Goal: Information Seeking & Learning: Learn about a topic

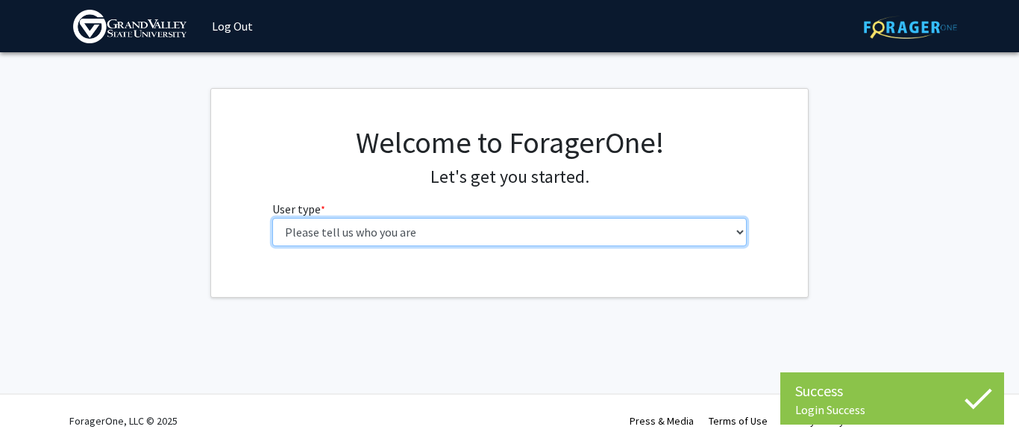
click at [388, 242] on select "Please tell us who you are Undergraduate Student Master's Student Doctoral Cand…" at bounding box center [509, 232] width 475 height 28
select select "1: undergrad"
click at [272, 218] on select "Please tell us who you are Undergraduate Student Master's Student Doctoral Cand…" at bounding box center [509, 232] width 475 height 28
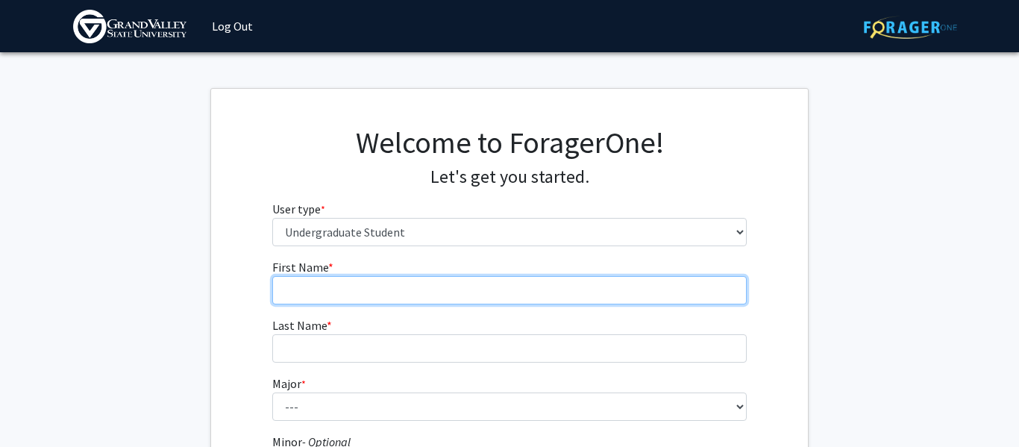
click at [402, 286] on input "First Name * required" at bounding box center [509, 290] width 475 height 28
type input "Rey"
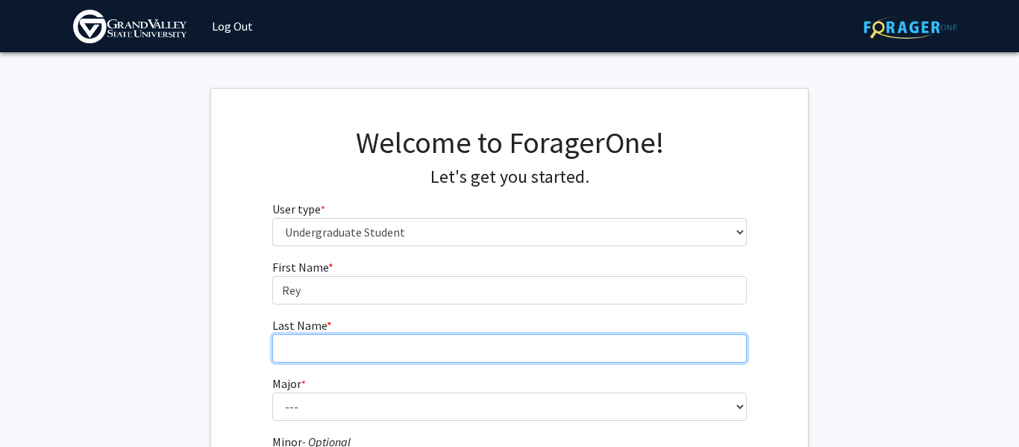
click at [376, 349] on input "Last Name * required" at bounding box center [509, 348] width 475 height 28
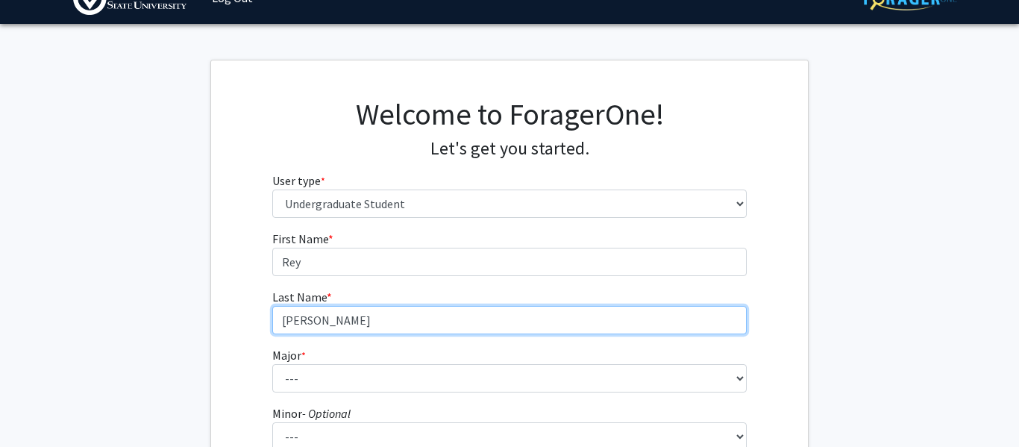
scroll to position [55, 0]
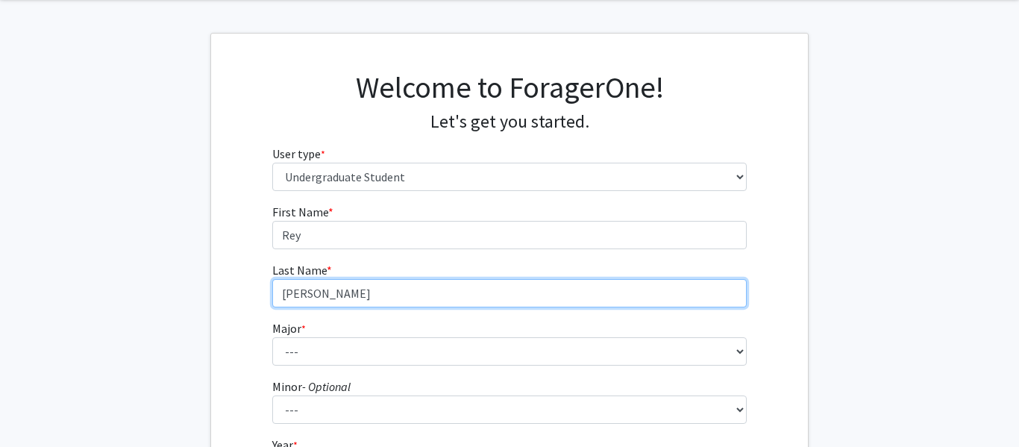
type input "Nowak"
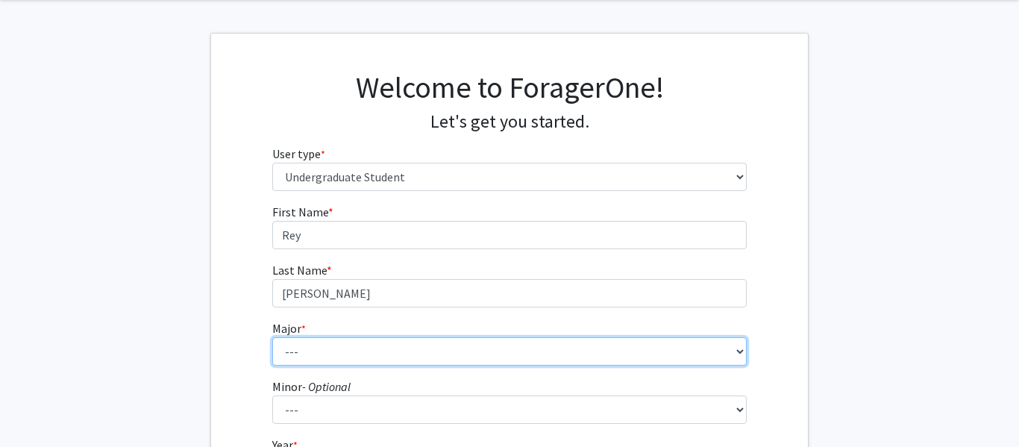
click at [688, 350] on select "--- Advertising and Public Relations Allied Health Science Anthropology Applied…" at bounding box center [509, 351] width 475 height 28
select select "9: 1884"
click at [272, 337] on select "--- Advertising and Public Relations Allied Health Science Anthropology Applied…" at bounding box center [509, 351] width 475 height 28
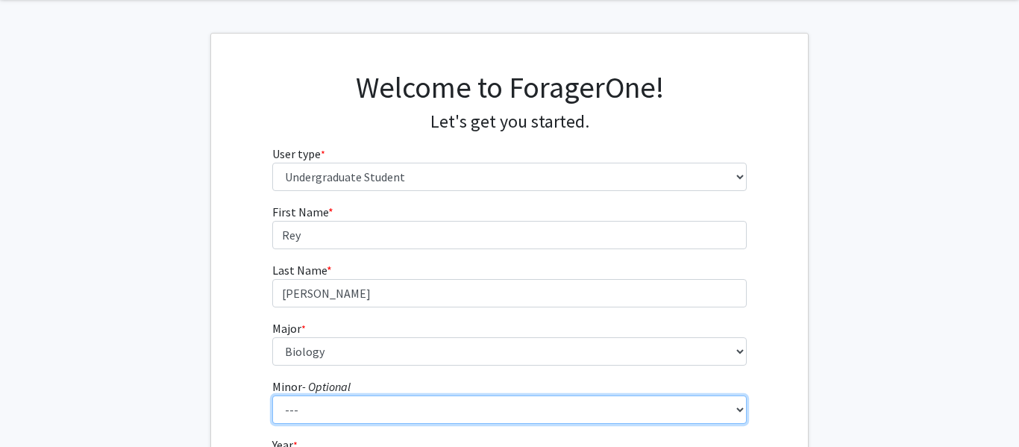
click at [342, 406] on select "--- Accounting Adventure Tourism Management Advertising and Public Relations Af…" at bounding box center [509, 409] width 475 height 28
select select "6: 1492"
click at [272, 395] on select "--- Accounting Adventure Tourism Management Advertising and Public Relations Af…" at bounding box center [509, 409] width 475 height 28
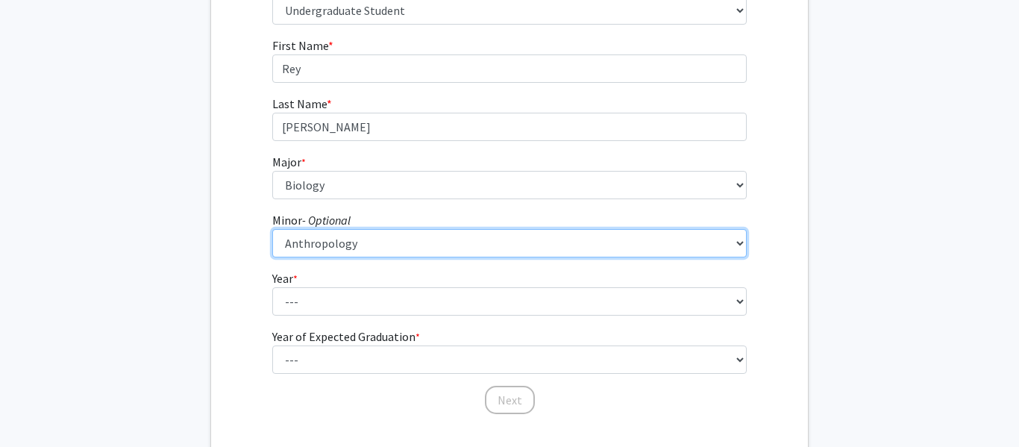
scroll to position [222, 0]
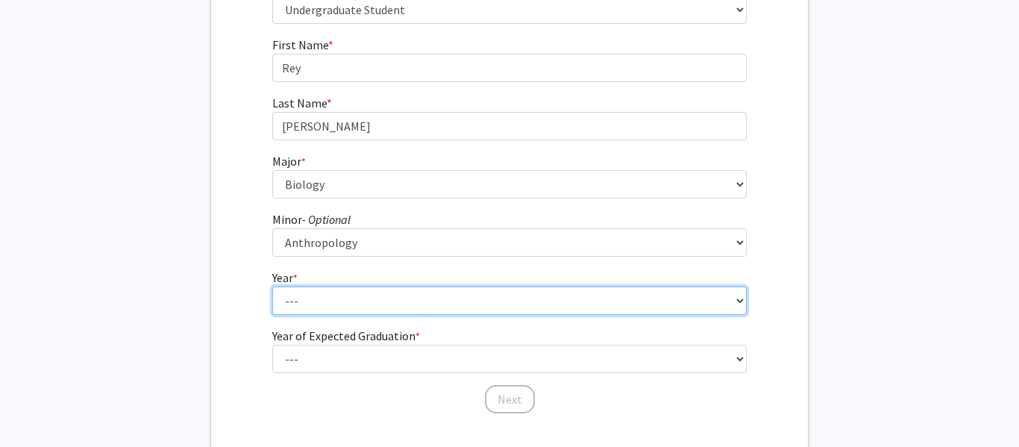
click at [355, 300] on select "--- First-year Sophomore Junior Senior Postbaccalaureate Certificate" at bounding box center [509, 300] width 475 height 28
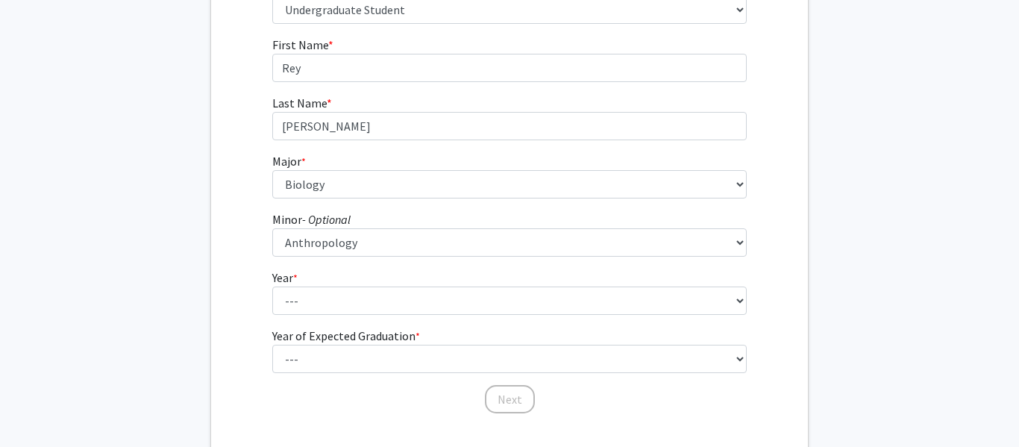
click at [107, 313] on fg-get-started "Welcome to ForagerOne! Let's get you started. User type * required Please tell …" at bounding box center [509, 160] width 1019 height 588
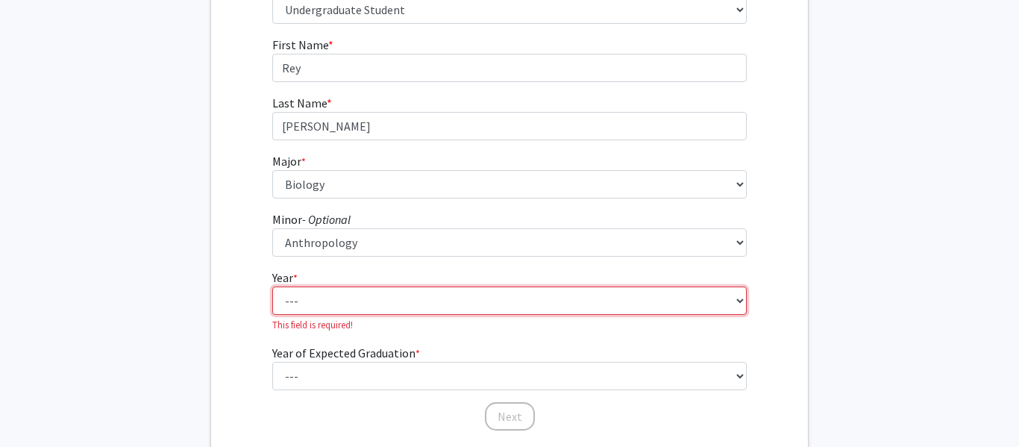
click at [307, 308] on select "--- First-year Sophomore Junior Senior Postbaccalaureate Certificate" at bounding box center [509, 300] width 475 height 28
select select "1: first-year"
click at [272, 286] on select "--- First-year Sophomore Junior Senior Postbaccalaureate Certificate" at bounding box center [509, 300] width 475 height 28
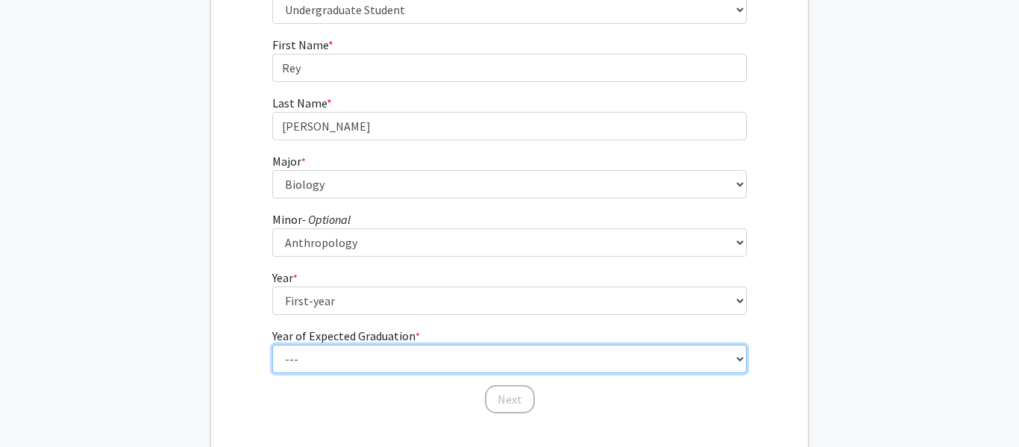
click at [318, 356] on select "--- 2025 2026 2027 2028 2029 2030 2031 2032 2033 2034" at bounding box center [509, 359] width 475 height 28
select select "4: 2028"
click at [272, 345] on select "--- 2025 2026 2027 2028 2029 2030 2031 2032 2033 2034" at bounding box center [509, 359] width 475 height 28
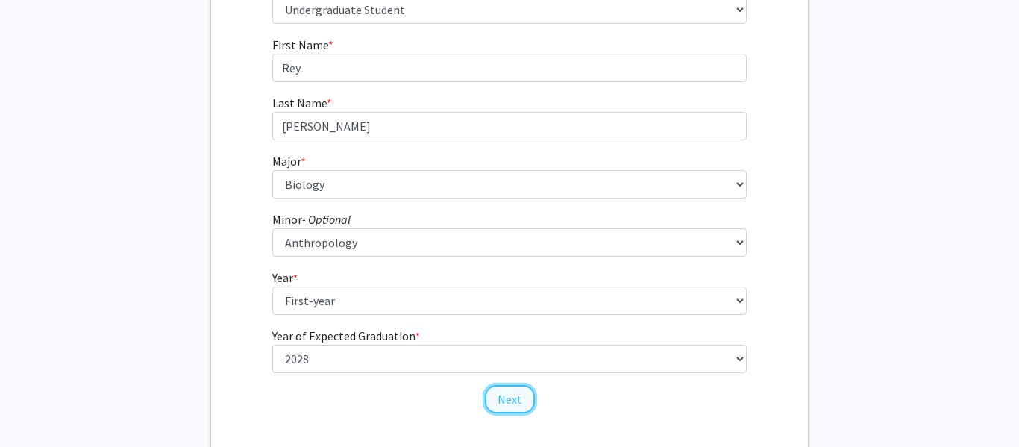
click at [515, 400] on button "Next" at bounding box center [510, 399] width 50 height 28
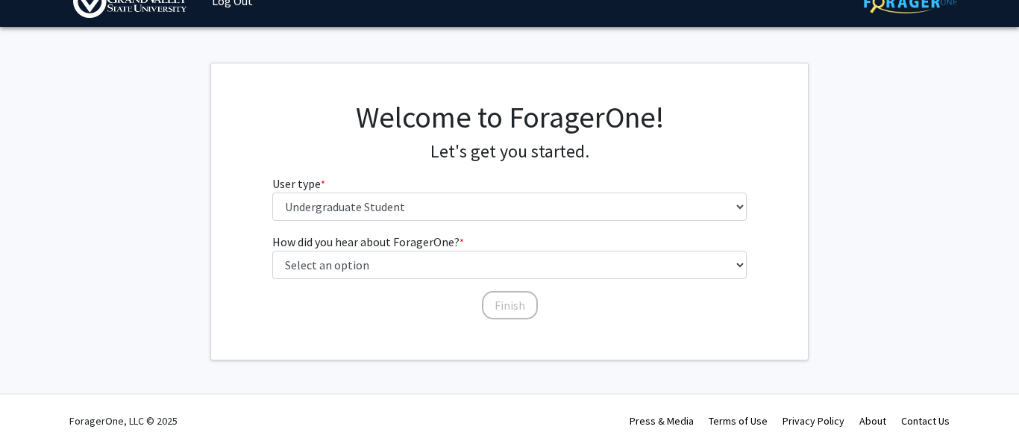
scroll to position [25, 0]
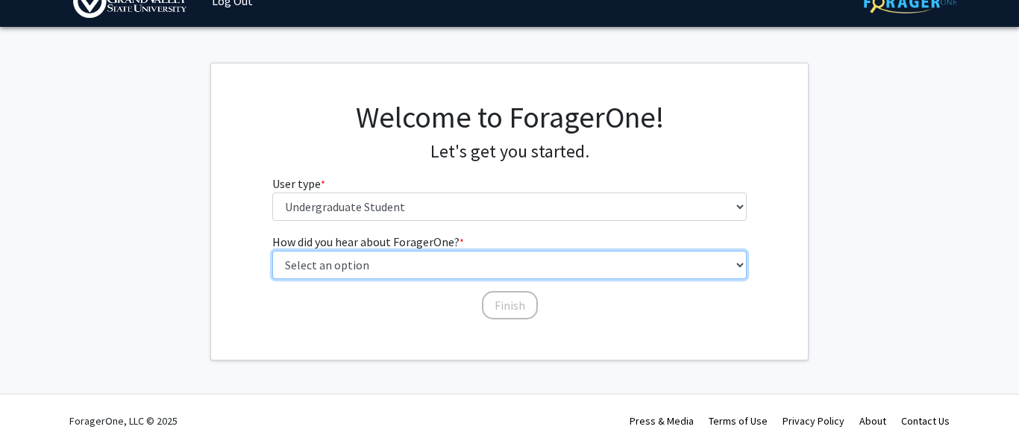
click at [462, 262] on select "Select an option Peer/student recommendation Faculty/staff recommendation Unive…" at bounding box center [509, 265] width 475 height 28
select select "2: faculty_recommendation"
click at [272, 251] on select "Select an option Peer/student recommendation Faculty/staff recommendation Unive…" at bounding box center [509, 265] width 475 height 28
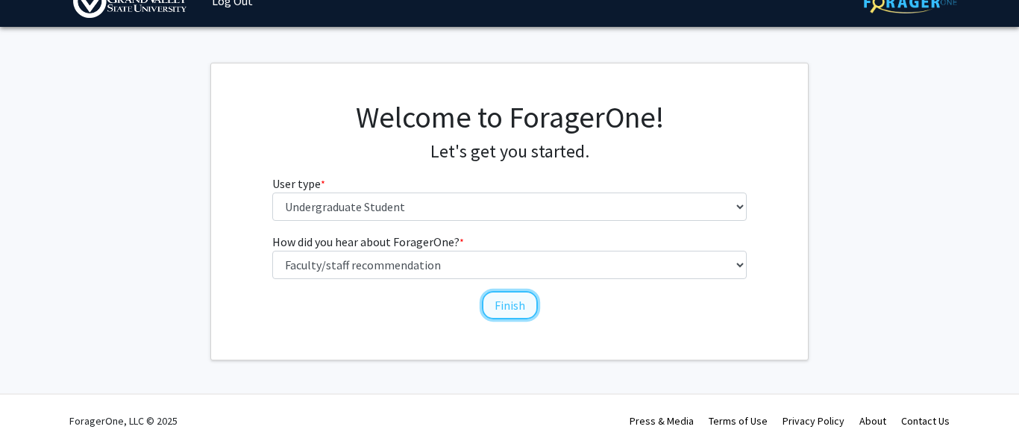
click at [509, 305] on button "Finish" at bounding box center [510, 305] width 56 height 28
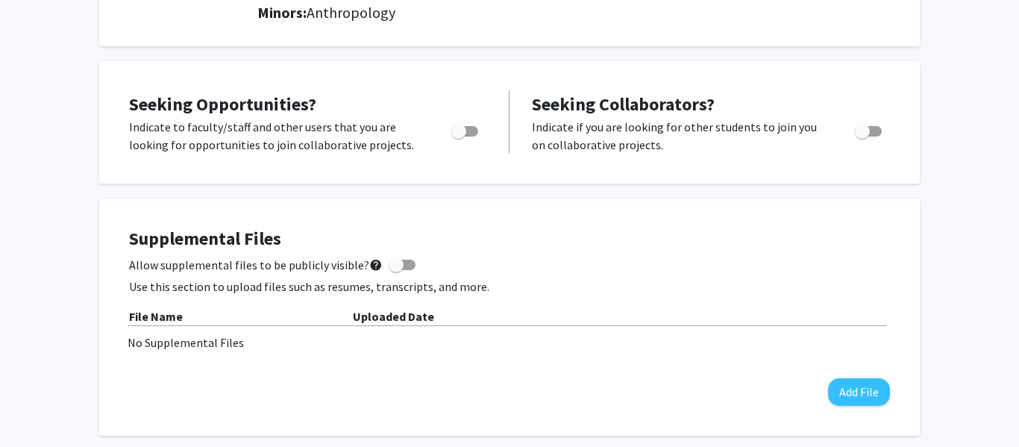
scroll to position [242, 0]
click at [467, 133] on span "Toggle" at bounding box center [464, 132] width 27 height 10
click at [459, 137] on input "Are you actively seeking opportunities?" at bounding box center [458, 137] width 1 height 1
checkbox input "true"
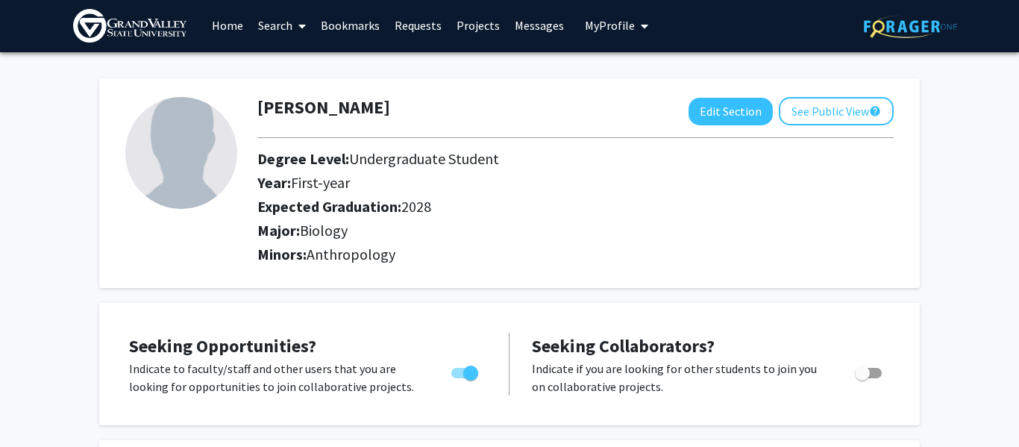
scroll to position [0, 0]
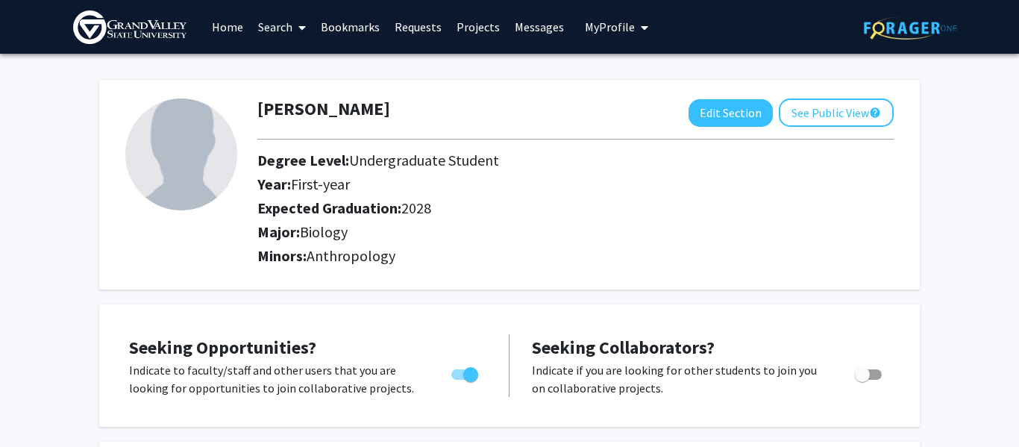
click at [279, 25] on link "Search" at bounding box center [282, 27] width 63 height 52
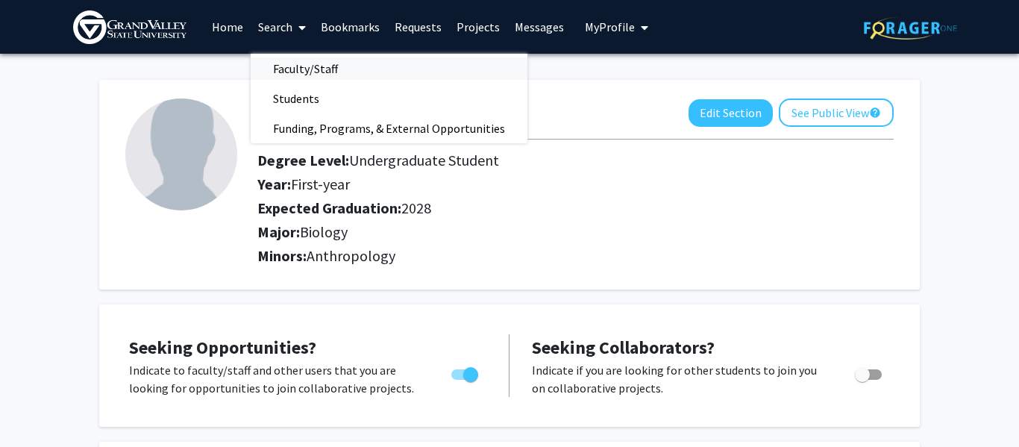
click at [322, 66] on span "Faculty/Staff" at bounding box center [306, 69] width 110 height 30
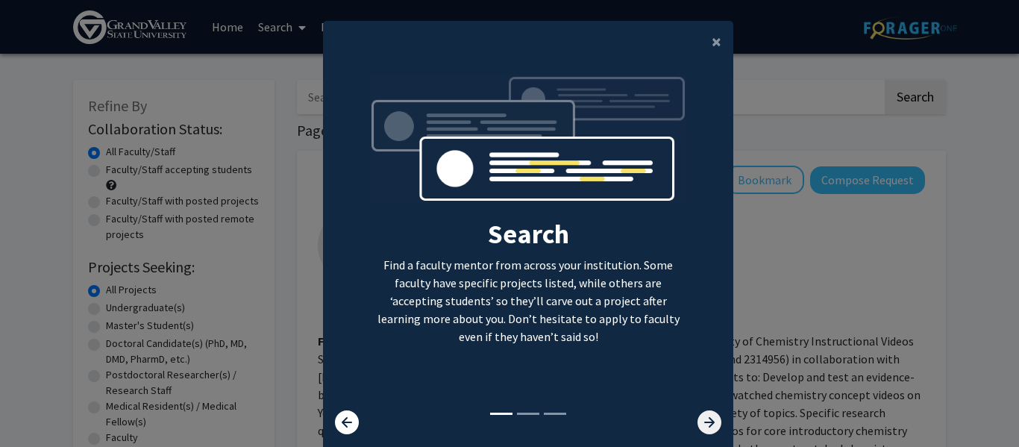
click at [714, 430] on icon at bounding box center [709, 422] width 24 height 24
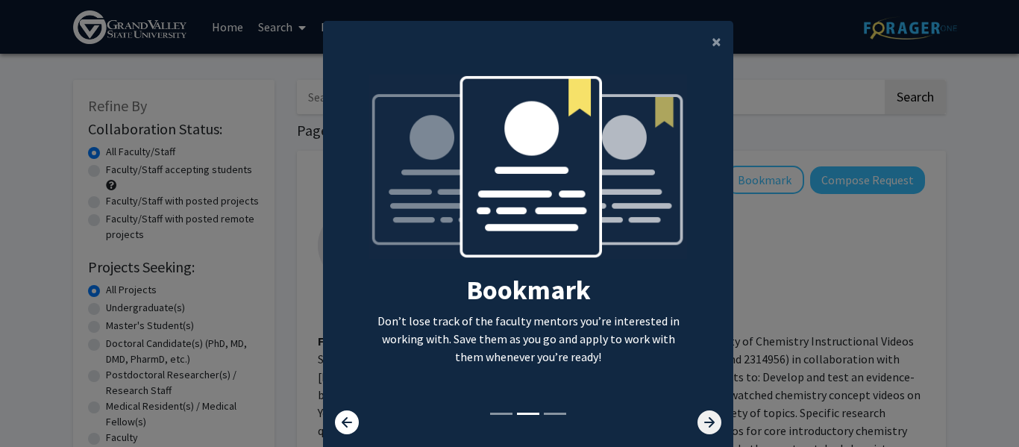
click at [714, 430] on icon at bounding box center [709, 422] width 24 height 24
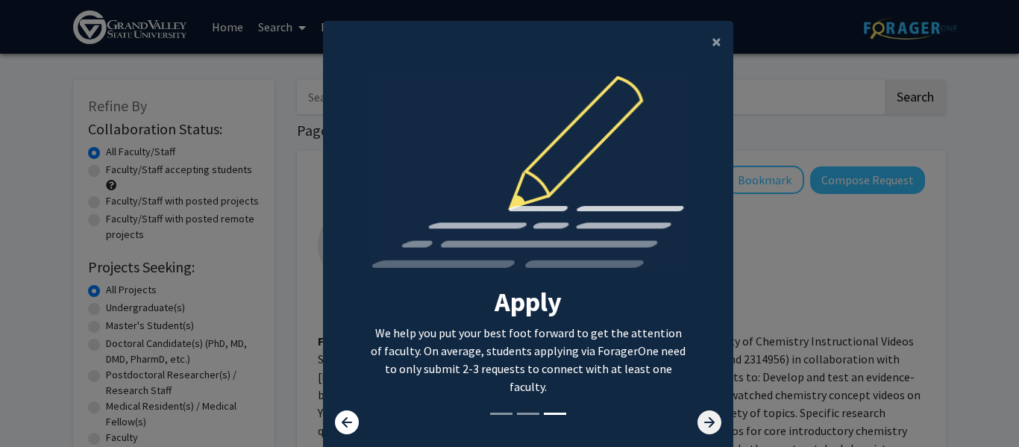
click at [713, 421] on icon at bounding box center [709, 422] width 24 height 24
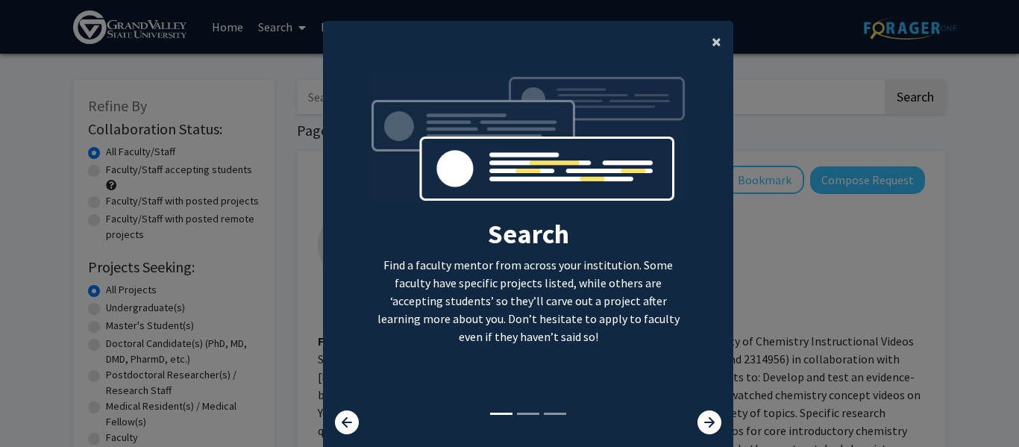
click at [708, 40] on button "×" at bounding box center [716, 42] width 34 height 42
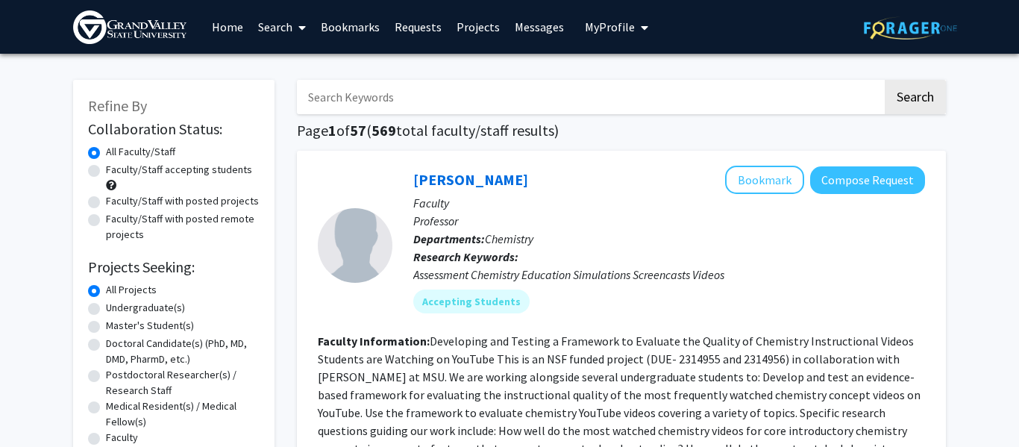
click at [106, 306] on label "Undergraduate(s)" at bounding box center [145, 308] width 79 height 16
click at [106, 306] on input "Undergraduate(s)" at bounding box center [111, 305] width 10 height 10
radio input "true"
click at [106, 167] on label "Faculty/Staff accepting students" at bounding box center [179, 170] width 146 height 16
click at [106, 167] on input "Faculty/Staff accepting students" at bounding box center [111, 167] width 10 height 10
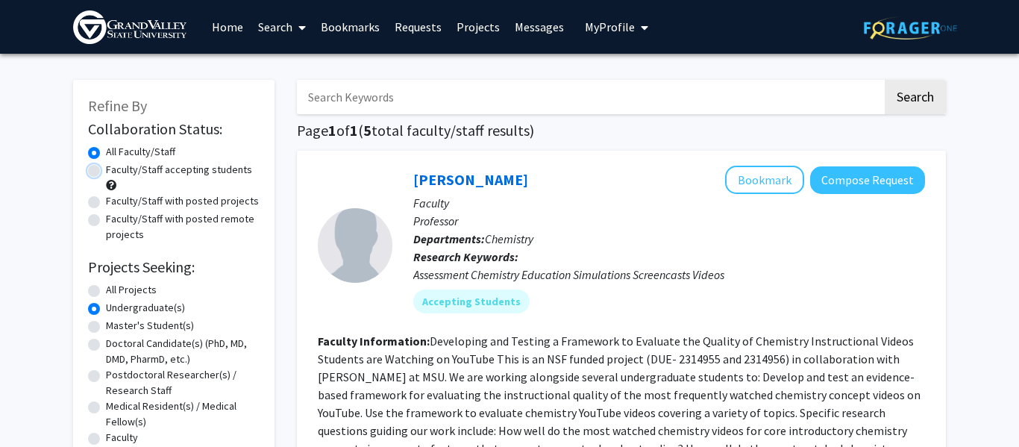
radio input "true"
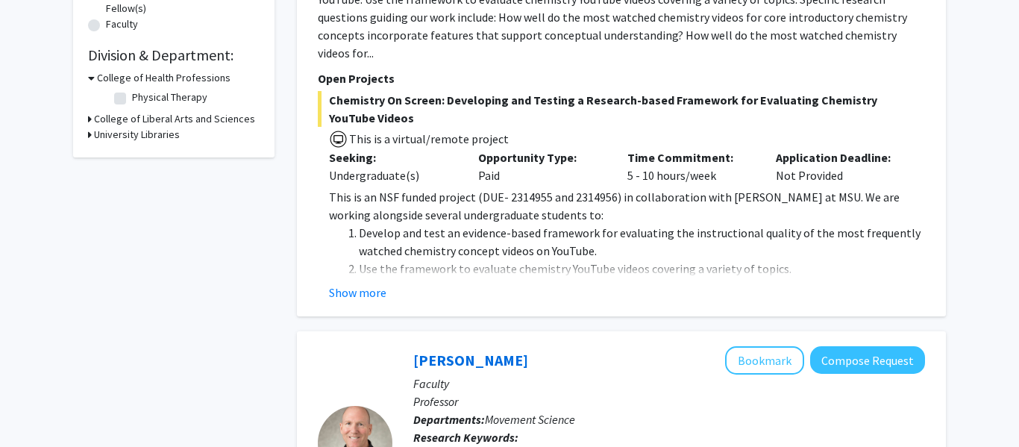
scroll to position [423, 0]
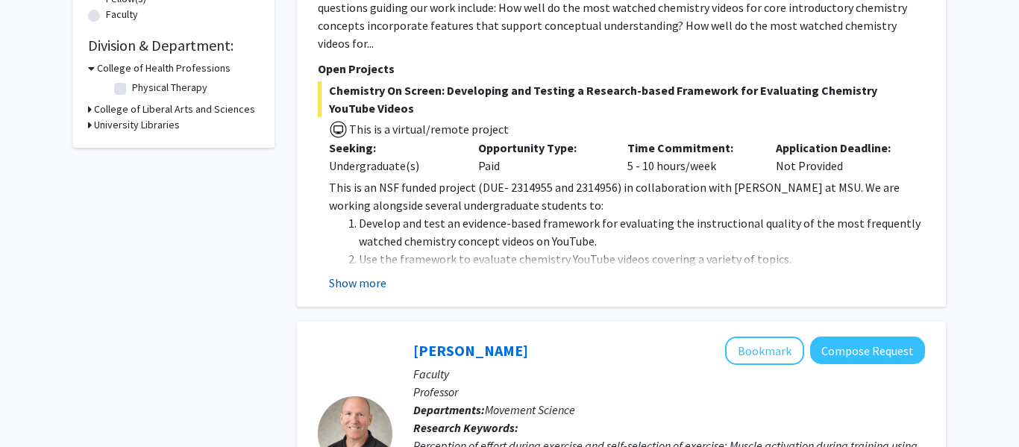
click at [373, 274] on button "Show more" at bounding box center [357, 283] width 57 height 18
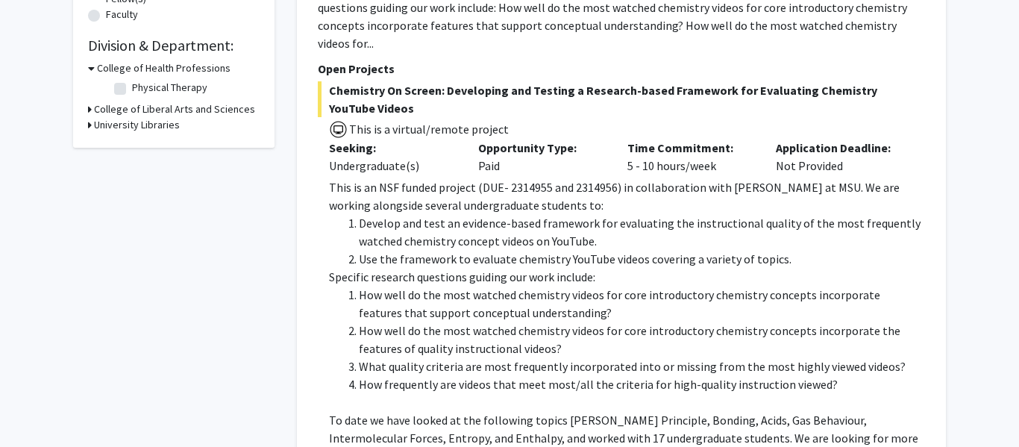
click at [438, 214] on li "Develop and test an evidence-based framework for evaluating the instructional q…" at bounding box center [642, 232] width 566 height 36
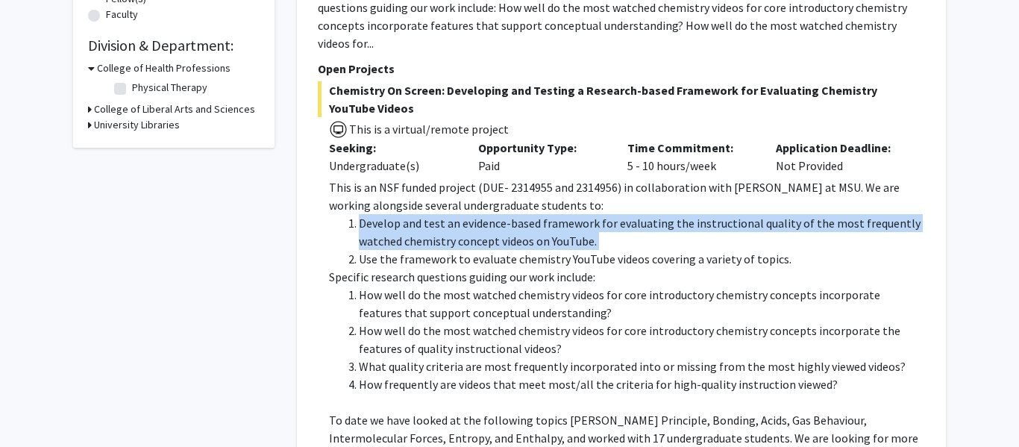
click at [438, 214] on li "Develop and test an evidence-based framework for evaluating the instructional q…" at bounding box center [642, 232] width 566 height 36
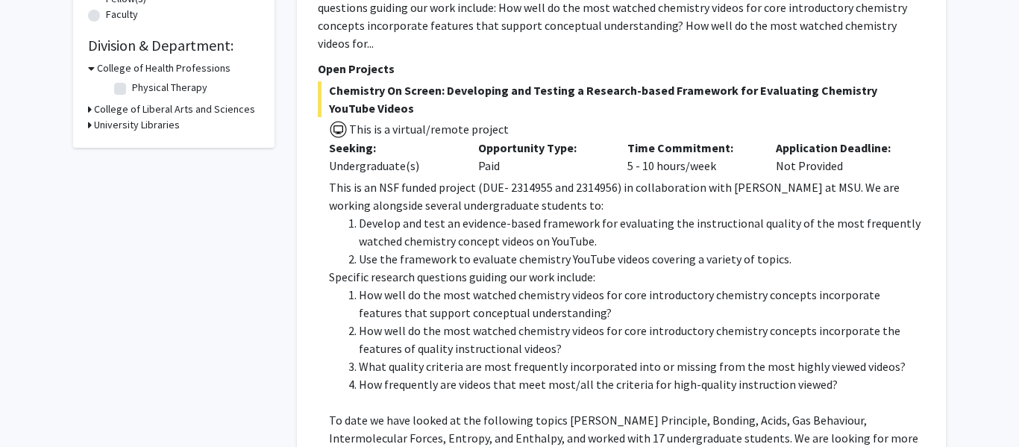
click at [438, 214] on li "Develop and test an evidence-based framework for evaluating the instructional q…" at bounding box center [642, 232] width 566 height 36
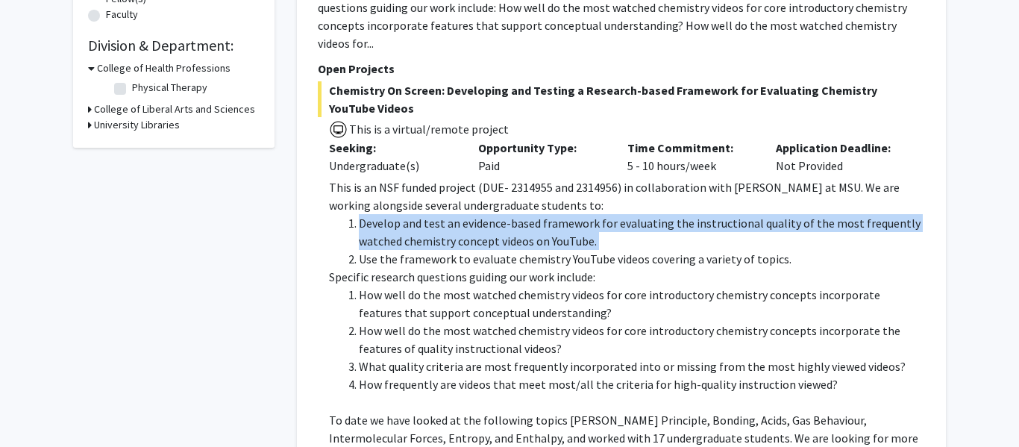
click at [438, 214] on li "Develop and test an evidence-based framework for evaluating the instructional q…" at bounding box center [642, 232] width 566 height 36
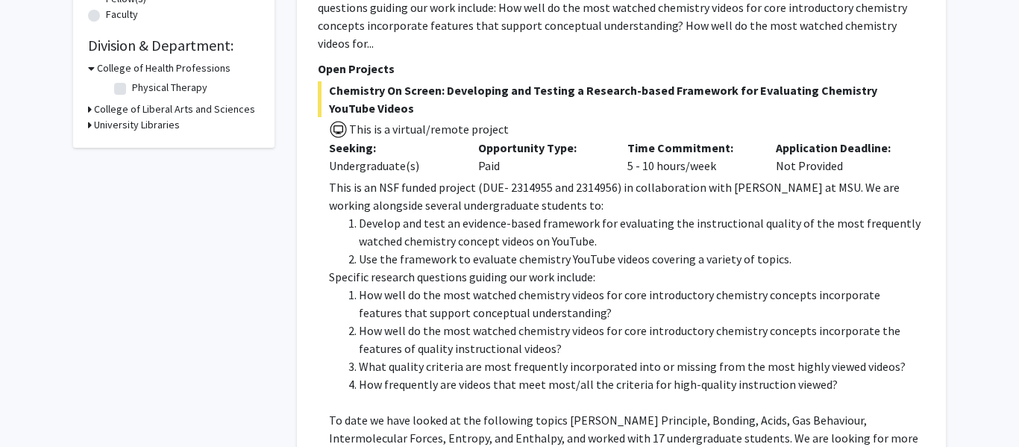
click at [471, 250] on li "Use the framework to evaluate chemistry YouTube videos covering a variety of to…" at bounding box center [642, 259] width 566 height 18
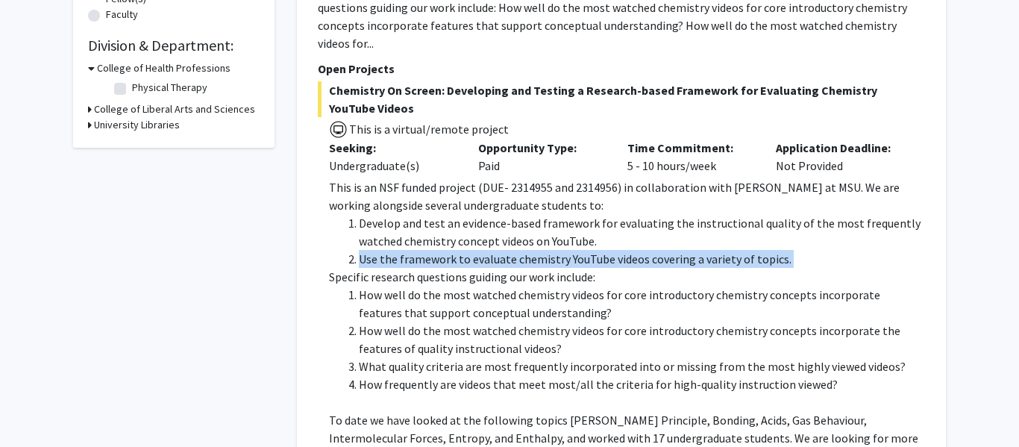
click at [471, 250] on li "Use the framework to evaluate chemistry YouTube videos covering a variety of to…" at bounding box center [642, 259] width 566 height 18
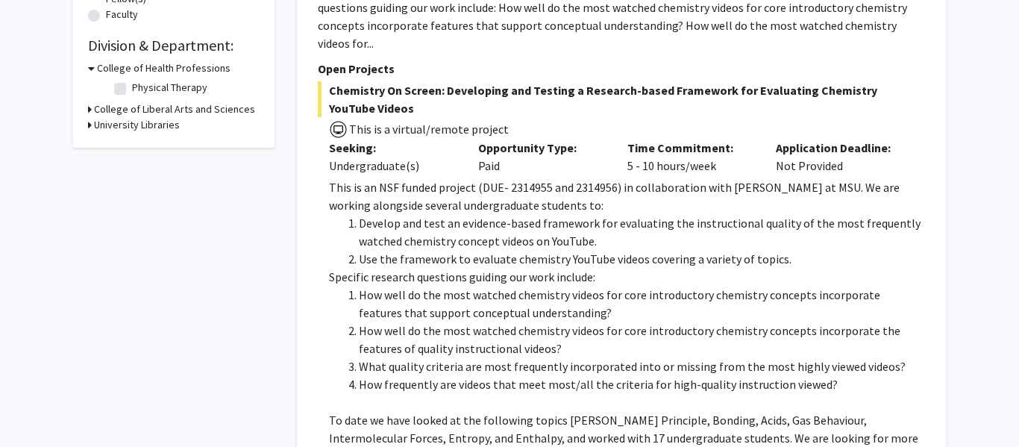
click at [471, 250] on li "Use the framework to evaluate chemistry YouTube videos covering a variety of to…" at bounding box center [642, 259] width 566 height 18
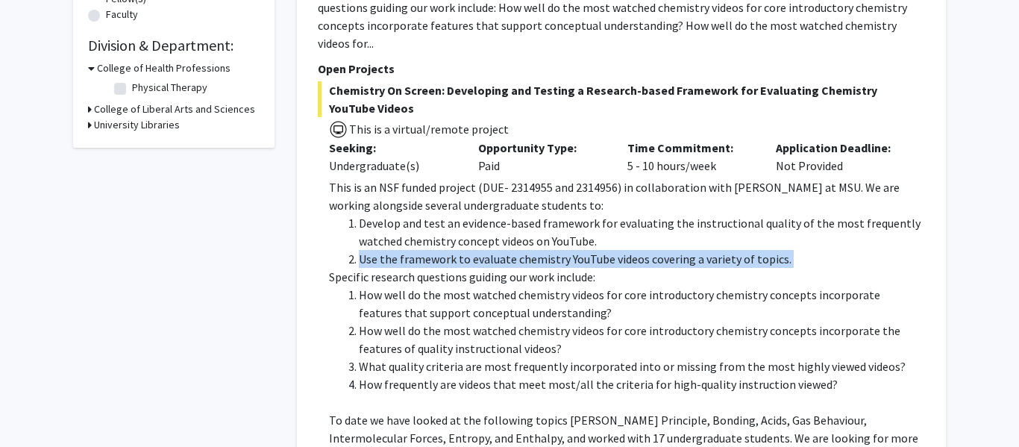
click at [471, 250] on li "Use the framework to evaluate chemistry YouTube videos covering a variety of to…" at bounding box center [642, 259] width 566 height 18
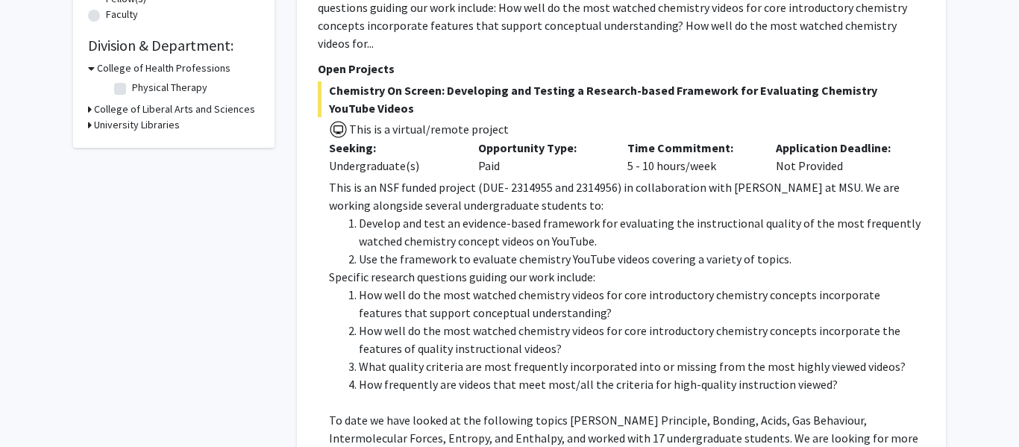
click at [471, 250] on li "Use the framework to evaluate chemistry YouTube videos covering a variety of to…" at bounding box center [642, 259] width 566 height 18
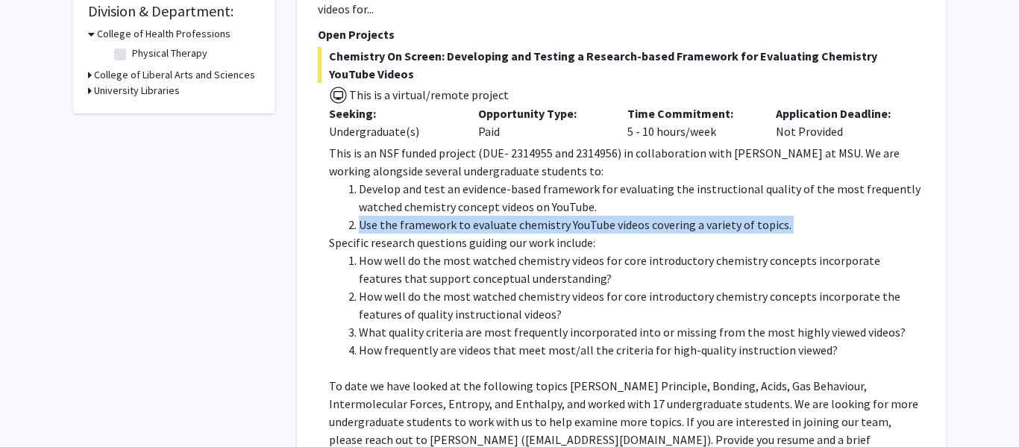
scroll to position [465, 0]
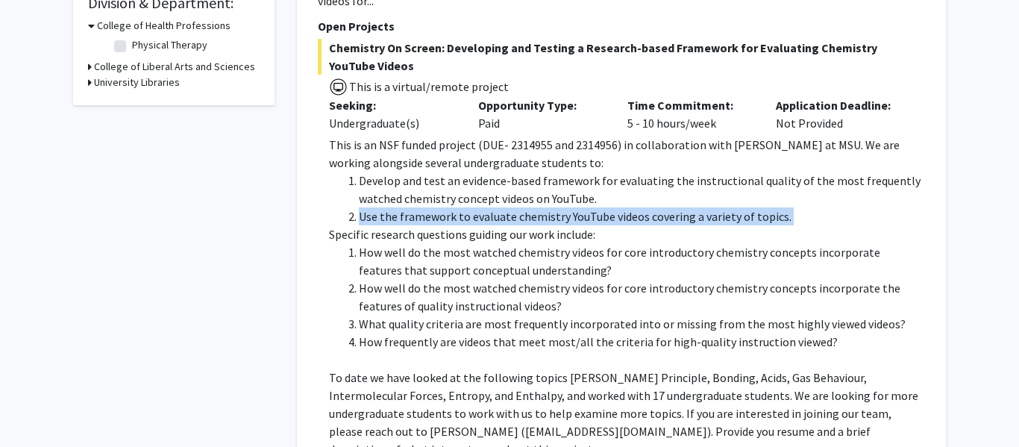
click at [468, 255] on li "How well do the most watched chemistry videos for core introductory chemistry c…" at bounding box center [642, 261] width 566 height 36
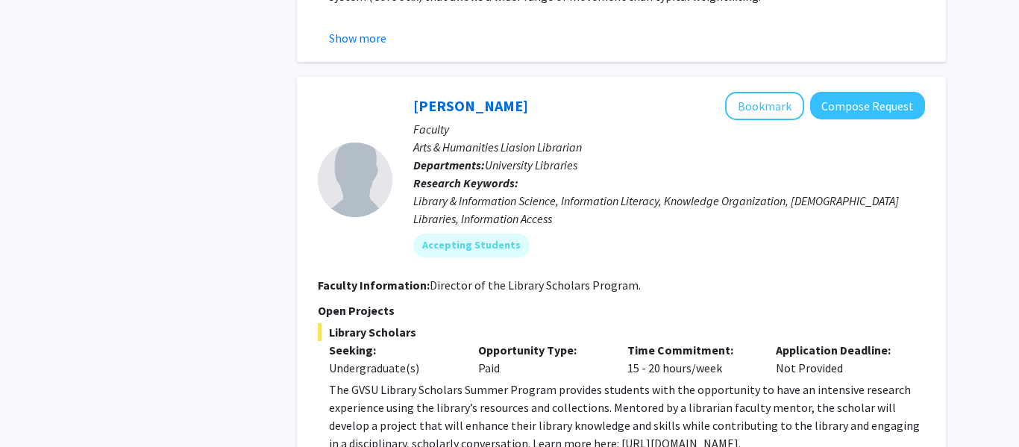
scroll to position [1857, 0]
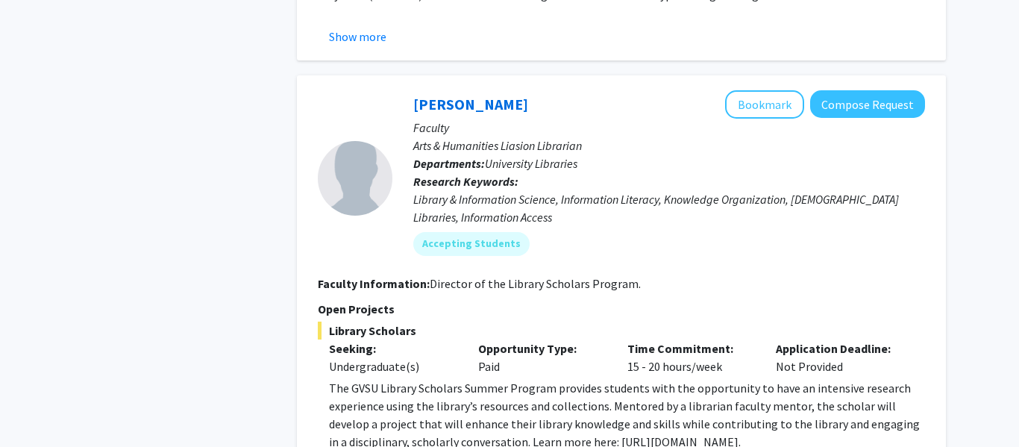
click at [550, 379] on p "The GVSU Library Scholars Summer Program provides students with the opportunity…" at bounding box center [627, 415] width 596 height 72
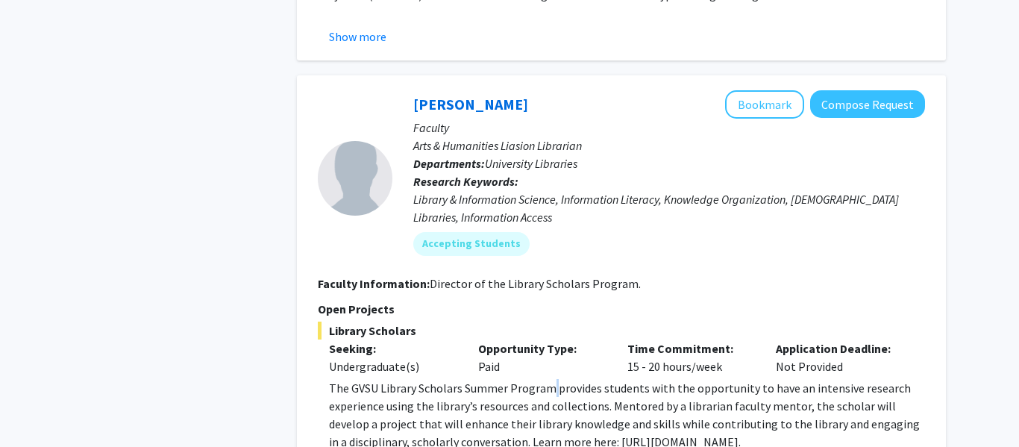
click at [550, 379] on p "The GVSU Library Scholars Summer Program provides students with the opportunity…" at bounding box center [627, 415] width 596 height 72
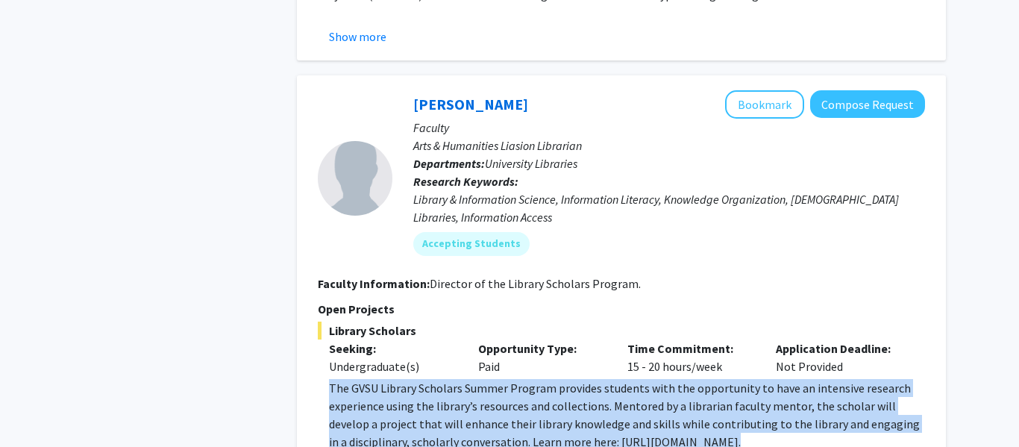
click at [550, 379] on p "The GVSU Library Scholars Summer Program provides students with the opportunity…" at bounding box center [627, 415] width 596 height 72
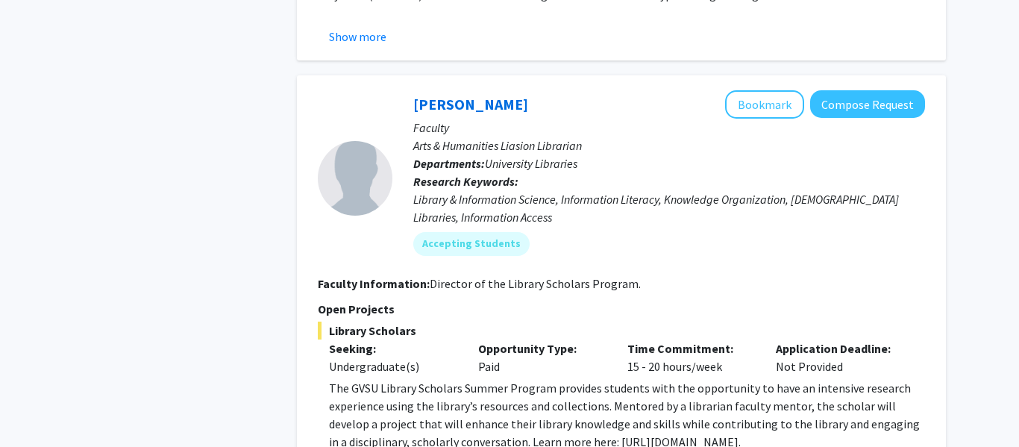
click at [550, 379] on p "The GVSU Library Scholars Summer Program provides students with the opportunity…" at bounding box center [627, 415] width 596 height 72
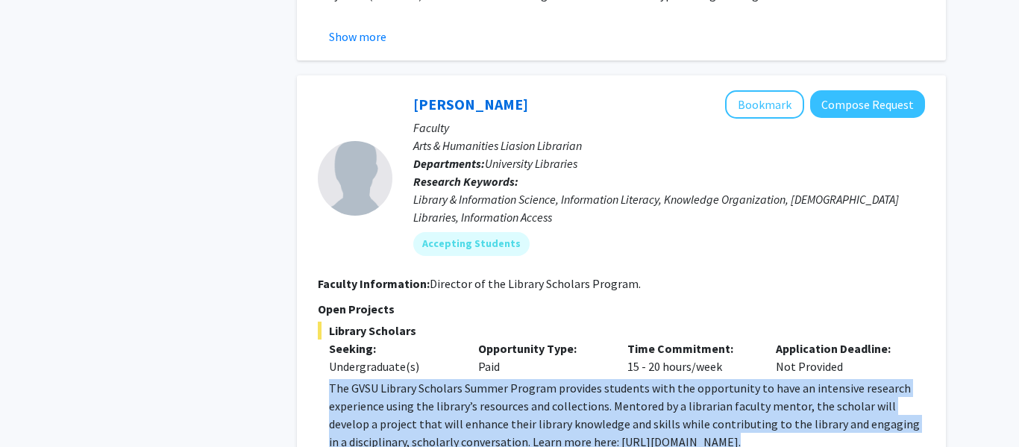
click at [550, 379] on p "The GVSU Library Scholars Summer Program provides students with the opportunity…" at bounding box center [627, 415] width 596 height 72
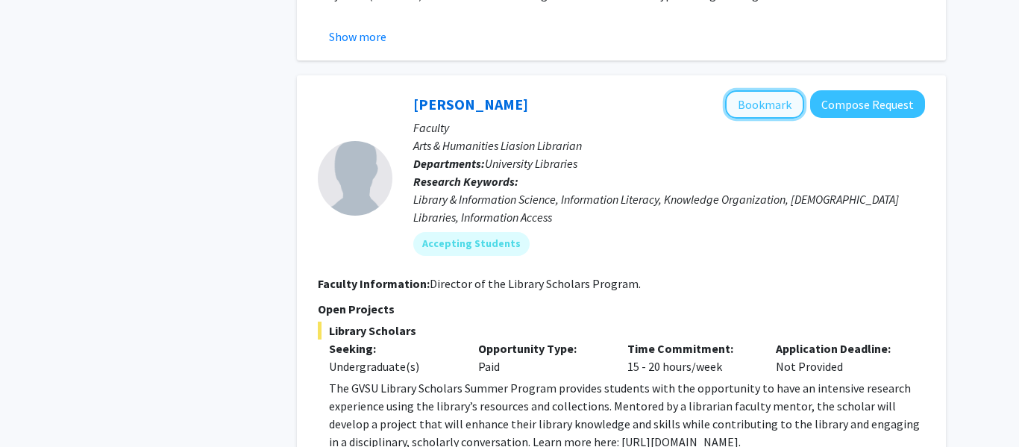
click at [743, 90] on button "Bookmark" at bounding box center [764, 104] width 79 height 28
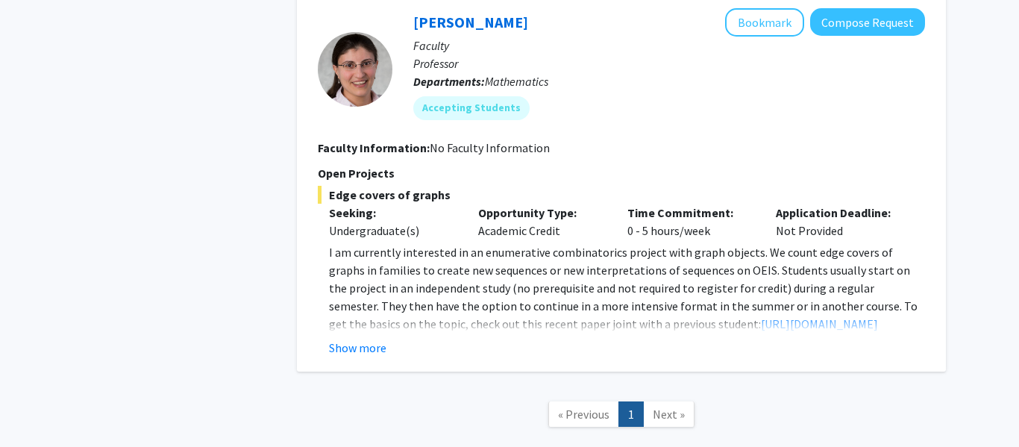
scroll to position [2841, 0]
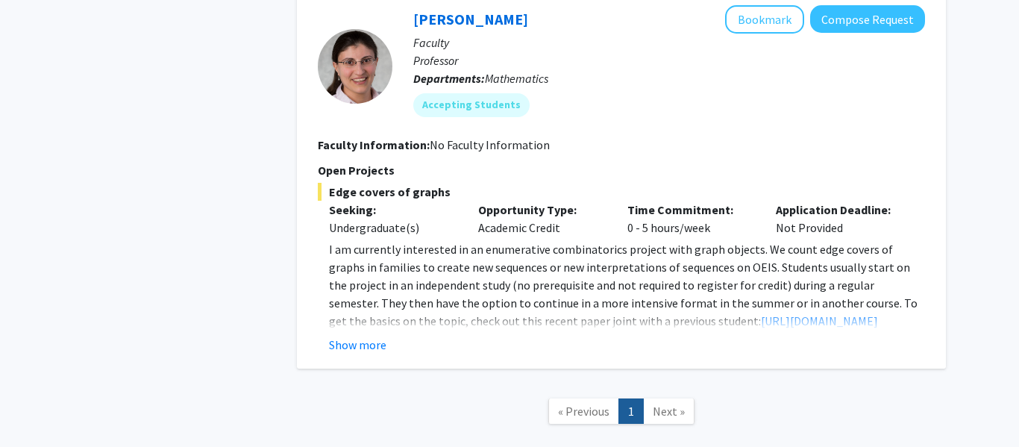
click at [655, 403] on span "Next »" at bounding box center [668, 410] width 32 height 15
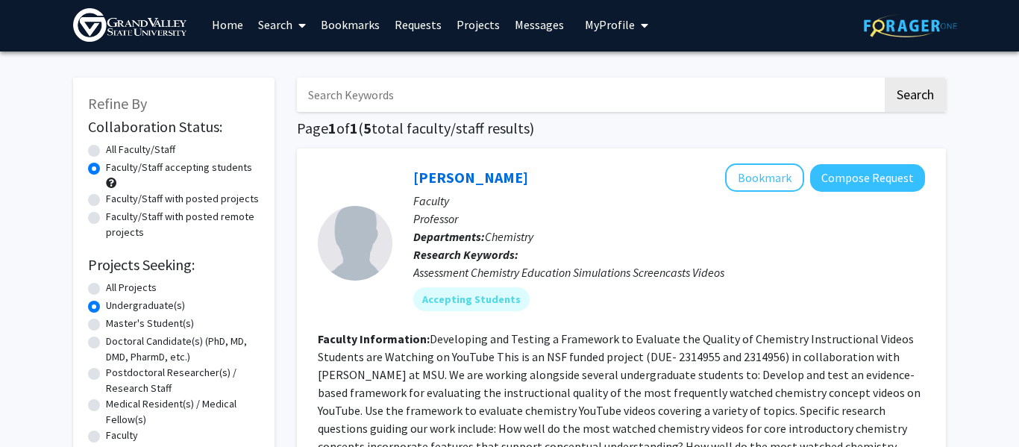
scroll to position [4, 0]
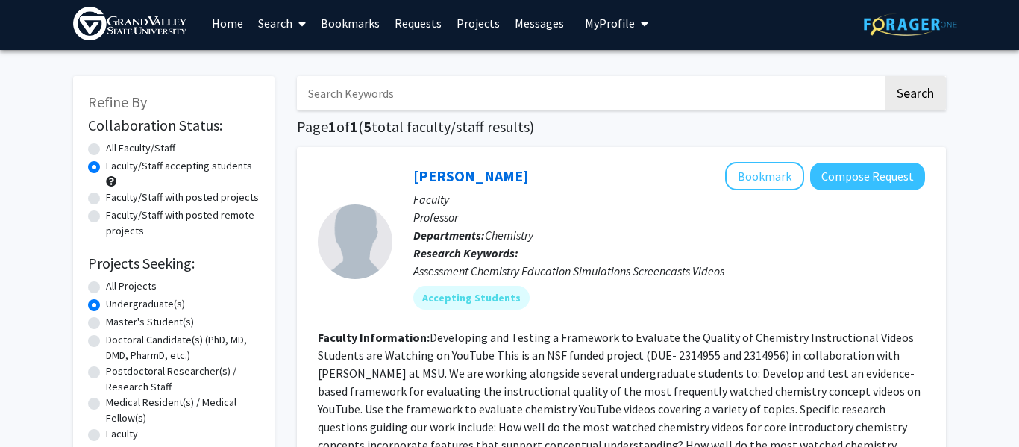
click at [106, 149] on label "All Faculty/Staff" at bounding box center [140, 148] width 69 height 16
click at [106, 149] on input "All Faculty/Staff" at bounding box center [111, 145] width 10 height 10
radio input "true"
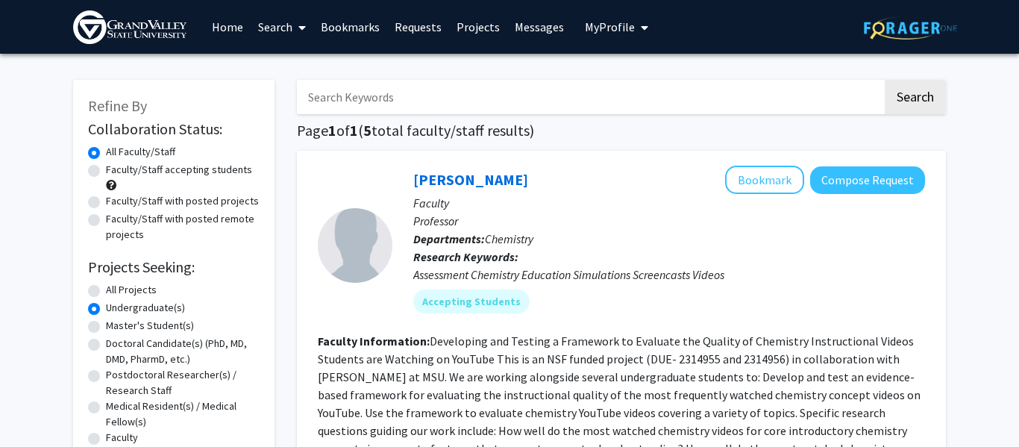
click at [106, 292] on label "All Projects" at bounding box center [131, 290] width 51 height 16
click at [106, 292] on input "All Projects" at bounding box center [111, 287] width 10 height 10
radio input "true"
click at [429, 89] on input "Search Keywords" at bounding box center [589, 97] width 585 height 34
type input "biology"
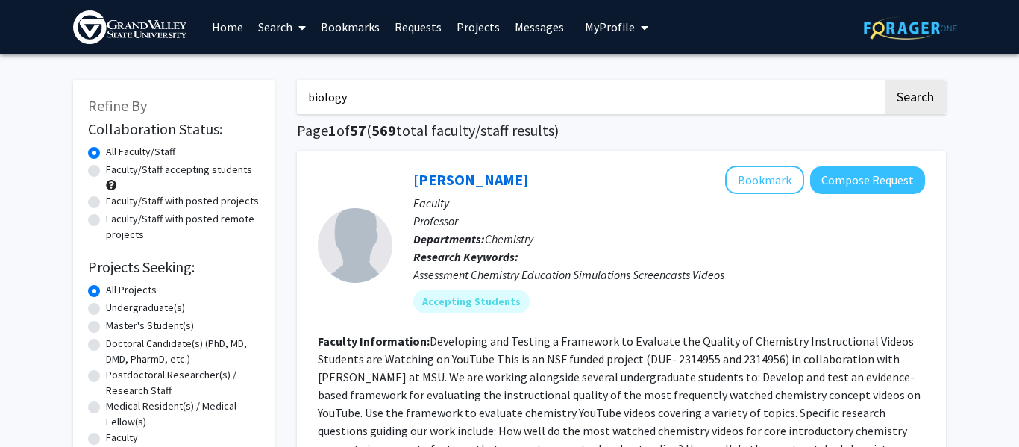
click at [884, 80] on button "Search" at bounding box center [914, 97] width 61 height 34
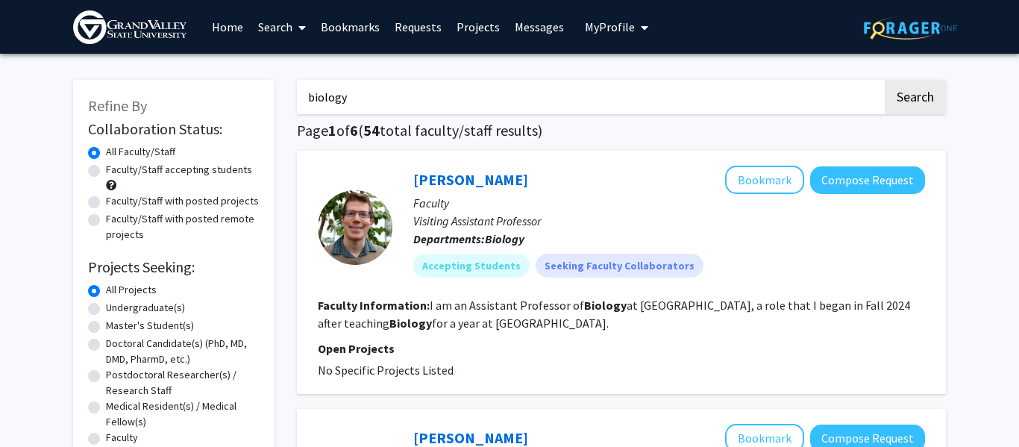
click at [572, 309] on fg-read-more "I am an Assistant Professor of Biology at Grand Valley State University, a role…" at bounding box center [614, 314] width 592 height 33
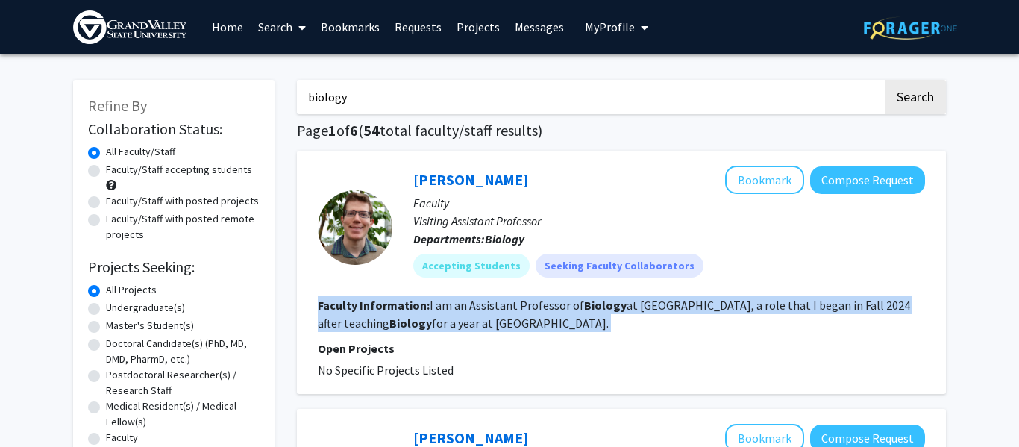
click at [572, 309] on fg-read-more "I am an Assistant Professor of Biology at Grand Valley State University, a role…" at bounding box center [614, 314] width 592 height 33
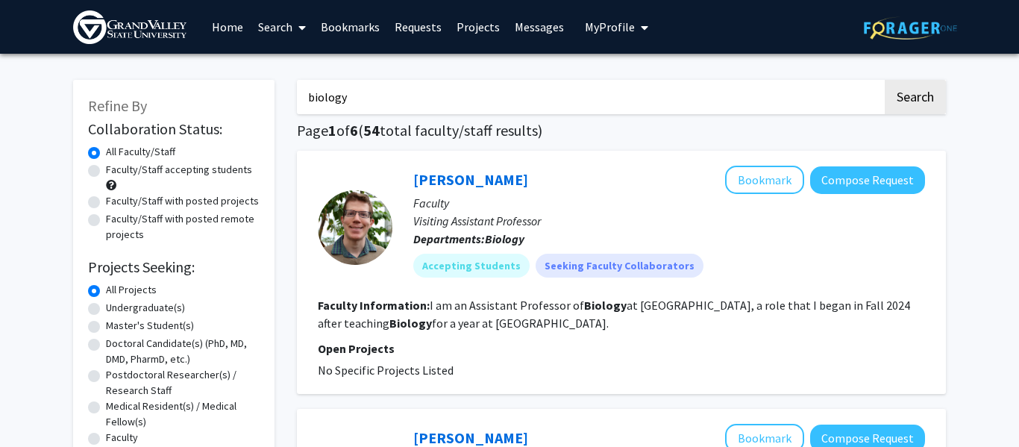
click at [572, 309] on fg-read-more "I am an Assistant Professor of Biology at Grand Valley State University, a role…" at bounding box center [614, 314] width 592 height 33
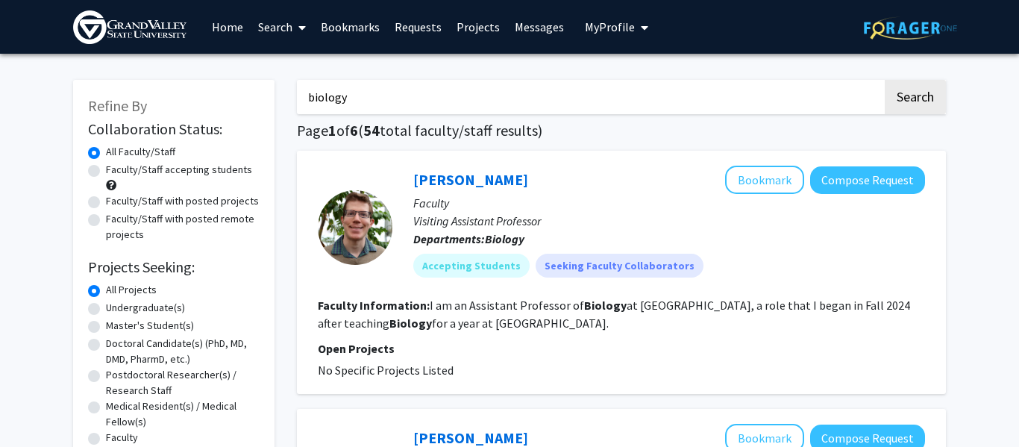
click at [572, 309] on fg-read-more "I am an Assistant Professor of Biology at Grand Valley State University, a role…" at bounding box center [614, 314] width 592 height 33
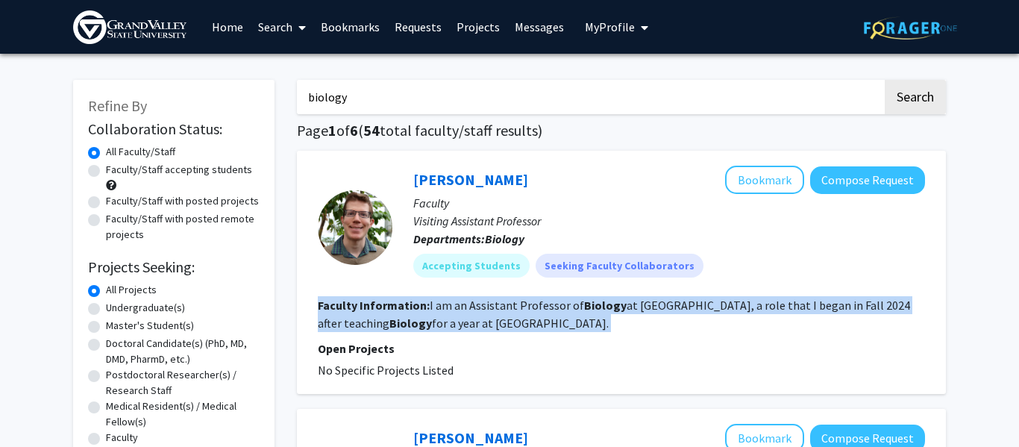
click at [572, 309] on fg-read-more "I am an Assistant Professor of Biology at Grand Valley State University, a role…" at bounding box center [614, 314] width 592 height 33
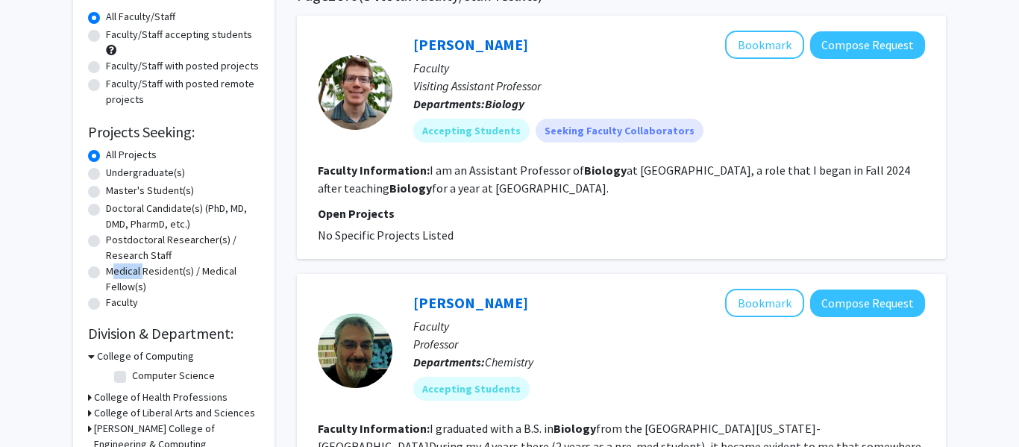
scroll to position [137, 0]
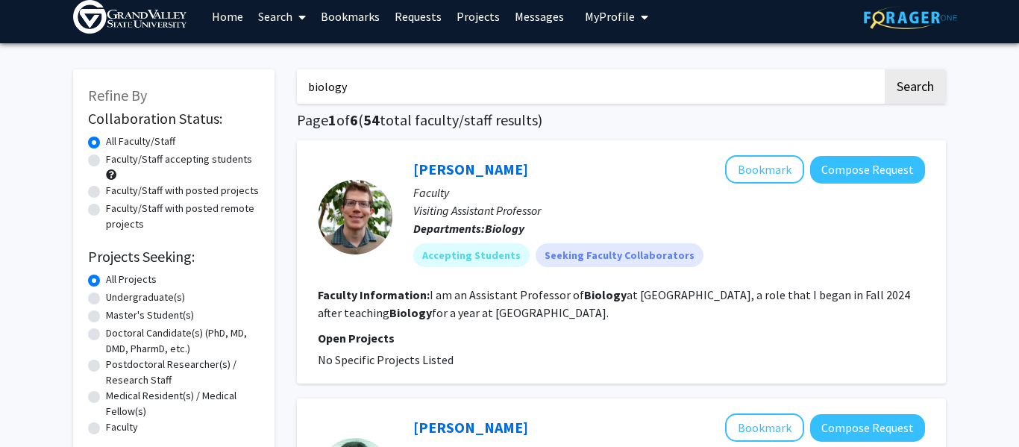
scroll to position [0, 0]
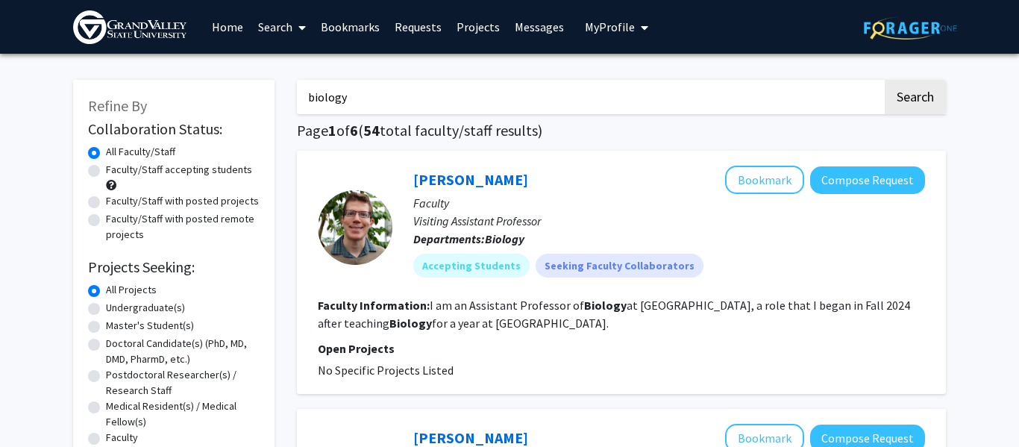
click at [106, 170] on label "Faculty/Staff accepting students" at bounding box center [179, 170] width 146 height 16
click at [106, 170] on input "Faculty/Staff accepting students" at bounding box center [111, 167] width 10 height 10
radio input "true"
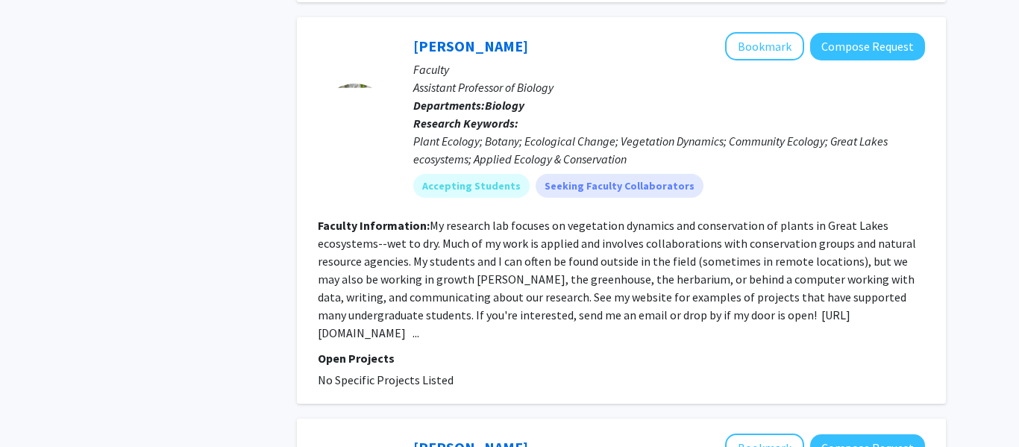
scroll to position [1639, 0]
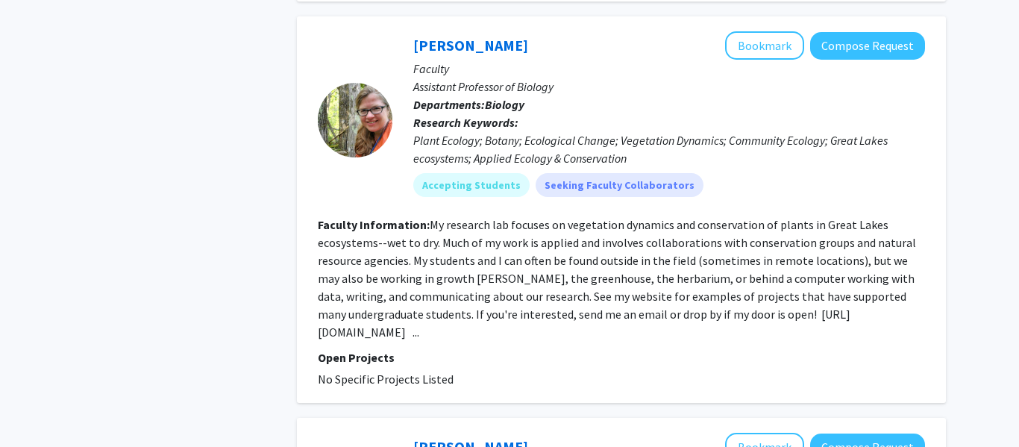
click at [462, 277] on fg-read-more "My research lab focuses on vegetation dynamics and conservation of plants in Gr…" at bounding box center [617, 278] width 598 height 122
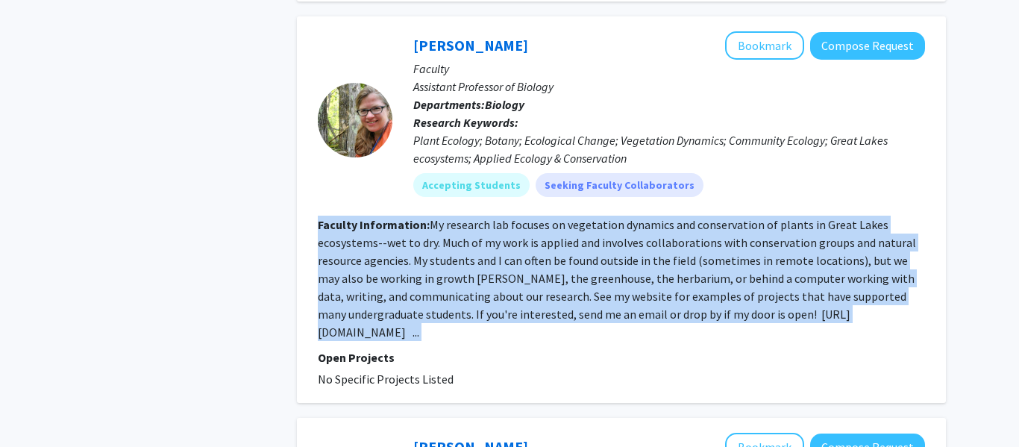
click at [462, 277] on fg-read-more "My research lab focuses on vegetation dynamics and conservation of plants in Gr…" at bounding box center [617, 278] width 598 height 122
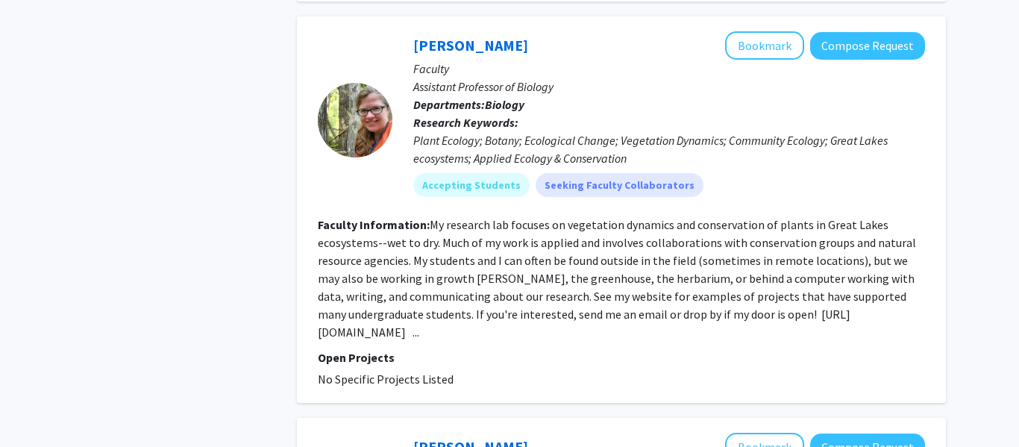
click at [462, 277] on fg-read-more "My research lab focuses on vegetation dynamics and conservation of plants in Gr…" at bounding box center [617, 278] width 598 height 122
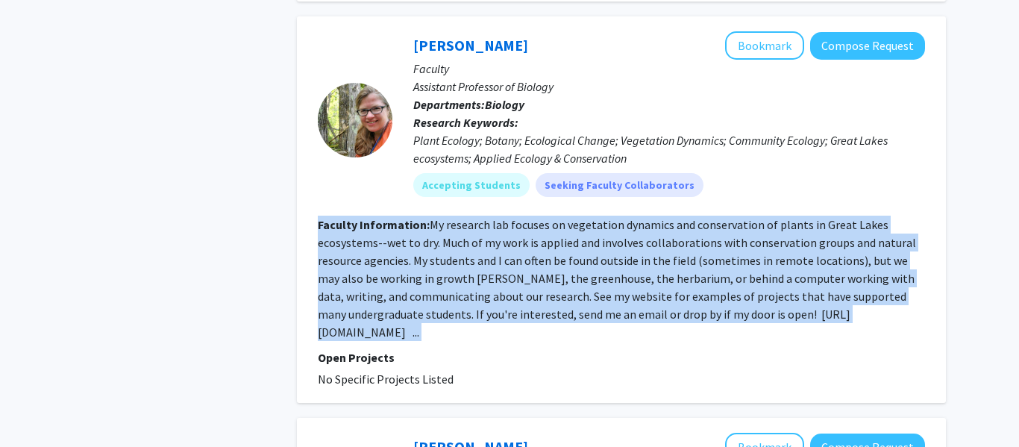
click at [462, 277] on fg-read-more "My research lab focuses on vegetation dynamics and conservation of plants in Gr…" at bounding box center [617, 278] width 598 height 122
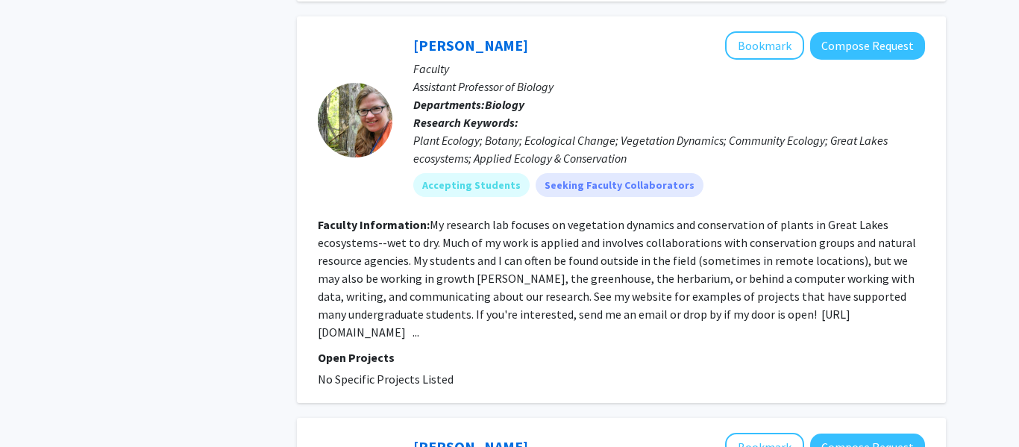
click at [462, 277] on fg-read-more "My research lab focuses on vegetation dynamics and conservation of plants in Gr…" at bounding box center [617, 278] width 598 height 122
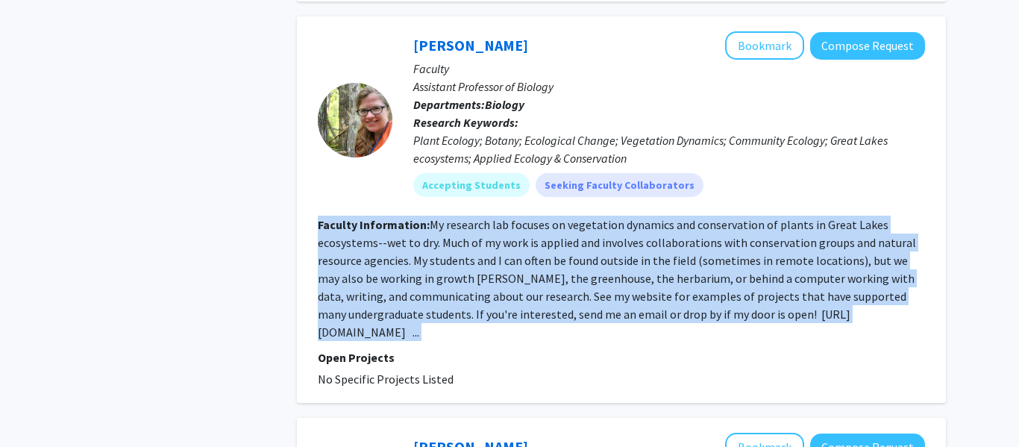
click at [462, 277] on fg-read-more "My research lab focuses on vegetation dynamics and conservation of plants in Gr…" at bounding box center [617, 278] width 598 height 122
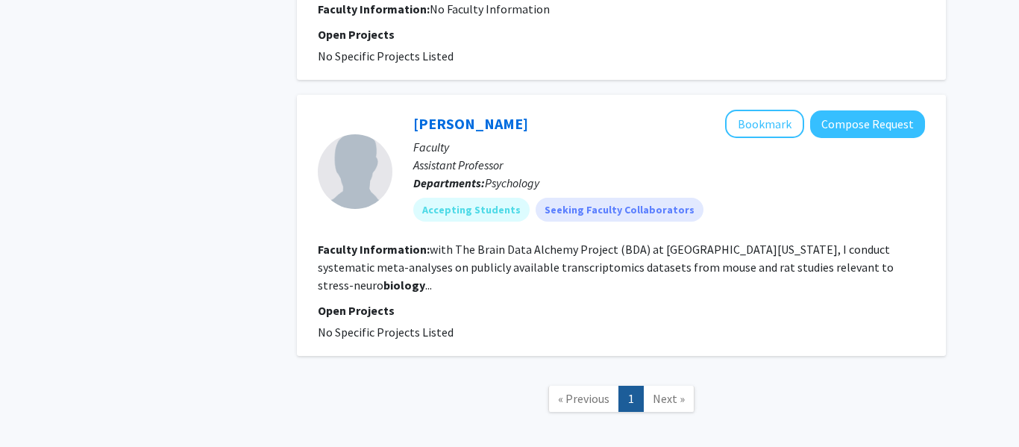
scroll to position [2533, 0]
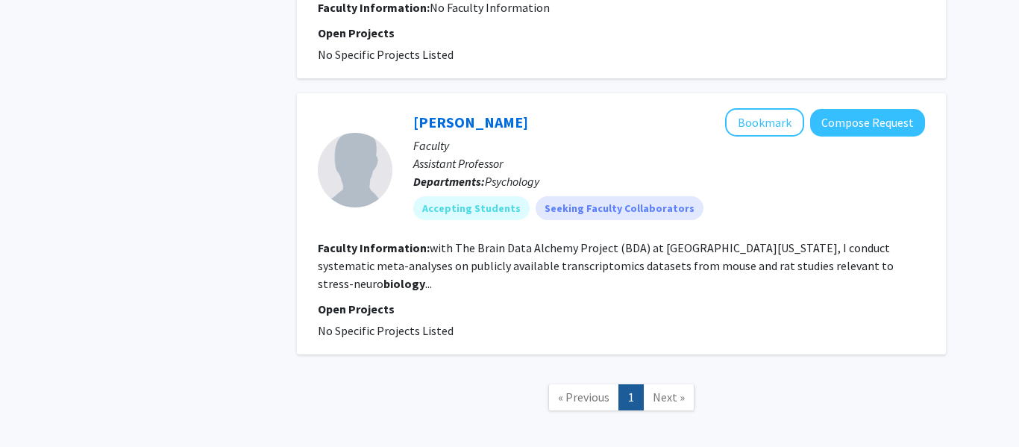
click at [445, 271] on fg-read-more "with The Brain Data Alchemy Project (BDA) at University of Michigan, I conduct …" at bounding box center [606, 265] width 576 height 51
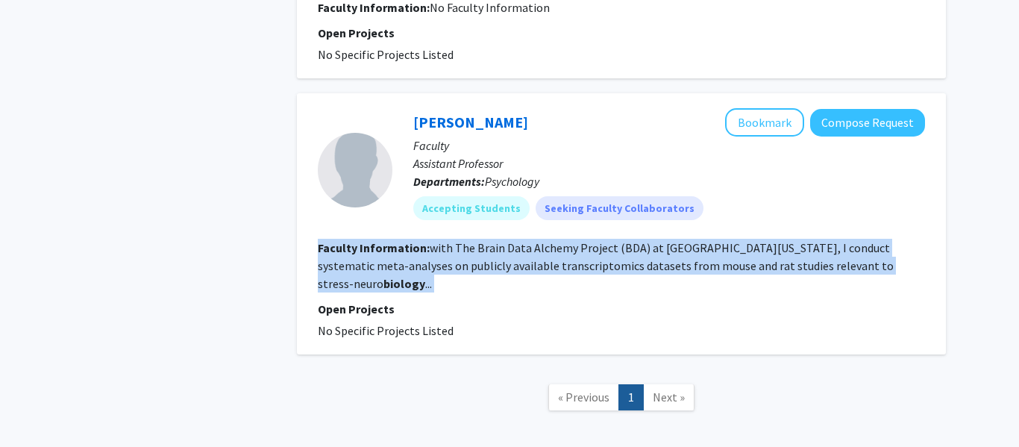
click at [445, 271] on fg-read-more "with The Brain Data Alchemy Project (BDA) at University of Michigan, I conduct …" at bounding box center [606, 265] width 576 height 51
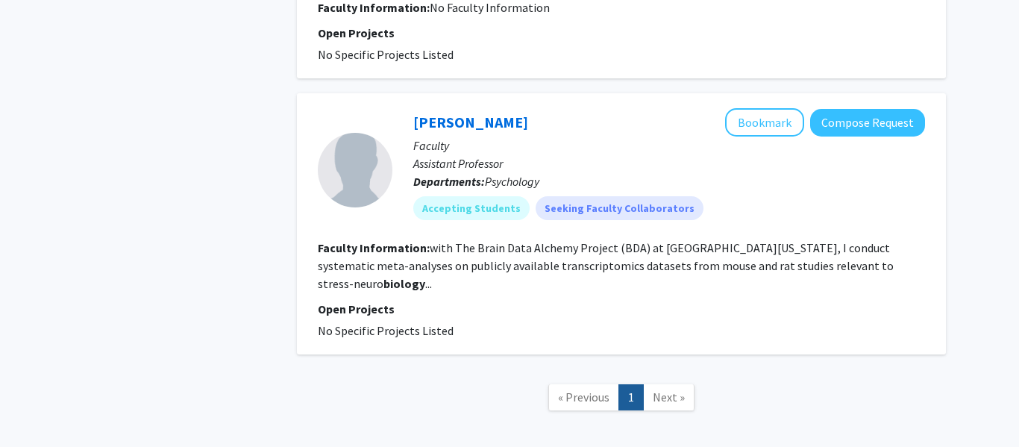
click at [445, 271] on fg-read-more "with The Brain Data Alchemy Project (BDA) at University of Michigan, I conduct …" at bounding box center [606, 265] width 576 height 51
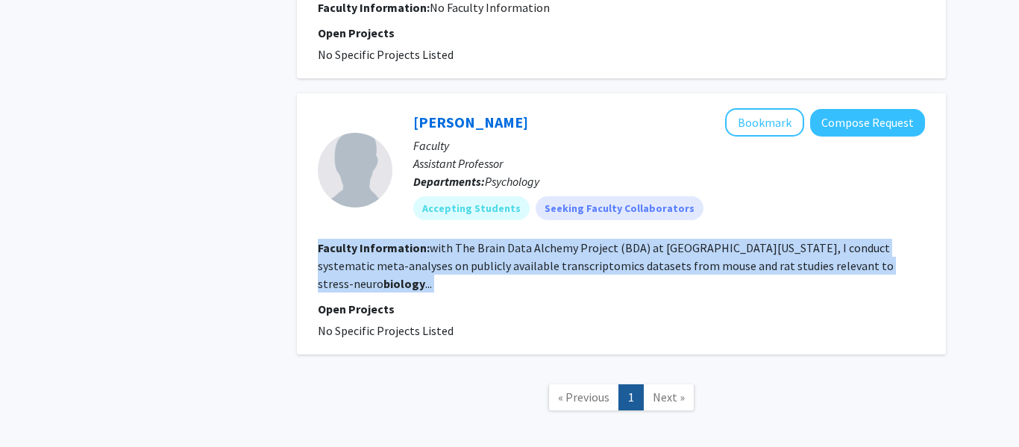
click at [445, 271] on fg-read-more "with The Brain Data Alchemy Project (BDA) at University of Michigan, I conduct …" at bounding box center [606, 265] width 576 height 51
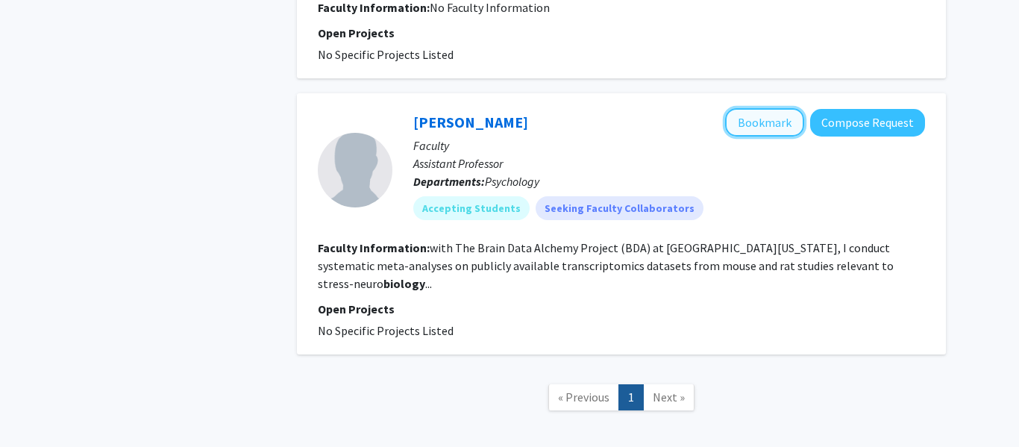
click at [763, 122] on button "Bookmark" at bounding box center [764, 122] width 79 height 28
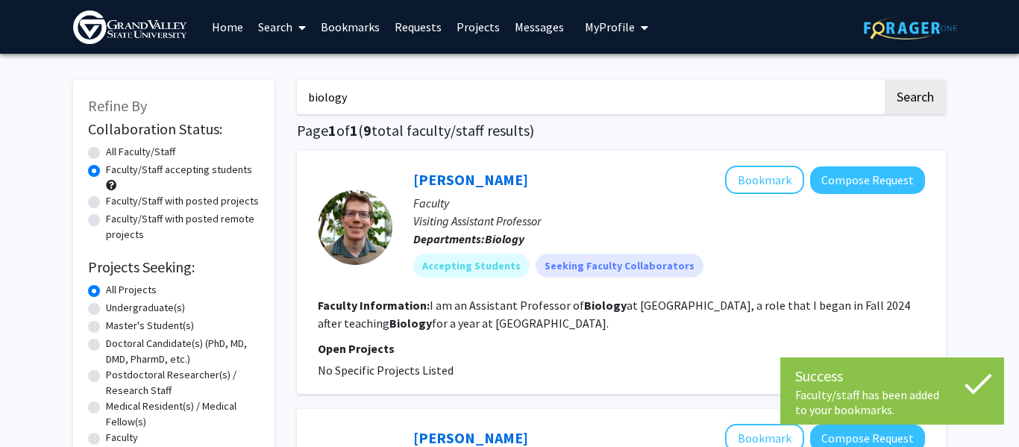
scroll to position [24, 0]
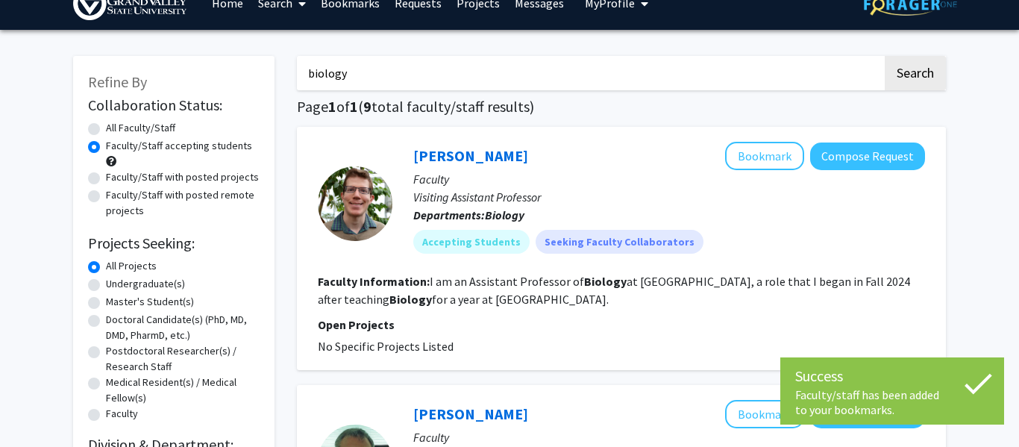
click at [106, 178] on label "Faculty/Staff with posted projects" at bounding box center [182, 177] width 153 height 16
click at [106, 178] on input "Faculty/Staff with posted projects" at bounding box center [111, 174] width 10 height 10
radio input "true"
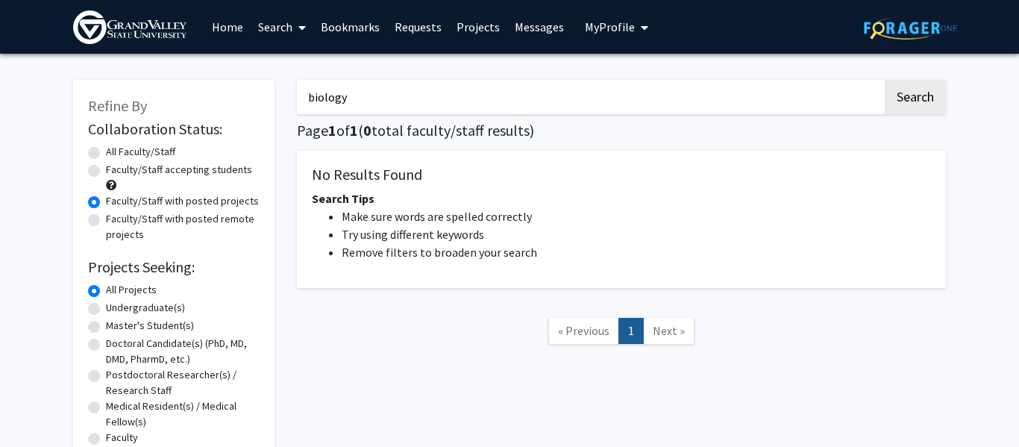
click at [167, 169] on label "Faculty/Staff accepting students" at bounding box center [179, 170] width 146 height 16
click at [116, 169] on input "Faculty/Staff accepting students" at bounding box center [111, 167] width 10 height 10
radio input "true"
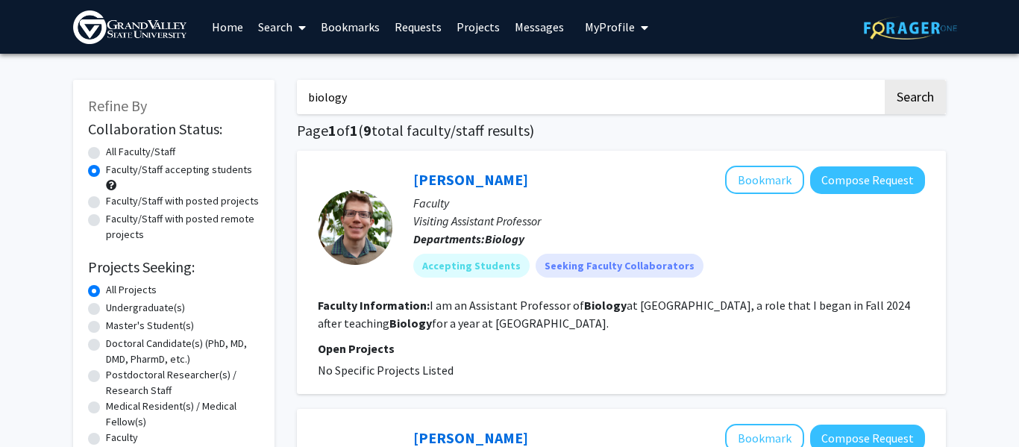
click at [98, 145] on div "All Faculty/Staff" at bounding box center [174, 153] width 172 height 18
click at [106, 149] on label "All Faculty/Staff" at bounding box center [140, 152] width 69 height 16
click at [106, 149] on input "All Faculty/Staff" at bounding box center [111, 149] width 10 height 10
radio input "true"
click at [356, 100] on input "biology" at bounding box center [589, 97] width 585 height 34
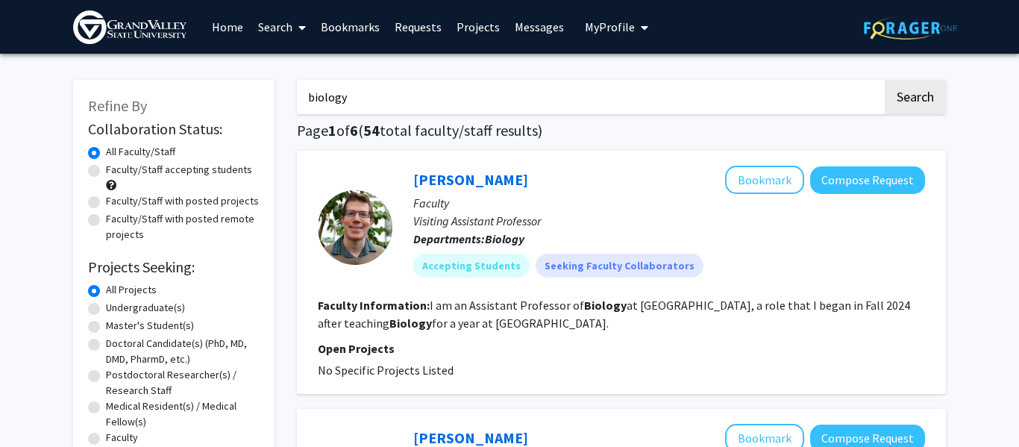
click at [356, 100] on input "biology" at bounding box center [589, 97] width 585 height 34
click at [884, 80] on button "Search" at bounding box center [914, 97] width 61 height 34
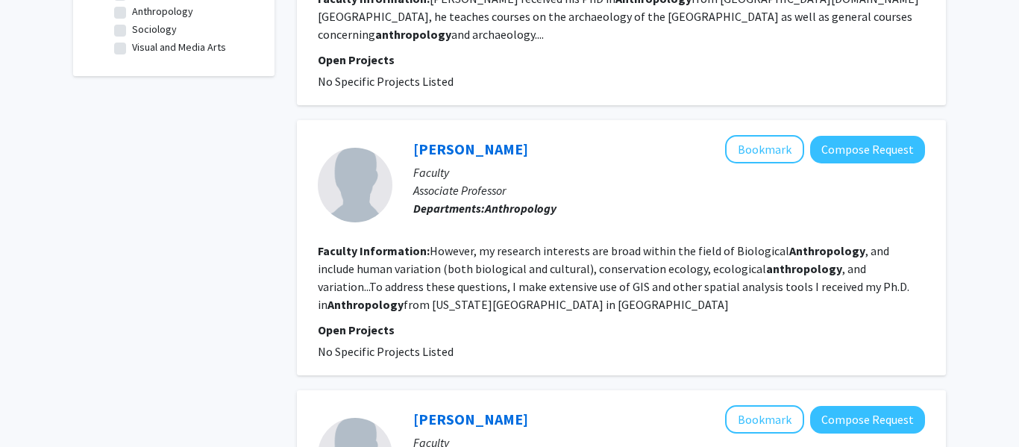
scroll to position [522, 0]
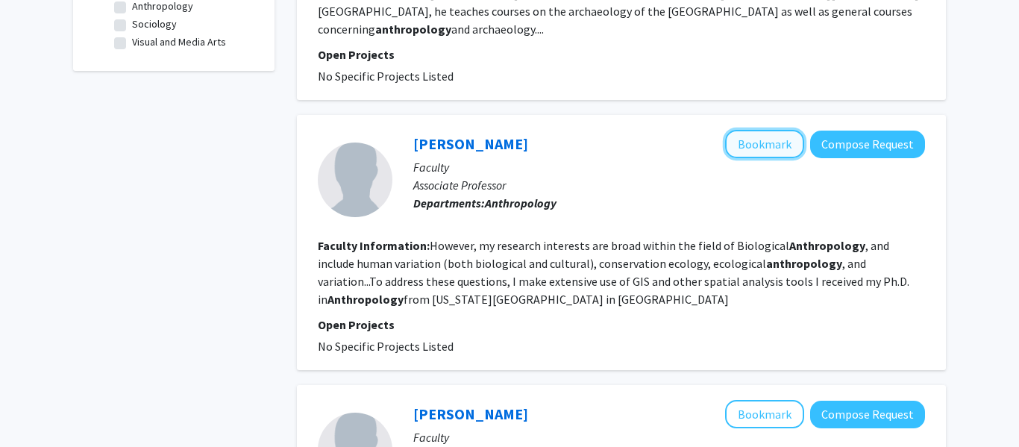
click at [748, 142] on button "Bookmark" at bounding box center [764, 144] width 79 height 28
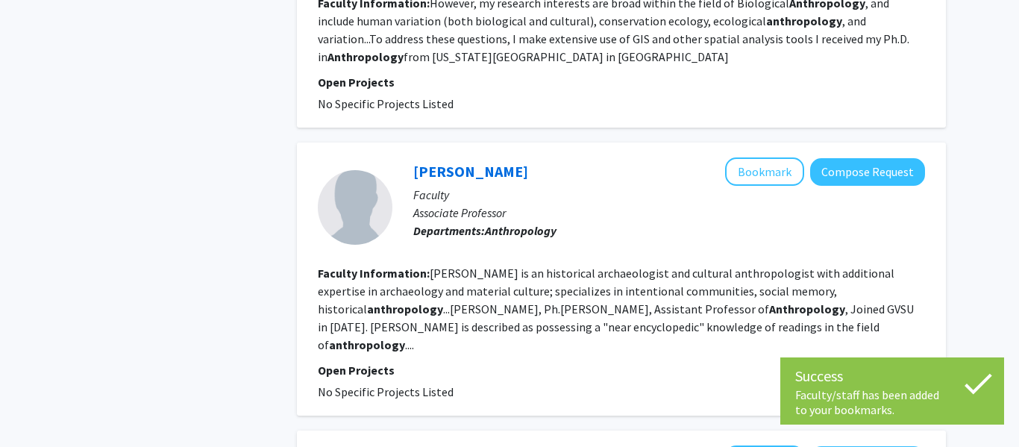
scroll to position [767, 0]
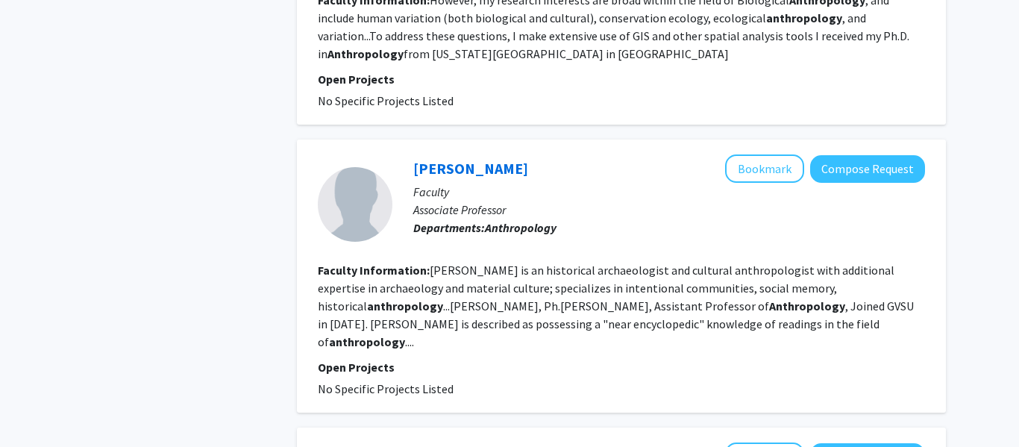
click at [654, 271] on fg-read-more "Van Wormer is an historical archaeologist and cultural anthropologist with addi…" at bounding box center [616, 305] width 596 height 86
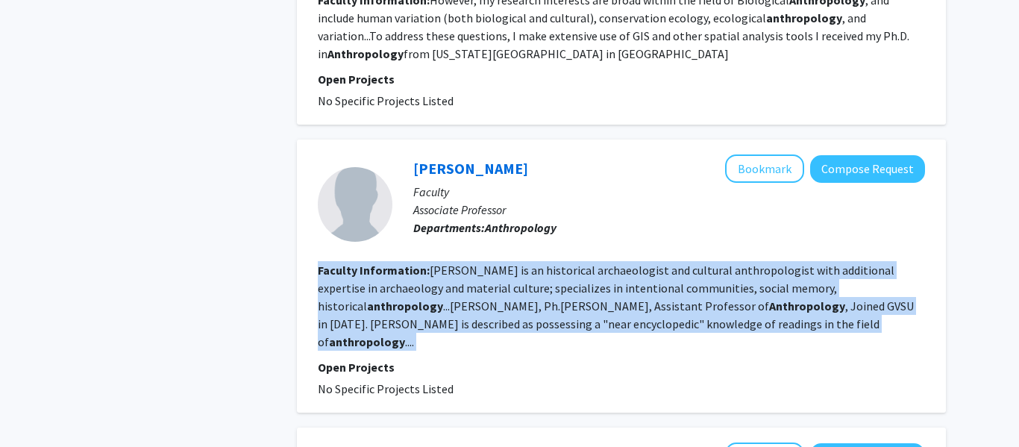
click at [654, 271] on fg-read-more "Van Wormer is an historical archaeologist and cultural anthropologist with addi…" at bounding box center [616, 305] width 596 height 86
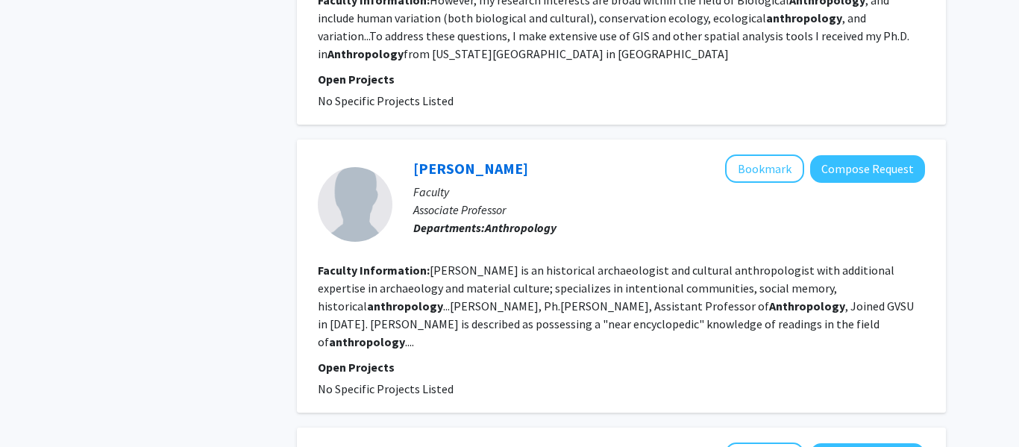
click at [654, 271] on fg-read-more "Van Wormer is an historical archaeologist and cultural anthropologist with addi…" at bounding box center [616, 305] width 596 height 86
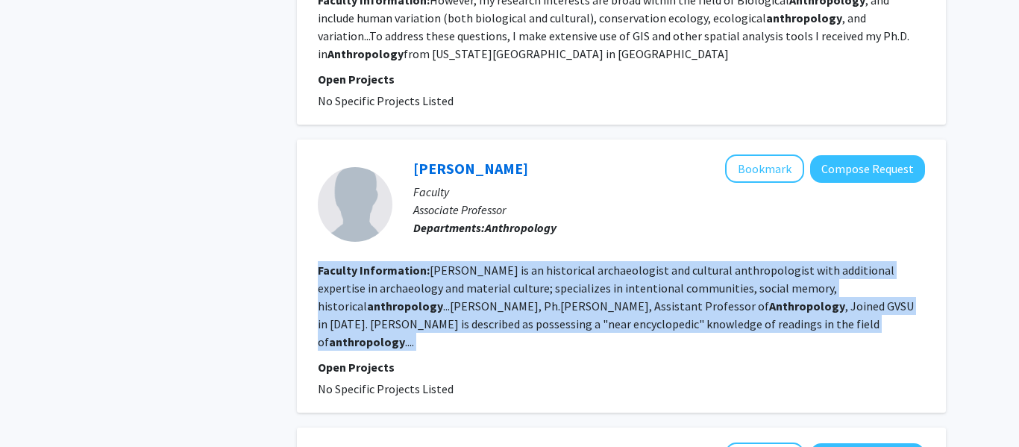
click at [654, 271] on fg-read-more "Van Wormer is an historical archaeologist and cultural anthropologist with addi…" at bounding box center [616, 305] width 596 height 86
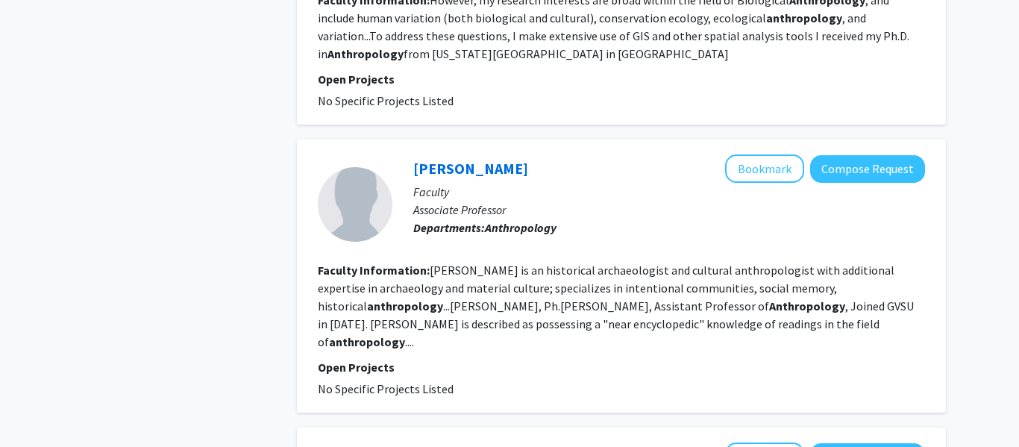
click at [654, 271] on fg-read-more "Van Wormer is an historical archaeologist and cultural anthropologist with addi…" at bounding box center [616, 305] width 596 height 86
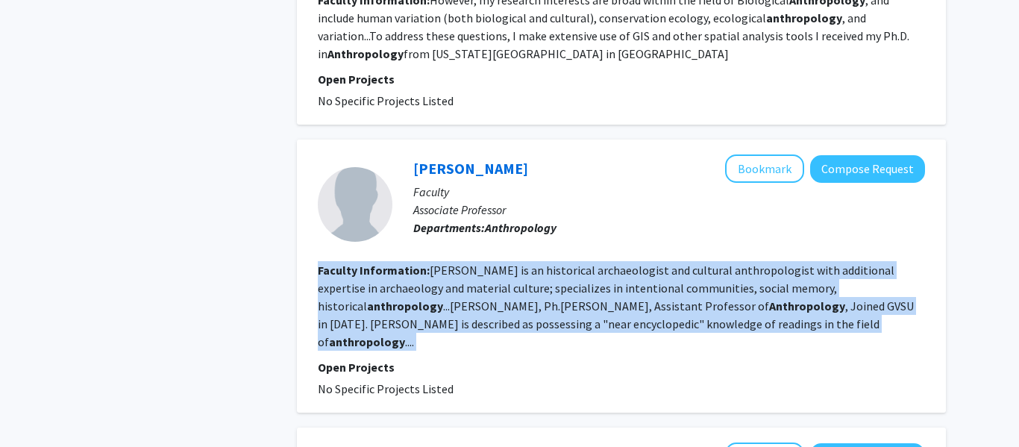
click at [654, 271] on fg-read-more "Van Wormer is an historical archaeologist and cultural anthropologist with addi…" at bounding box center [616, 305] width 596 height 86
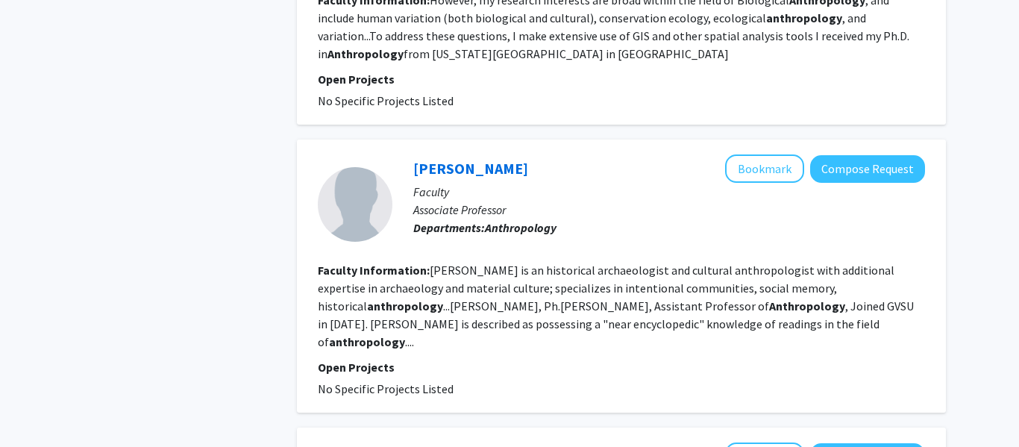
click at [654, 271] on fg-read-more "Van Wormer is an historical archaeologist and cultural anthropologist with addi…" at bounding box center [616, 305] width 596 height 86
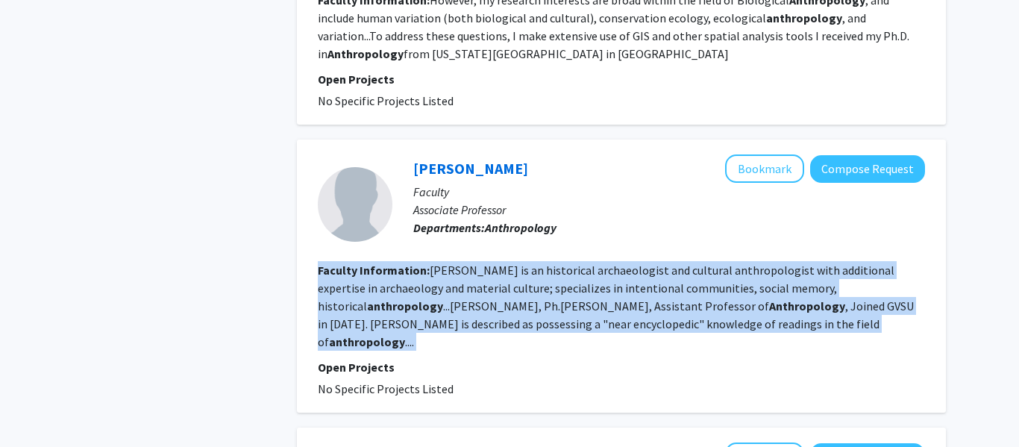
click at [654, 271] on fg-read-more "Van Wormer is an historical archaeologist and cultural anthropologist with addi…" at bounding box center [616, 305] width 596 height 86
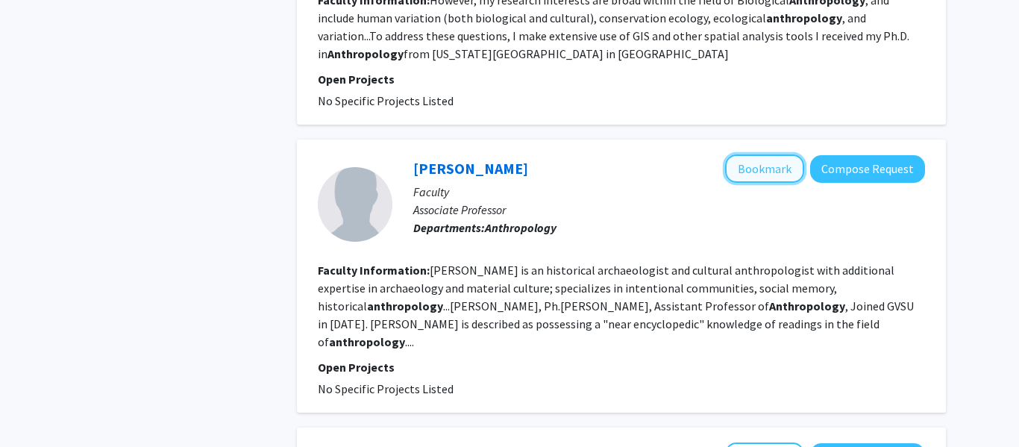
click at [749, 164] on button "Bookmark" at bounding box center [764, 168] width 79 height 28
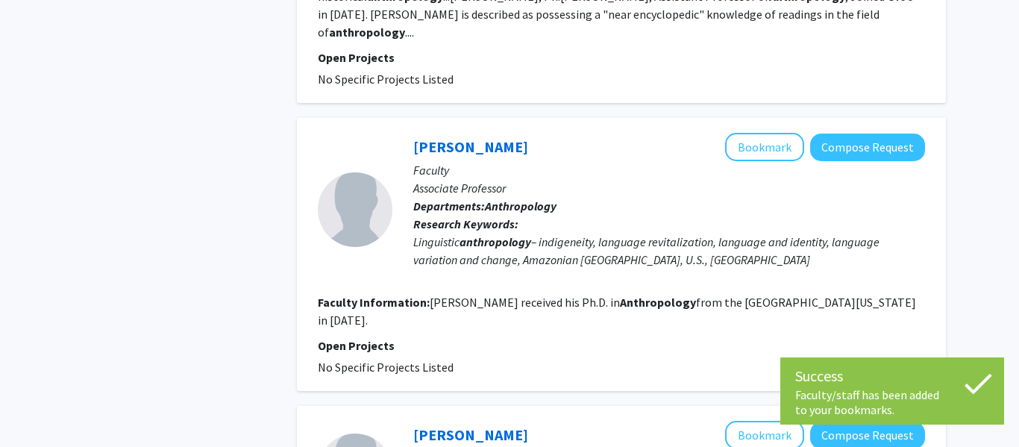
scroll to position [1097, 0]
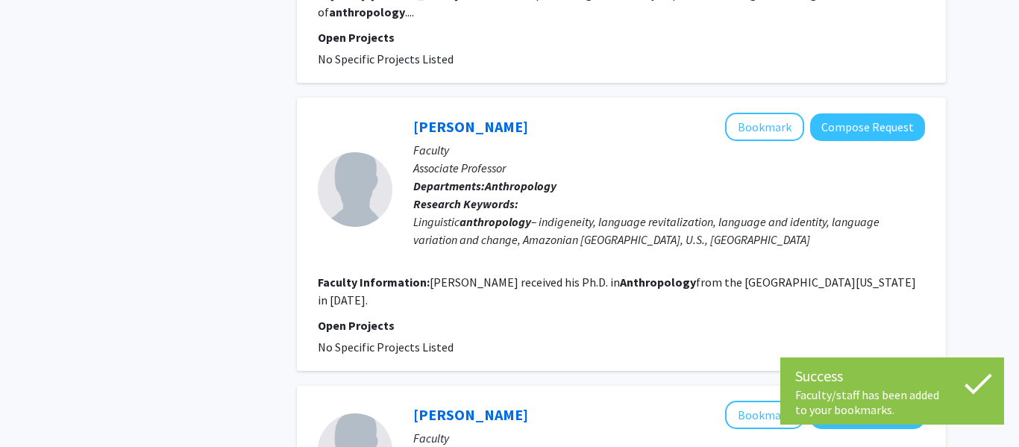
click at [603, 274] on fg-read-more "Michael Wroblewski received his Ph.D. in Anthropology from the University of Ar…" at bounding box center [617, 290] width 598 height 33
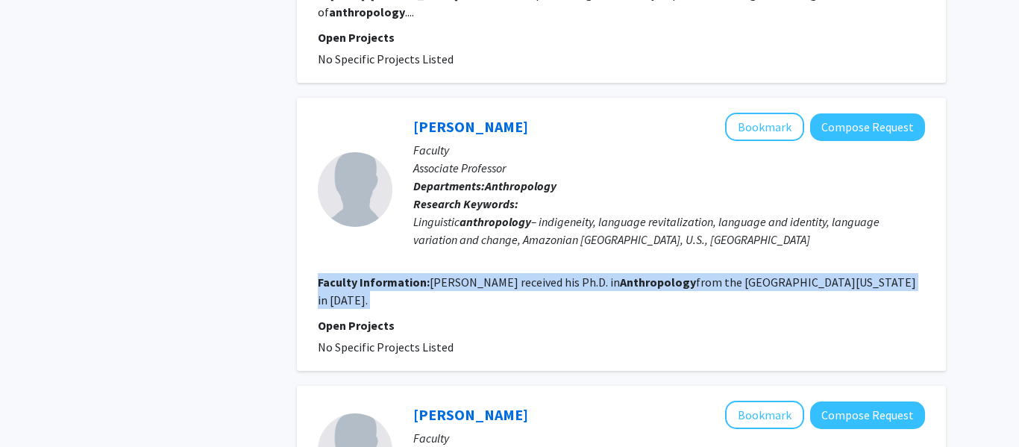
click at [603, 274] on fg-read-more "Michael Wroblewski received his Ph.D. in Anthropology from the University of Ar…" at bounding box center [617, 290] width 598 height 33
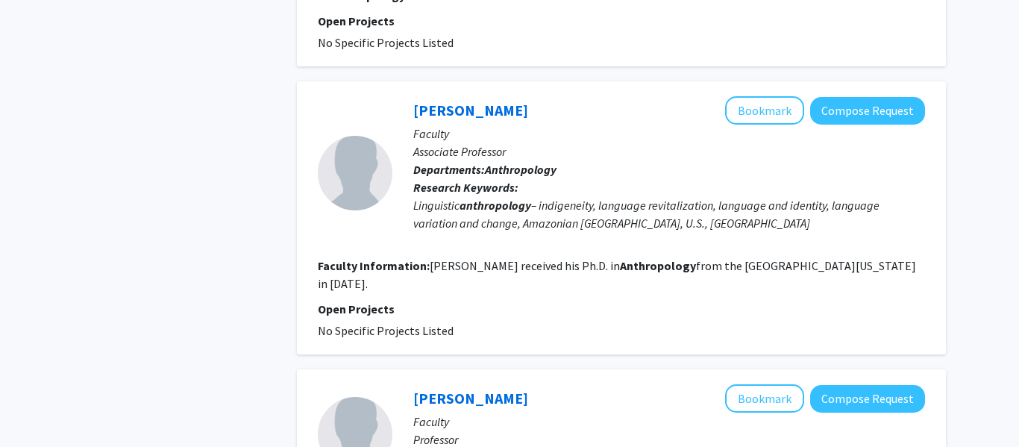
scroll to position [1114, 0]
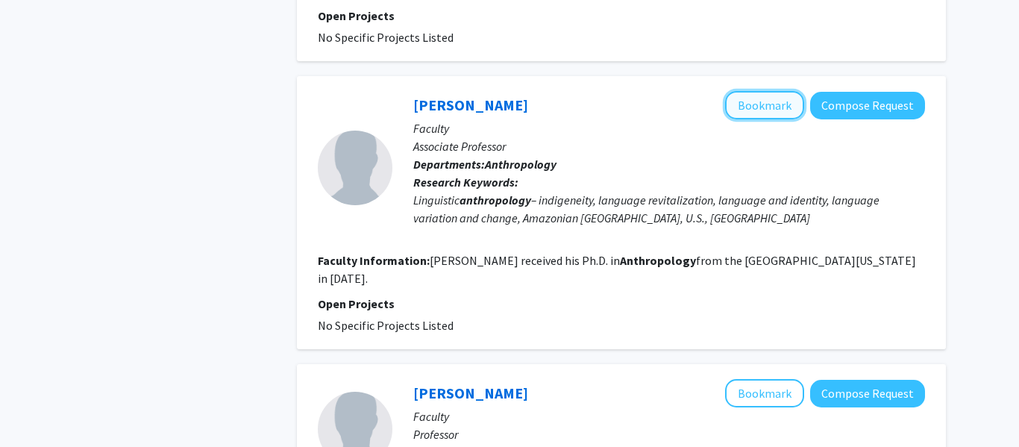
click at [755, 91] on button "Bookmark" at bounding box center [764, 105] width 79 height 28
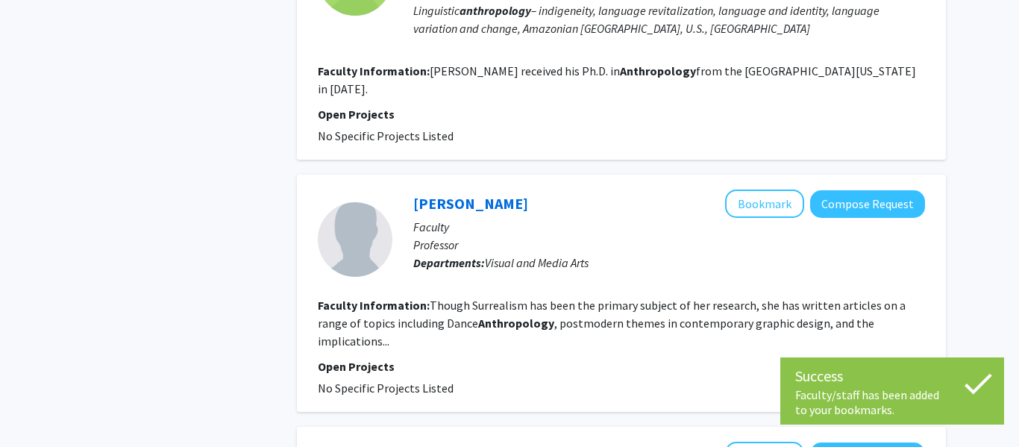
scroll to position [1315, 0]
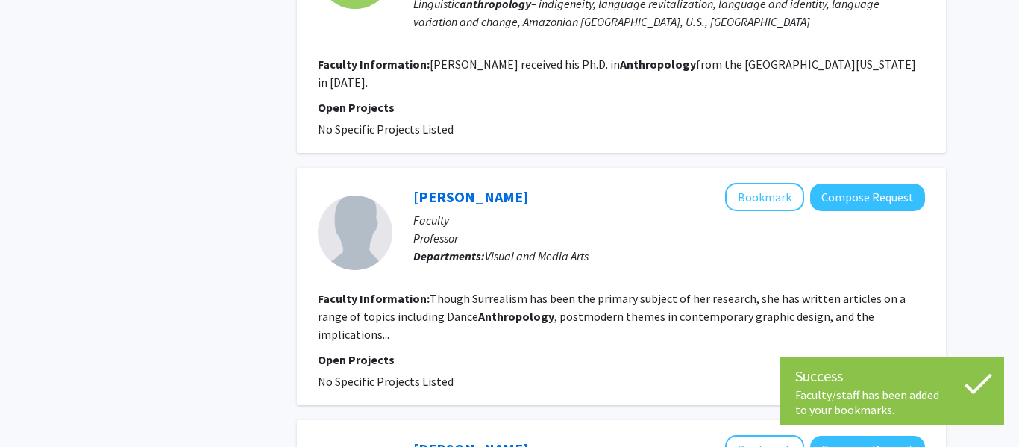
click at [601, 291] on fg-read-more "Though Surrealism has been the primary subject of her research, she has written…" at bounding box center [612, 316] width 588 height 51
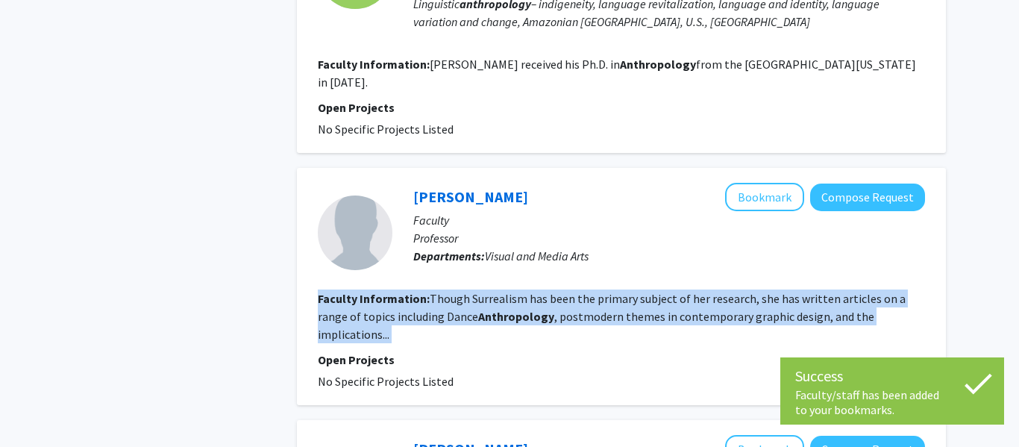
click at [601, 291] on fg-read-more "Though Surrealism has been the primary subject of her research, she has written…" at bounding box center [612, 316] width 588 height 51
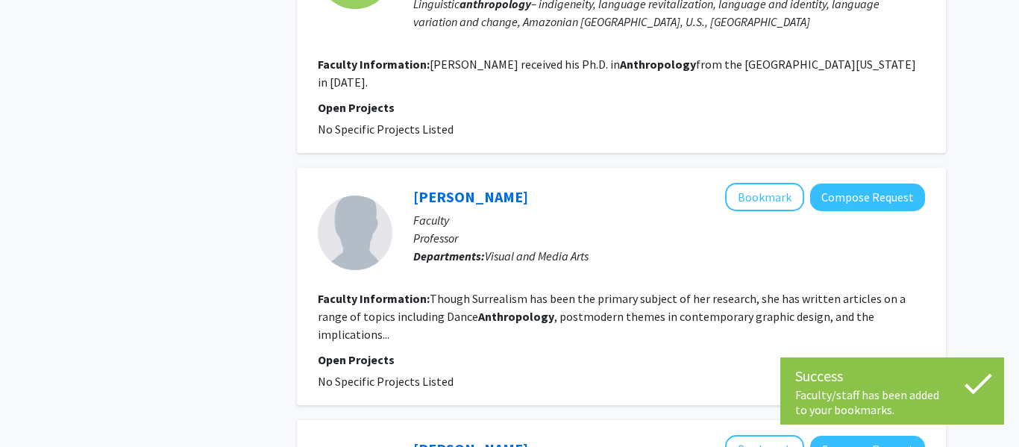
click at [601, 291] on fg-read-more "Though Surrealism has been the primary subject of her research, she has written…" at bounding box center [612, 316] width 588 height 51
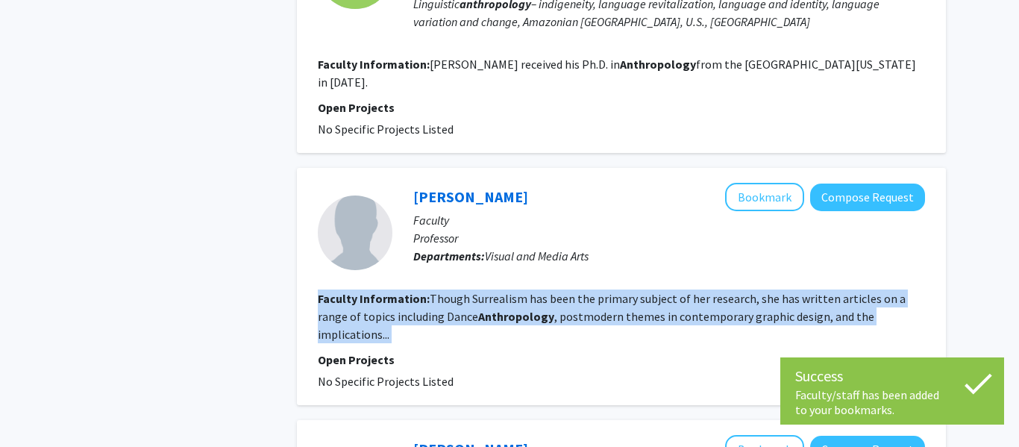
click at [601, 291] on fg-read-more "Though Surrealism has been the primary subject of her research, she has written…" at bounding box center [612, 316] width 588 height 51
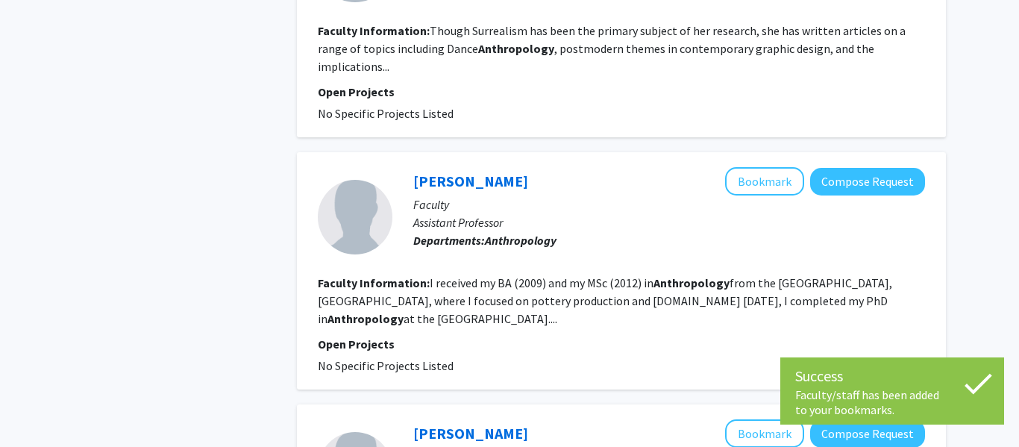
scroll to position [1600, 0]
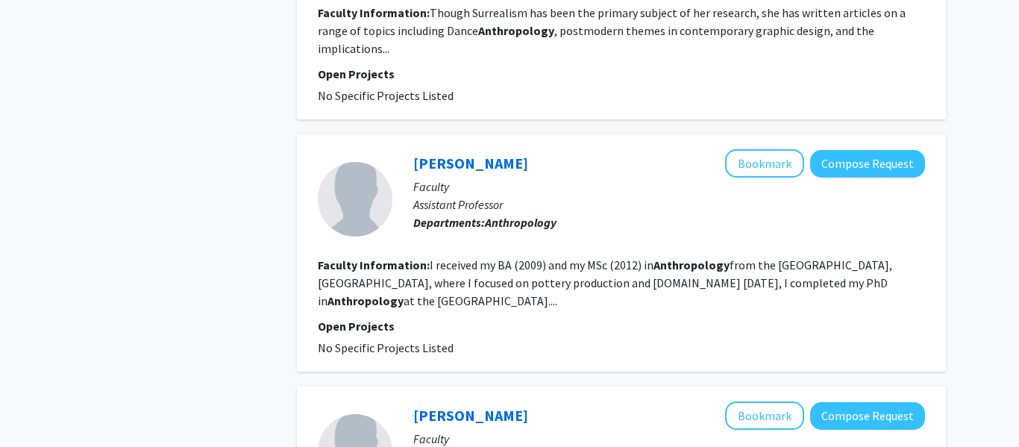
click at [600, 257] on fg-read-more "I received my BA (2009) and my MSc (2012) in Anthropology from the University o…" at bounding box center [605, 282] width 574 height 51
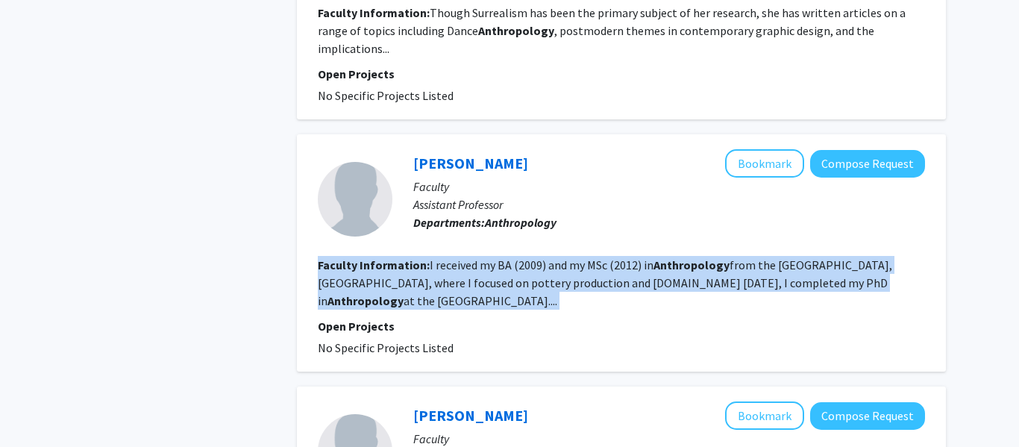
click at [600, 257] on fg-read-more "I received my BA (2009) and my MSc (2012) in Anthropology from the University o…" at bounding box center [605, 282] width 574 height 51
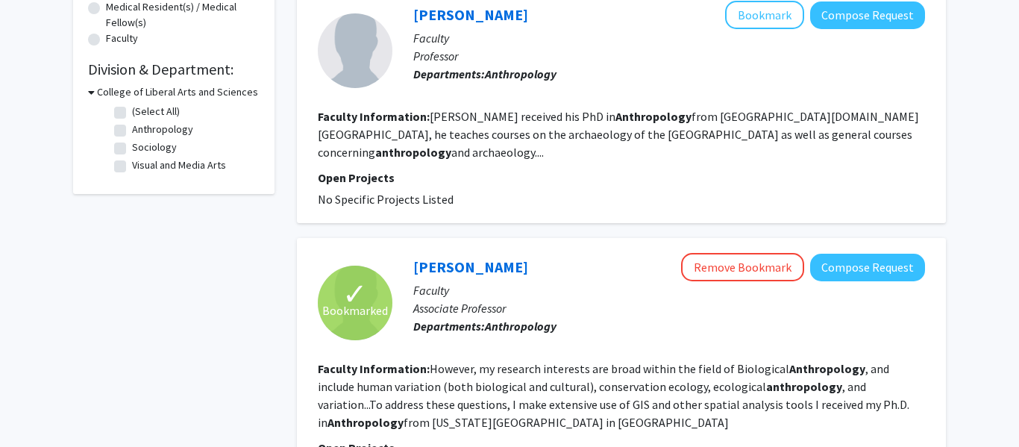
scroll to position [0, 0]
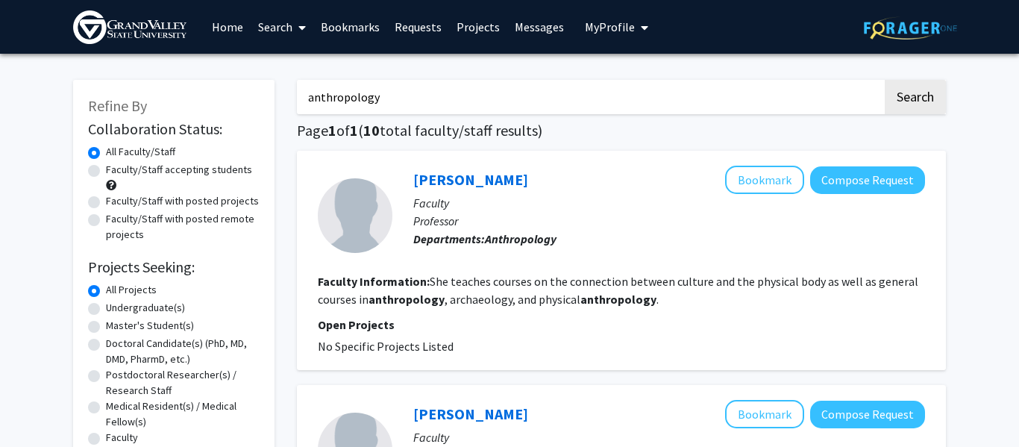
click at [477, 87] on input "anthropology" at bounding box center [589, 97] width 585 height 34
type input "animal"
click at [884, 80] on button "Search" at bounding box center [914, 97] width 61 height 34
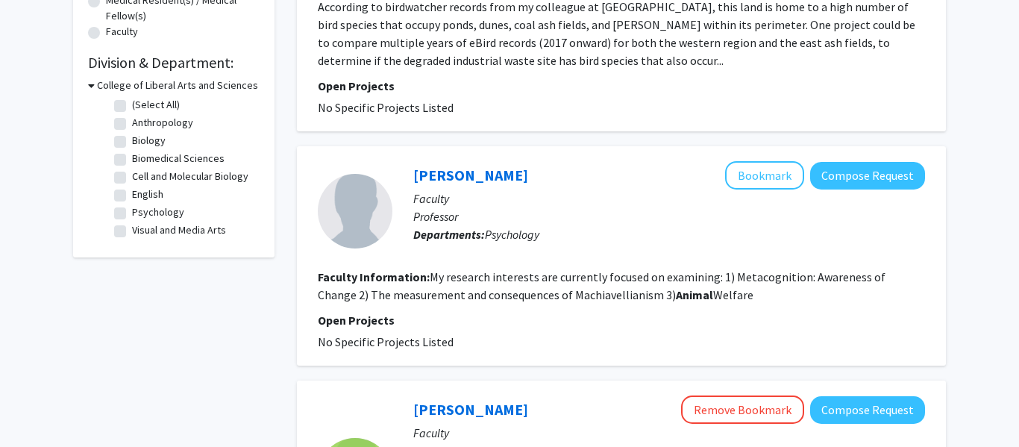
scroll to position [410, 0]
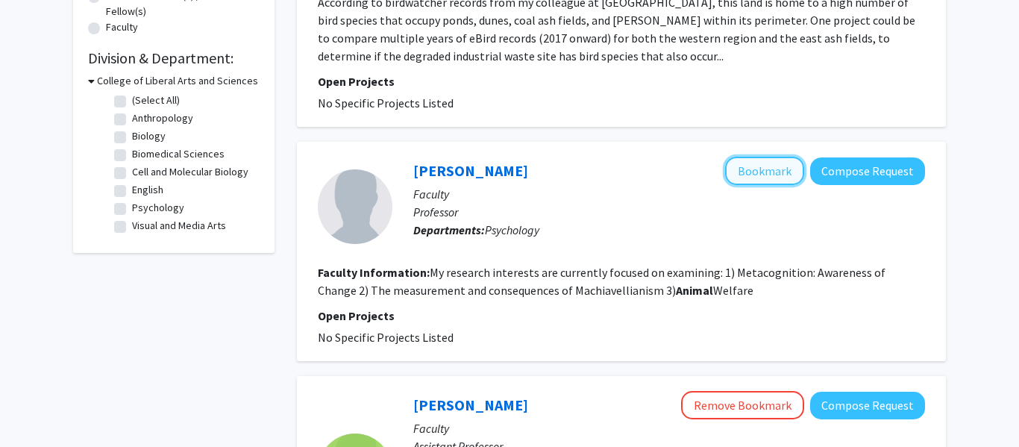
click at [776, 162] on button "Bookmark" at bounding box center [764, 171] width 79 height 28
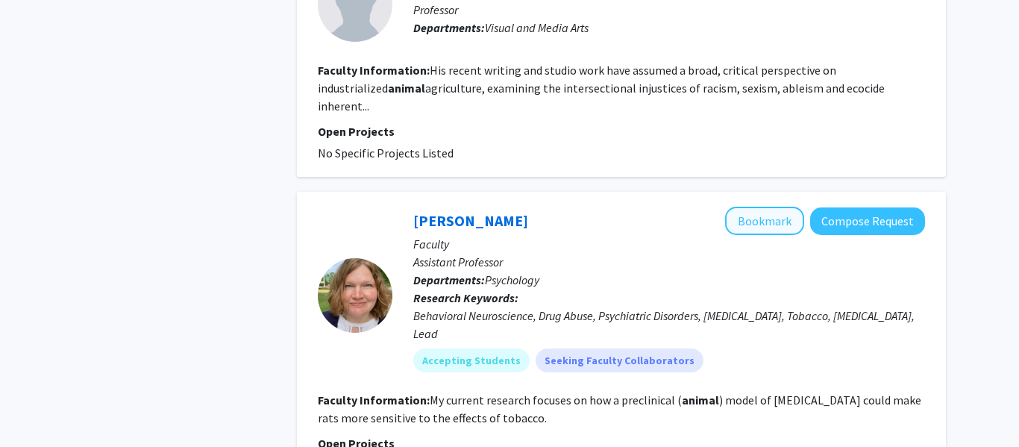
scroll to position [1139, 0]
click at [763, 207] on button "Bookmark" at bounding box center [764, 221] width 79 height 28
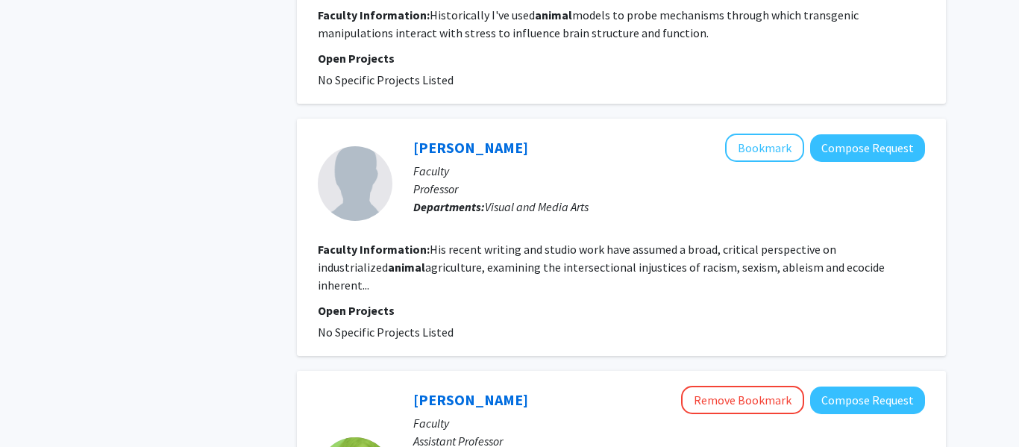
scroll to position [960, 0]
click at [741, 242] on fg-read-more "His recent writing and studio work have assumed a broad, critical perspective o…" at bounding box center [601, 267] width 567 height 51
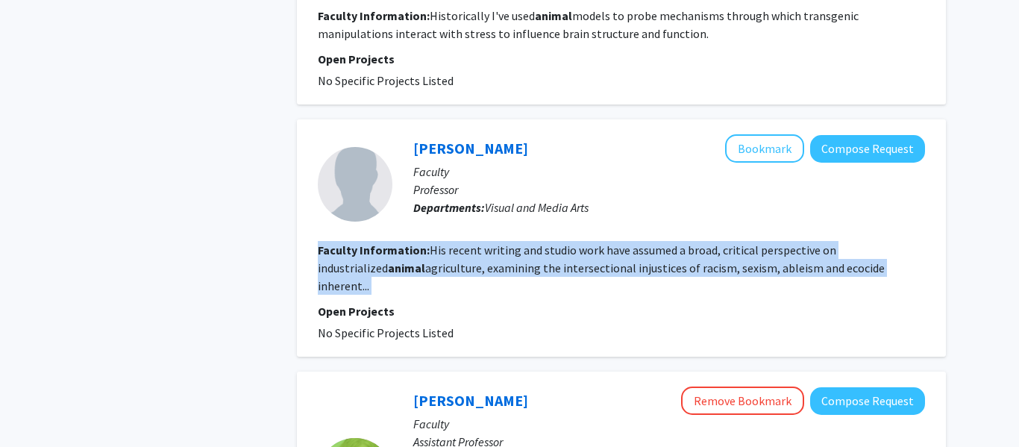
click at [741, 242] on fg-read-more "His recent writing and studio work have assumed a broad, critical perspective o…" at bounding box center [601, 267] width 567 height 51
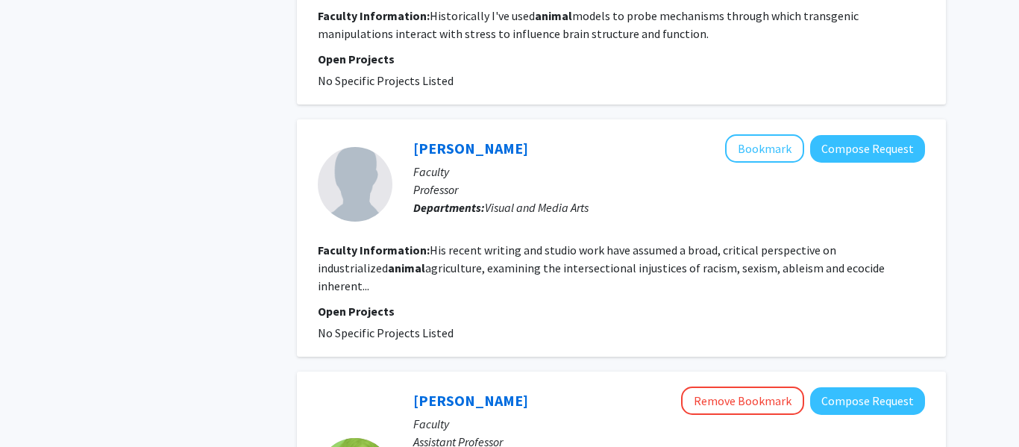
click at [741, 242] on fg-read-more "His recent writing and studio work have assumed a broad, critical perspective o…" at bounding box center [601, 267] width 567 height 51
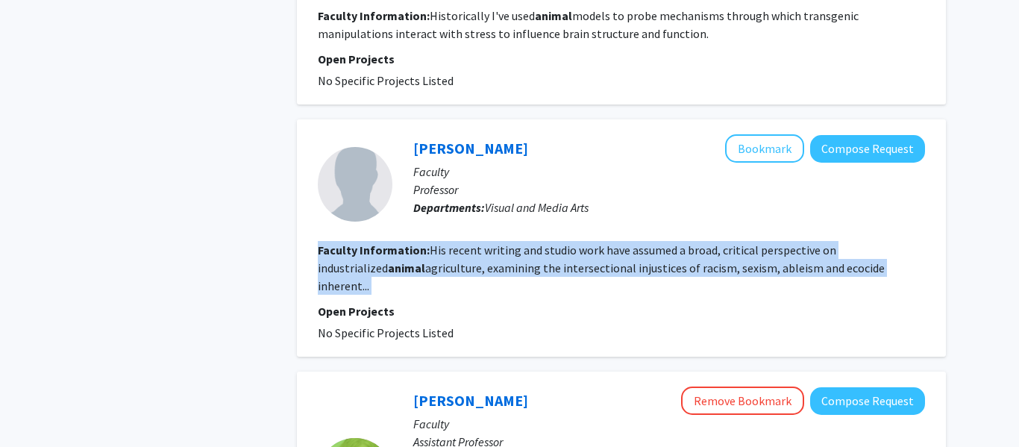
click at [741, 242] on fg-read-more "His recent writing and studio work have assumed a broad, critical perspective o…" at bounding box center [601, 267] width 567 height 51
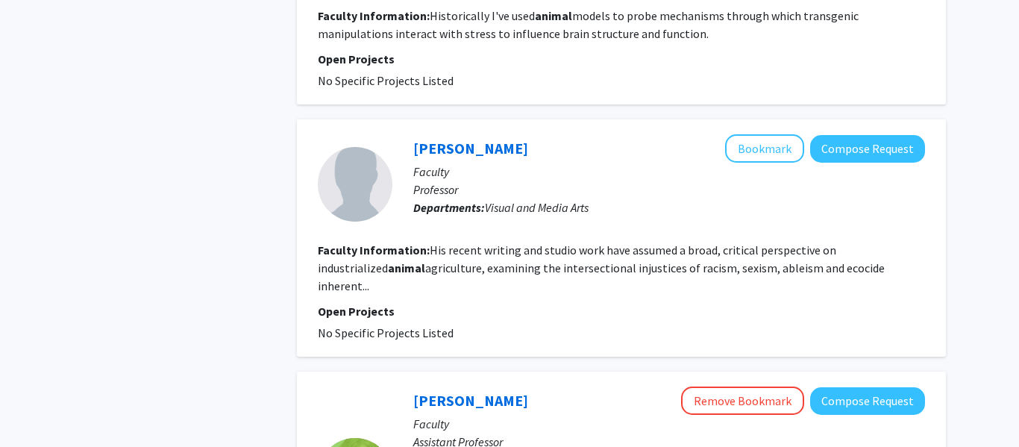
click at [741, 242] on fg-read-more "His recent writing and studio work have assumed a broad, critical perspective o…" at bounding box center [601, 267] width 567 height 51
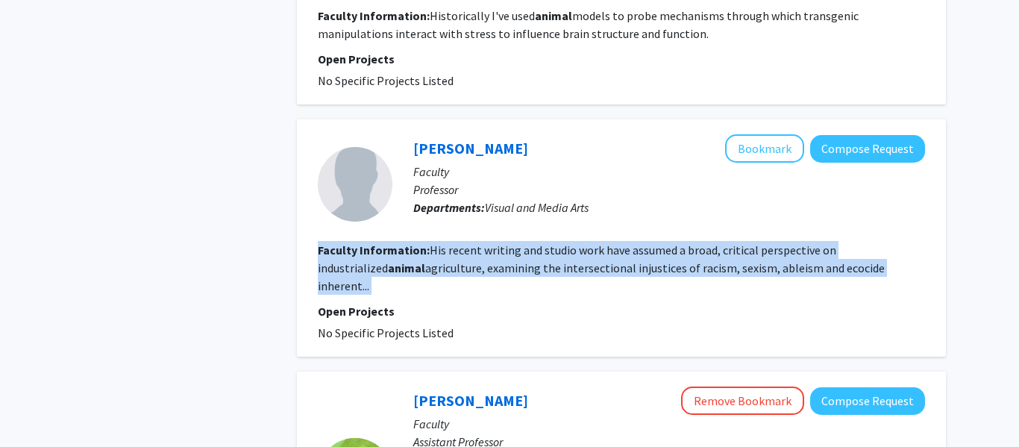
click at [741, 242] on fg-read-more "His recent writing and studio work have assumed a broad, critical perspective o…" at bounding box center [601, 267] width 567 height 51
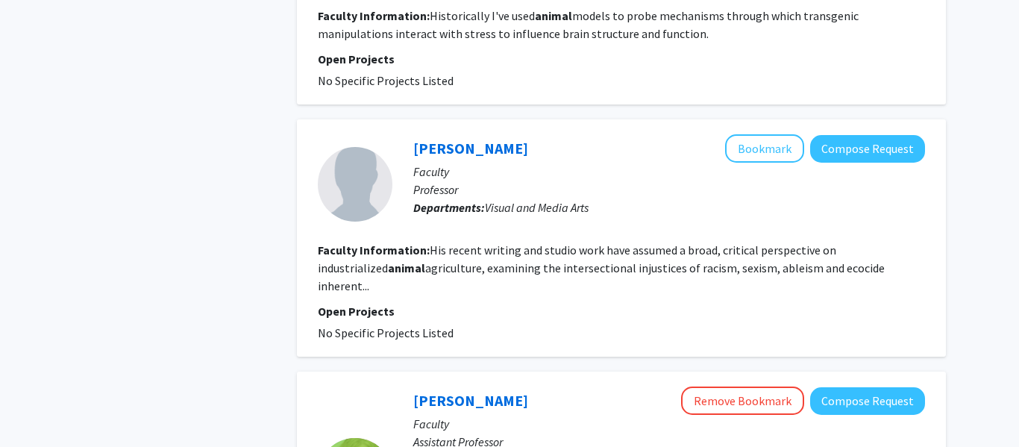
click at [741, 242] on fg-read-more "His recent writing and studio work have assumed a broad, critical perspective o…" at bounding box center [601, 267] width 567 height 51
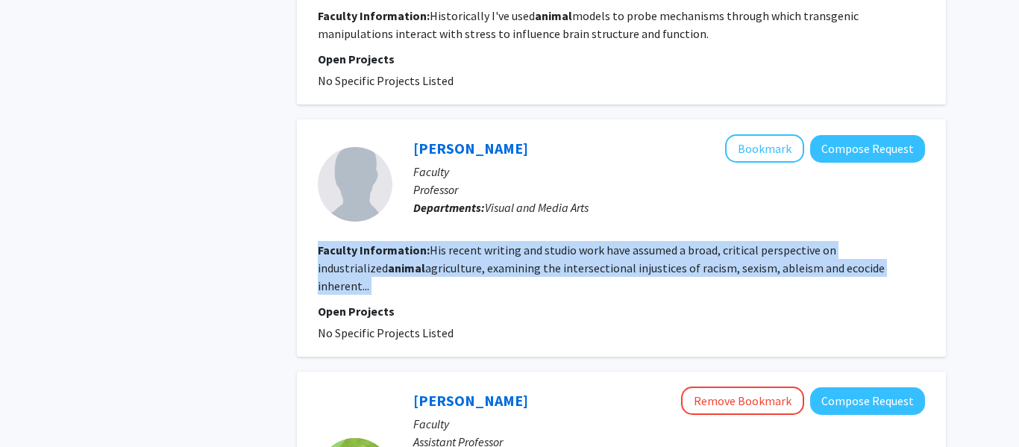
click at [741, 242] on fg-read-more "His recent writing and studio work have assumed a broad, critical perspective o…" at bounding box center [601, 267] width 567 height 51
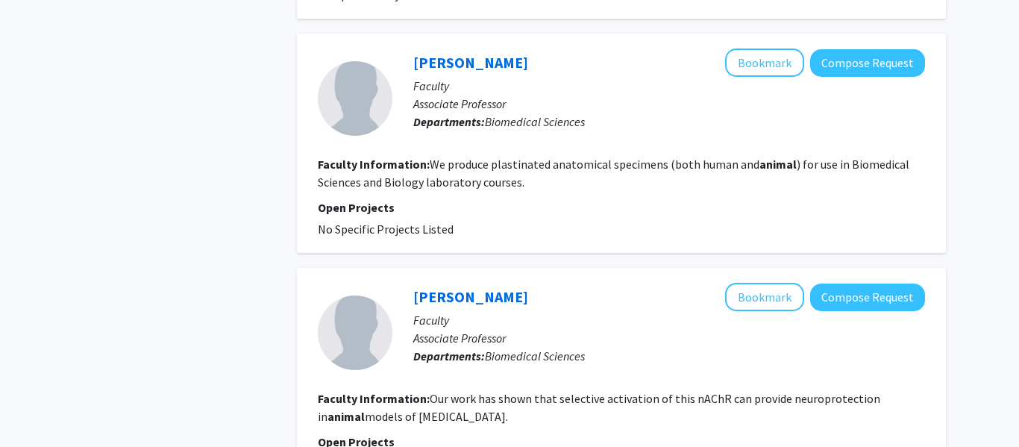
scroll to position [1609, 0]
click at [544, 157] on fg-read-more "We produce plastinated anatomical specimens (both human and animal ) for use in…" at bounding box center [613, 173] width 591 height 33
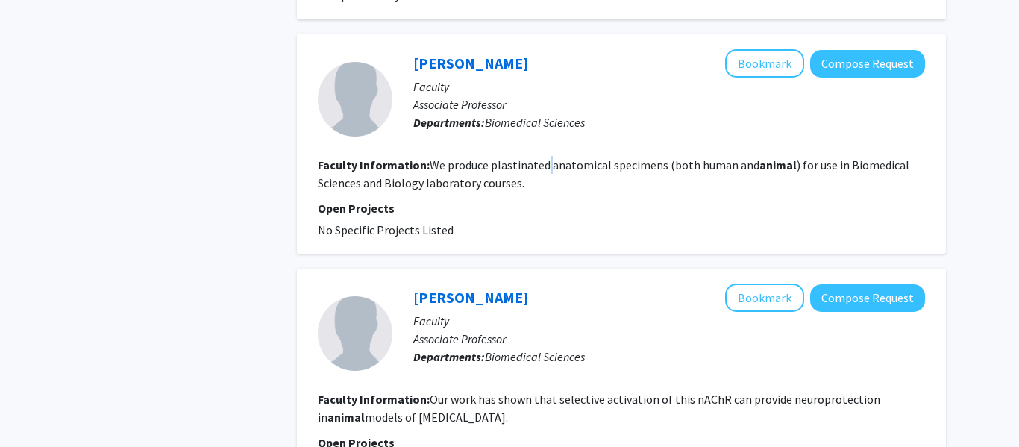
click at [544, 157] on fg-read-more "We produce plastinated anatomical specimens (both human and animal ) for use in…" at bounding box center [613, 173] width 591 height 33
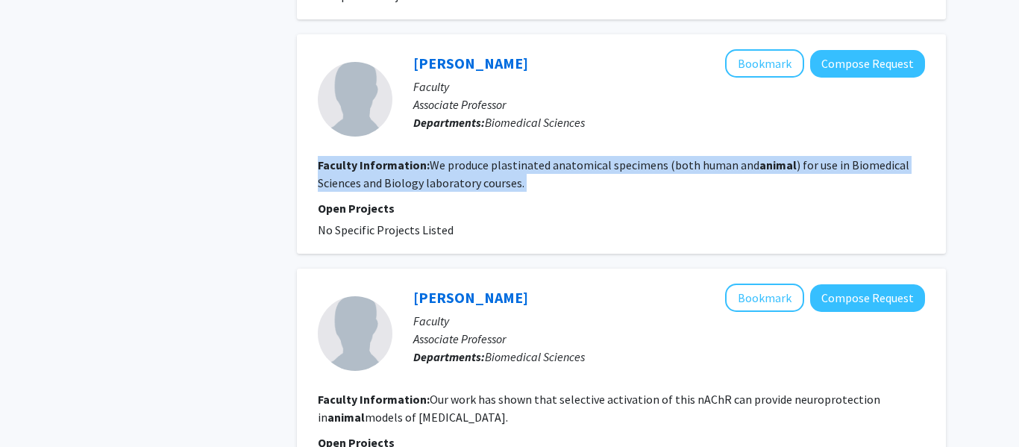
click at [544, 157] on fg-read-more "We produce plastinated anatomical specimens (both human and animal ) for use in…" at bounding box center [613, 173] width 591 height 33
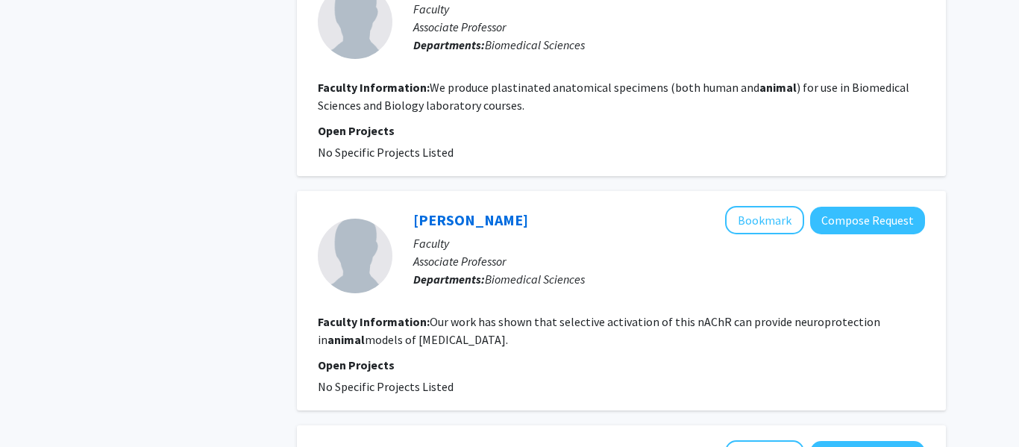
scroll to position [1693, 0]
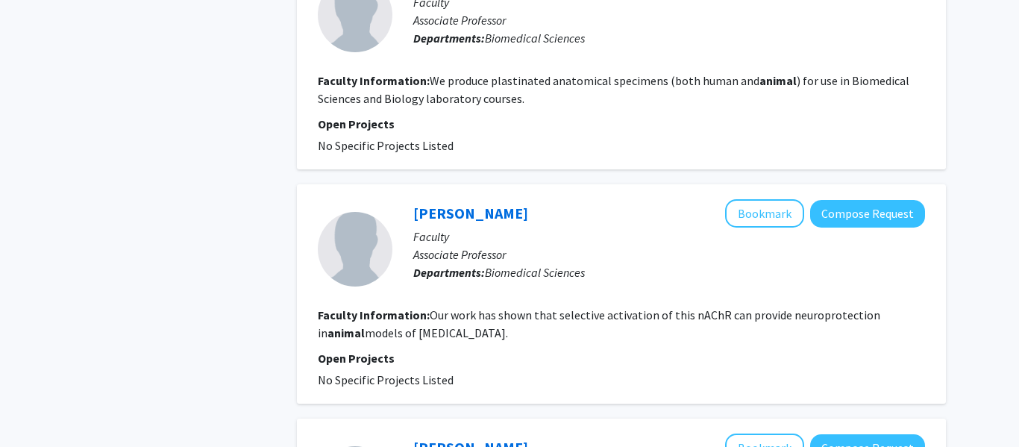
click at [666, 307] on fg-read-more "Our work has shown that selective activation of this nAChR can provide neuropro…" at bounding box center [599, 323] width 562 height 33
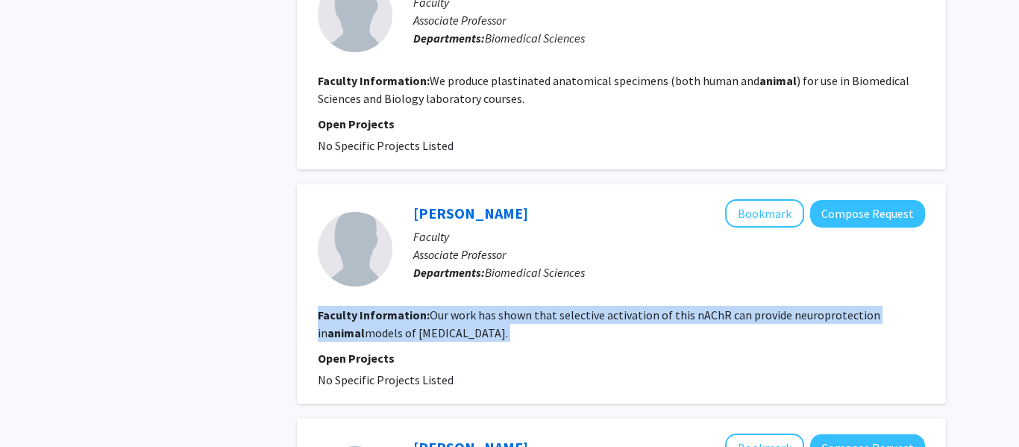
click at [666, 307] on fg-read-more "Our work has shown that selective activation of this nAChR can provide neuropro…" at bounding box center [599, 323] width 562 height 33
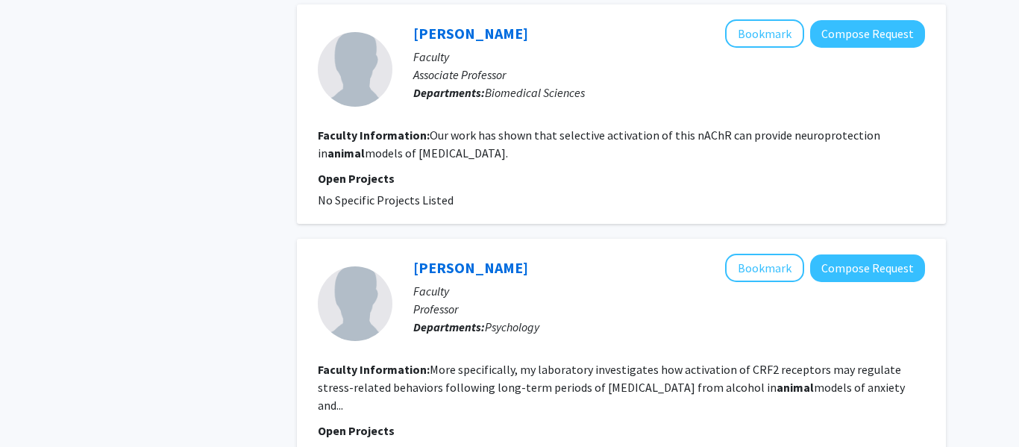
scroll to position [1875, 0]
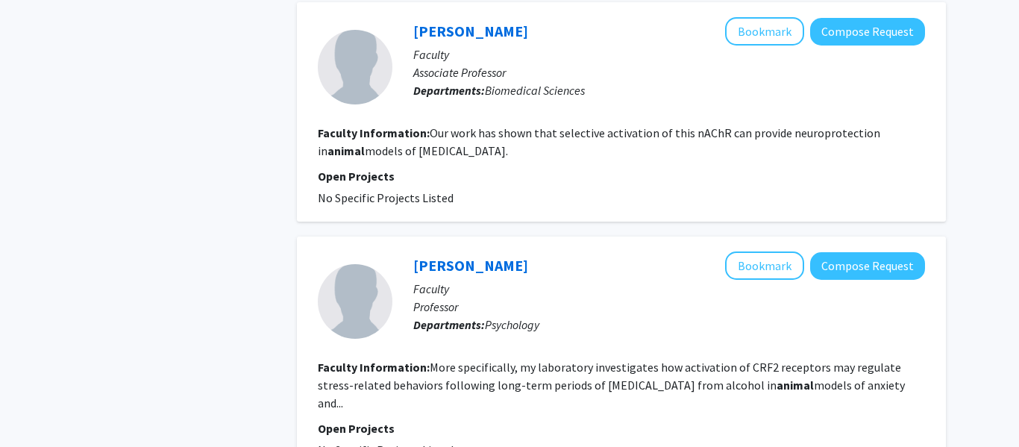
click at [708, 359] on fg-read-more "More specifically, my laboratory investigates how activation of CRF2 receptors …" at bounding box center [611, 384] width 587 height 51
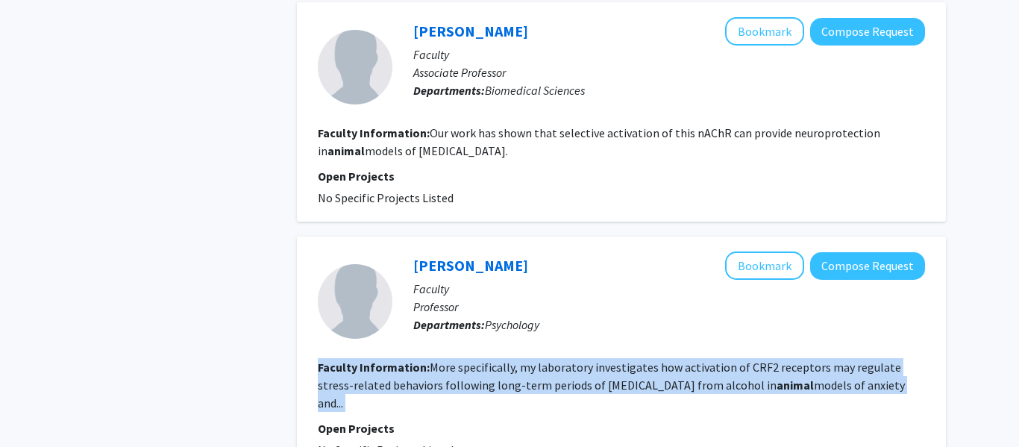
click at [708, 359] on fg-read-more "More specifically, my laboratory investigates how activation of CRF2 receptors …" at bounding box center [611, 384] width 587 height 51
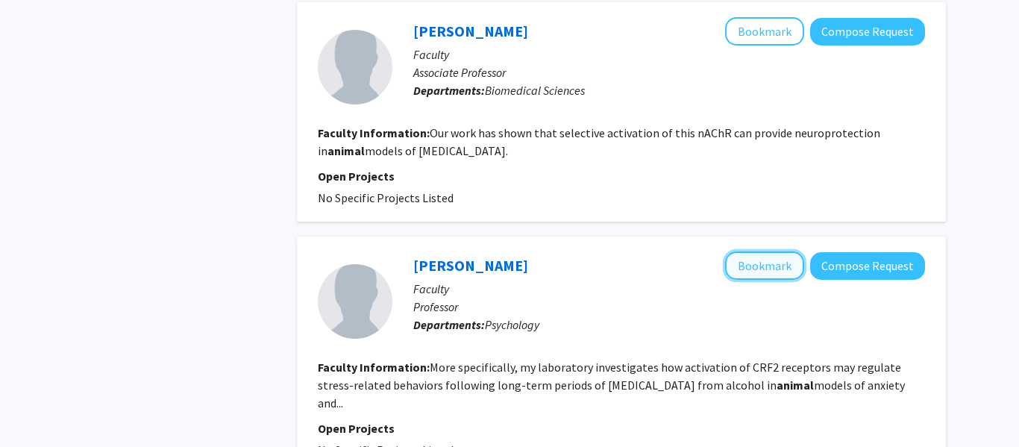
click at [767, 251] on button "Bookmark" at bounding box center [764, 265] width 79 height 28
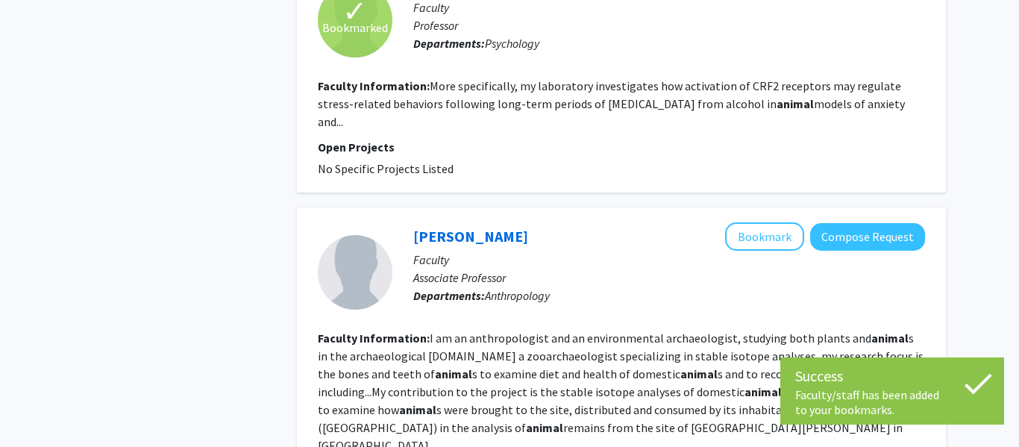
scroll to position [2157, 0]
click at [647, 330] on fg-read-more "I am an anthropologist and an environmental archaeologist, studying both plants…" at bounding box center [620, 391] width 605 height 122
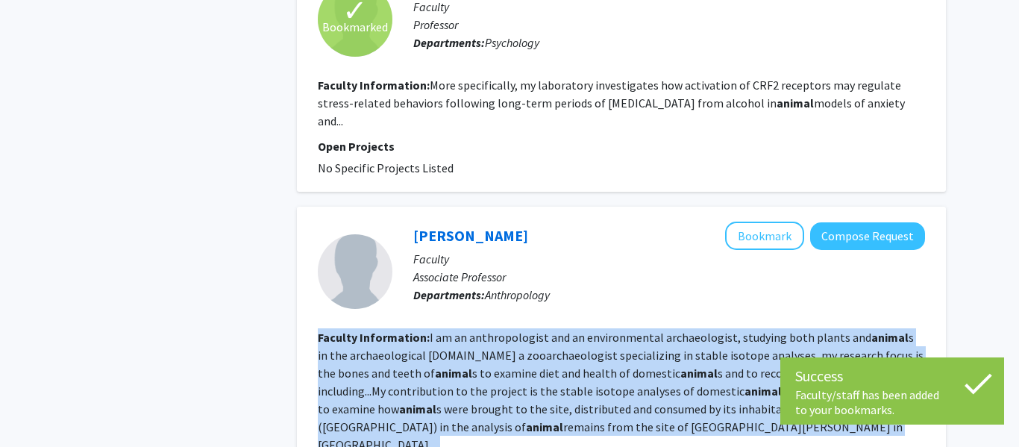
click at [647, 330] on fg-read-more "I am an anthropologist and an environmental archaeologist, studying both plants…" at bounding box center [620, 391] width 605 height 122
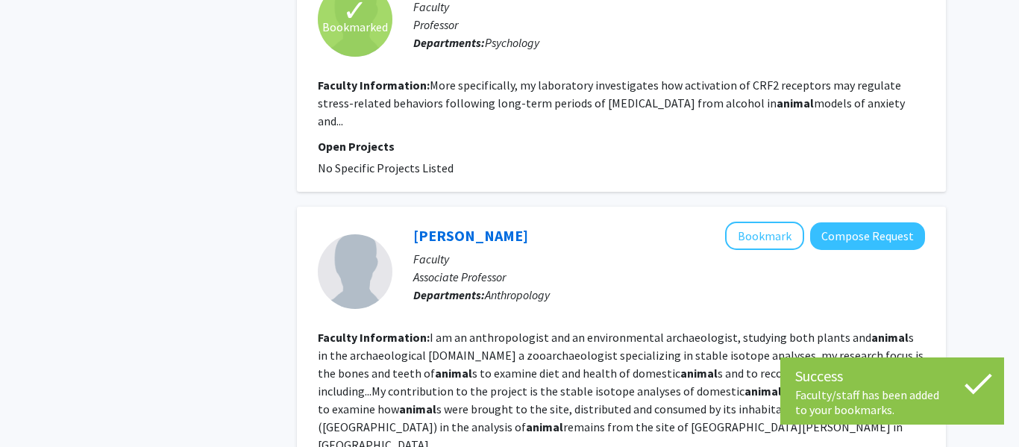
click at [647, 330] on fg-read-more "I am an anthropologist and an environmental archaeologist, studying both plants…" at bounding box center [620, 391] width 605 height 122
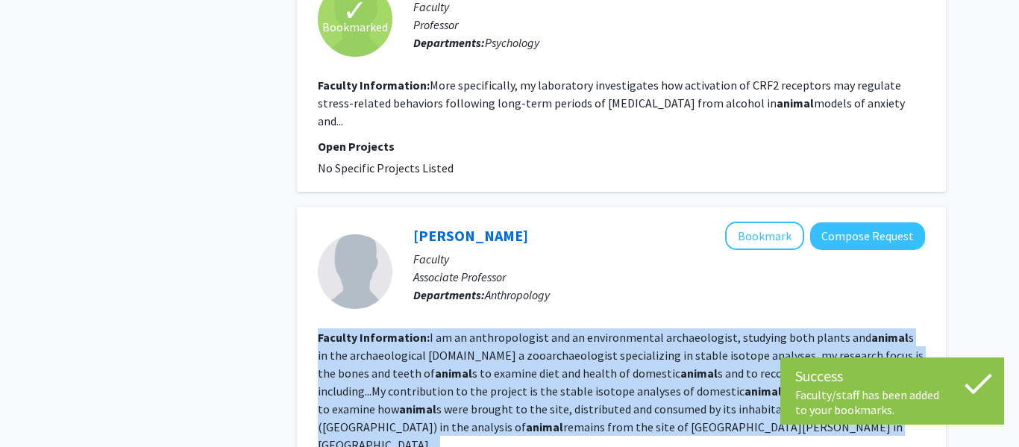
click at [647, 330] on fg-read-more "I am an anthropologist and an environmental archaeologist, studying both plants…" at bounding box center [620, 391] width 605 height 122
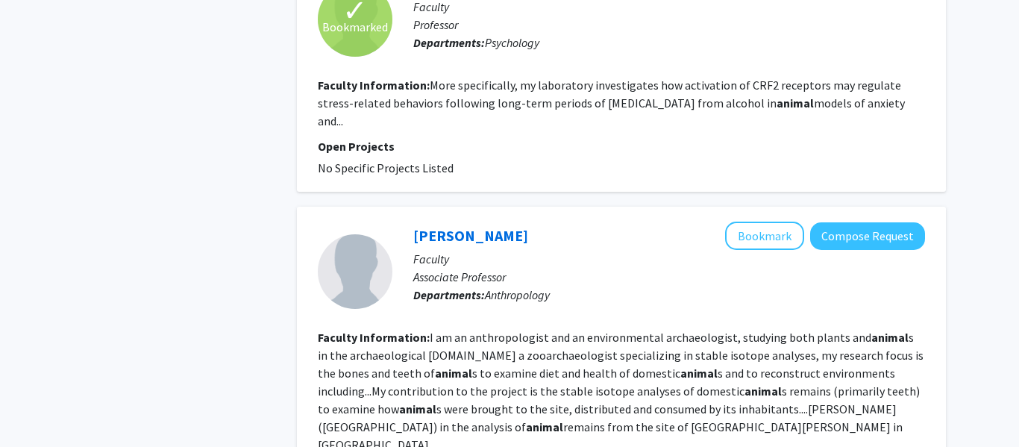
click at [647, 330] on fg-read-more "I am an anthropologist and an environmental archaeologist, studying both plants…" at bounding box center [620, 391] width 605 height 122
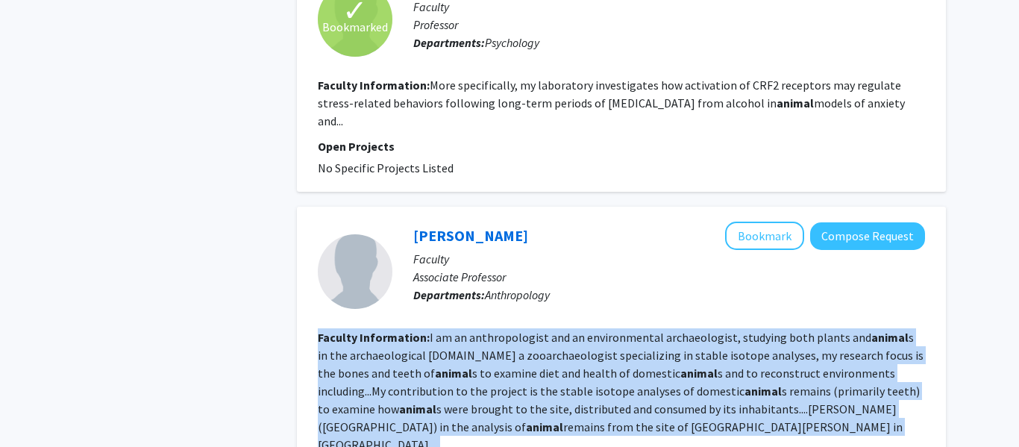
click at [647, 330] on fg-read-more "I am an anthropologist and an environmental archaeologist, studying both plants…" at bounding box center [620, 391] width 605 height 122
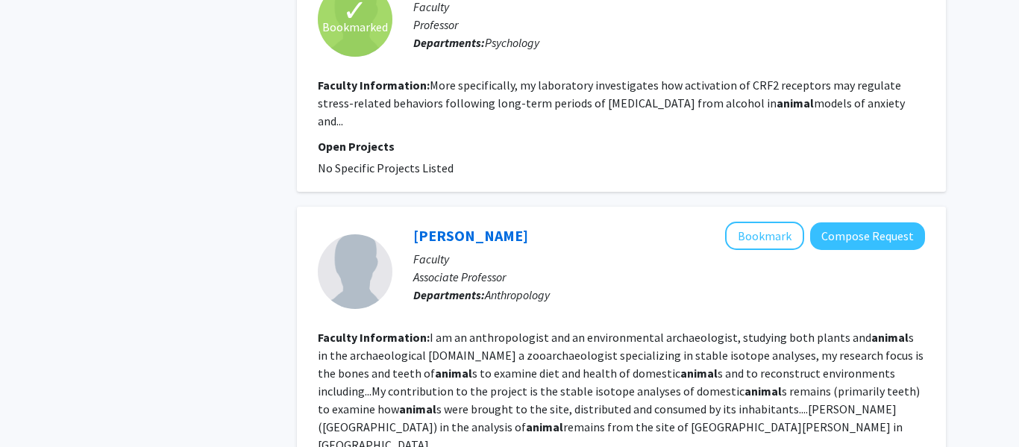
click at [647, 330] on fg-read-more "I am an anthropologist and an environmental archaeologist, studying both plants…" at bounding box center [620, 391] width 605 height 122
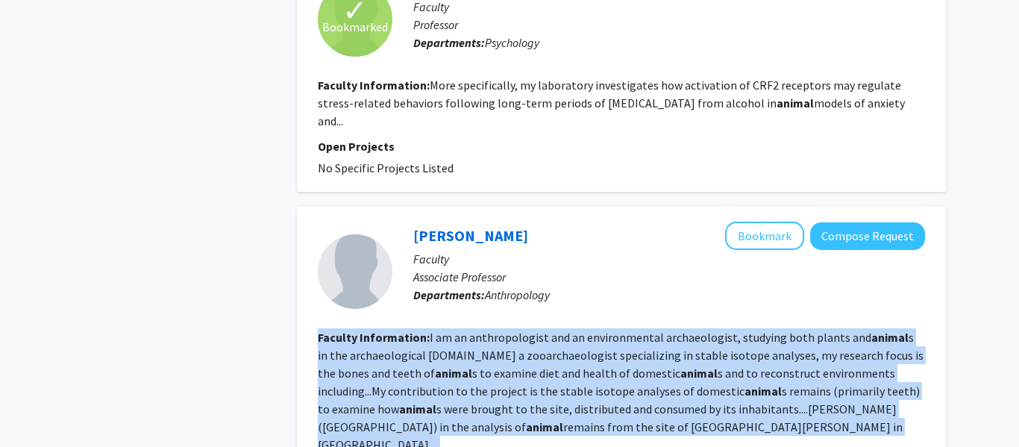
click at [647, 330] on fg-read-more "I am an anthropologist and an environmental archaeologist, studying both plants…" at bounding box center [620, 391] width 605 height 122
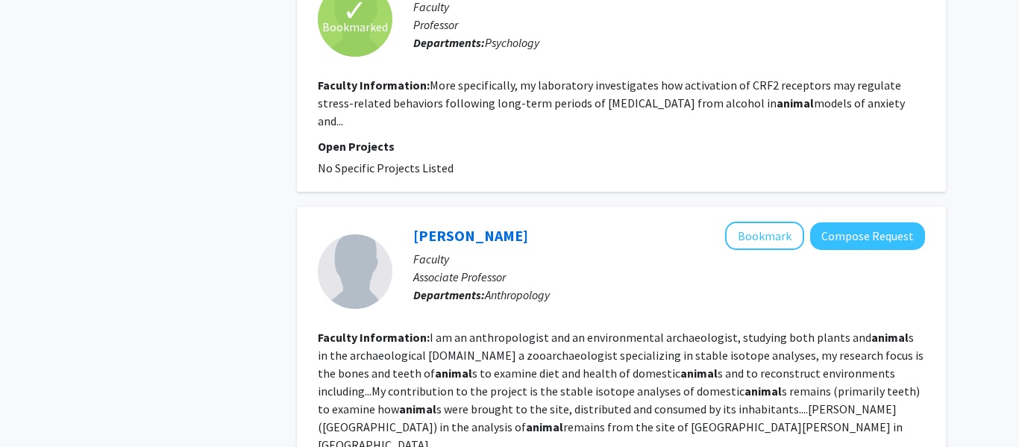
click at [647, 330] on fg-read-more "I am an anthropologist and an environmental archaeologist, studying both plants…" at bounding box center [620, 391] width 605 height 122
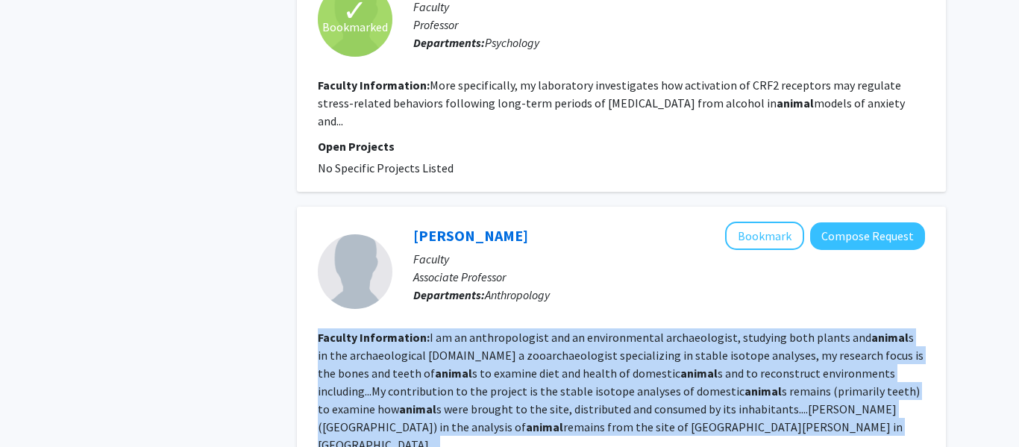
click at [647, 330] on fg-read-more "I am an anthropologist and an environmental archaeologist, studying both plants…" at bounding box center [620, 391] width 605 height 122
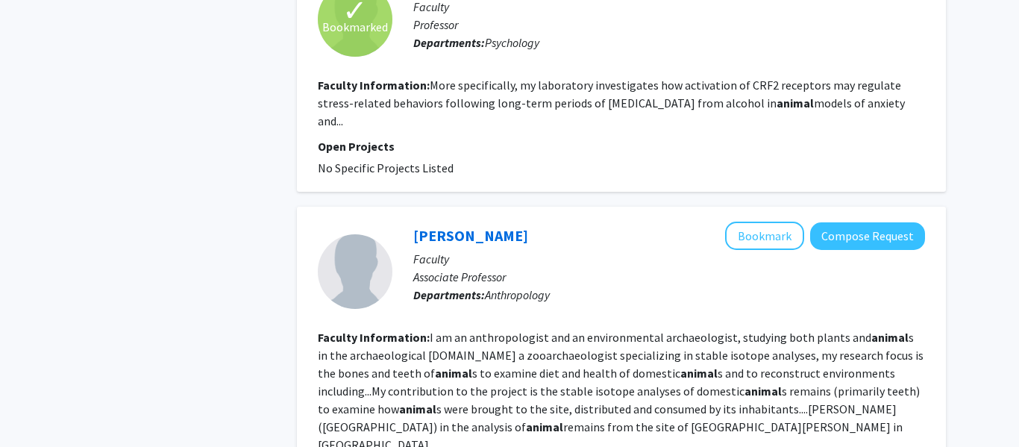
click at [647, 330] on fg-read-more "I am an anthropologist and an environmental archaeologist, studying both plants…" at bounding box center [620, 391] width 605 height 122
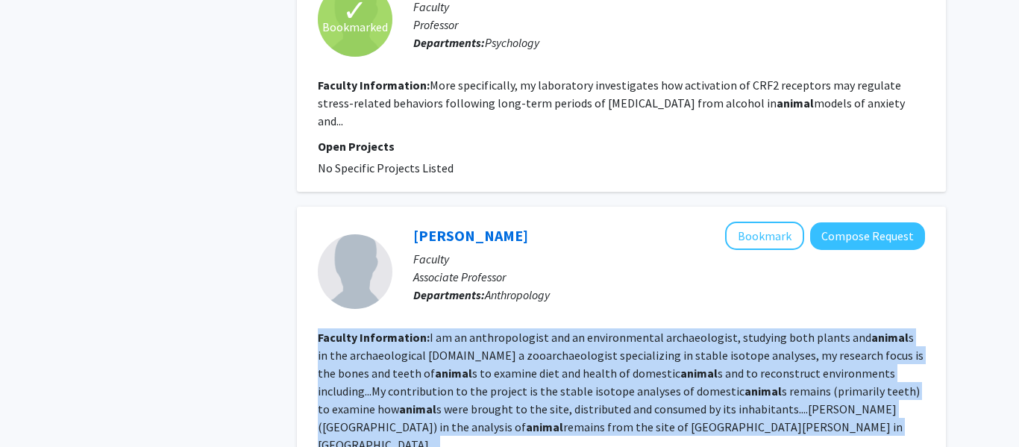
click at [647, 330] on fg-read-more "I am an anthropologist and an environmental archaeologist, studying both plants…" at bounding box center [620, 391] width 605 height 122
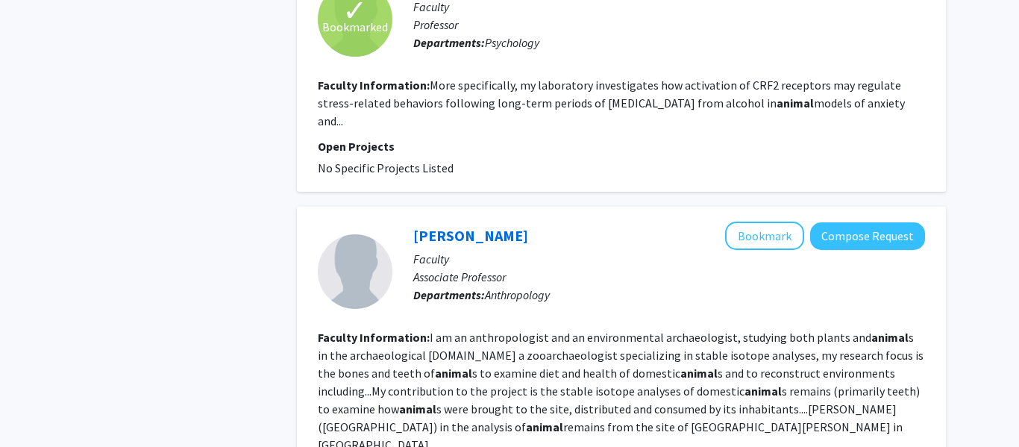
click at [647, 330] on fg-read-more "I am an anthropologist and an environmental archaeologist, studying both plants…" at bounding box center [620, 391] width 605 height 122
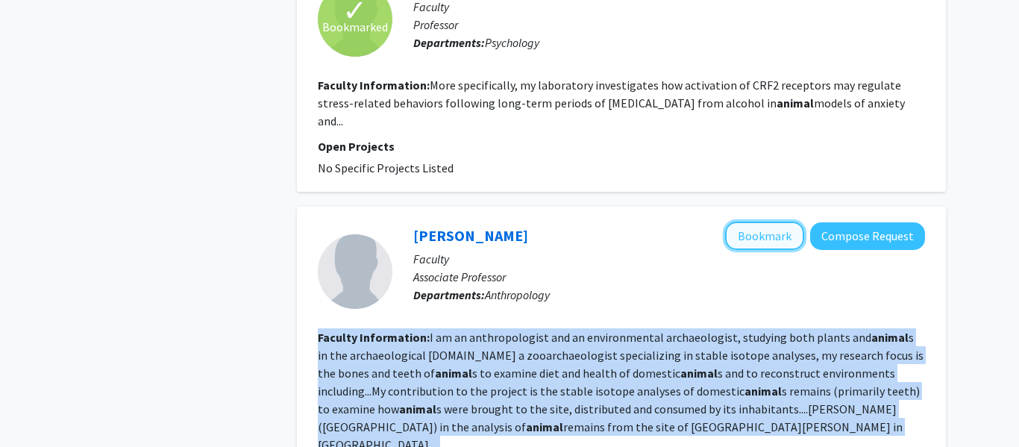
click at [748, 221] on button "Bookmark" at bounding box center [764, 235] width 79 height 28
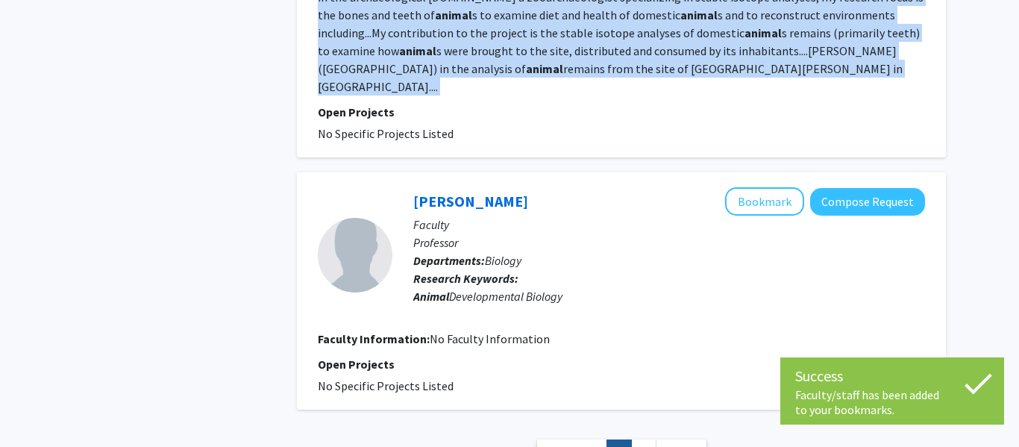
scroll to position [2529, 0]
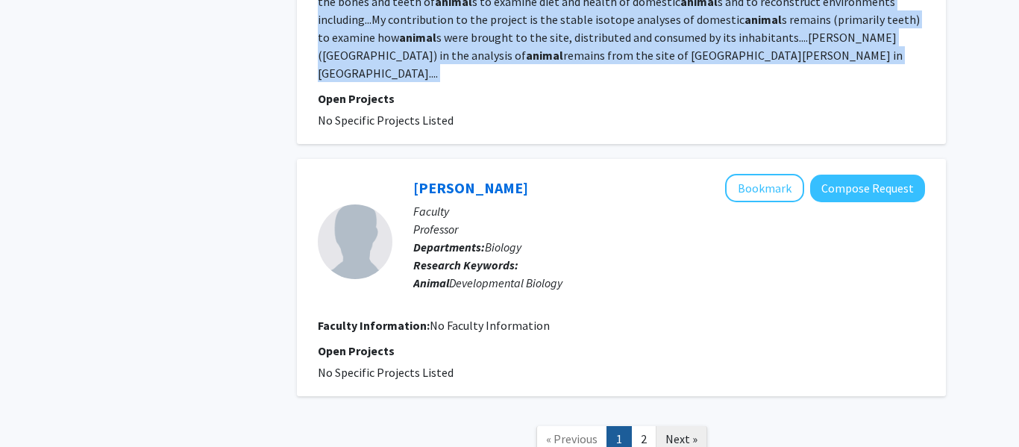
click at [687, 431] on span "Next »" at bounding box center [681, 438] width 32 height 15
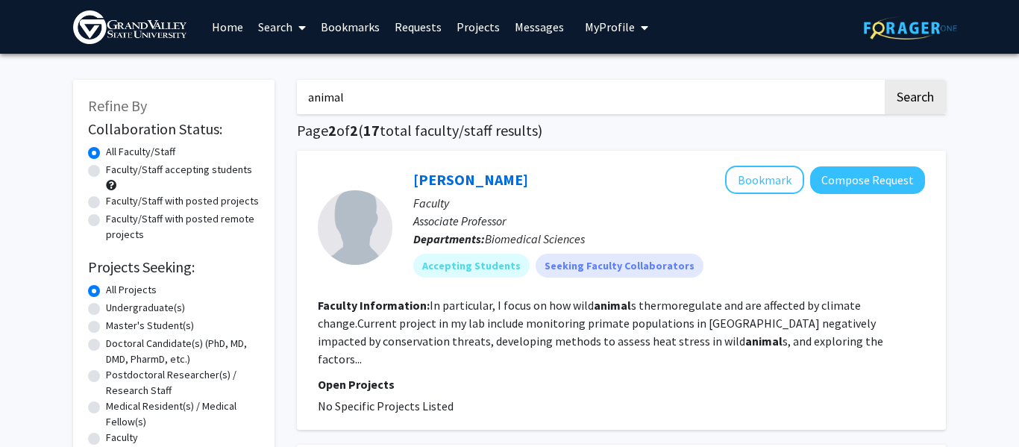
click at [745, 333] on b "animal" at bounding box center [763, 340] width 37 height 15
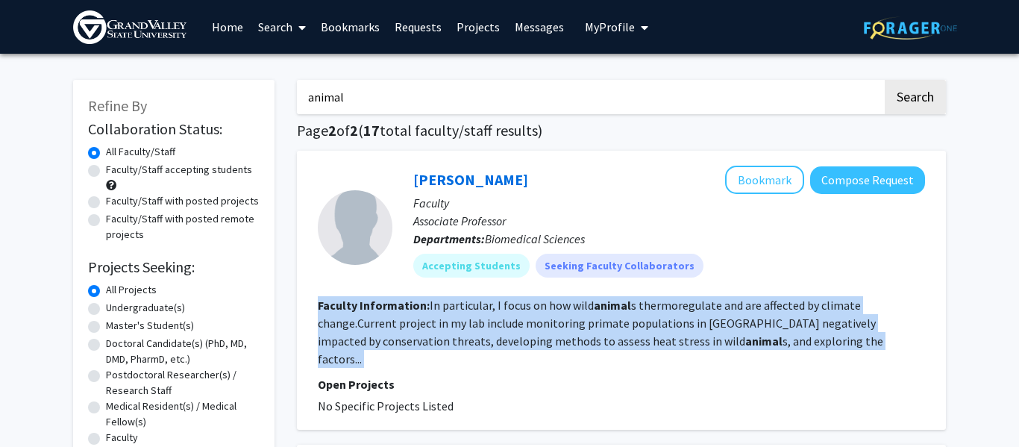
click at [745, 333] on b "animal" at bounding box center [763, 340] width 37 height 15
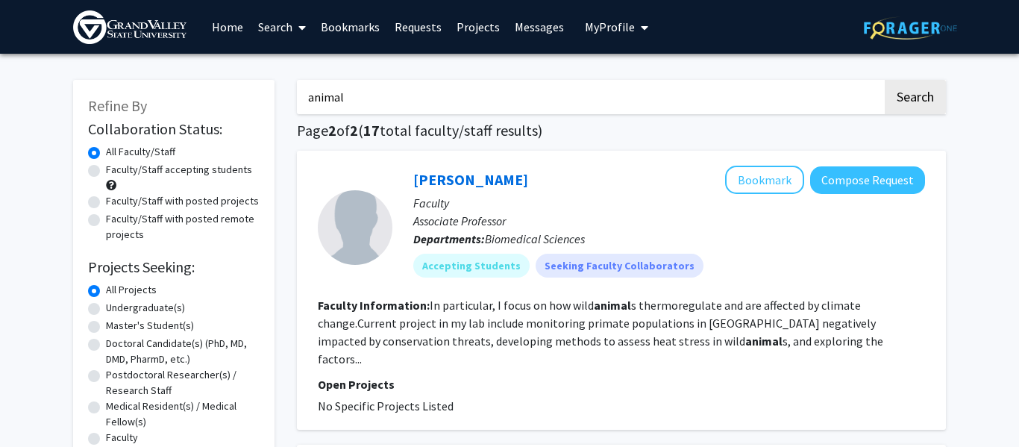
click at [745, 333] on b "animal" at bounding box center [763, 340] width 37 height 15
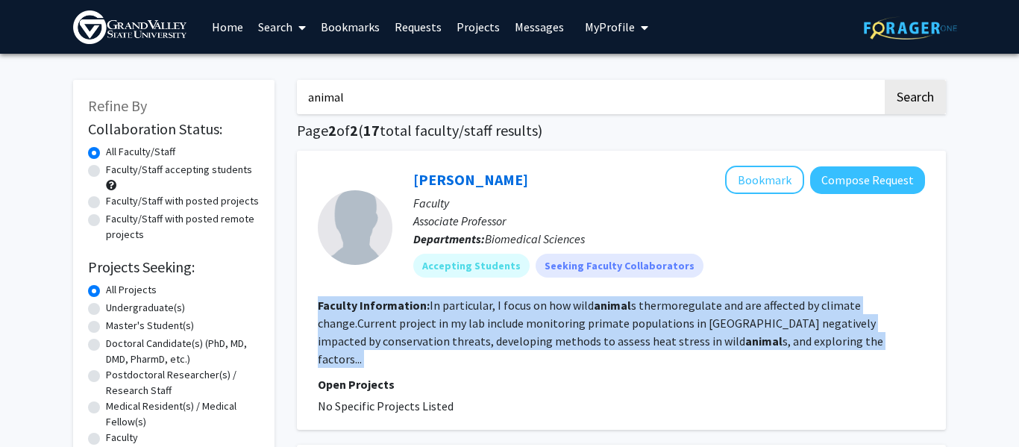
click at [745, 333] on b "animal" at bounding box center [763, 340] width 37 height 15
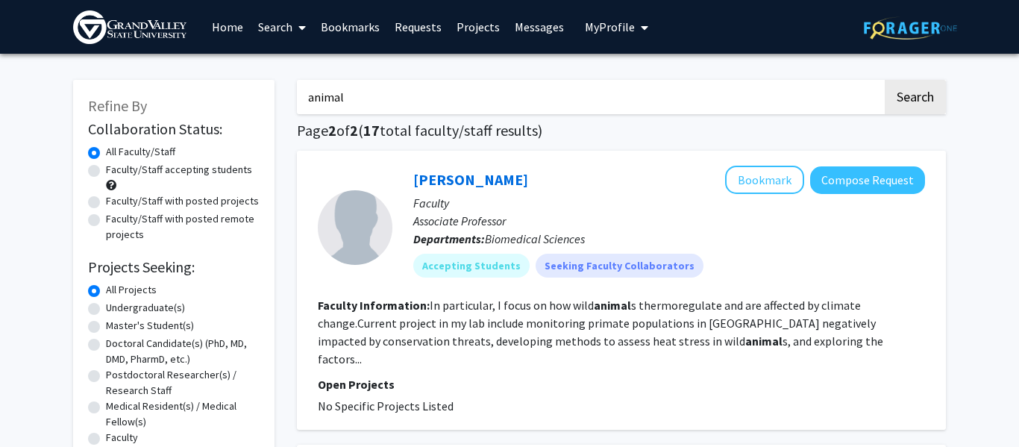
click at [745, 333] on b "animal" at bounding box center [763, 340] width 37 height 15
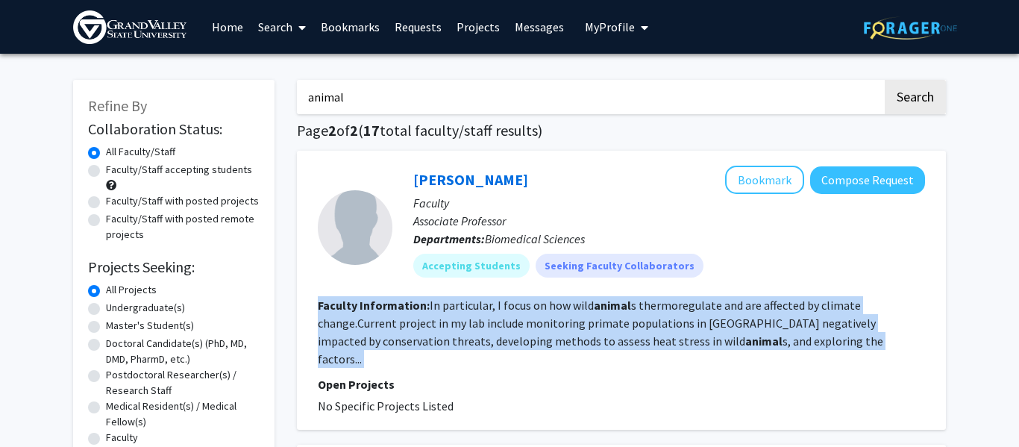
click at [745, 333] on b "animal" at bounding box center [763, 340] width 37 height 15
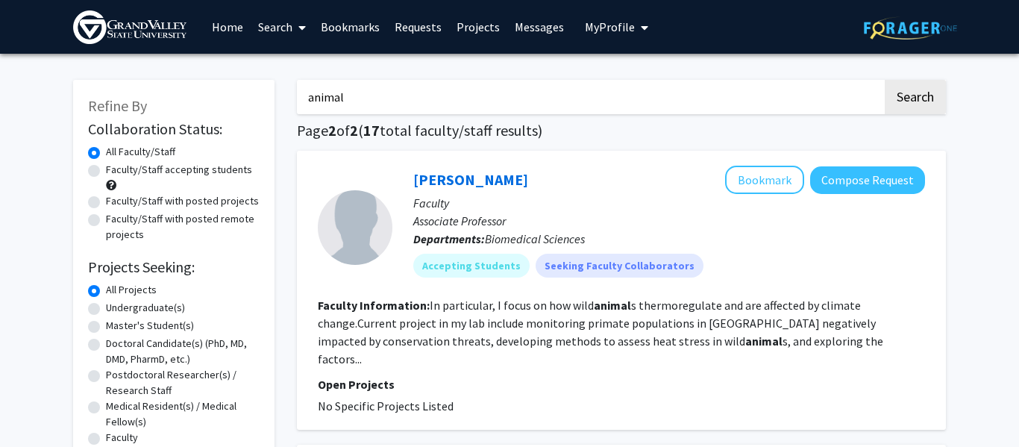
click at [745, 333] on b "animal" at bounding box center [763, 340] width 37 height 15
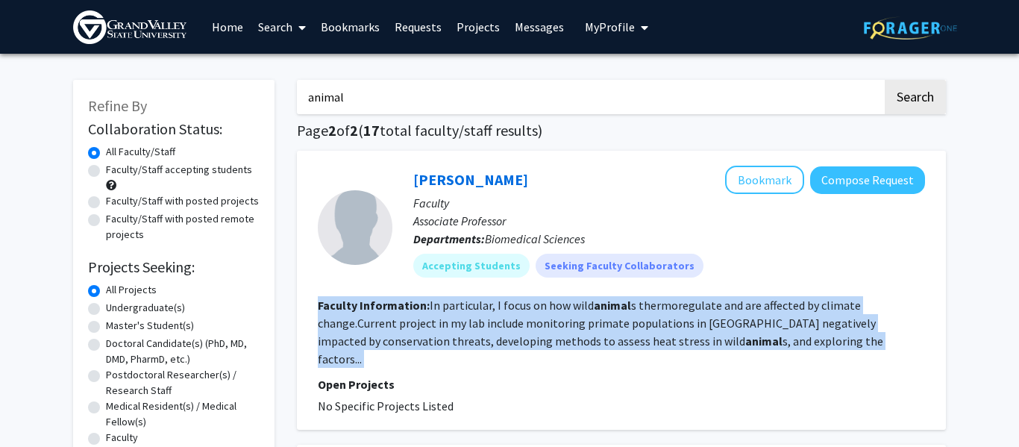
click at [745, 333] on b "animal" at bounding box center [763, 340] width 37 height 15
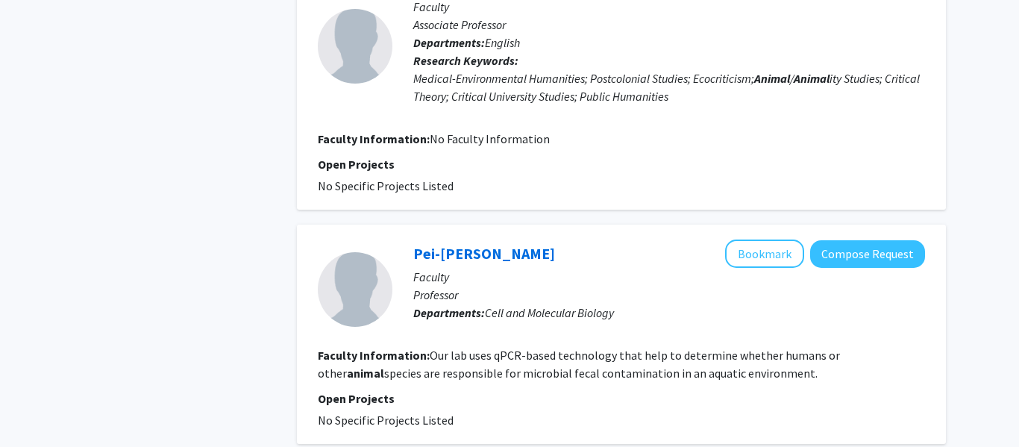
scroll to position [743, 0]
click at [635, 347] on fg-read-more "Our lab uses qPCR-based technology that help to determine whether humans or oth…" at bounding box center [579, 363] width 522 height 33
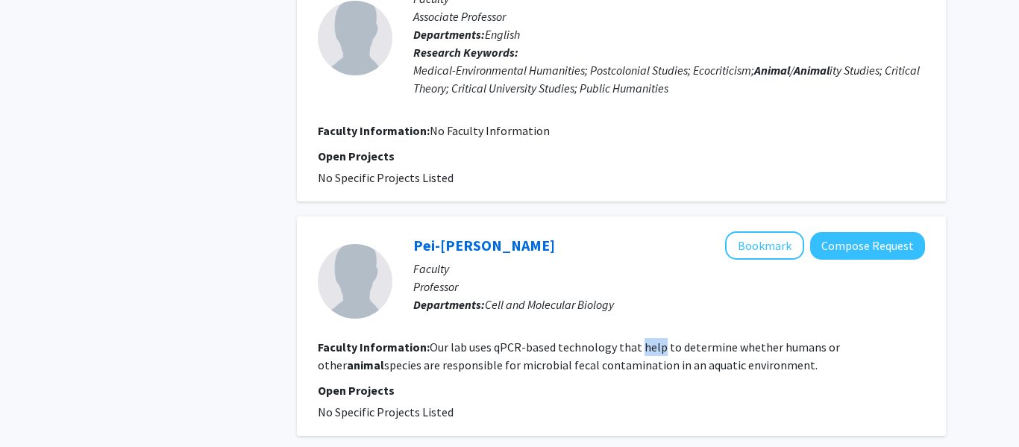
scroll to position [752, 0]
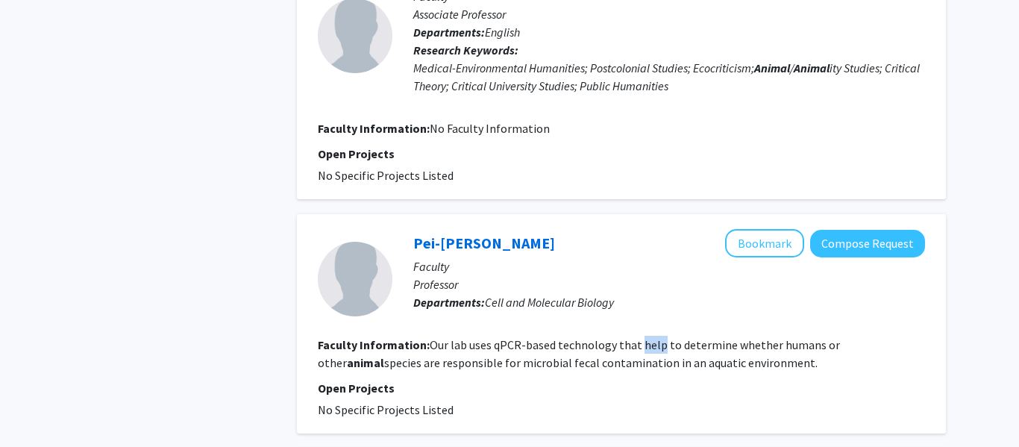
click at [635, 336] on section "Faculty Information: Our lab uses qPCR-based technology that help to determine …" at bounding box center [621, 354] width 607 height 36
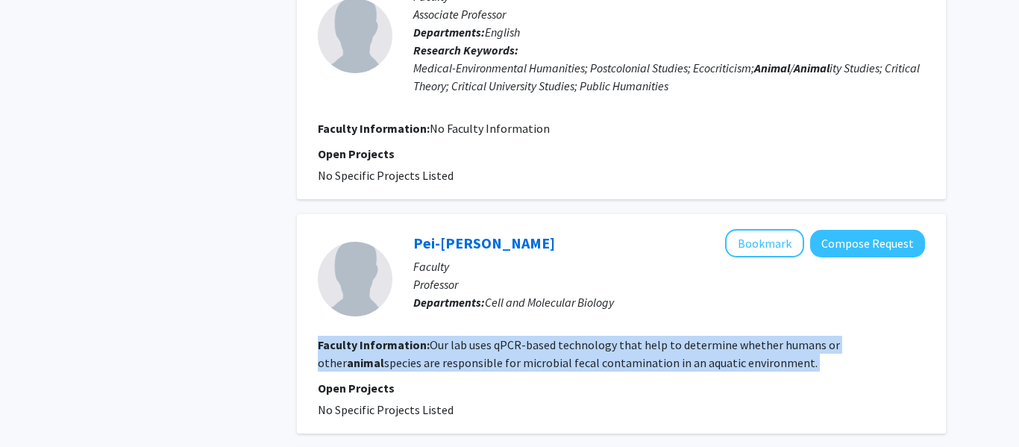
click at [635, 336] on section "Faculty Information: Our lab uses qPCR-based technology that help to determine …" at bounding box center [621, 354] width 607 height 36
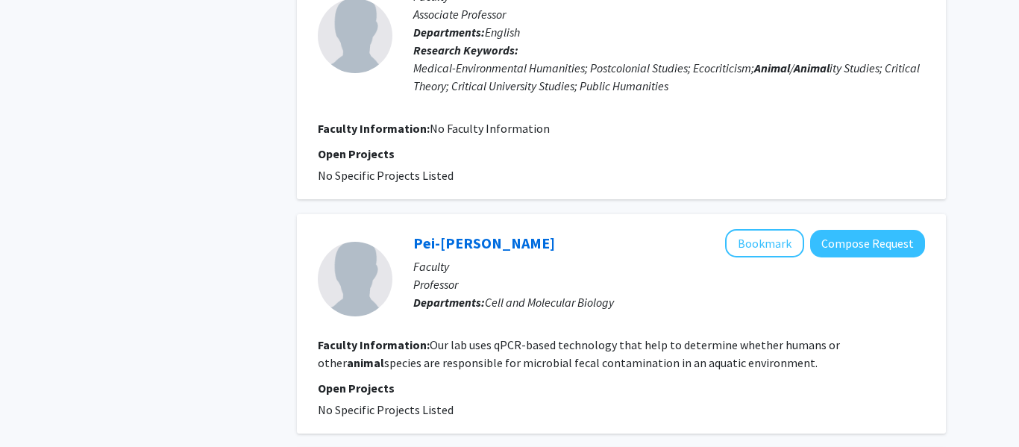
click at [635, 336] on section "Faculty Information: Our lab uses qPCR-based technology that help to determine …" at bounding box center [621, 354] width 607 height 36
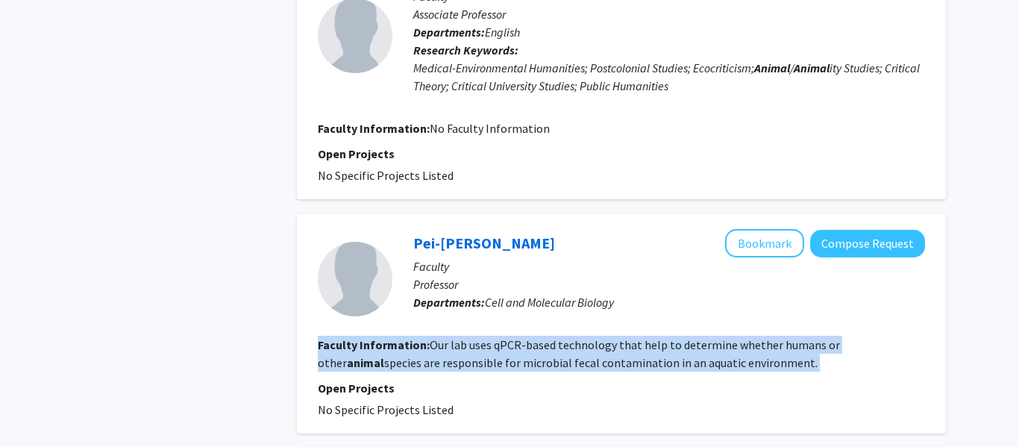
click at [635, 336] on section "Faculty Information: Our lab uses qPCR-based technology that help to determine …" at bounding box center [621, 354] width 607 height 36
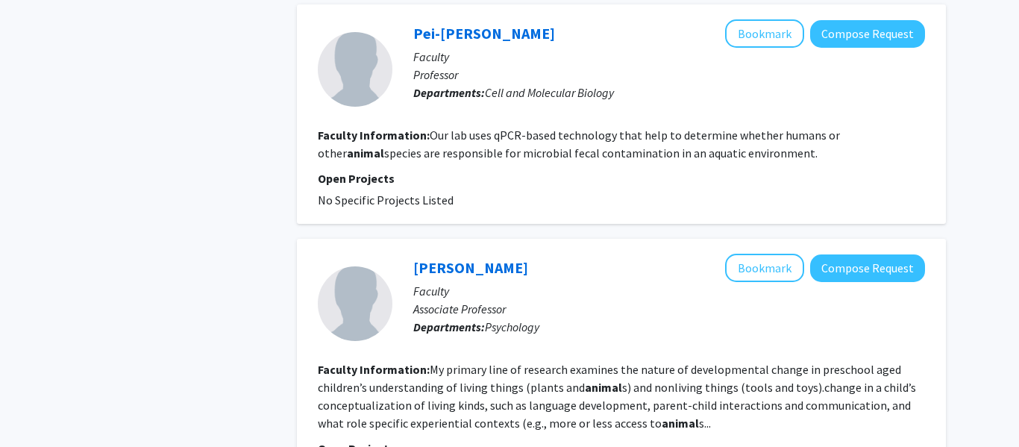
scroll to position [963, 0]
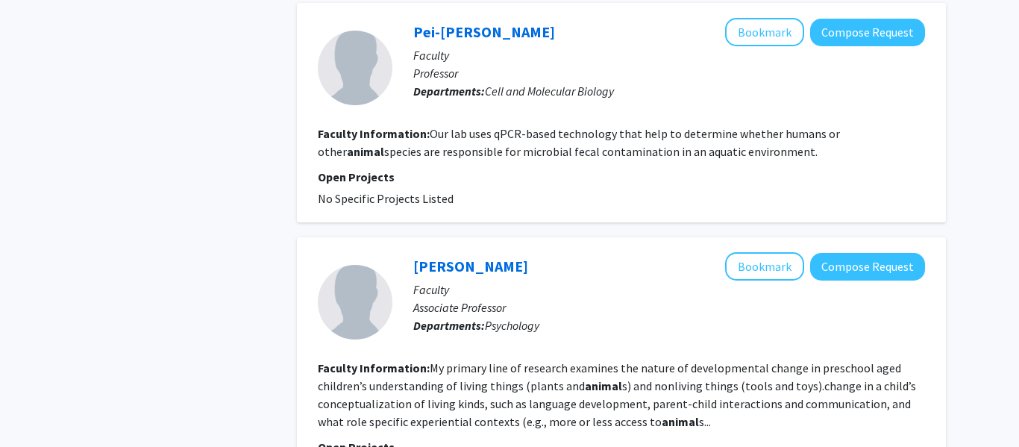
click at [661, 360] on fg-read-more "My primary line of research examines the nature of developmental change in pres…" at bounding box center [617, 394] width 598 height 69
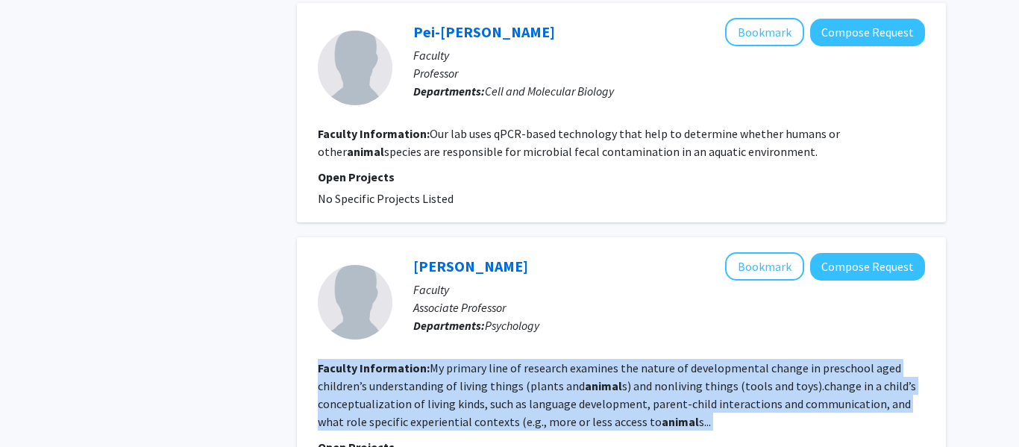
click at [661, 360] on fg-read-more "My primary line of research examines the nature of developmental change in pres…" at bounding box center [617, 394] width 598 height 69
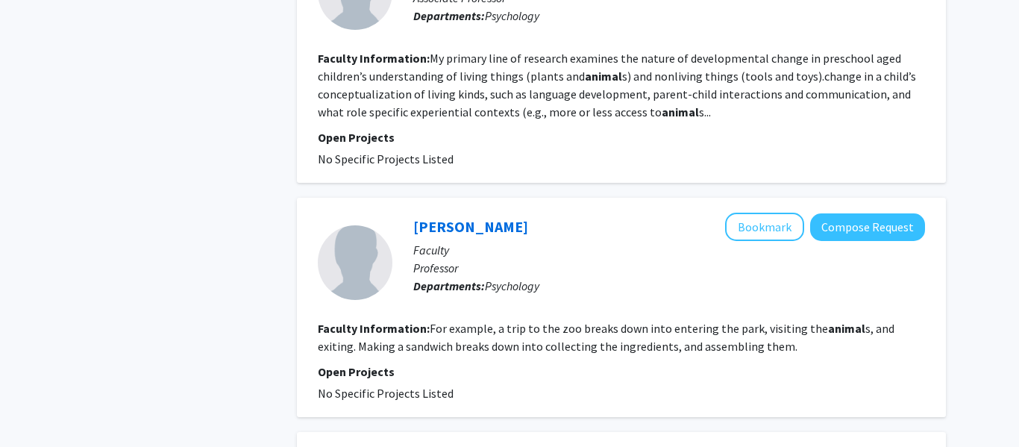
scroll to position [1274, 0]
click at [603, 323] on fg-read-more "For example, a trip to the zoo breaks down into entering the park, visiting the…" at bounding box center [606, 336] width 576 height 33
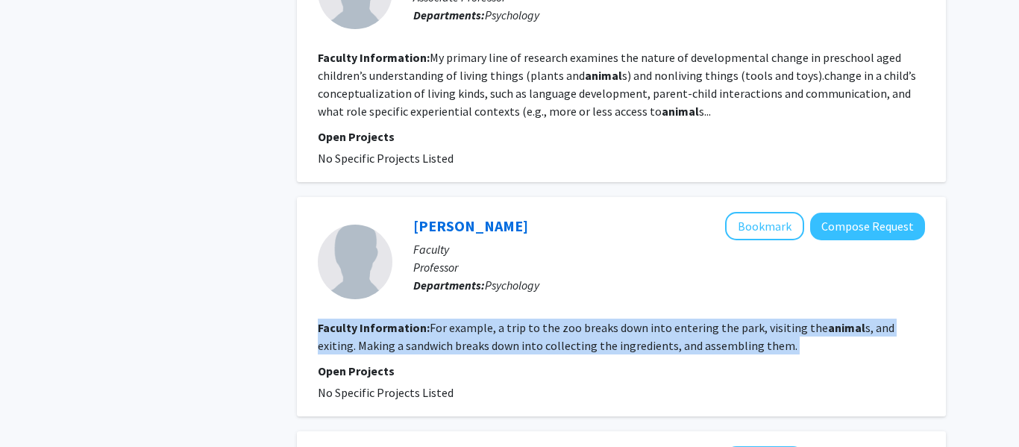
click at [603, 323] on fg-read-more "For example, a trip to the zoo breaks down into entering the park, visiting the…" at bounding box center [606, 336] width 576 height 33
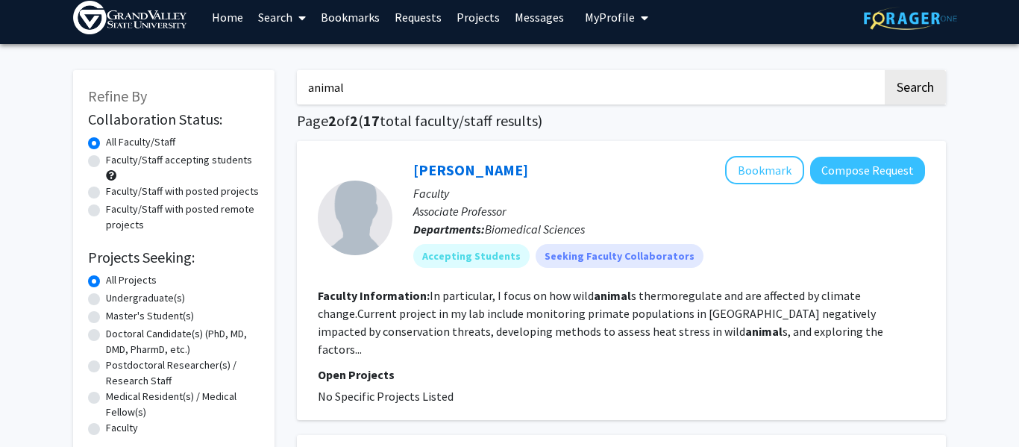
scroll to position [0, 0]
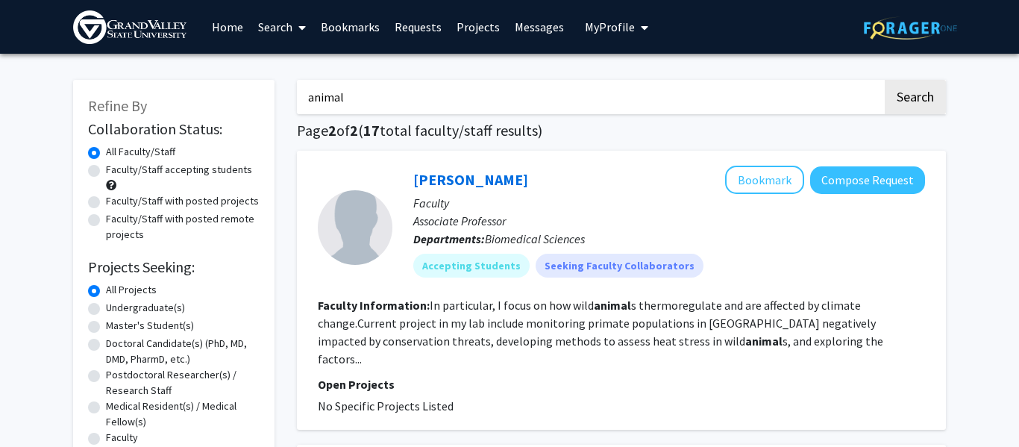
click at [450, 95] on input "animal" at bounding box center [589, 97] width 585 height 34
click at [884, 80] on button "Search" at bounding box center [914, 97] width 61 height 34
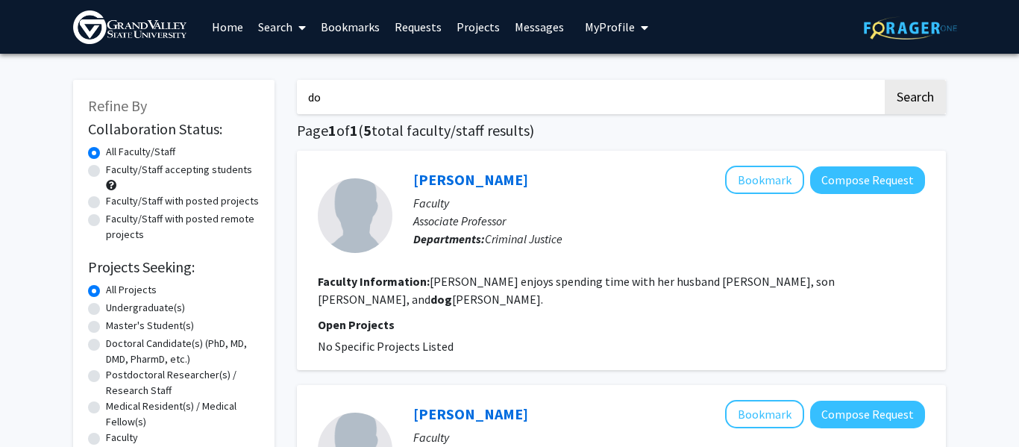
type input "d"
click at [884, 80] on button "Search" at bounding box center [914, 97] width 61 height 34
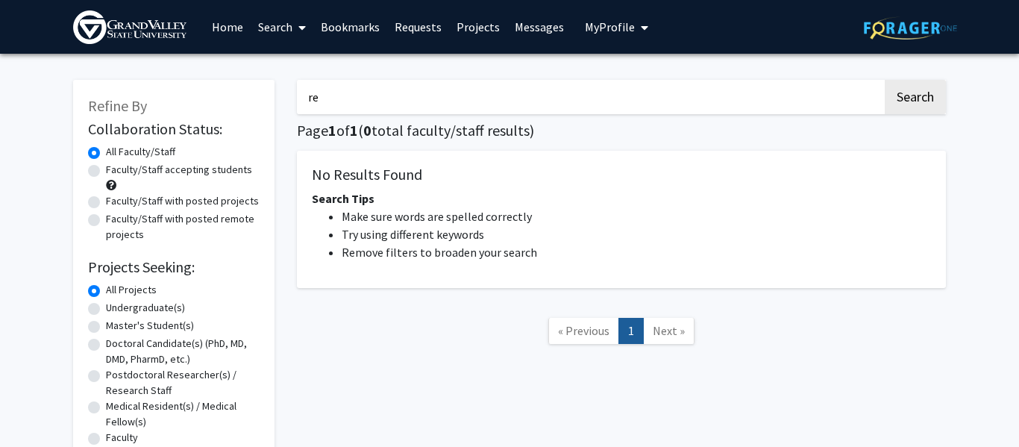
type input "r"
click at [884, 80] on button "Search" at bounding box center [914, 97] width 61 height 34
click at [377, 102] on input "snake" at bounding box center [589, 97] width 585 height 34
type input "s"
click at [884, 80] on button "Search" at bounding box center [914, 97] width 61 height 34
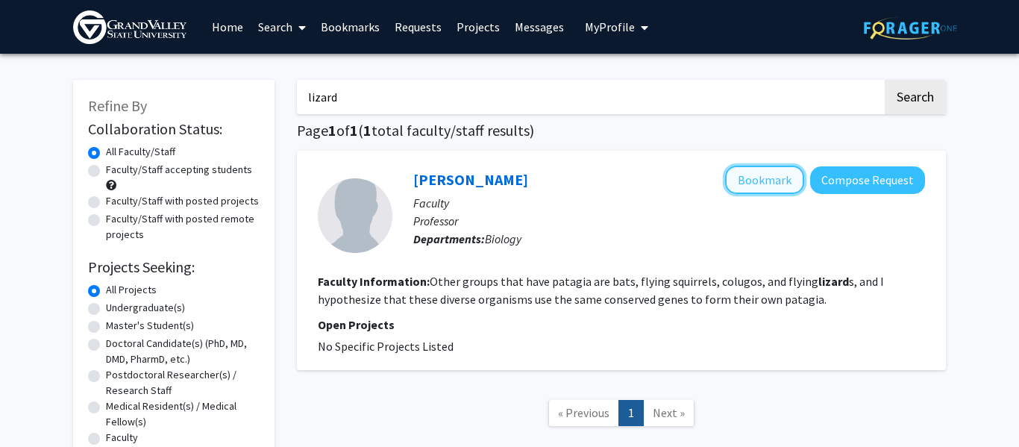
click at [754, 178] on button "Bookmark" at bounding box center [764, 180] width 79 height 28
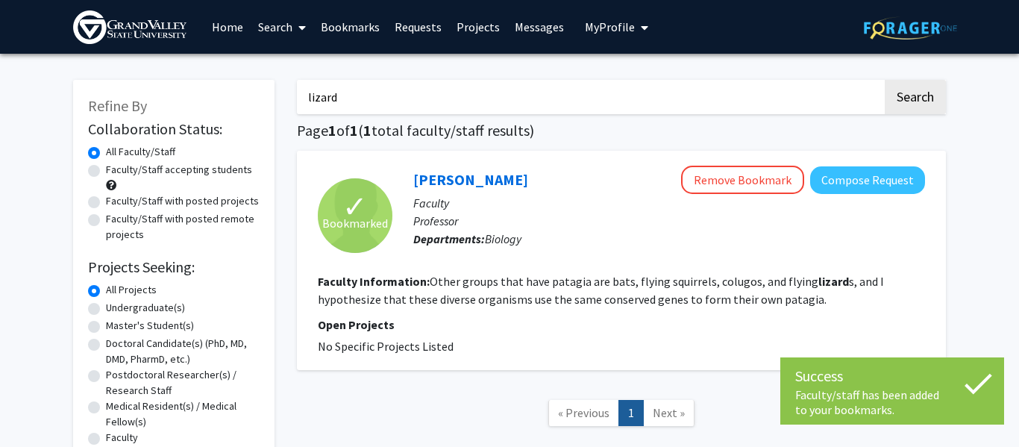
click at [468, 109] on input "lizard" at bounding box center [589, 97] width 585 height 34
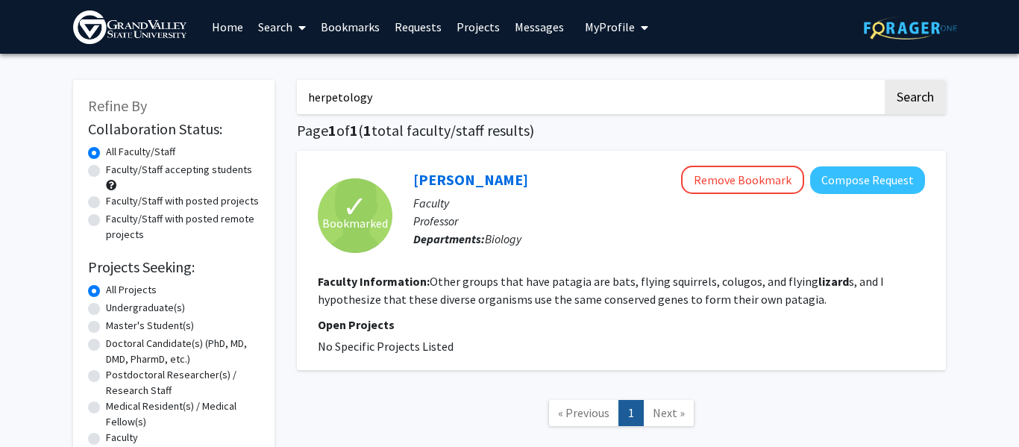
type input "herpetology"
click at [884, 80] on button "Search" at bounding box center [914, 97] width 61 height 34
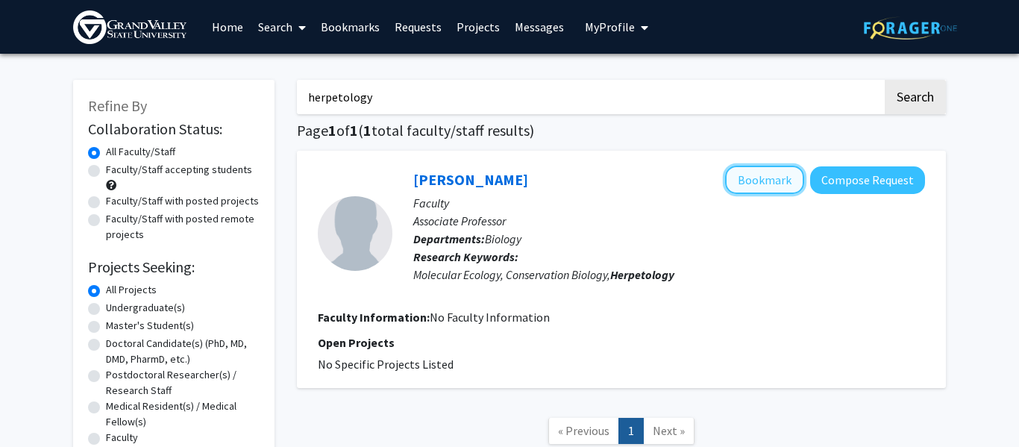
click at [748, 180] on button "Bookmark" at bounding box center [764, 180] width 79 height 28
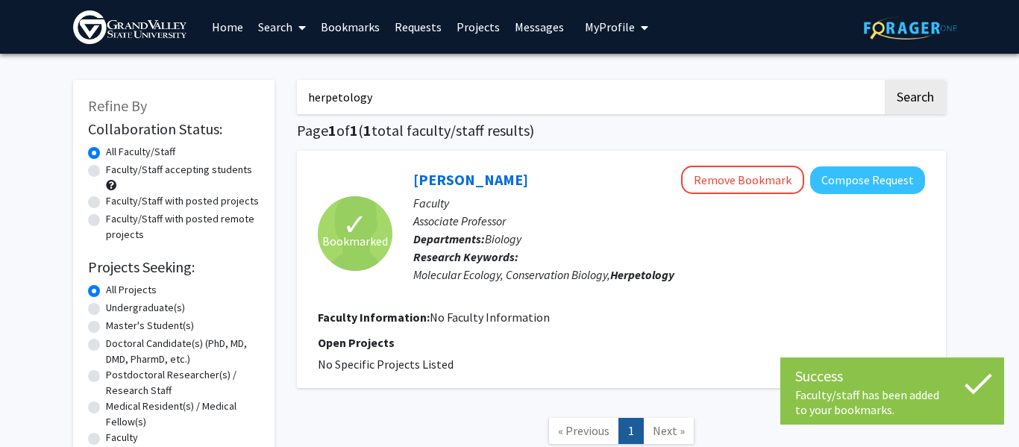
click at [342, 25] on link "Bookmarks" at bounding box center [350, 27] width 74 height 52
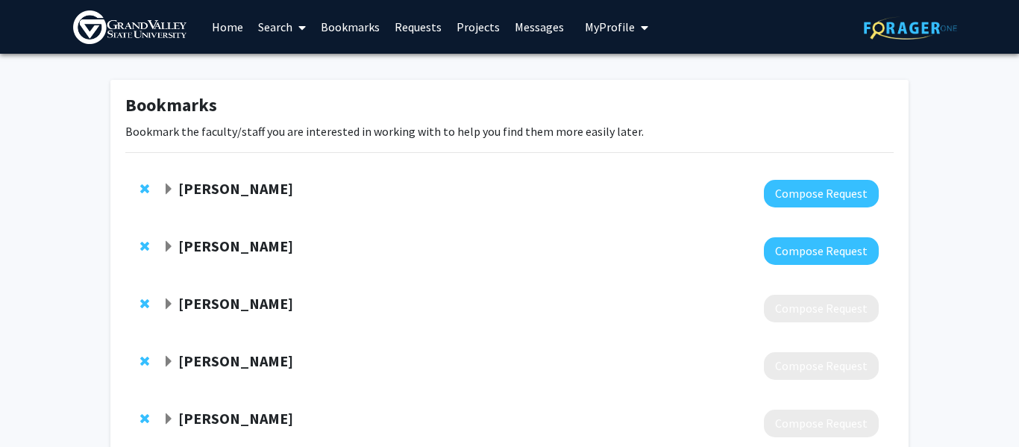
click at [234, 187] on strong "Amber Dierking" at bounding box center [235, 188] width 115 height 19
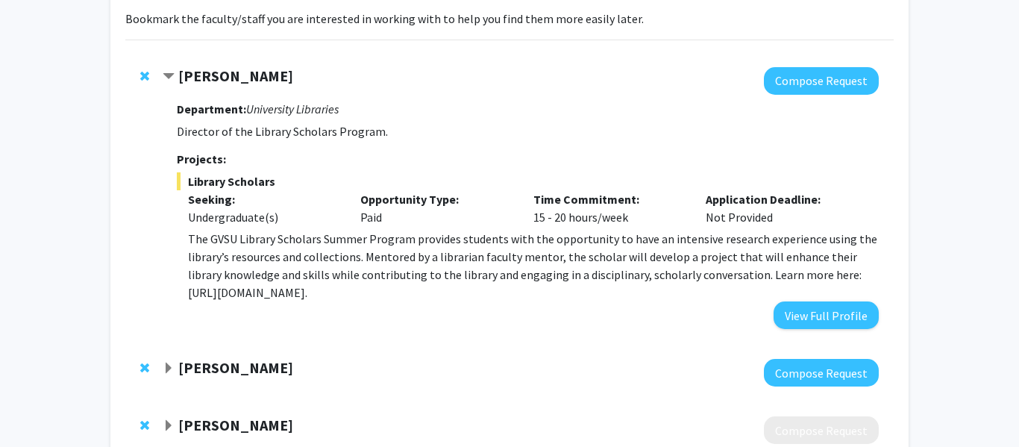
scroll to position [114, 0]
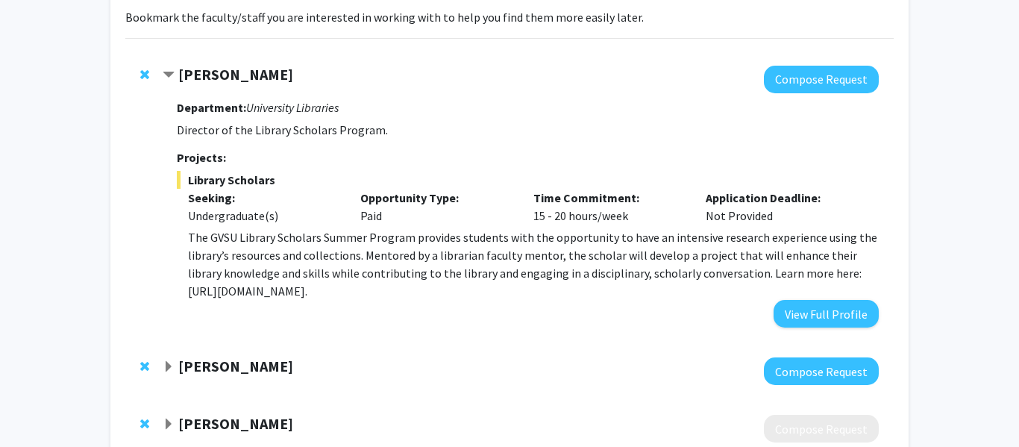
click at [398, 243] on p "The GVSU Library Scholars Summer Program provides students with the opportunity…" at bounding box center [533, 264] width 690 height 72
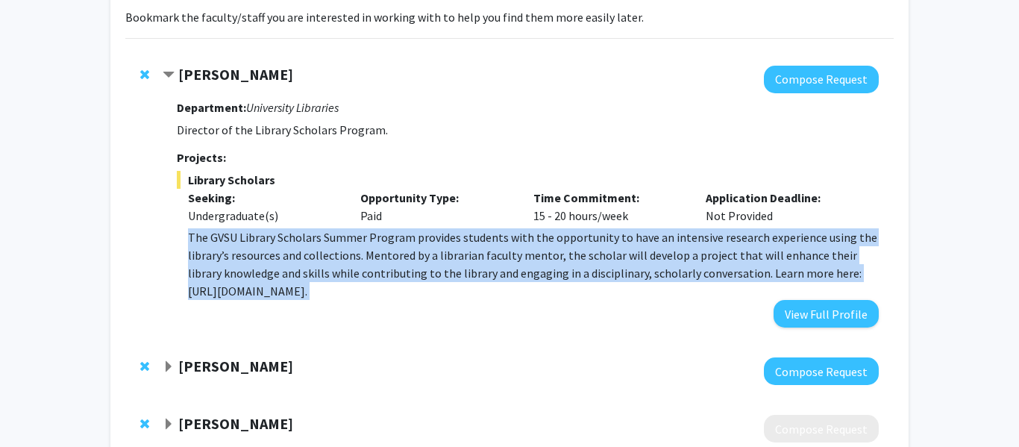
click at [398, 243] on p "The GVSU Library Scholars Summer Program provides students with the opportunity…" at bounding box center [533, 264] width 690 height 72
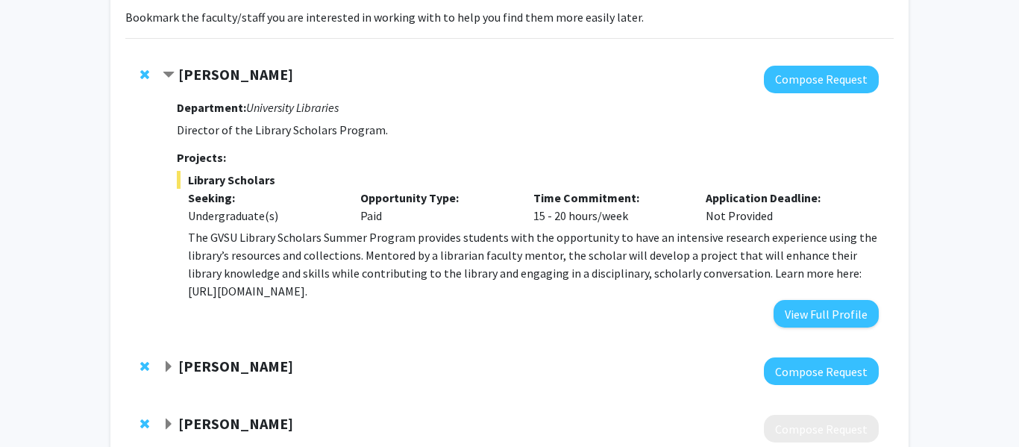
click at [398, 243] on p "The GVSU Library Scholars Summer Program provides students with the opportunity…" at bounding box center [533, 264] width 690 height 72
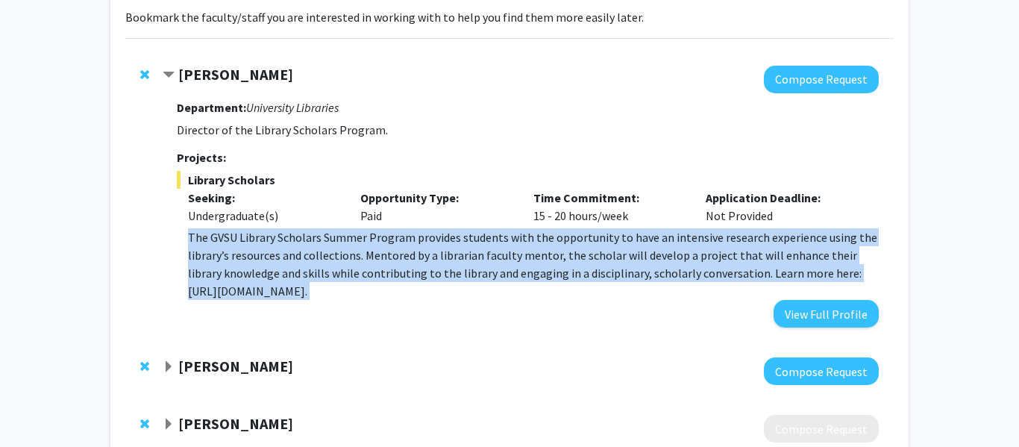
click at [398, 243] on p "The GVSU Library Scholars Summer Program provides students with the opportunity…" at bounding box center [533, 264] width 690 height 72
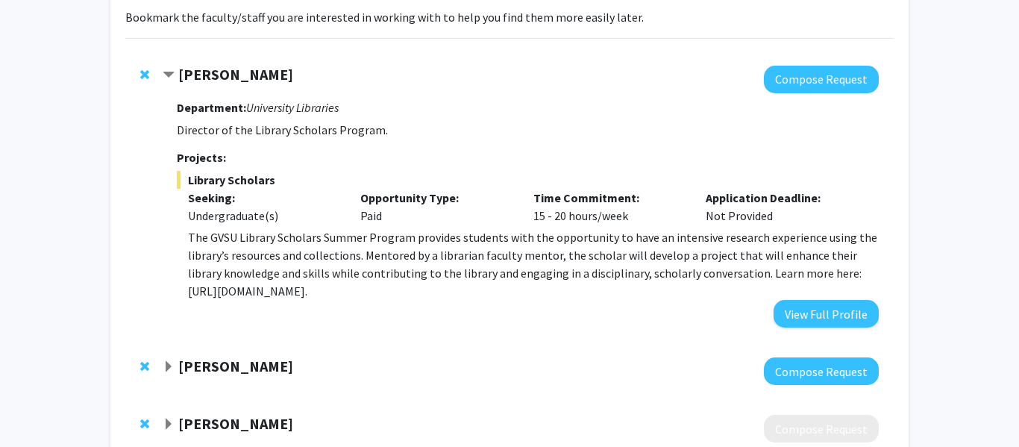
drag, startPoint x: 568, startPoint y: 292, endPoint x: 178, endPoint y: 303, distance: 390.1
click at [178, 303] on div "Department: University Libraries Director of the Library Scholars Program. Proj…" at bounding box center [528, 210] width 702 height 234
copy p "https://www.gvsu.edu/ours/gvsu-library-scholars-summer-program-902.htm"
click at [201, 81] on strong "Amber Dierking" at bounding box center [235, 74] width 115 height 19
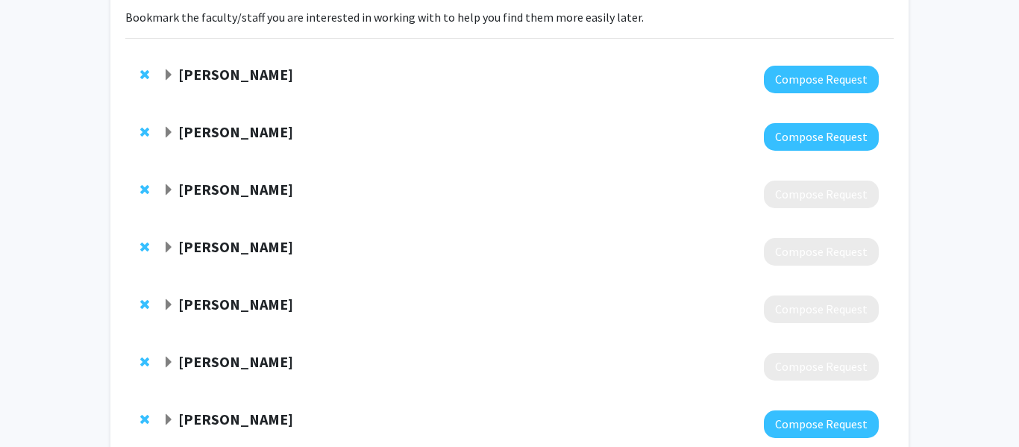
click at [189, 138] on strong "Elizabeth Flandreau" at bounding box center [235, 131] width 115 height 19
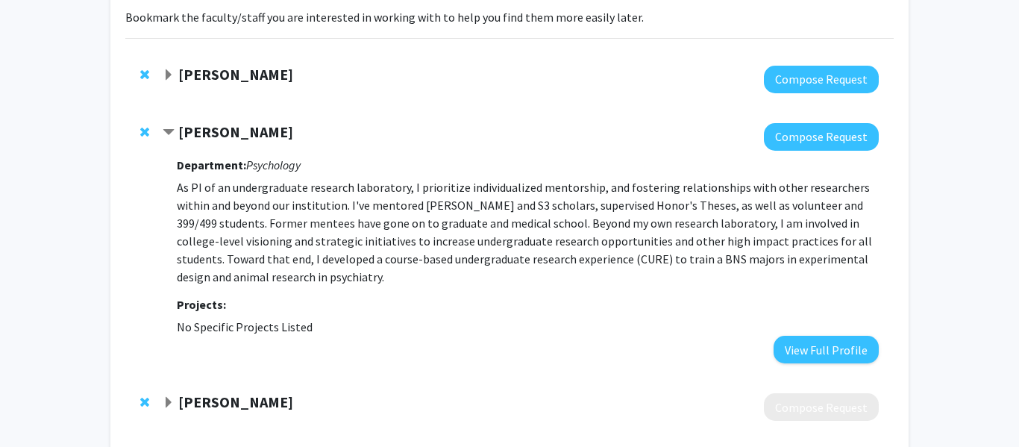
click at [233, 131] on strong "Elizabeth Flandreau" at bounding box center [235, 131] width 115 height 19
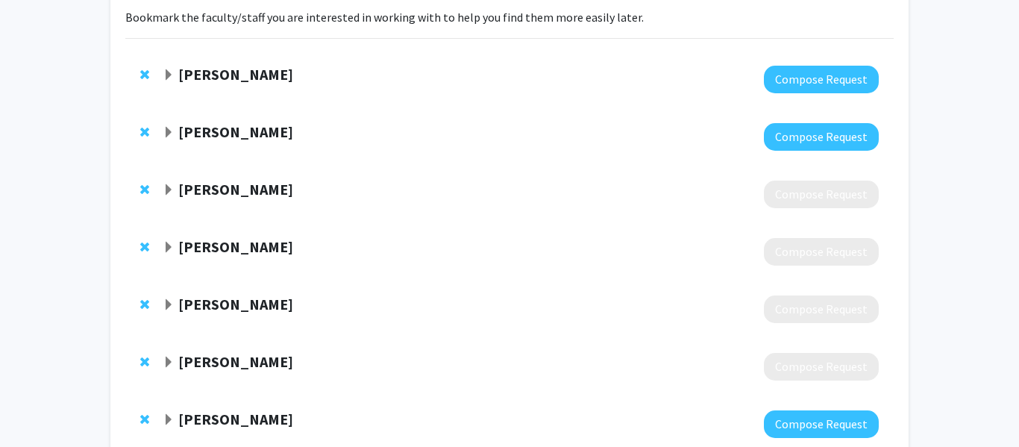
click at [233, 131] on strong "Elizabeth Flandreau" at bounding box center [235, 131] width 115 height 19
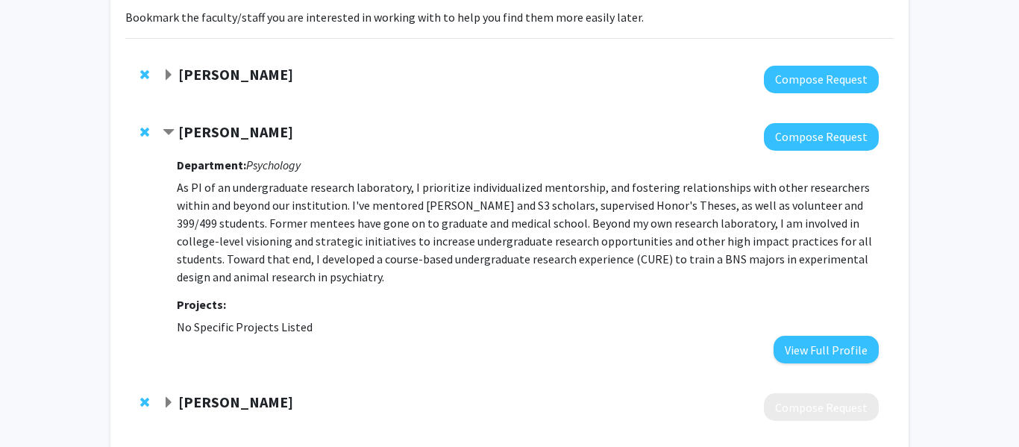
click at [280, 128] on strong "Elizabeth Flandreau" at bounding box center [235, 131] width 115 height 19
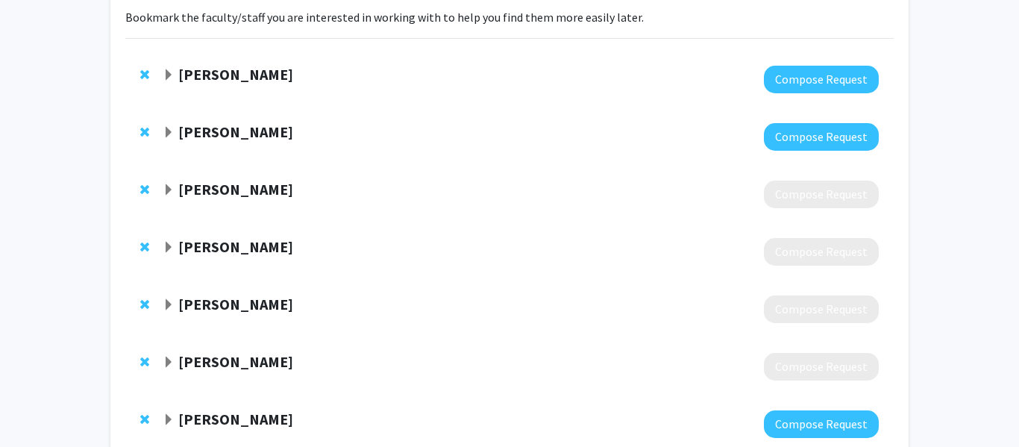
click at [280, 128] on strong "Elizabeth Flandreau" at bounding box center [235, 131] width 115 height 19
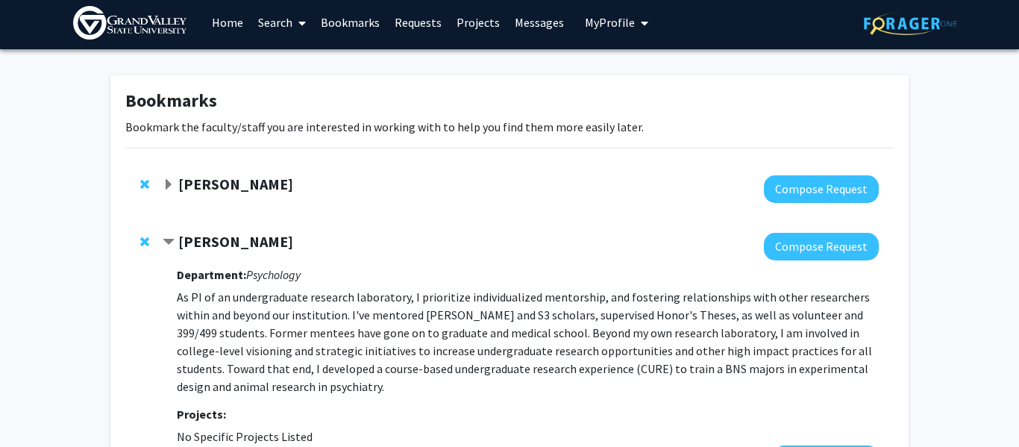
scroll to position [0, 0]
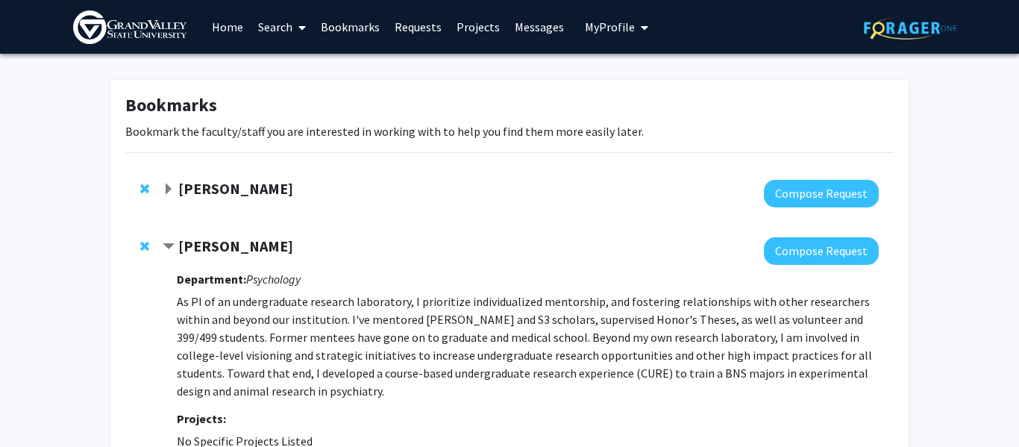
click at [239, 241] on strong "Elizabeth Flandreau" at bounding box center [235, 245] width 115 height 19
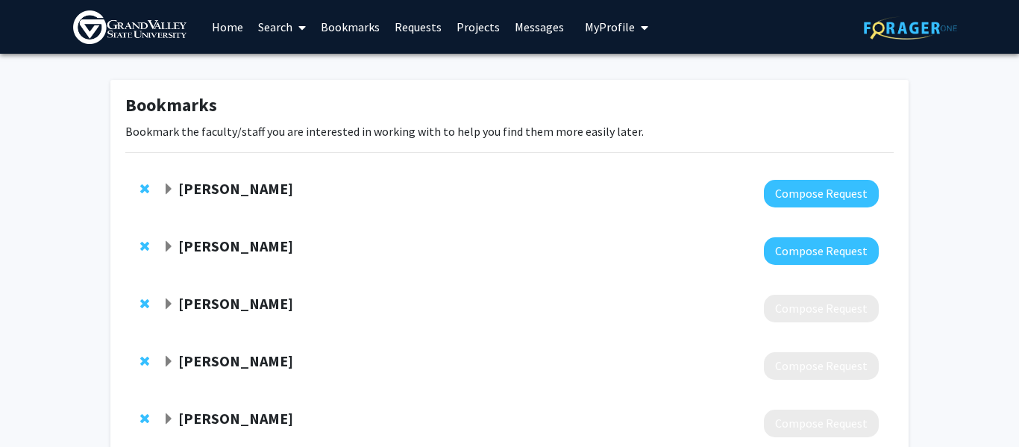
click at [298, 22] on span at bounding box center [298, 27] width 13 height 52
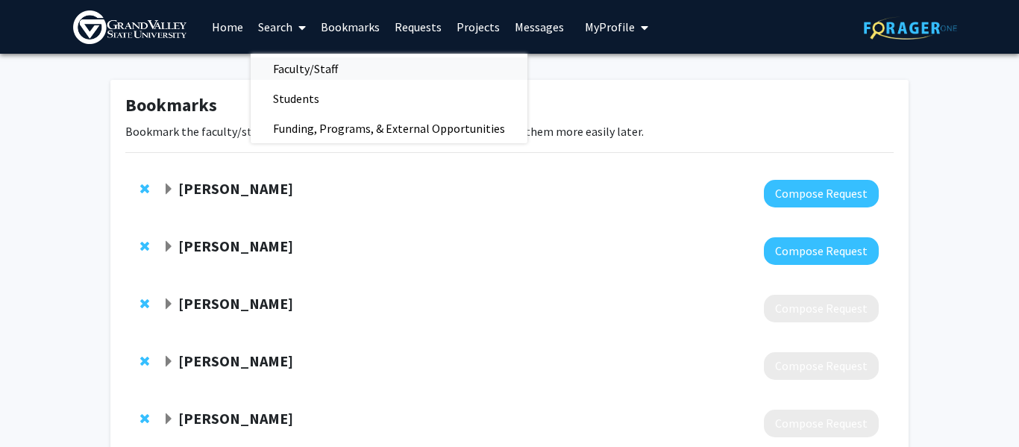
click at [322, 62] on span "Faculty/Staff" at bounding box center [306, 69] width 110 height 30
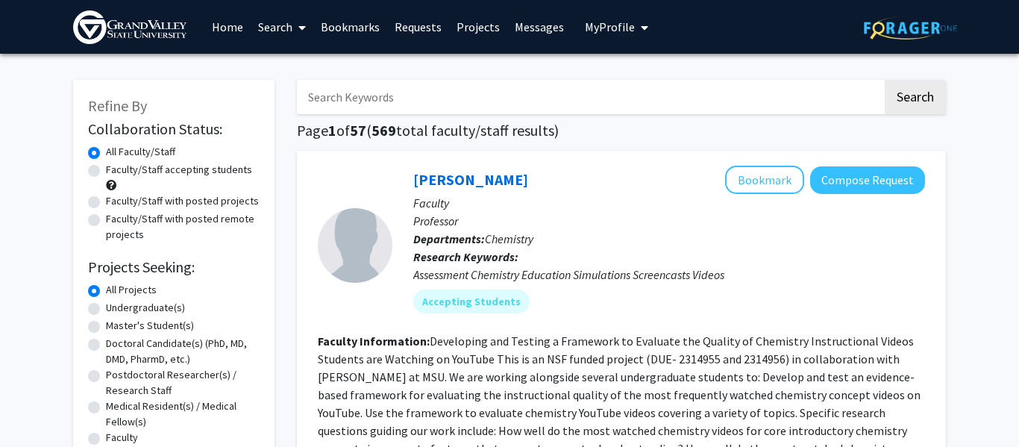
click at [394, 93] on input "Search Keywords" at bounding box center [589, 97] width 585 height 34
type input "f"
type input "elizabeth"
click at [884, 80] on button "Search" at bounding box center [914, 97] width 61 height 34
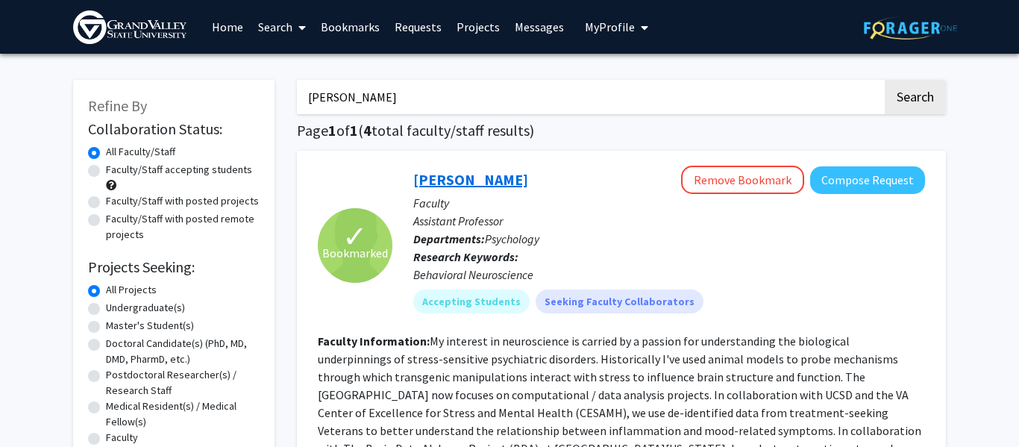
click at [500, 177] on link "Elizabeth Flandreau" at bounding box center [470, 179] width 115 height 19
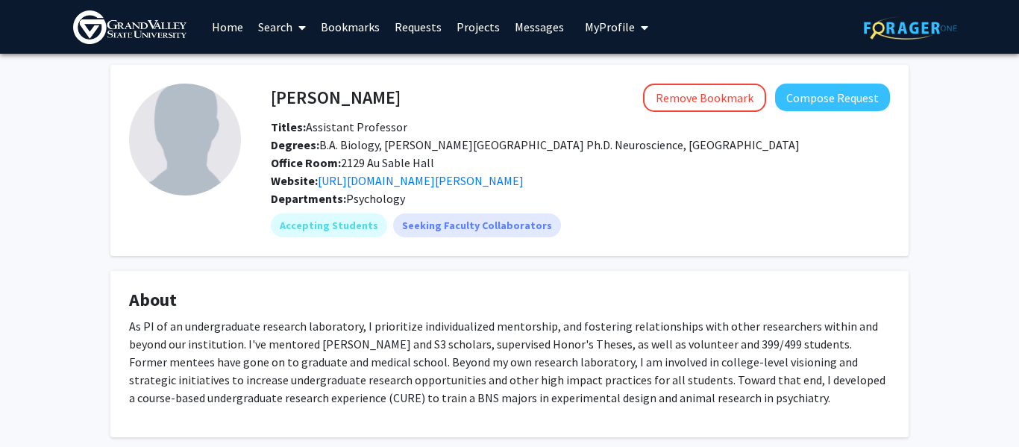
click at [450, 147] on span "Degrees: B.A. Biology, Lawrence University Ph.D. Neuroscience, Emory University" at bounding box center [535, 144] width 529 height 15
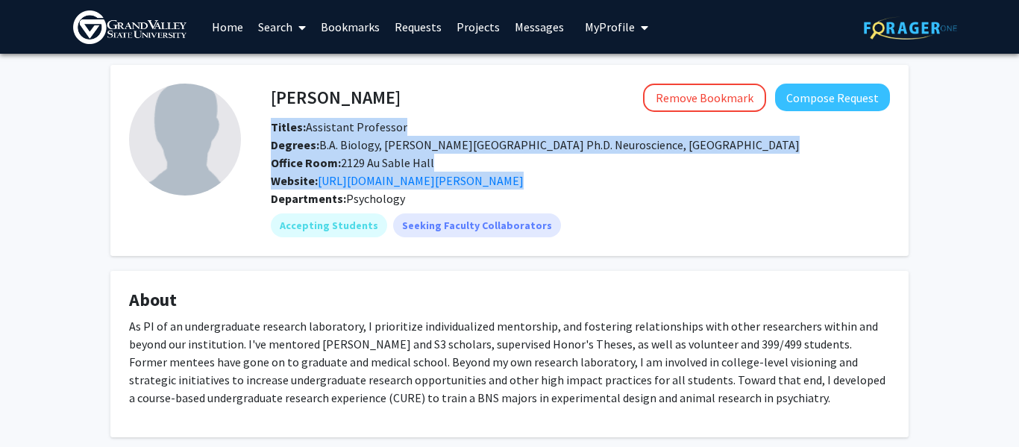
click at [450, 147] on span "Degrees: B.A. Biology, Lawrence University Ph.D. Neuroscience, Emory University" at bounding box center [535, 144] width 529 height 15
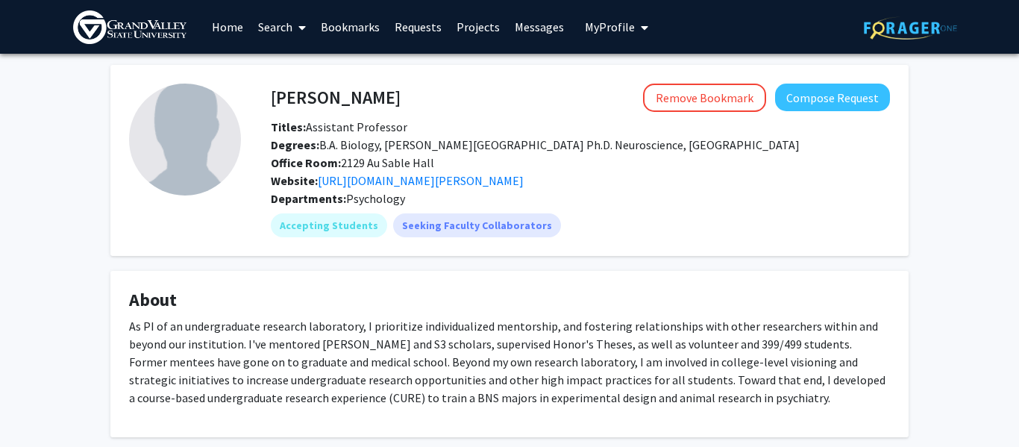
click at [450, 147] on span "Degrees: B.A. Biology, Lawrence University Ph.D. Neuroscience, Emory University" at bounding box center [535, 144] width 529 height 15
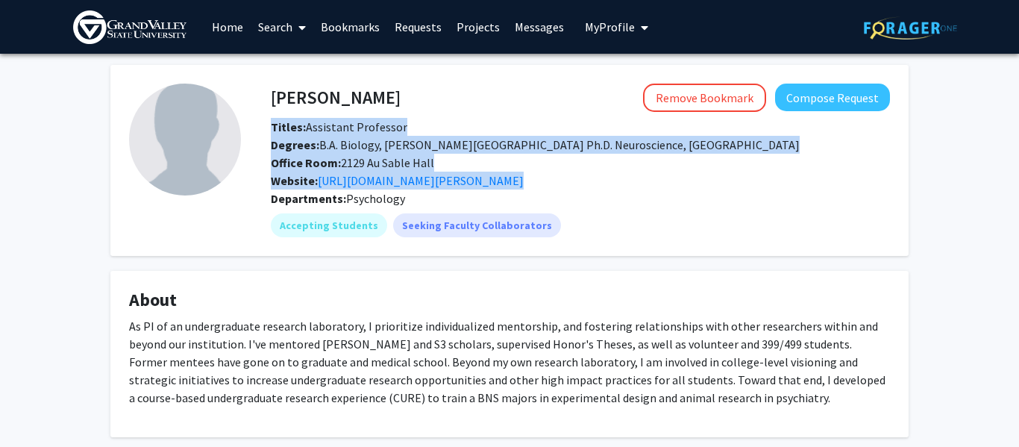
click at [450, 147] on span "Degrees: B.A. Biology, Lawrence University Ph.D. Neuroscience, Emory University" at bounding box center [535, 144] width 529 height 15
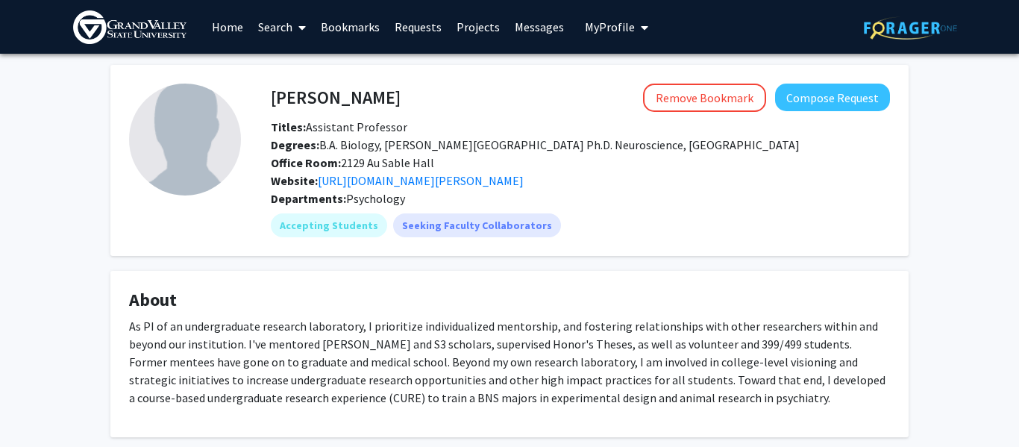
click at [442, 348] on p "As PI of an undergraduate research laboratory, I prioritize individualized ment…" at bounding box center [509, 361] width 761 height 89
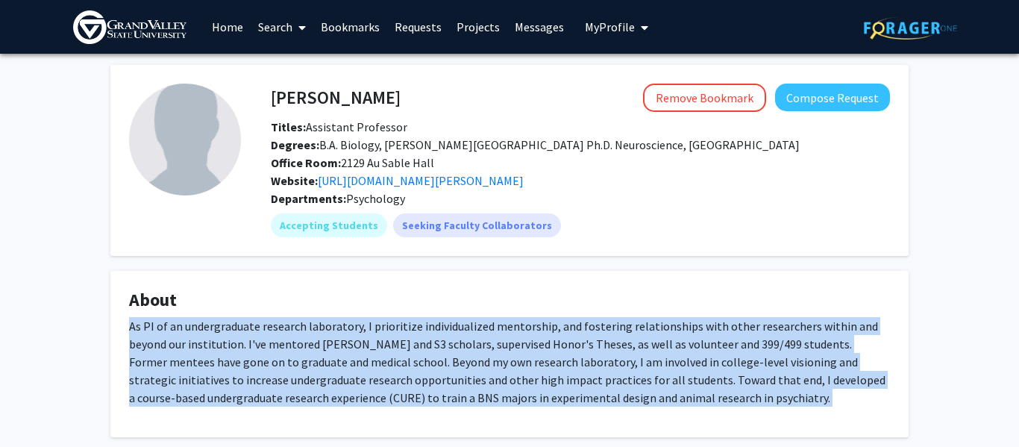
click at [442, 348] on p "As PI of an undergraduate research laboratory, I prioritize individualized ment…" at bounding box center [509, 361] width 761 height 89
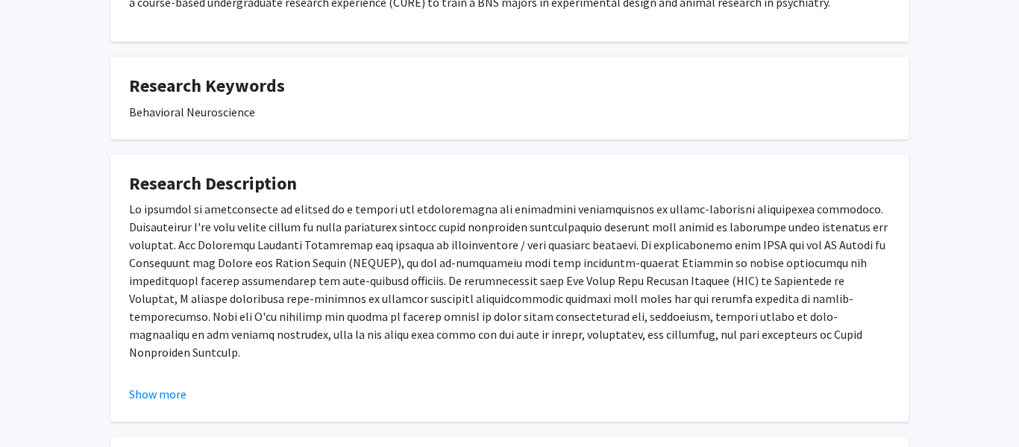
scroll to position [394, 0]
click at [181, 393] on button "Show more" at bounding box center [157, 395] width 57 height 18
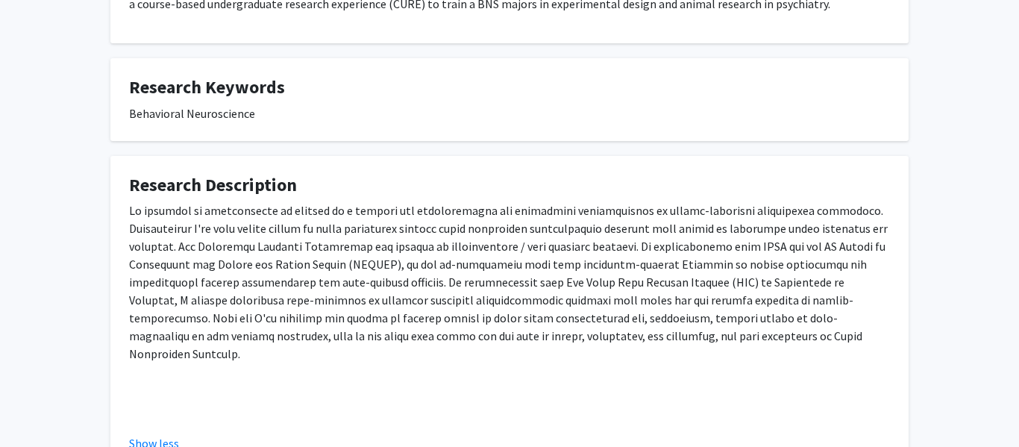
click at [434, 225] on p at bounding box center [509, 281] width 761 height 161
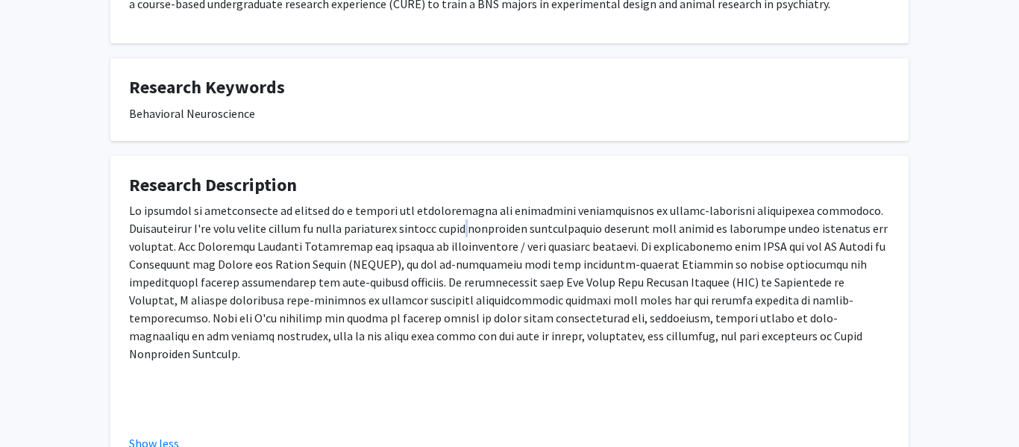
click at [434, 225] on p at bounding box center [509, 281] width 761 height 161
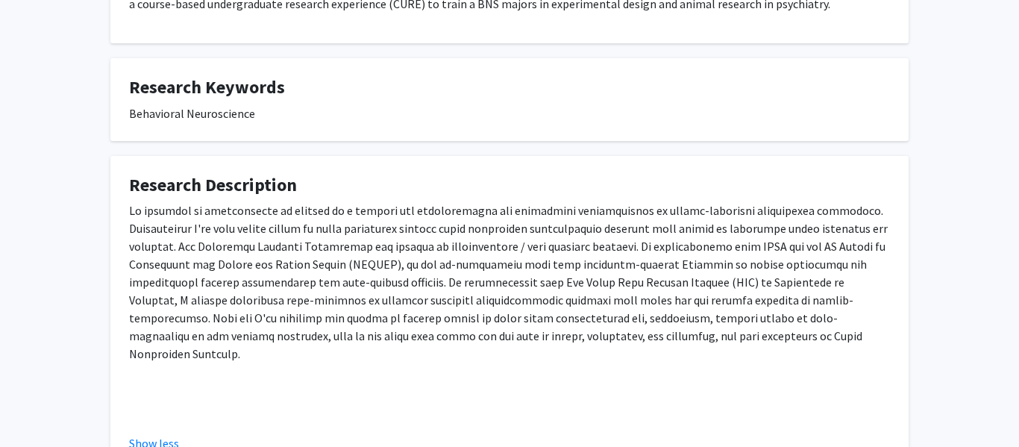
click at [459, 249] on p at bounding box center [509, 281] width 761 height 161
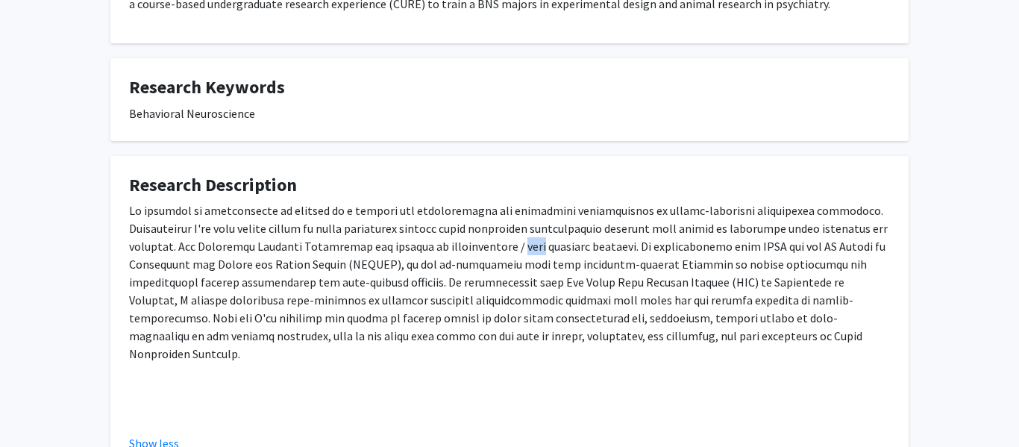
click at [459, 249] on p at bounding box center [509, 281] width 761 height 161
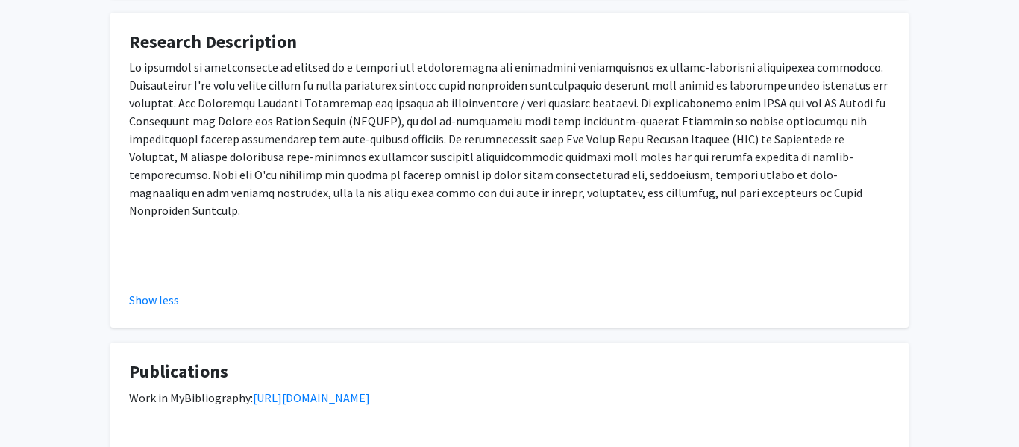
scroll to position [545, 0]
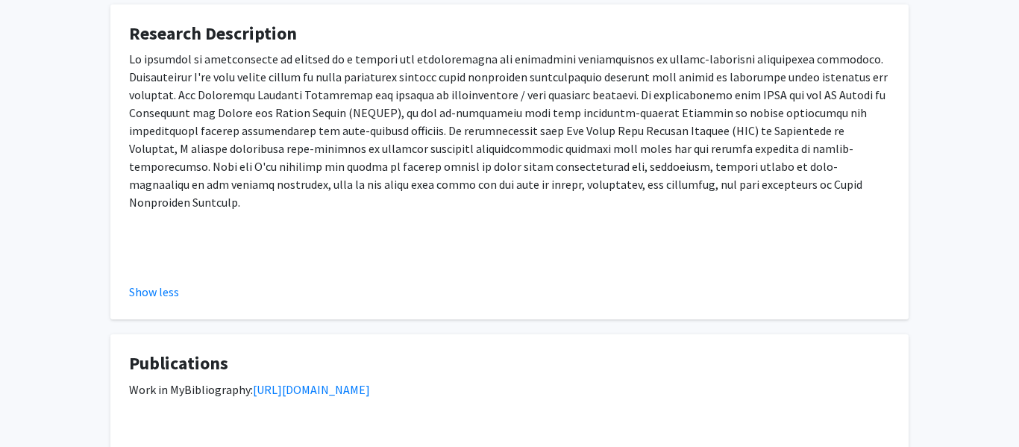
click at [578, 157] on p at bounding box center [509, 130] width 761 height 161
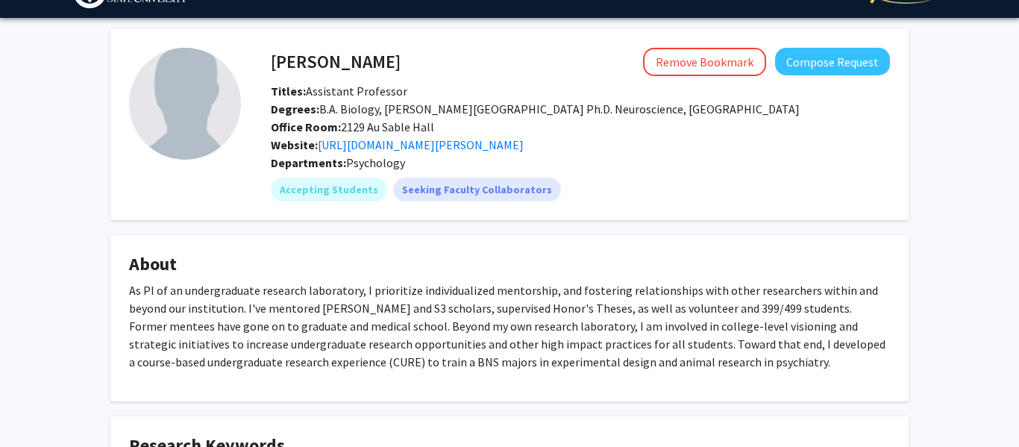
scroll to position [0, 0]
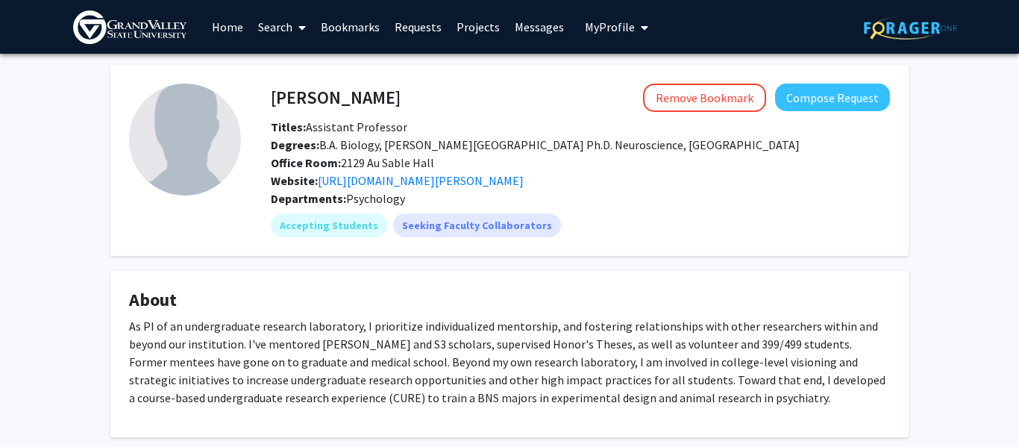
click at [457, 156] on div "Office Room: 2129 Au Sable Hall" at bounding box center [579, 163] width 641 height 18
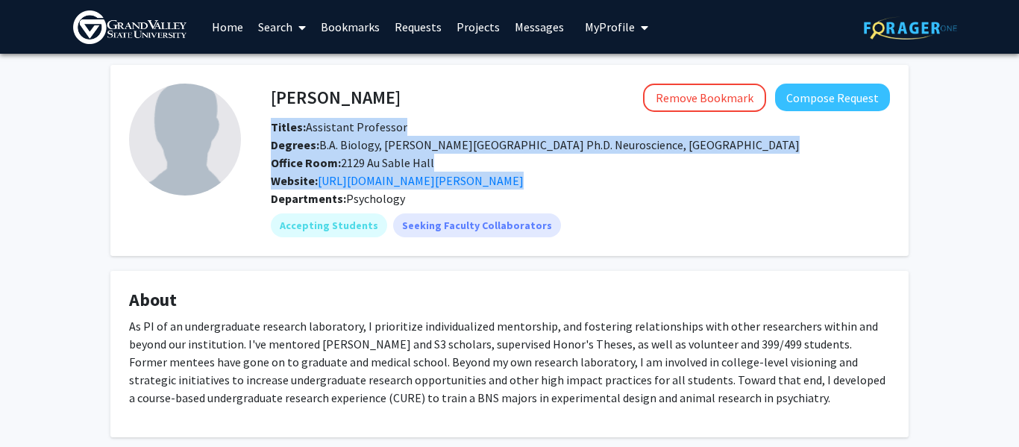
click at [457, 156] on div "Office Room: 2129 Au Sable Hall" at bounding box center [579, 163] width 641 height 18
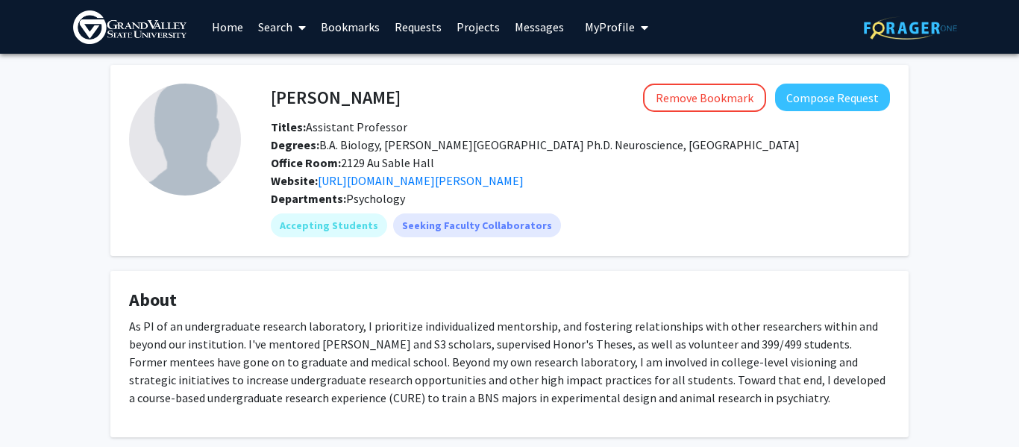
click at [369, 28] on link "Bookmarks" at bounding box center [350, 27] width 74 height 52
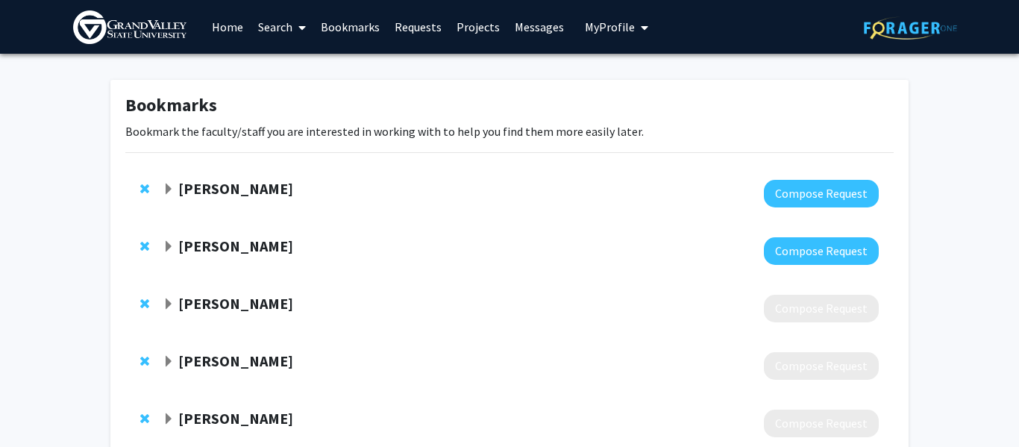
click at [245, 300] on strong "Christopher Shaffer" at bounding box center [235, 303] width 115 height 19
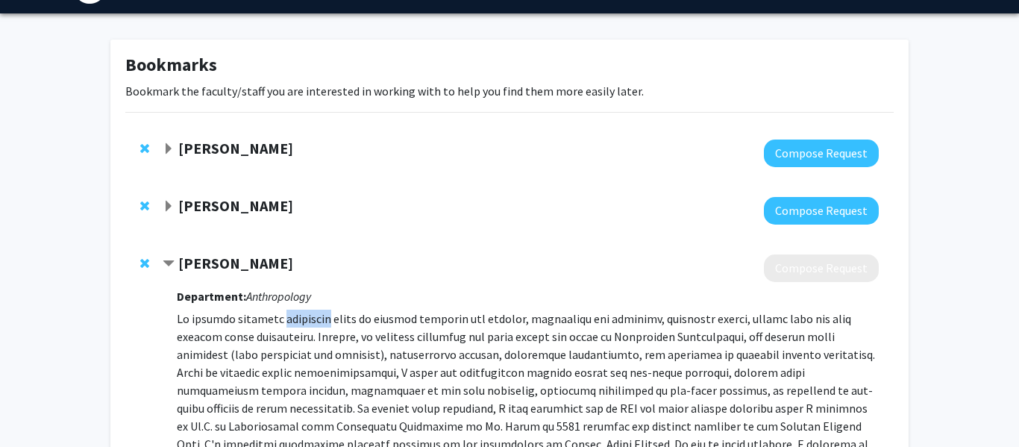
scroll to position [61, 0]
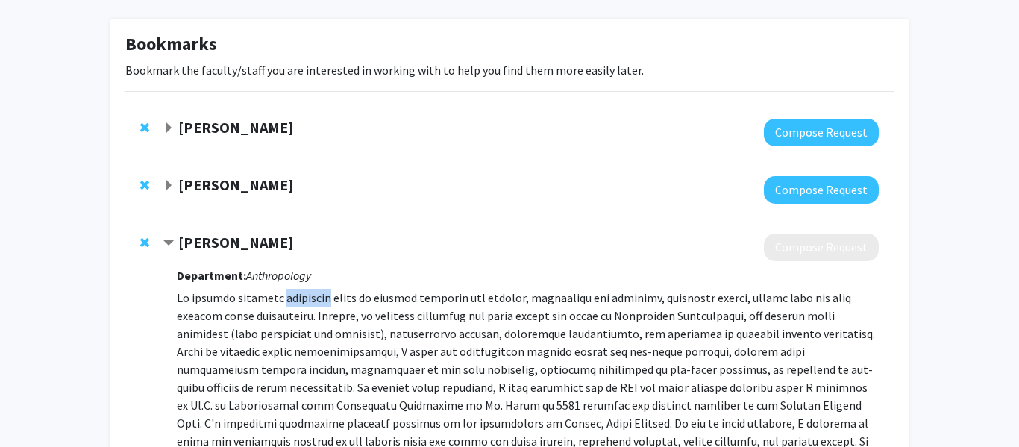
click at [406, 369] on p at bounding box center [528, 414] width 702 height 251
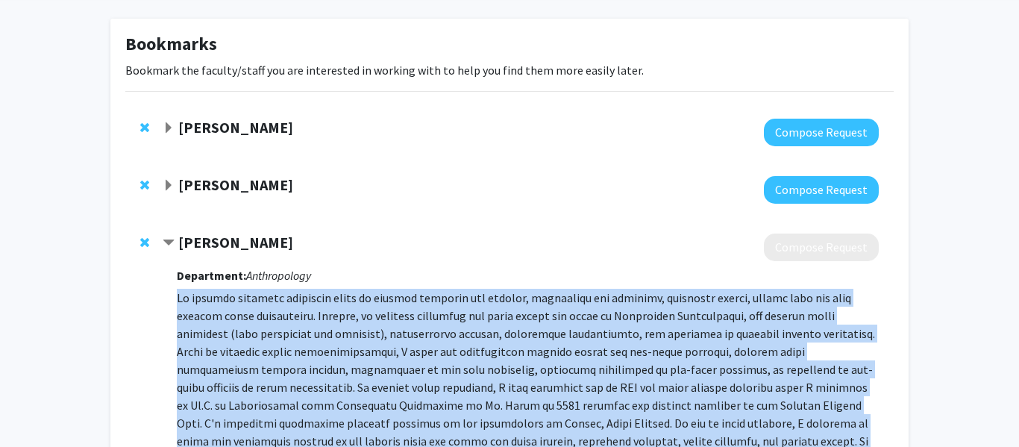
click at [406, 369] on p at bounding box center [528, 414] width 702 height 251
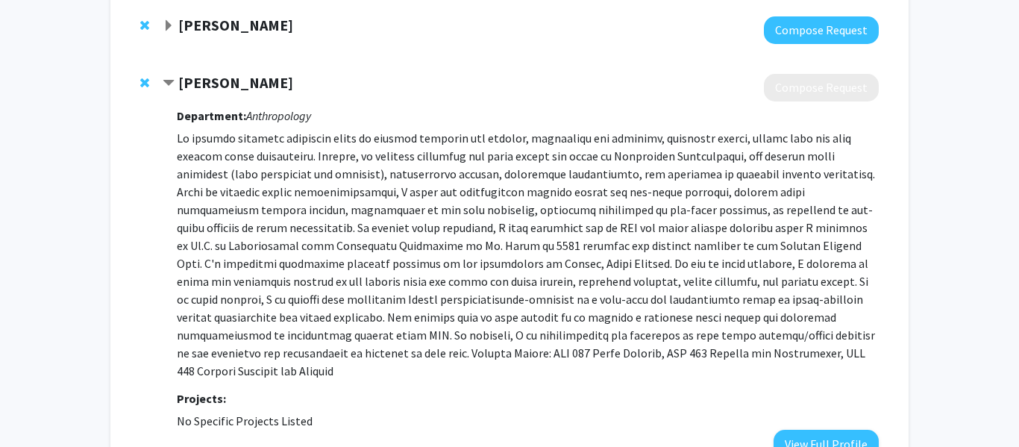
scroll to position [221, 0]
click at [209, 89] on strong "Christopher Shaffer" at bounding box center [235, 81] width 115 height 19
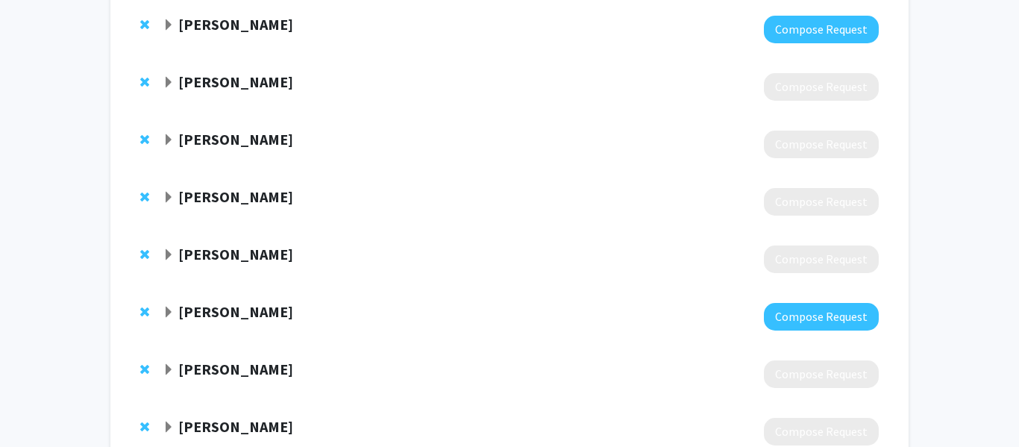
click at [261, 88] on strong "Christopher Shaffer" at bounding box center [235, 81] width 115 height 19
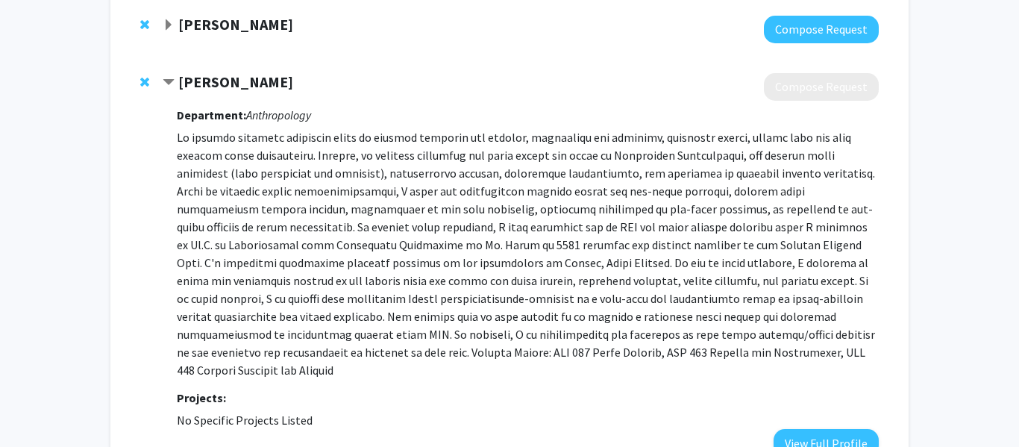
click at [261, 88] on strong "Christopher Shaffer" at bounding box center [235, 81] width 115 height 19
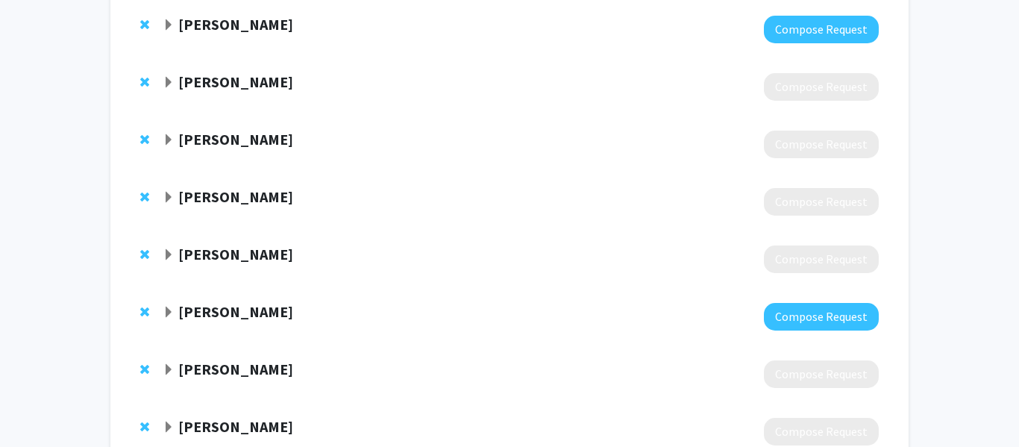
click at [278, 139] on strong "Heather Van Wormer" at bounding box center [235, 139] width 115 height 19
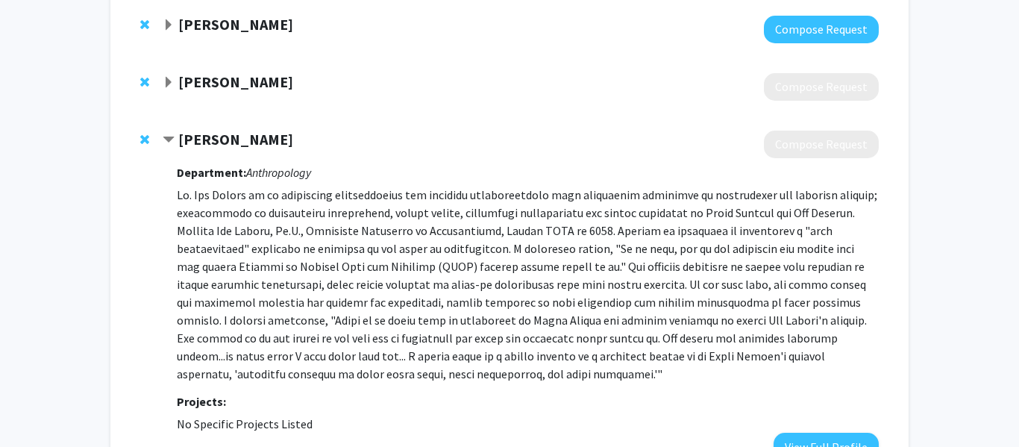
click at [305, 204] on p at bounding box center [528, 284] width 702 height 197
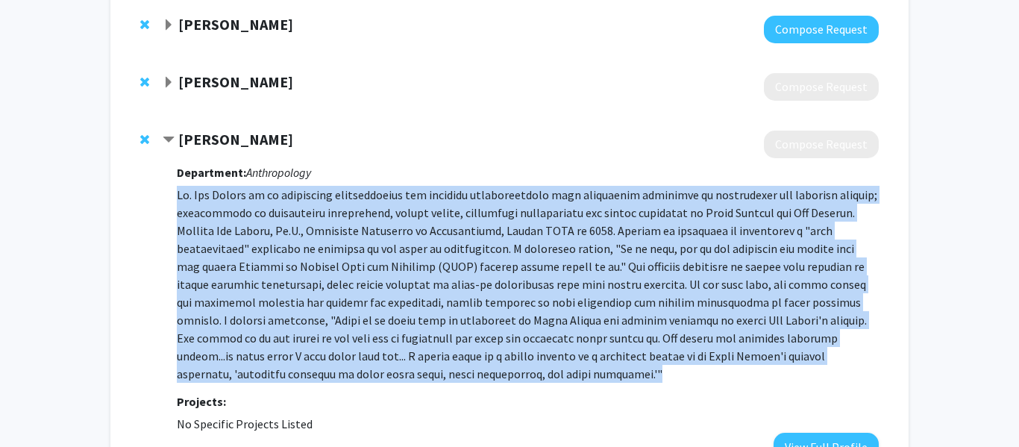
click at [305, 204] on p at bounding box center [528, 284] width 702 height 197
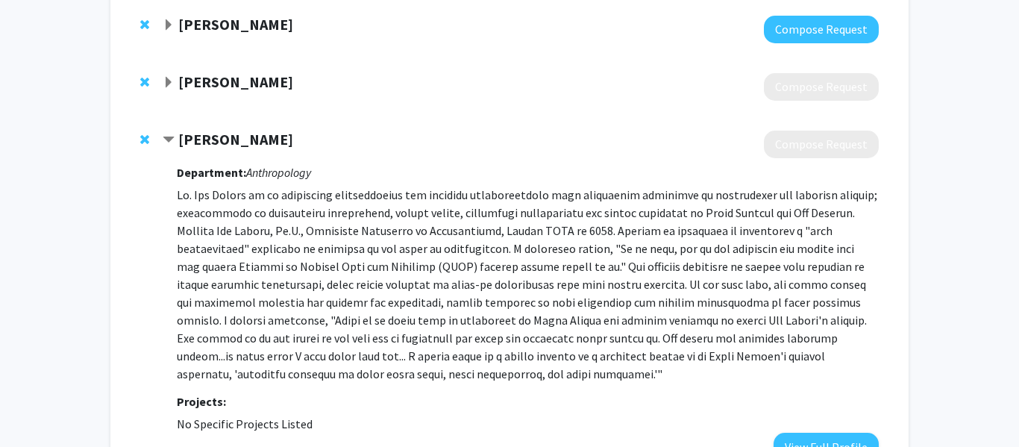
click at [305, 204] on p at bounding box center [528, 284] width 702 height 197
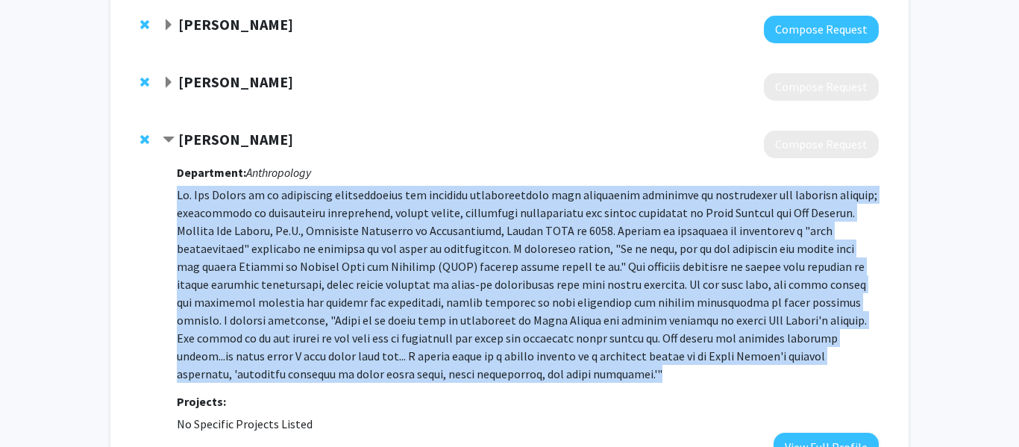
click at [305, 204] on p at bounding box center [528, 284] width 702 height 197
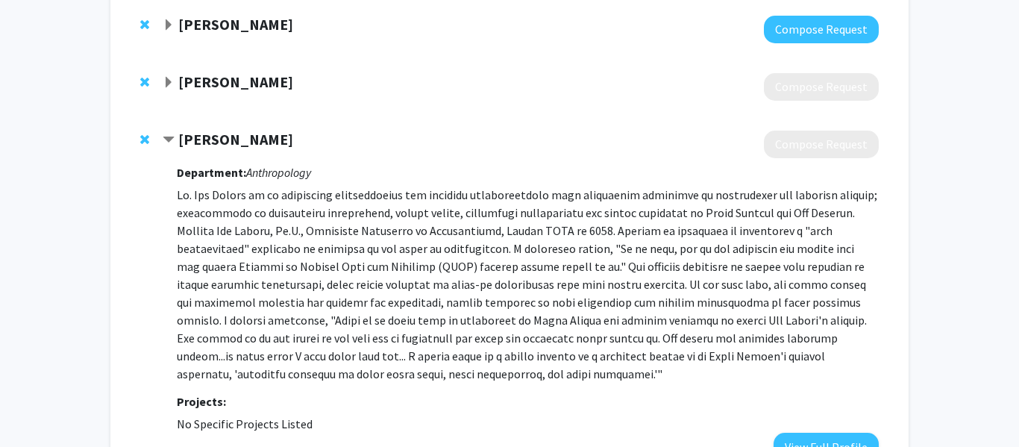
click at [305, 204] on p at bounding box center [528, 284] width 702 height 197
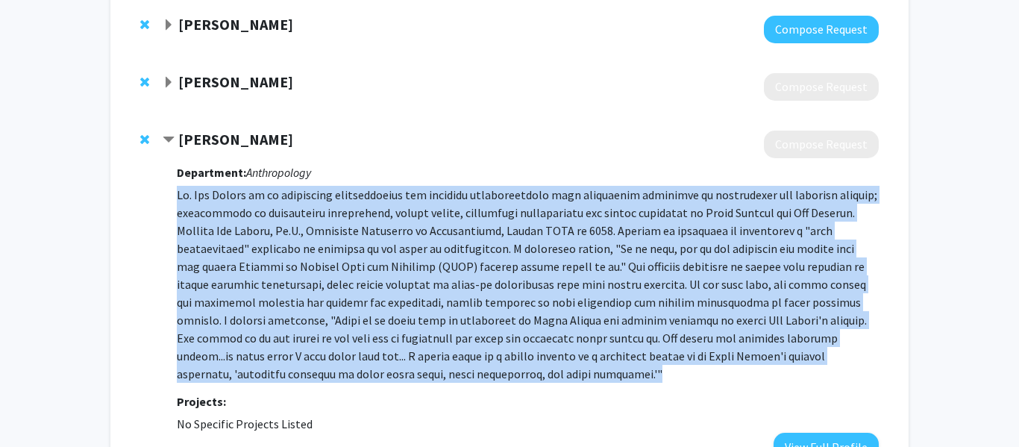
click at [305, 204] on p at bounding box center [528, 284] width 702 height 197
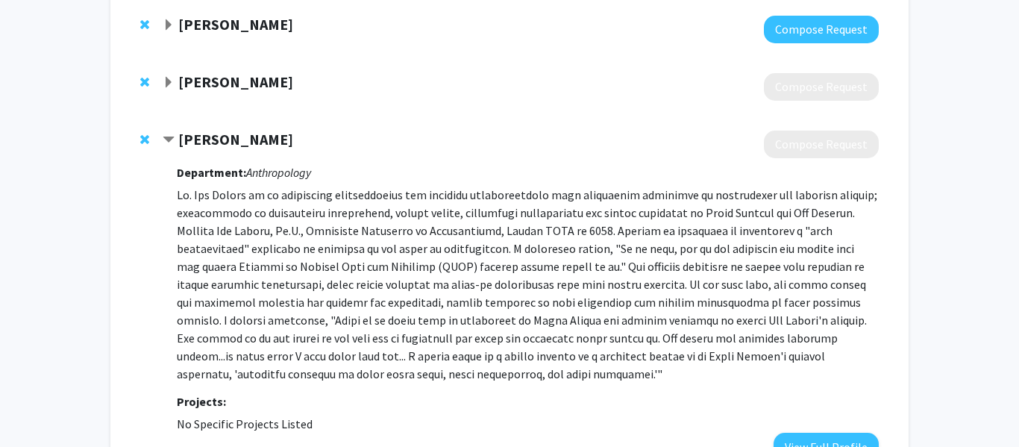
click at [305, 204] on p at bounding box center [528, 284] width 702 height 197
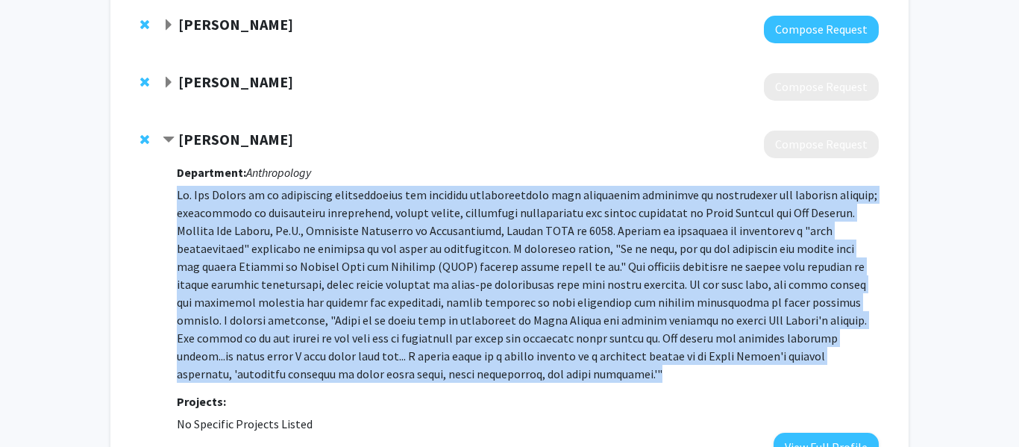
click at [305, 204] on p at bounding box center [528, 284] width 702 height 197
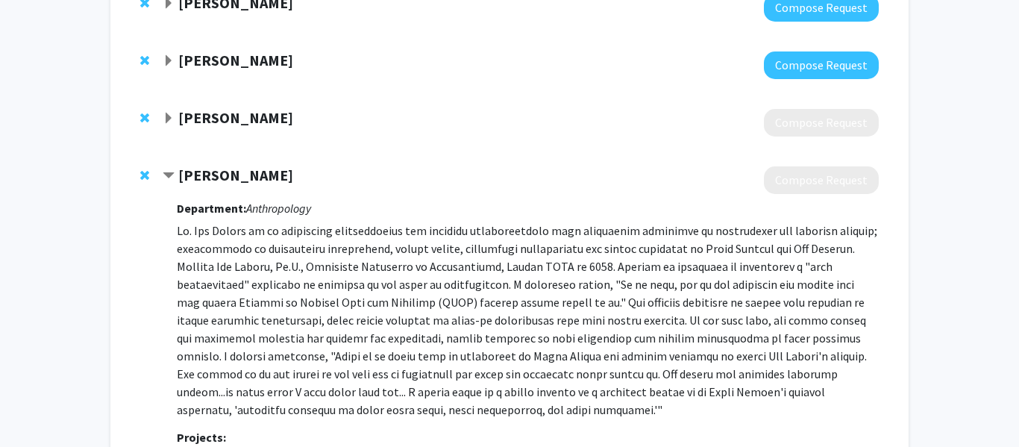
scroll to position [184, 0]
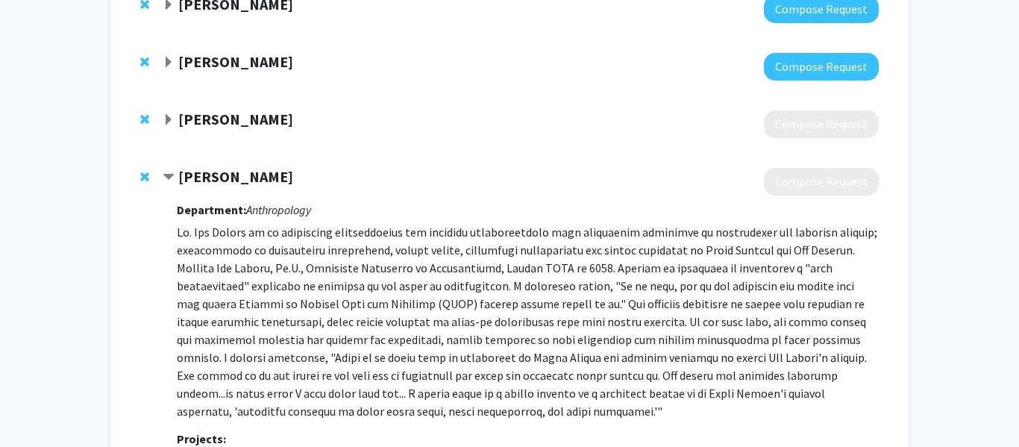
click at [195, 182] on strong "Heather Van Wormer" at bounding box center [235, 176] width 115 height 19
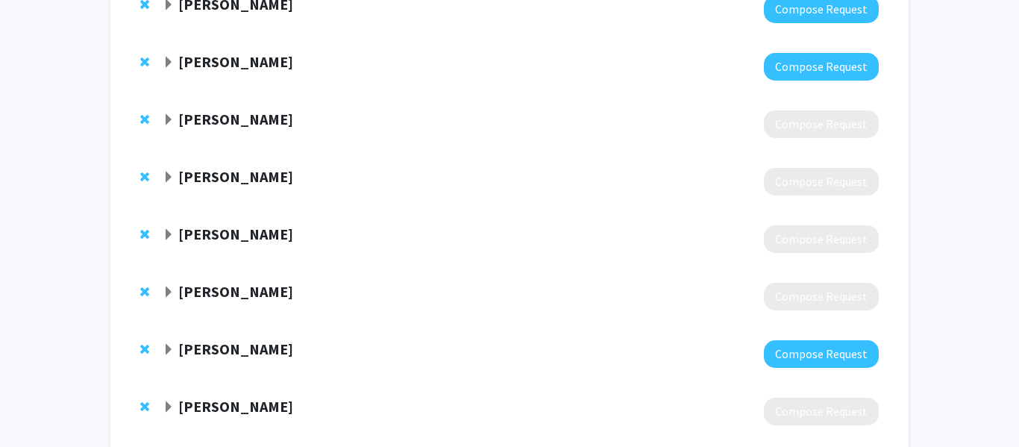
click at [196, 242] on strong "Michael Wroblewski" at bounding box center [235, 233] width 115 height 19
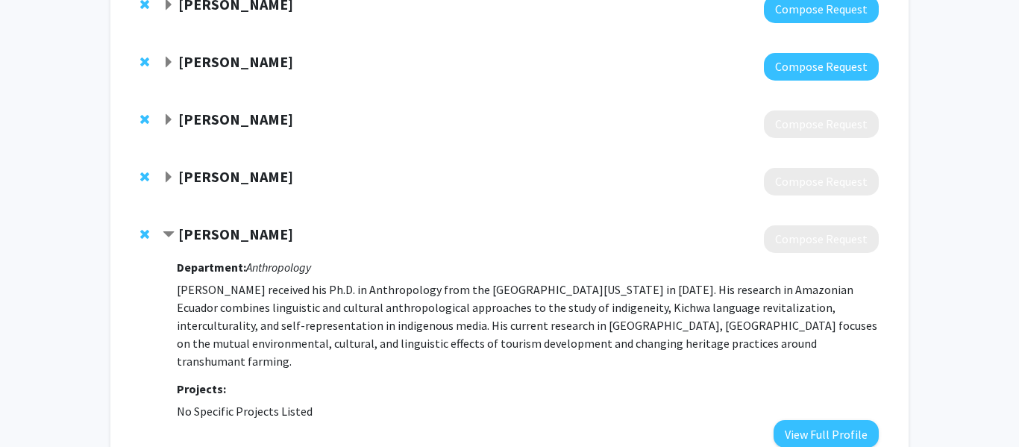
click at [153, 342] on div "Michael Wroblewski Compose Request Department: Anthropology Michael Wroblewski …" at bounding box center [509, 336] width 768 height 252
click at [178, 242] on strong "Michael Wroblewski" at bounding box center [235, 233] width 115 height 19
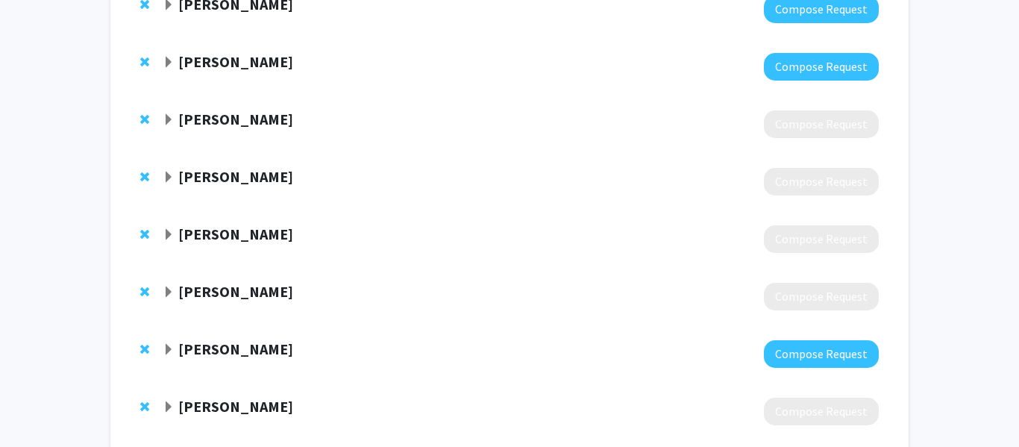
click at [196, 298] on strong "Todd Williams" at bounding box center [235, 291] width 115 height 19
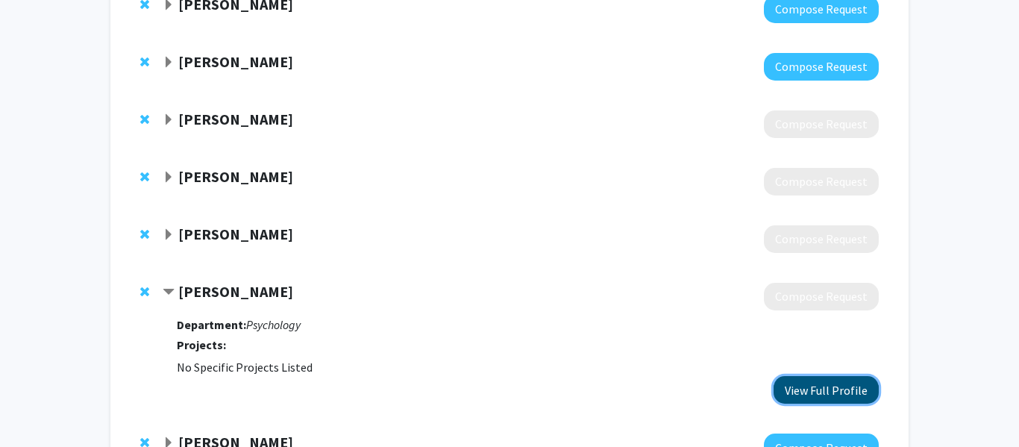
click at [815, 395] on button "View Full Profile" at bounding box center [825, 390] width 105 height 28
click at [262, 293] on strong "Todd Williams" at bounding box center [235, 291] width 115 height 19
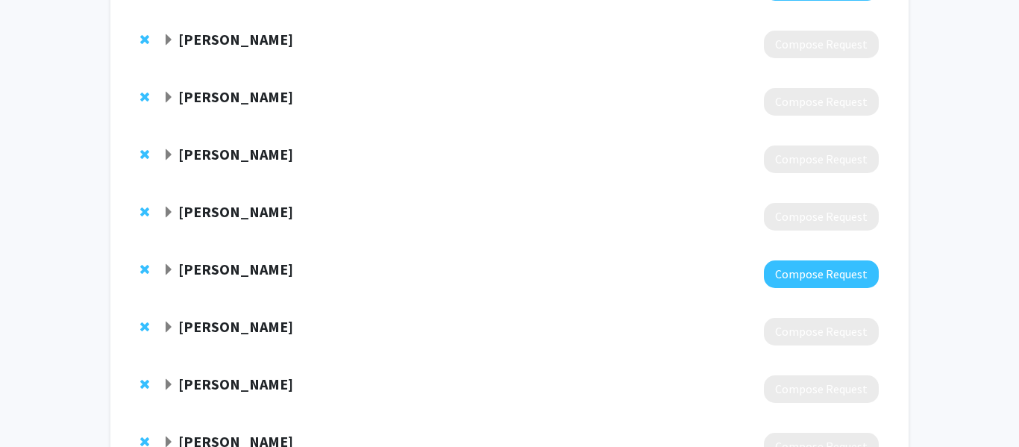
scroll to position [265, 0]
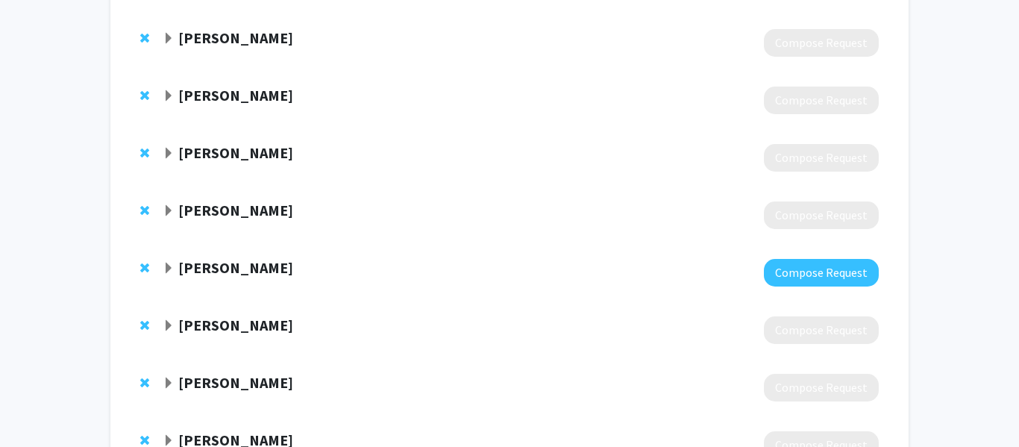
click at [239, 271] on strong "Natashia Swalve" at bounding box center [235, 267] width 115 height 19
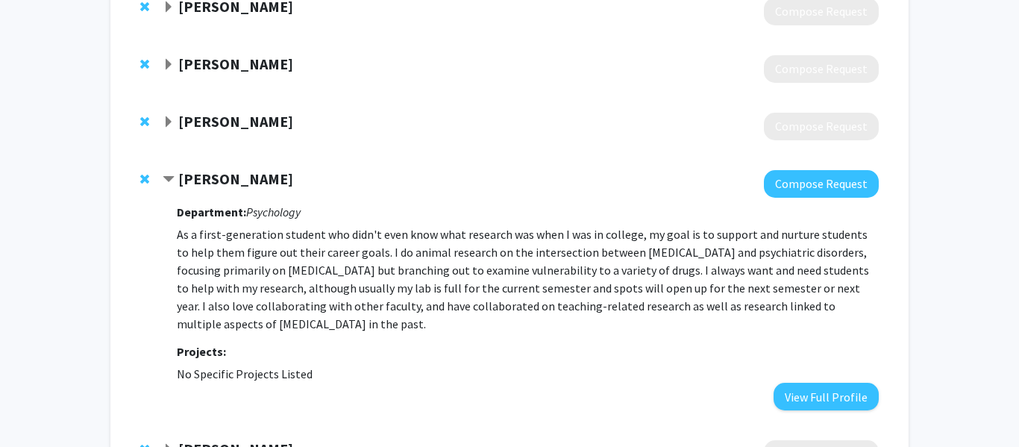
scroll to position [355, 0]
click at [207, 181] on strong "Natashia Swalve" at bounding box center [235, 178] width 115 height 19
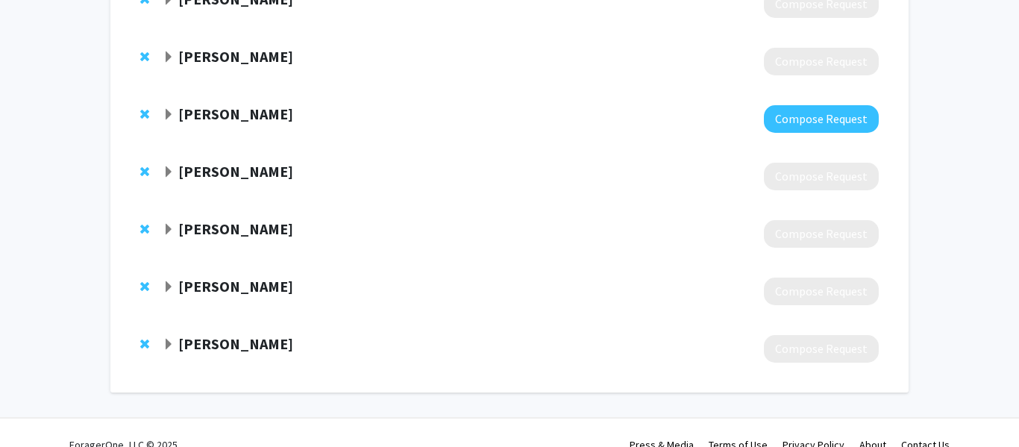
scroll to position [420, 0]
click at [237, 178] on strong "Glenn Valdez" at bounding box center [235, 170] width 115 height 19
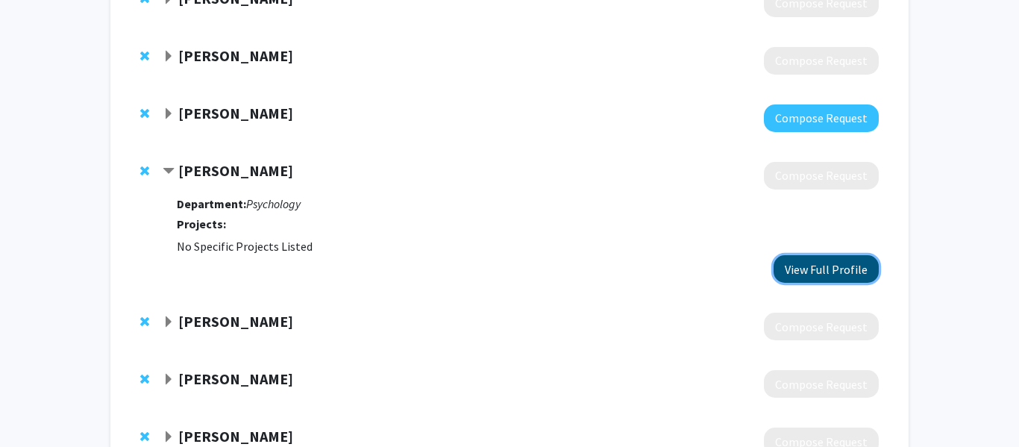
click at [802, 264] on button "View Full Profile" at bounding box center [825, 269] width 105 height 28
click at [268, 166] on div "Glenn Valdez" at bounding box center [324, 171] width 322 height 19
click at [167, 168] on span "Contract Glenn Valdez Bookmark" at bounding box center [169, 172] width 12 height 12
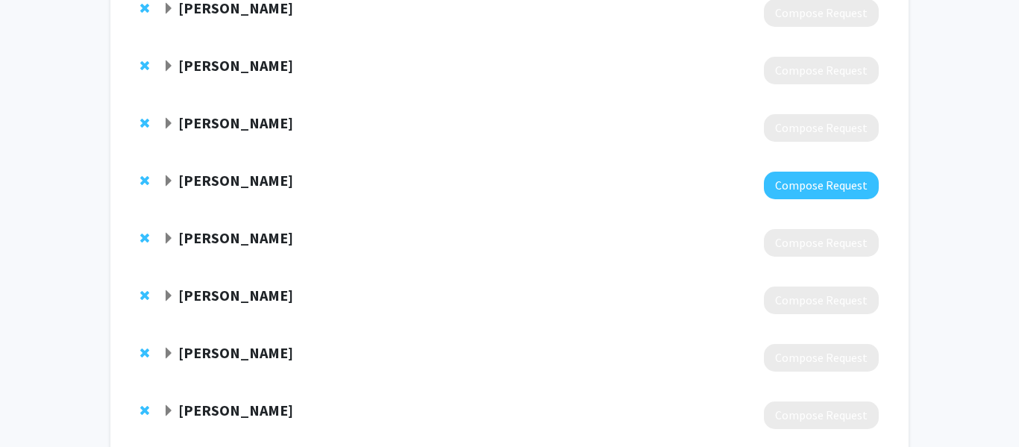
scroll to position [351, 0]
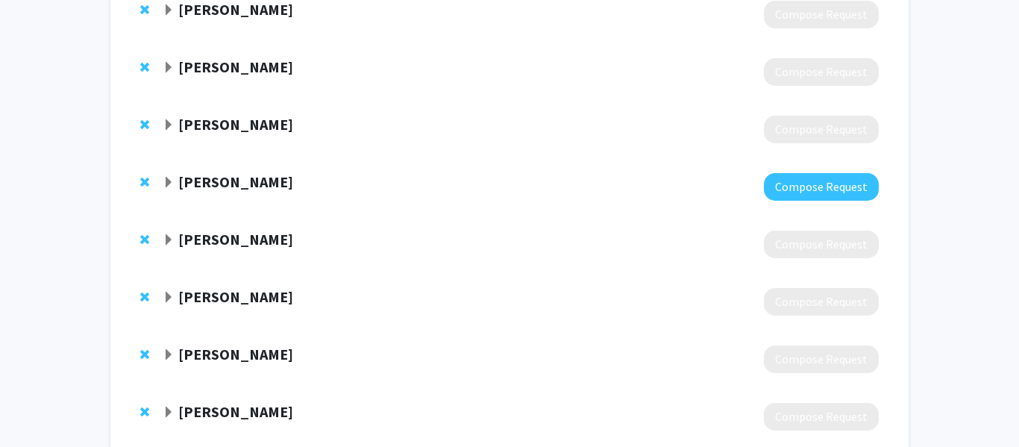
click at [213, 124] on strong "Todd Williams" at bounding box center [235, 124] width 115 height 19
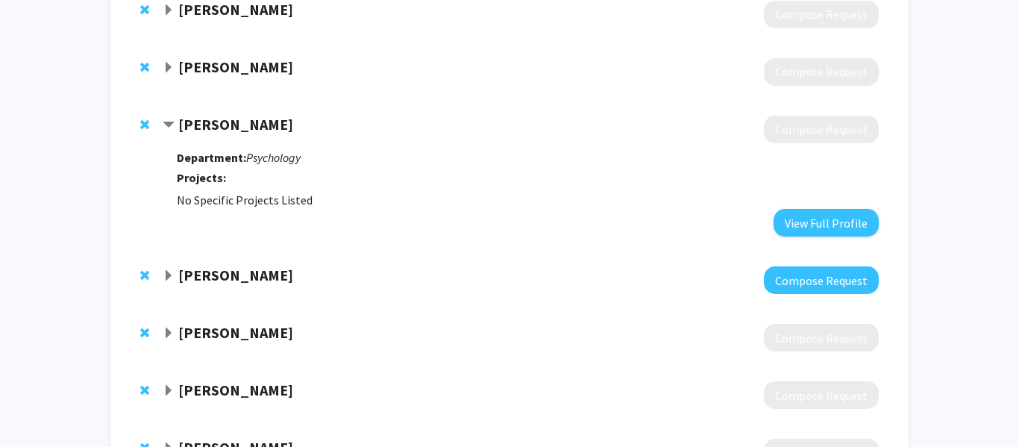
click at [213, 124] on strong "Todd Williams" at bounding box center [235, 124] width 115 height 19
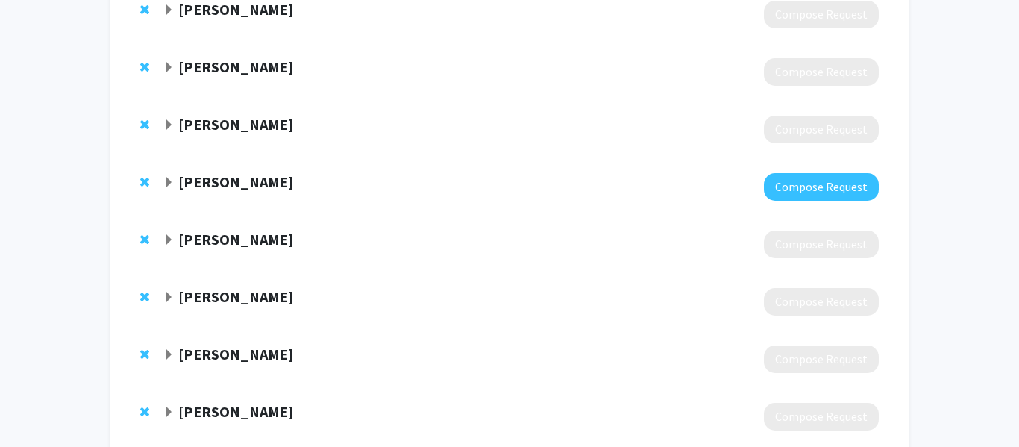
click at [148, 127] on span "Remove Todd Williams from bookmarks" at bounding box center [144, 125] width 9 height 12
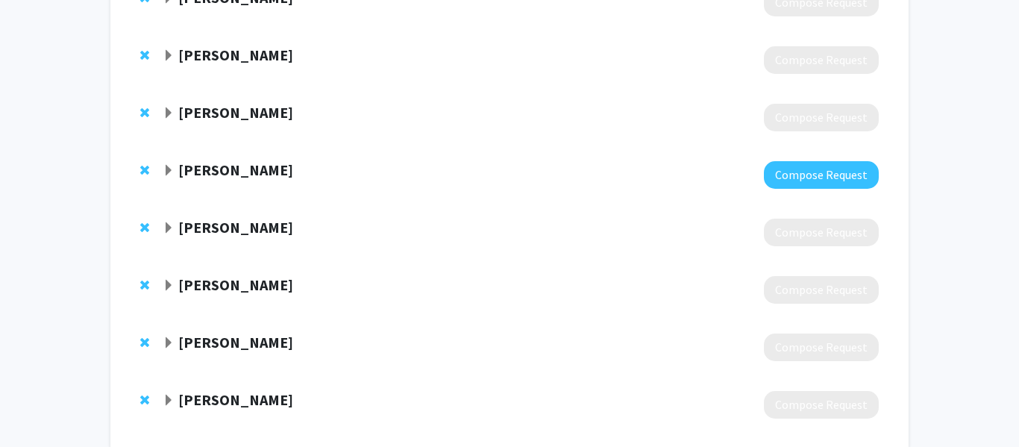
scroll to position [300, 0]
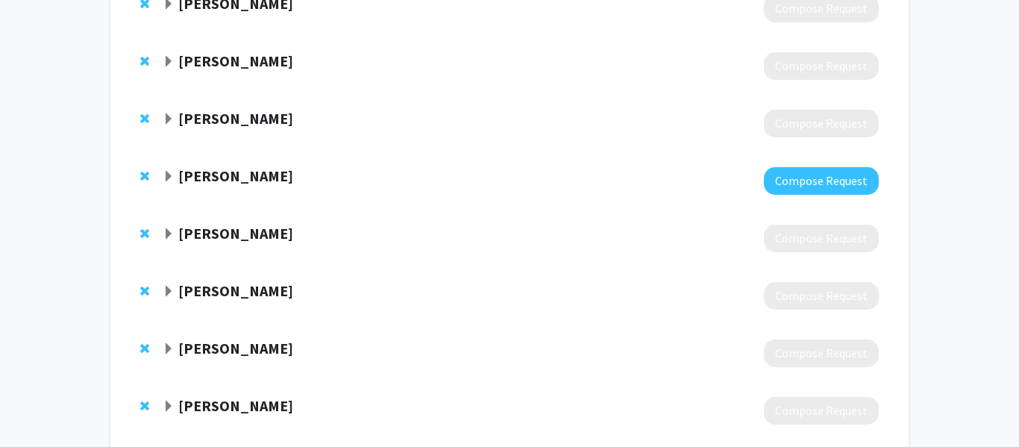
click at [194, 116] on strong "Michael Wroblewski" at bounding box center [235, 118] width 115 height 19
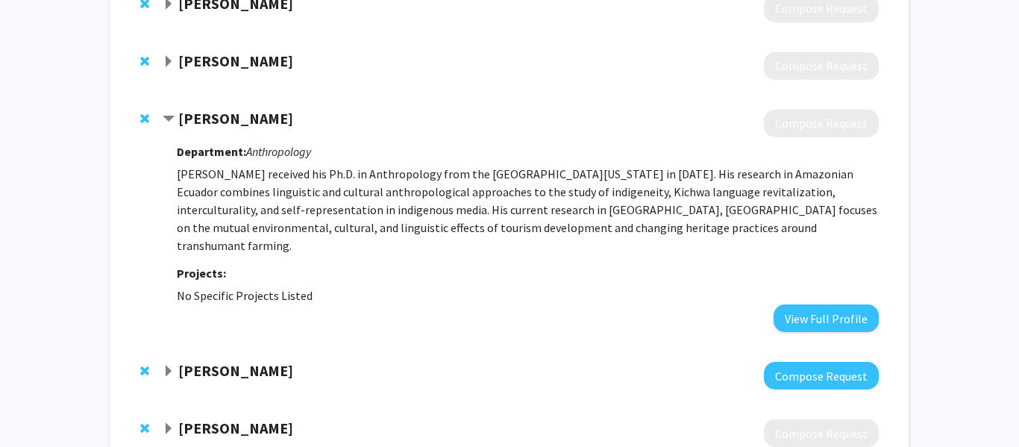
click at [194, 116] on strong "Michael Wroblewski" at bounding box center [235, 118] width 115 height 19
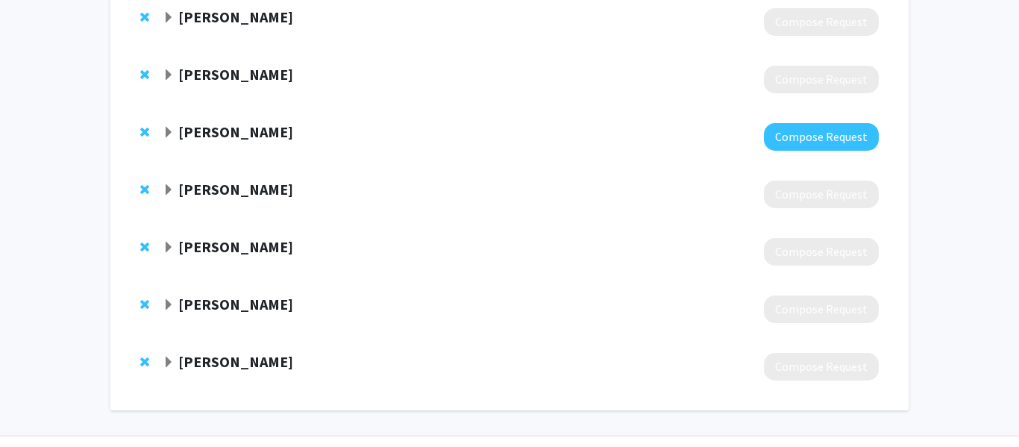
scroll to position [350, 0]
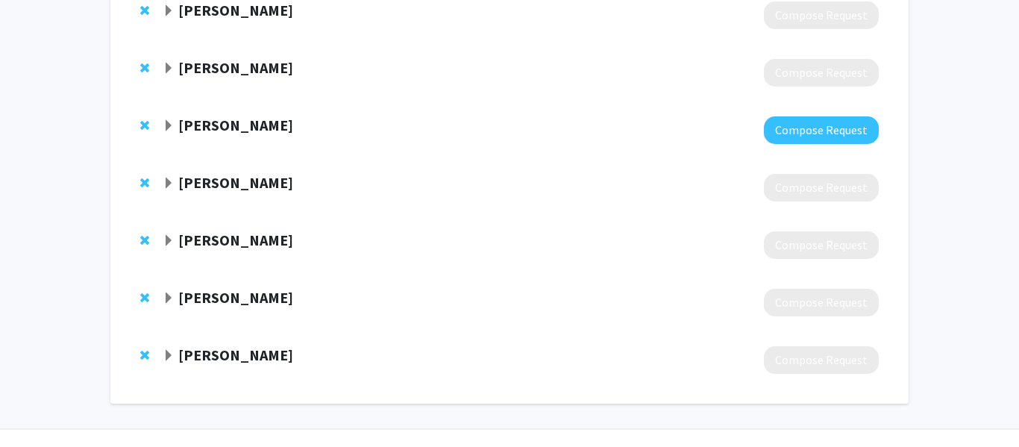
click at [228, 188] on strong "Glenn Valdez" at bounding box center [235, 182] width 115 height 19
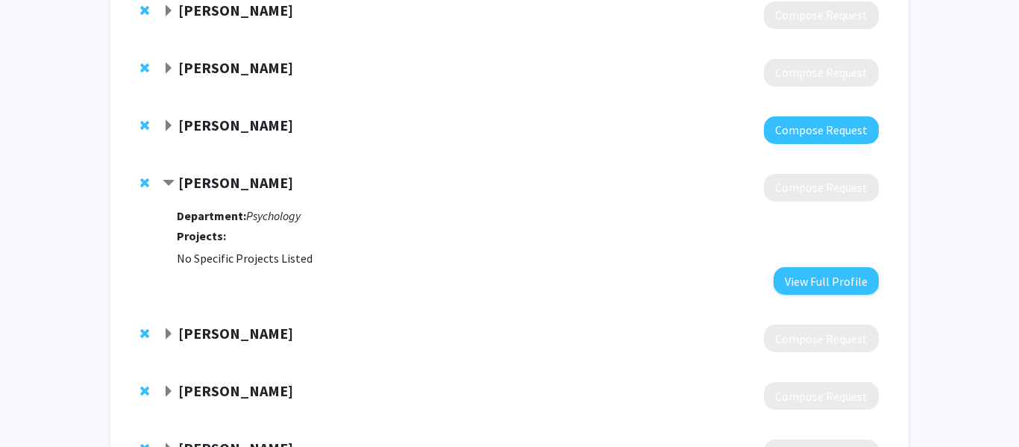
click at [218, 183] on strong "Glenn Valdez" at bounding box center [235, 182] width 115 height 19
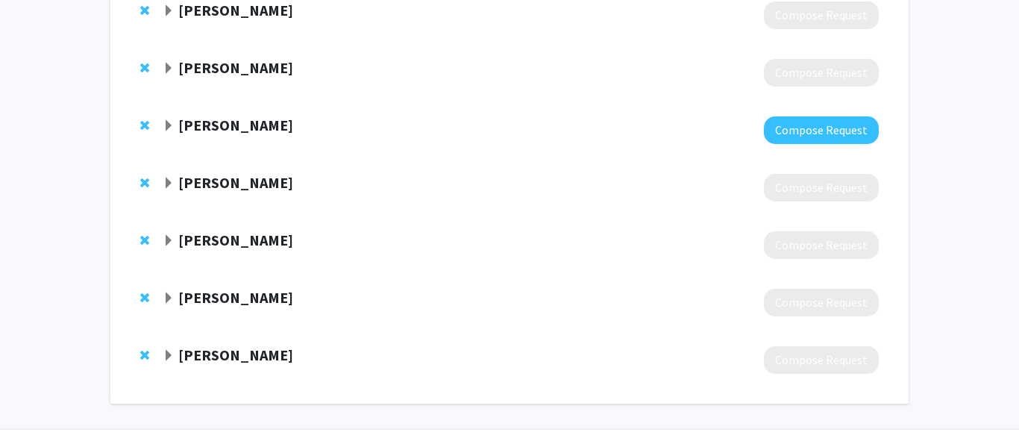
click at [243, 239] on strong "Elizabeth Arnold" at bounding box center [235, 239] width 115 height 19
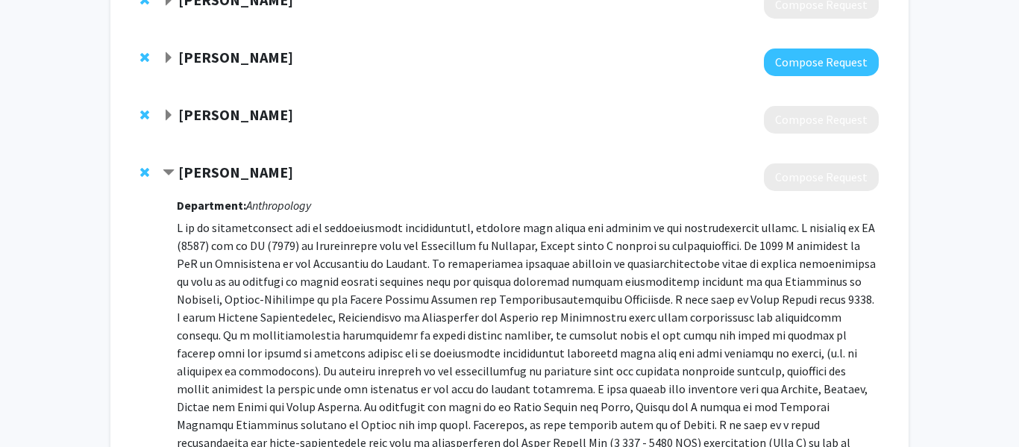
scroll to position [419, 0]
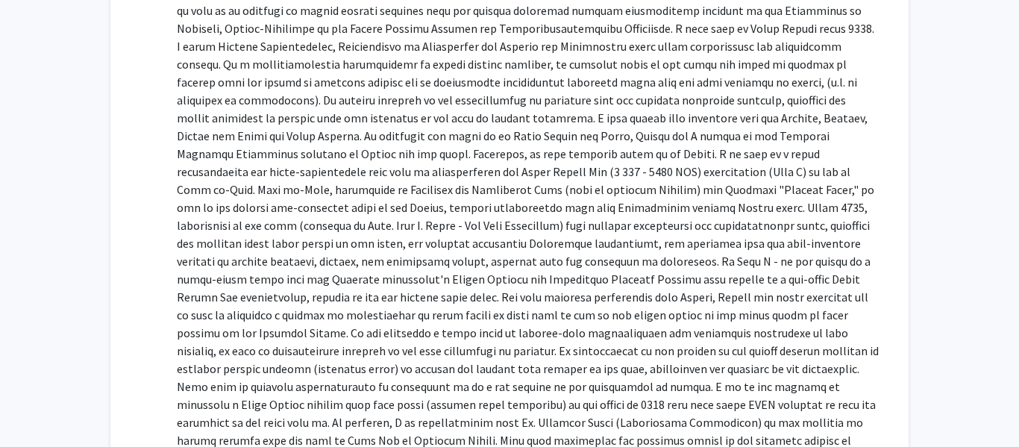
scroll to position [690, 0]
click at [376, 296] on p at bounding box center [528, 223] width 702 height 555
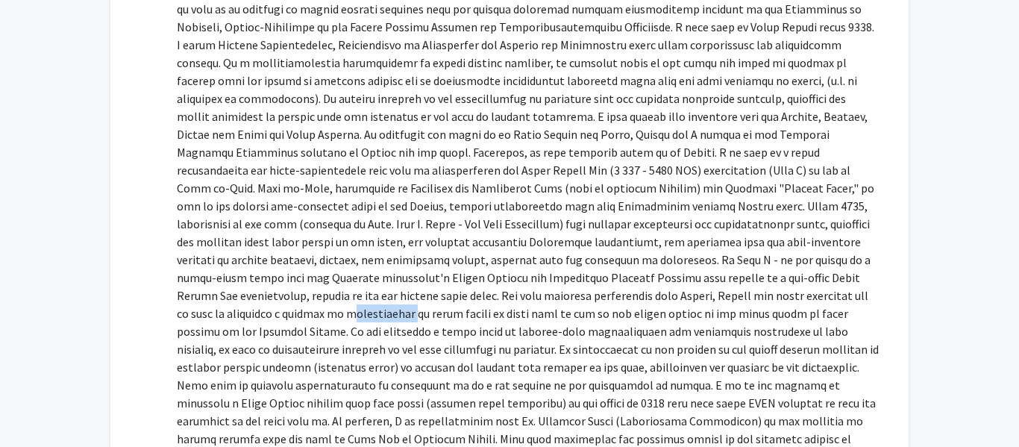
click at [376, 296] on p at bounding box center [528, 223] width 702 height 555
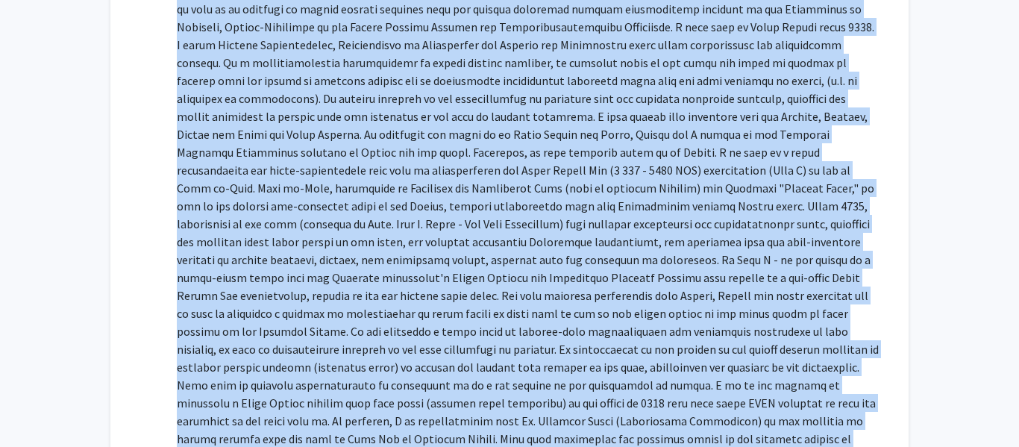
click at [376, 296] on p at bounding box center [528, 223] width 702 height 555
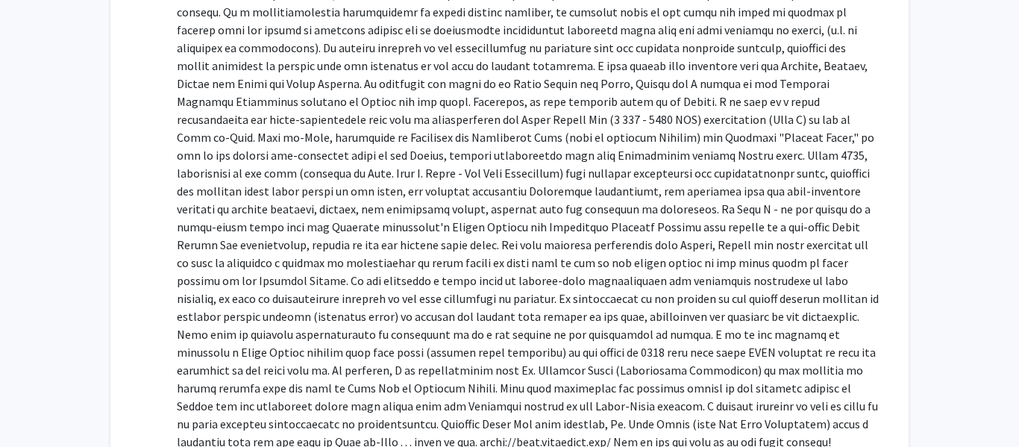
scroll to position [742, 0]
click at [383, 306] on p at bounding box center [528, 172] width 702 height 555
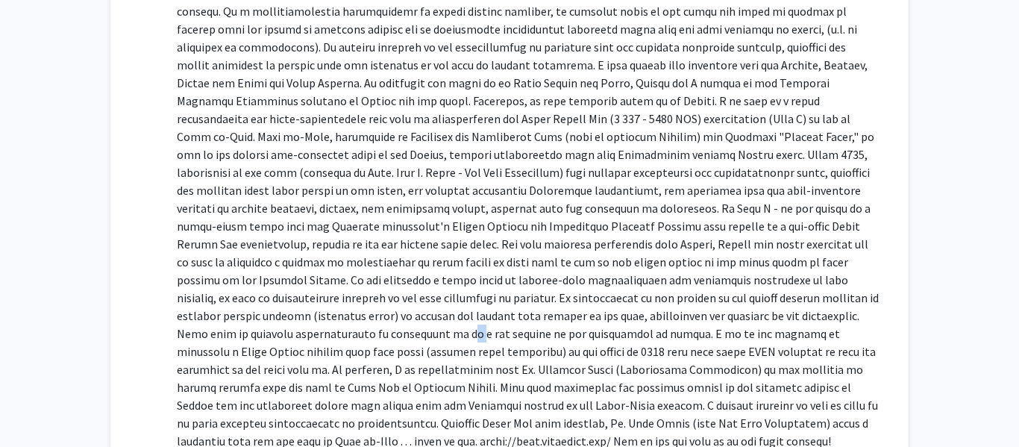
click at [383, 306] on p at bounding box center [528, 172] width 702 height 555
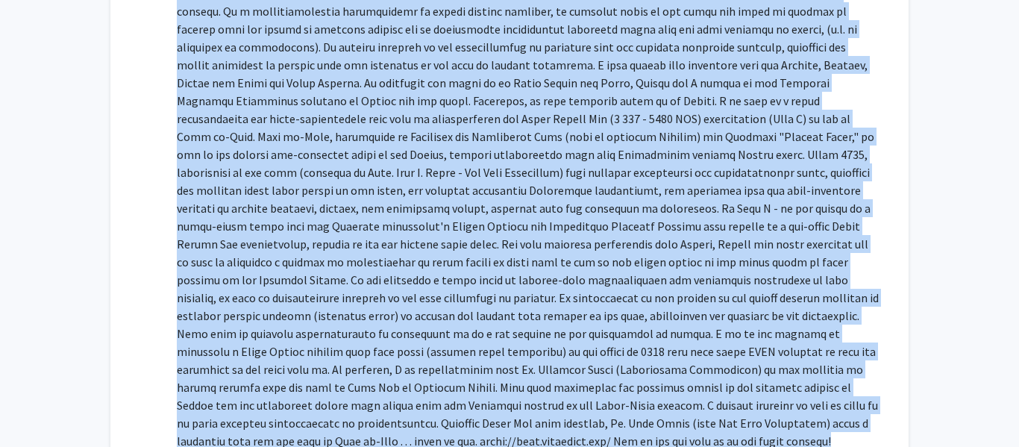
click at [383, 306] on p at bounding box center [528, 172] width 702 height 555
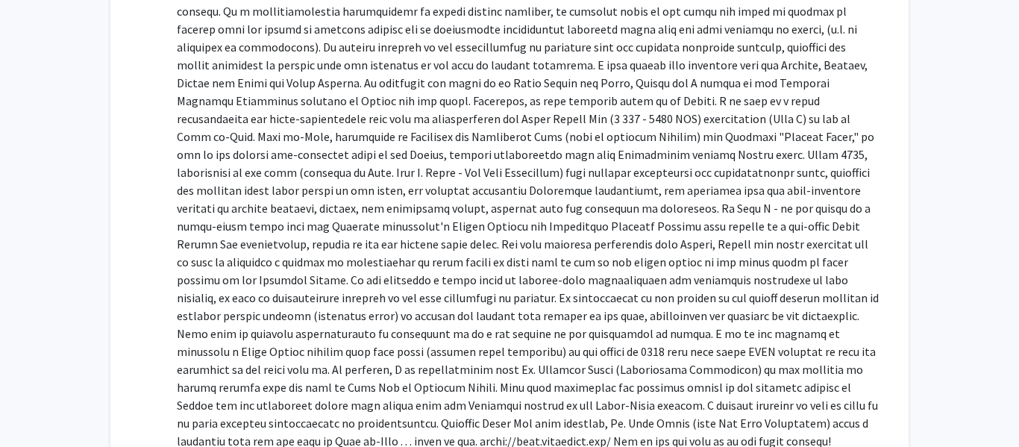
click at [383, 306] on p at bounding box center [528, 172] width 702 height 555
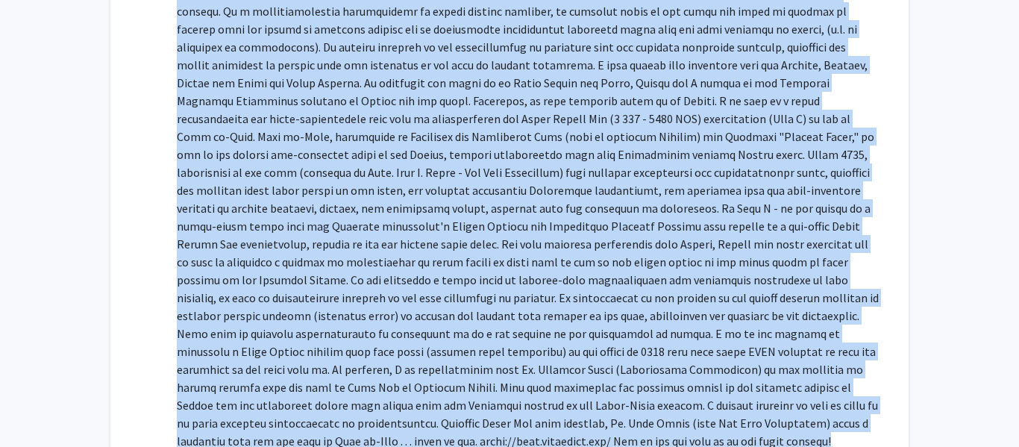
click at [410, 344] on p at bounding box center [528, 172] width 702 height 555
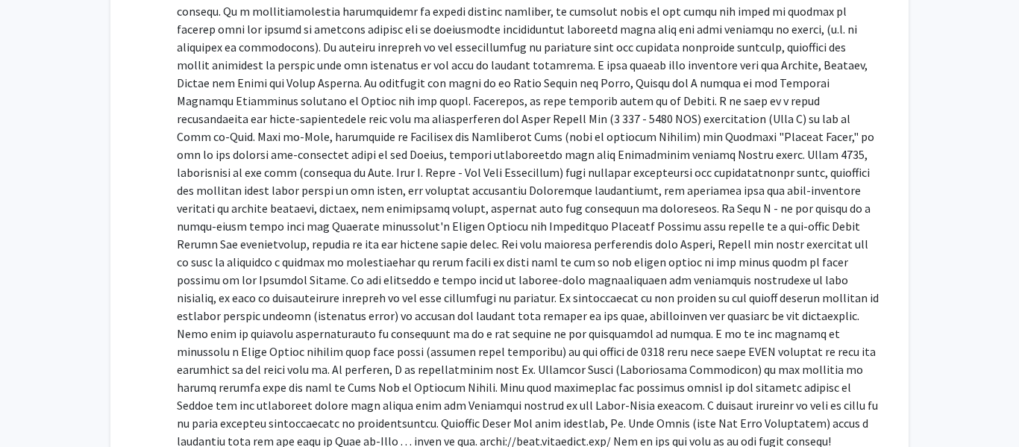
click at [410, 344] on p at bounding box center [528, 172] width 702 height 555
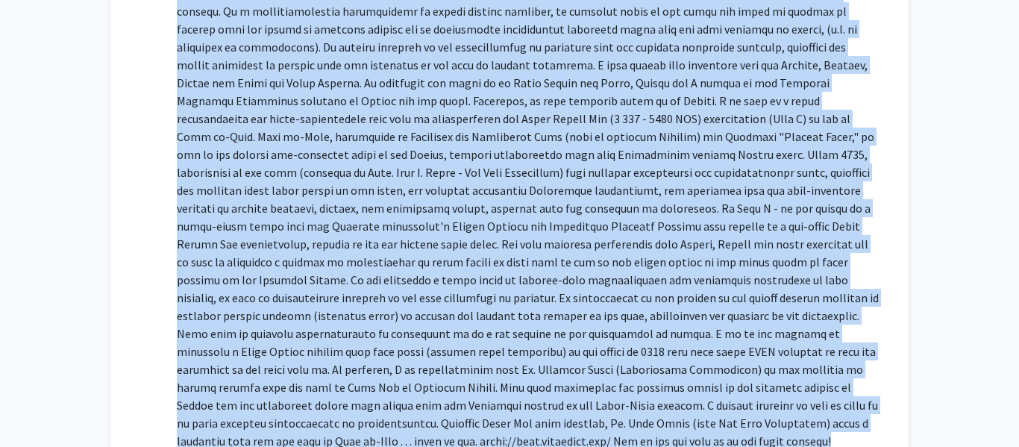
click at [410, 344] on p at bounding box center [528, 172] width 702 height 555
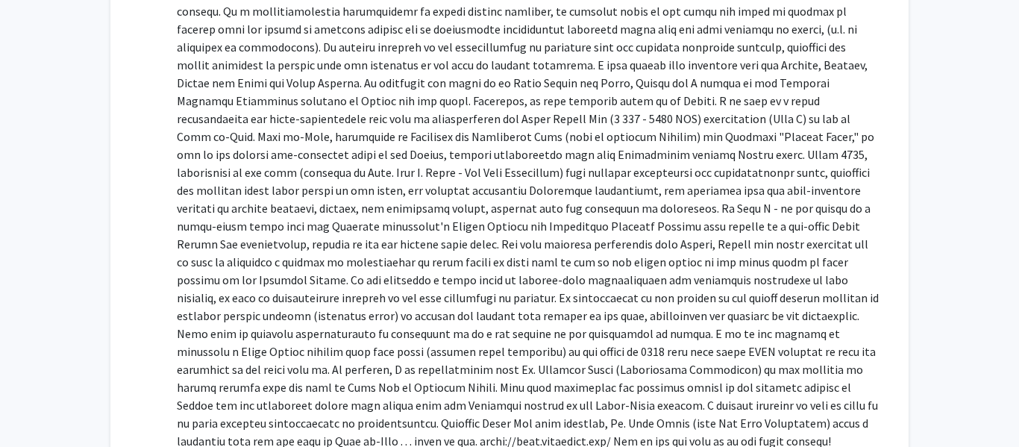
click at [410, 344] on p at bounding box center [528, 172] width 702 height 555
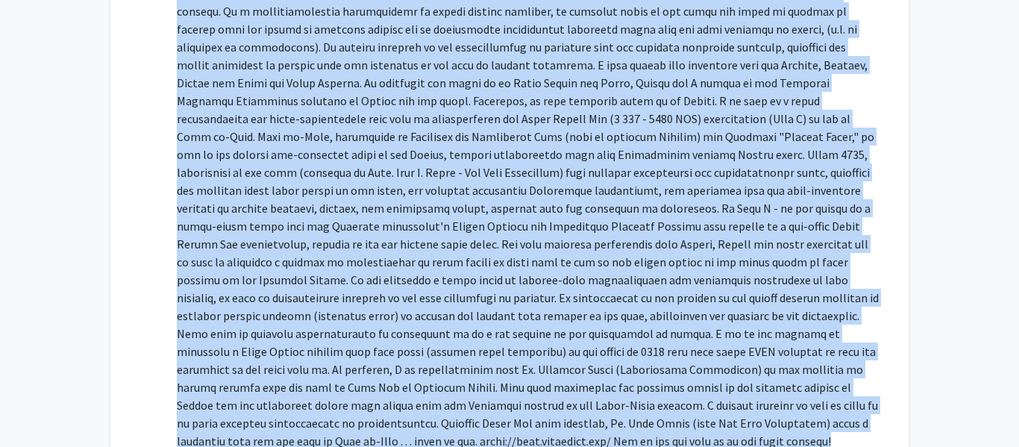
click at [410, 344] on p at bounding box center [528, 172] width 702 height 555
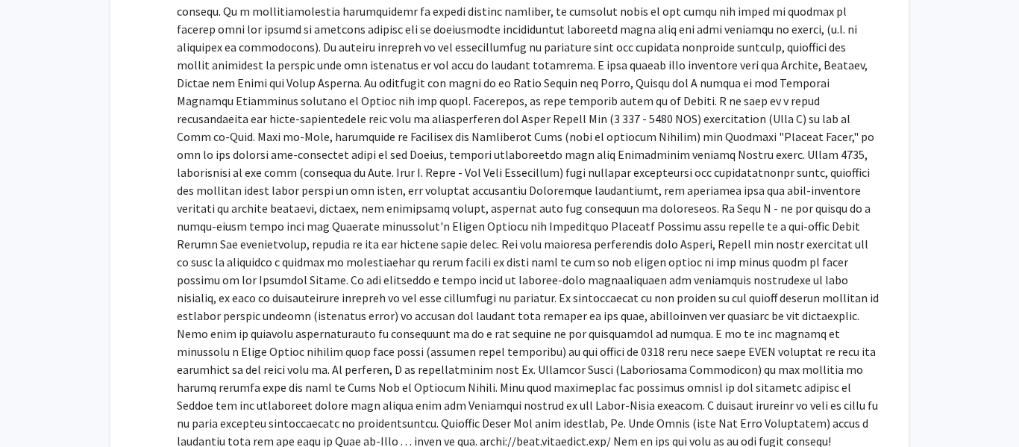
click at [410, 344] on p at bounding box center [528, 172] width 702 height 555
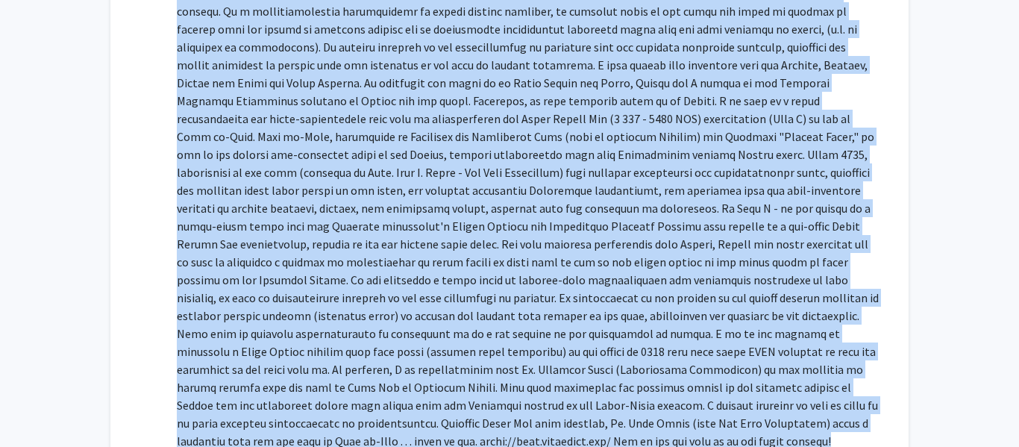
click at [410, 344] on p at bounding box center [528, 172] width 702 height 555
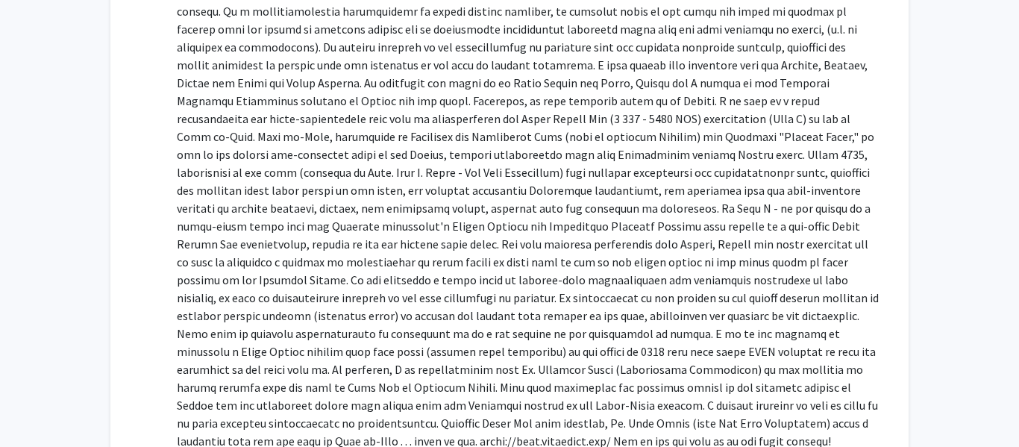
click at [410, 344] on p at bounding box center [528, 172] width 702 height 555
click at [424, 365] on p at bounding box center [528, 172] width 702 height 555
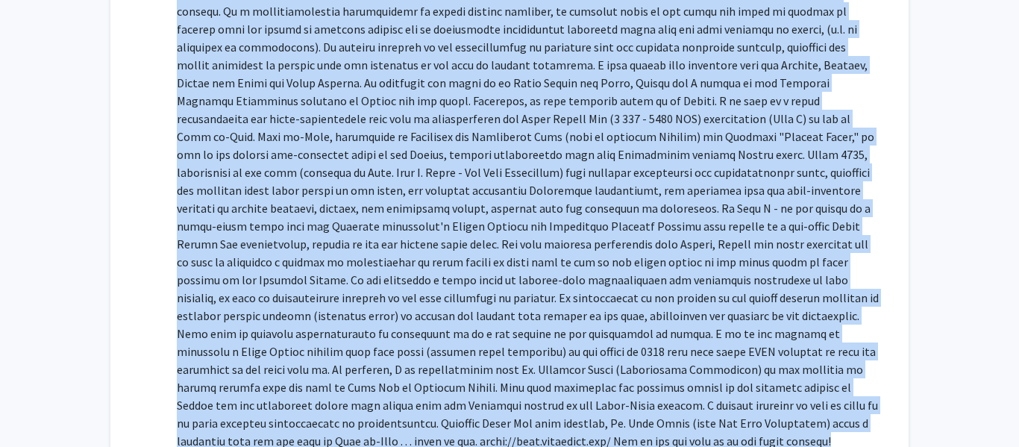
click at [424, 365] on p at bounding box center [528, 172] width 702 height 555
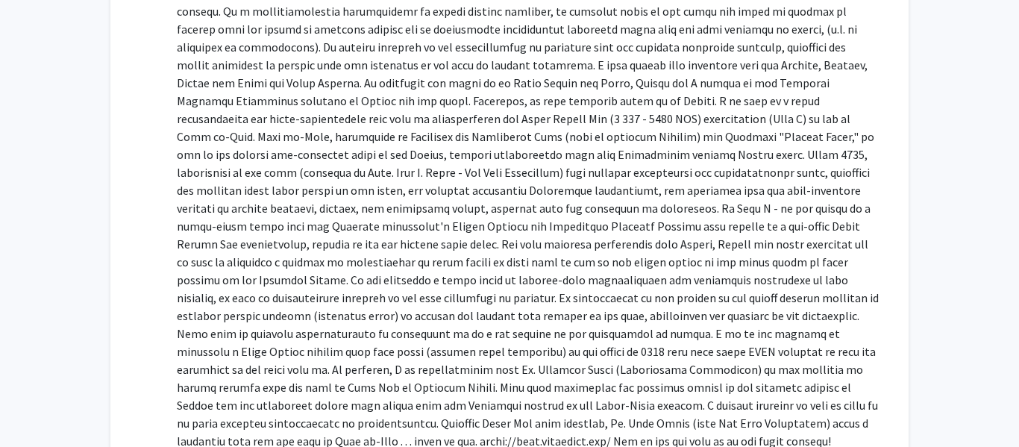
click at [424, 365] on p at bounding box center [528, 172] width 702 height 555
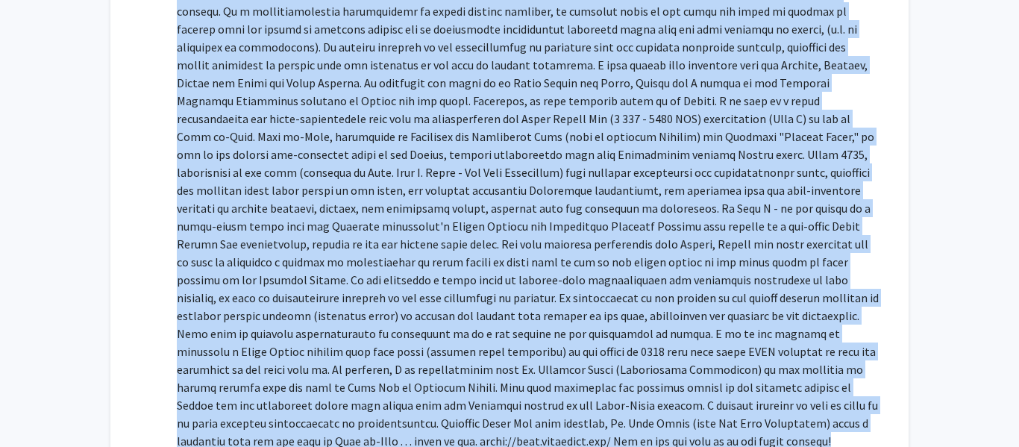
click at [424, 365] on p at bounding box center [528, 172] width 702 height 555
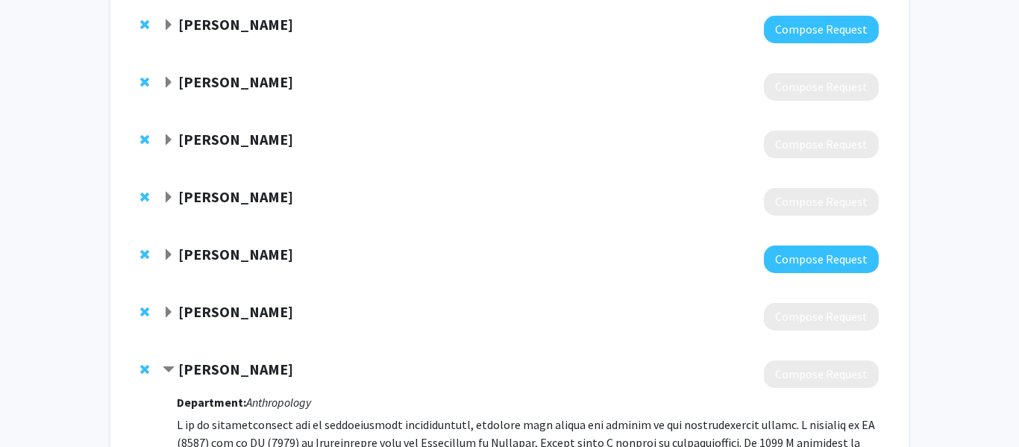
scroll to position [289, 0]
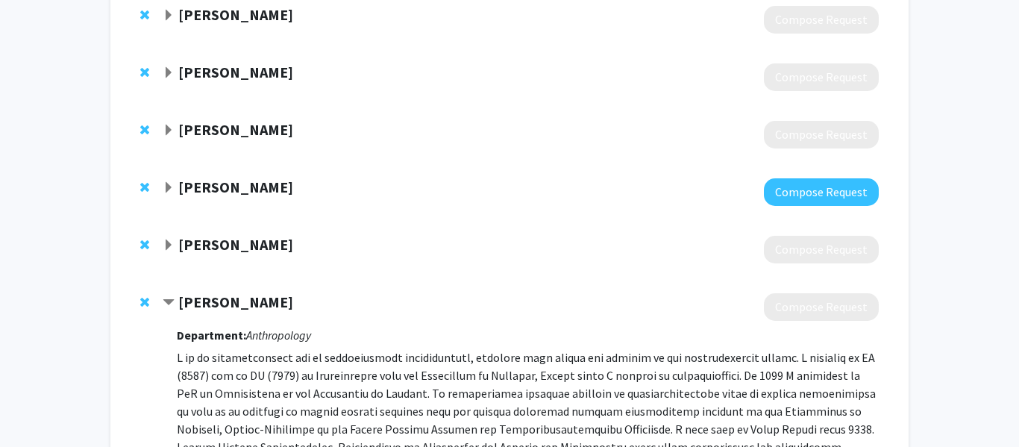
click at [270, 305] on strong "Elizabeth Arnold" at bounding box center [235, 301] width 115 height 19
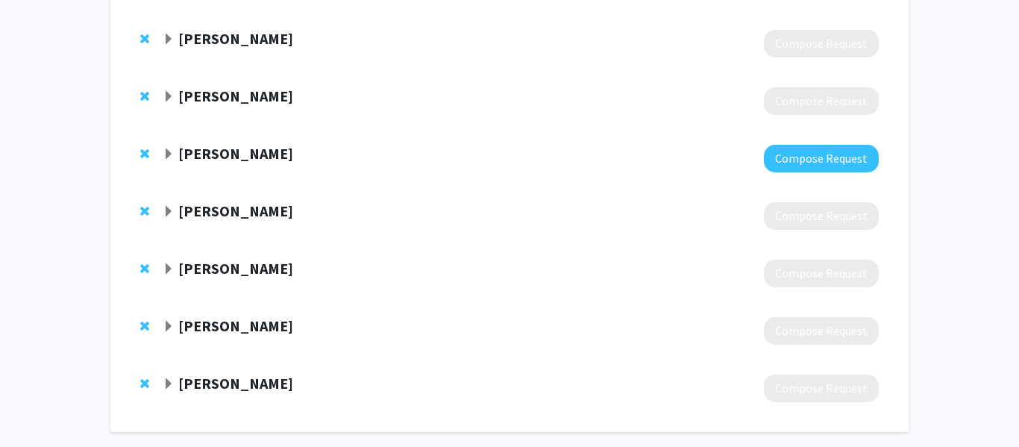
click at [251, 324] on strong "Bruce Ostrow" at bounding box center [235, 325] width 115 height 19
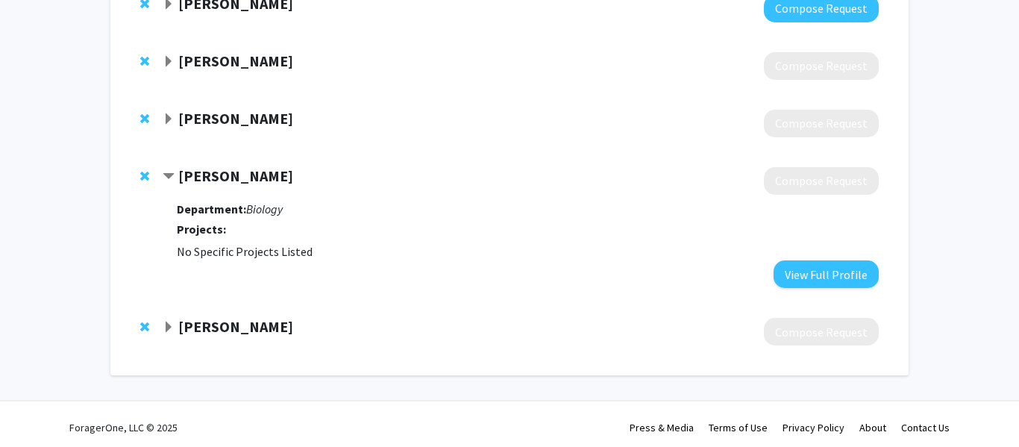
scroll to position [459, 0]
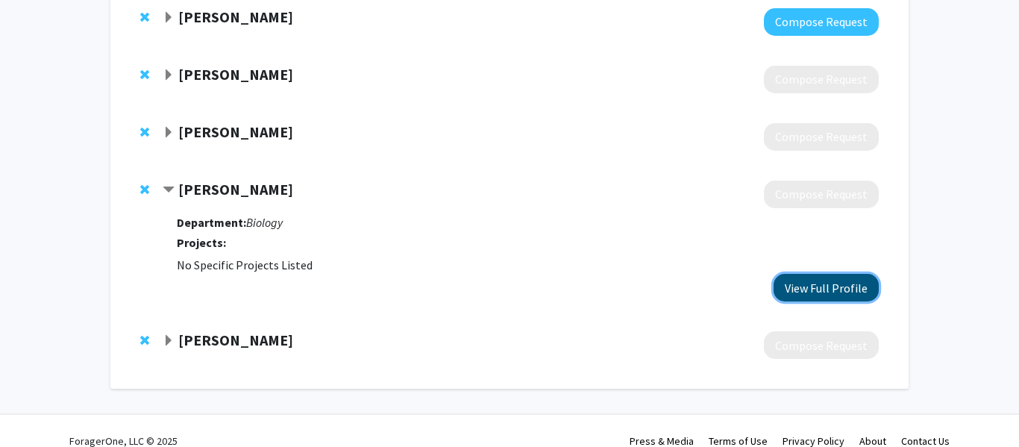
click at [837, 281] on button "View Full Profile" at bounding box center [825, 288] width 105 height 28
click at [257, 198] on strong "Bruce Ostrow" at bounding box center [235, 189] width 115 height 19
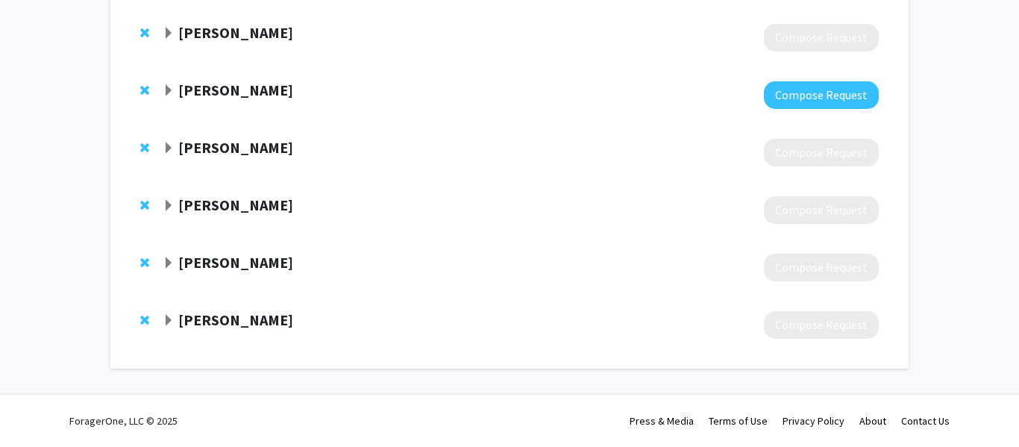
click at [242, 323] on strong "Jennifer Moore" at bounding box center [235, 319] width 115 height 19
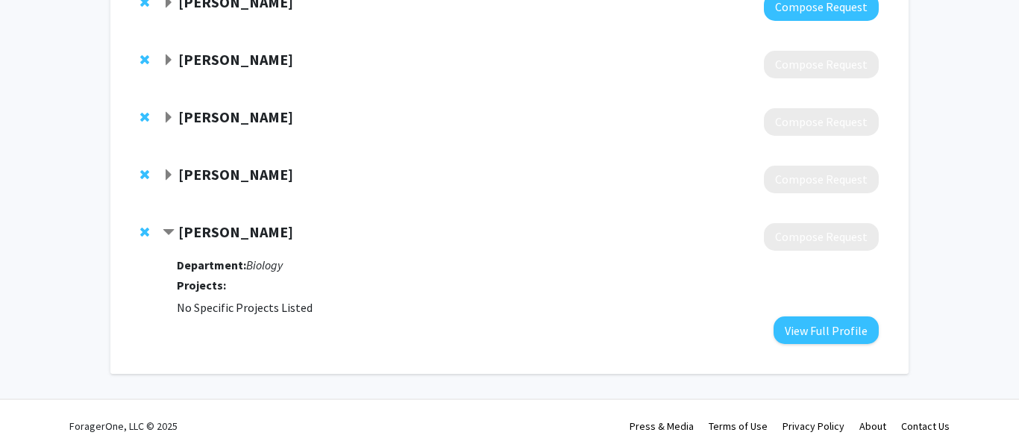
scroll to position [479, 0]
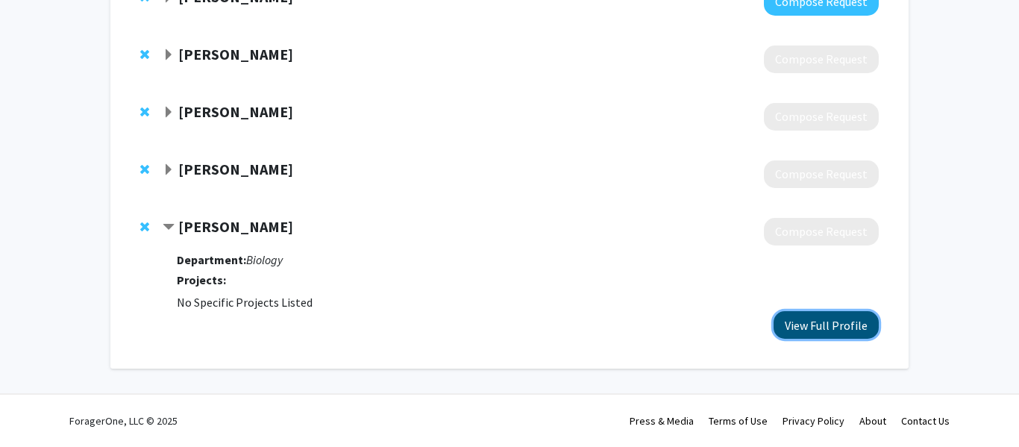
click at [816, 321] on button "View Full Profile" at bounding box center [825, 325] width 105 height 28
click at [215, 224] on strong "Jennifer Moore" at bounding box center [235, 226] width 115 height 19
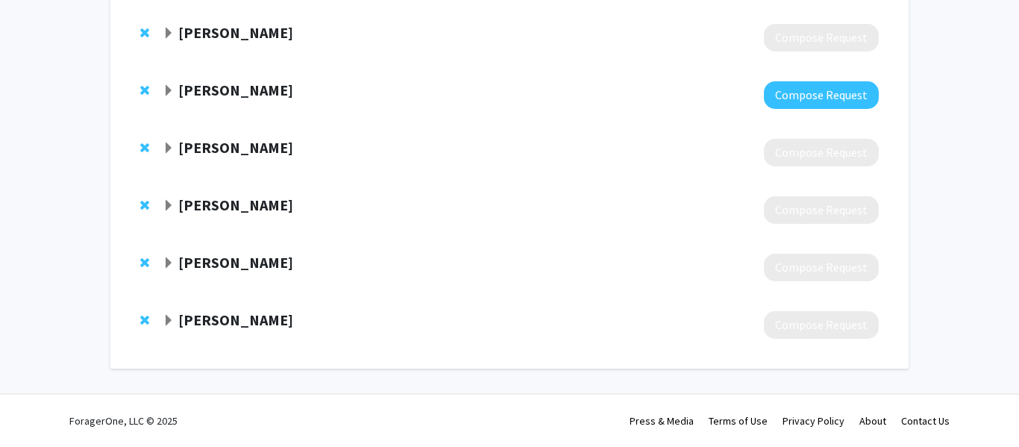
scroll to position [386, 0]
click at [222, 262] on strong "Bruce Ostrow" at bounding box center [235, 262] width 115 height 19
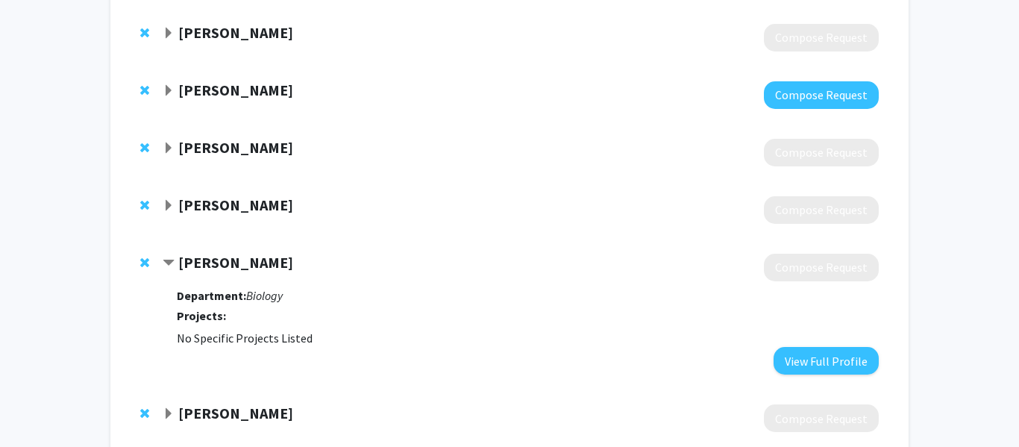
scroll to position [479, 0]
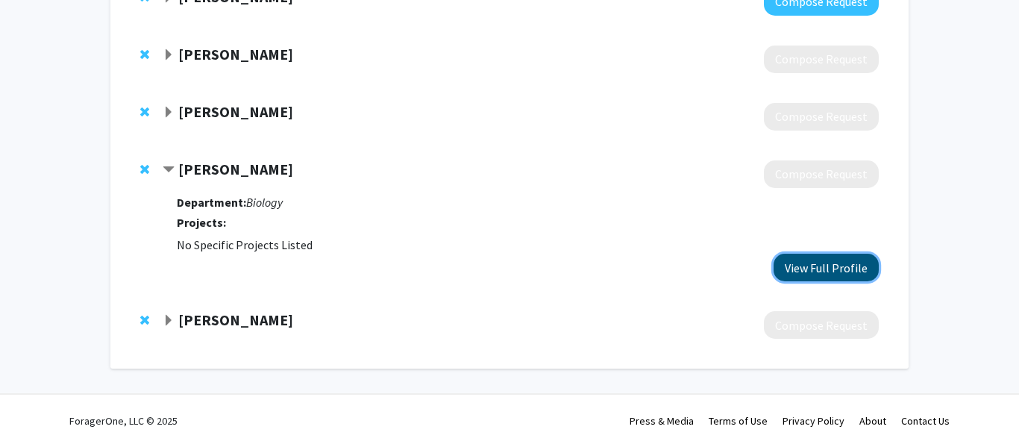
click at [822, 262] on button "View Full Profile" at bounding box center [825, 268] width 105 height 28
click at [259, 177] on strong "Bruce Ostrow" at bounding box center [235, 169] width 115 height 19
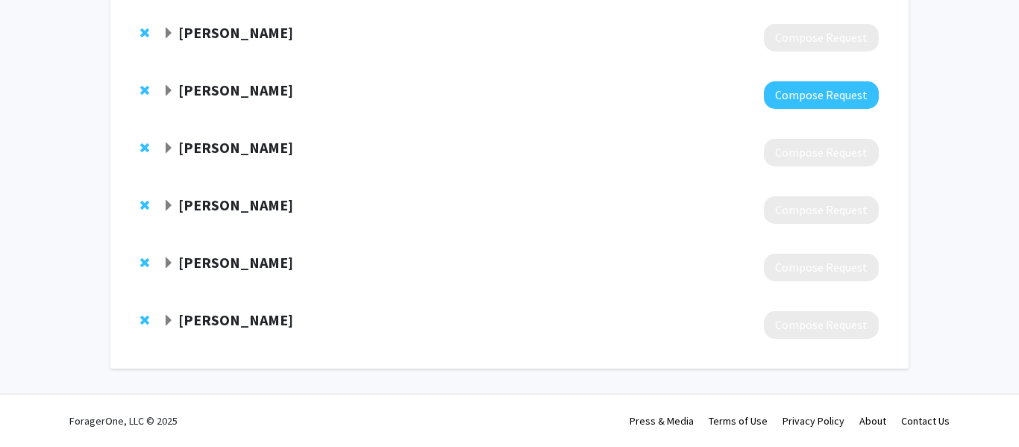
scroll to position [386, 0]
click at [242, 210] on strong "Elizabeth Arnold" at bounding box center [235, 204] width 115 height 19
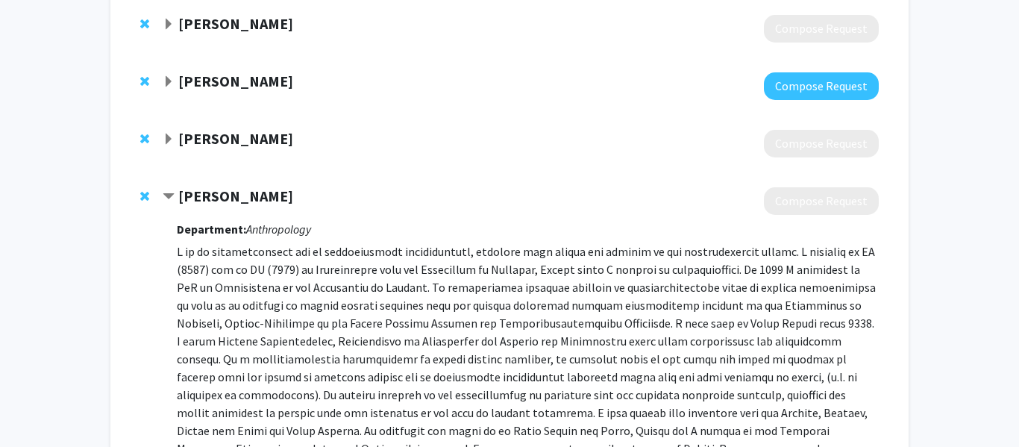
scroll to position [365, 0]
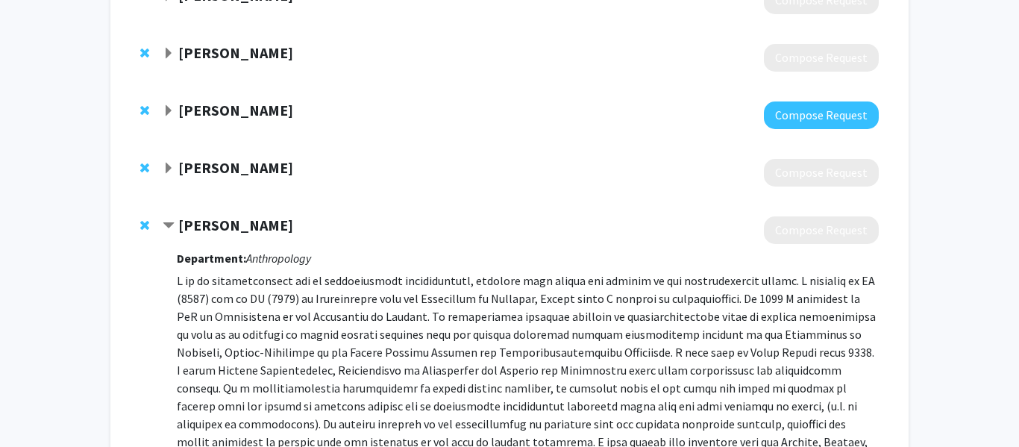
click at [268, 230] on strong "Elizabeth Arnold" at bounding box center [235, 224] width 115 height 19
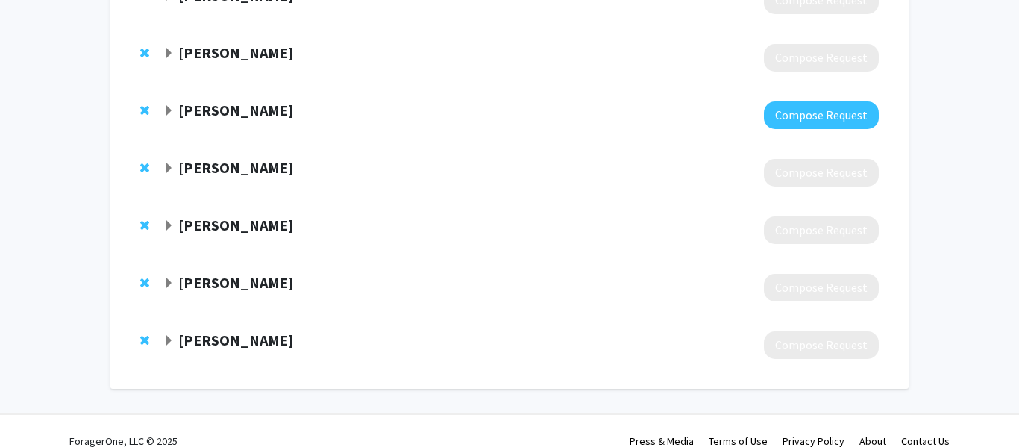
click at [278, 115] on strong "Natashia Swalve" at bounding box center [235, 110] width 115 height 19
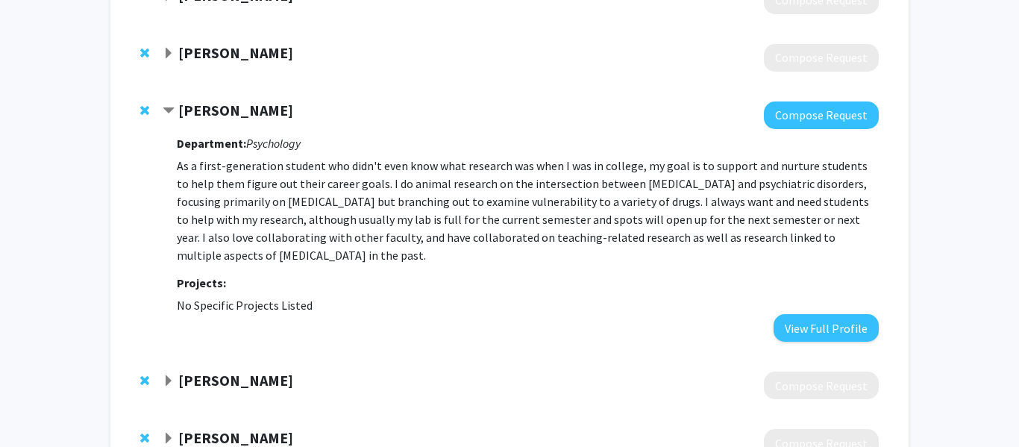
click at [326, 127] on div at bounding box center [521, 115] width 716 height 28
click at [342, 109] on div "Natashia Swalve" at bounding box center [324, 110] width 322 height 19
click at [239, 116] on strong "Natashia Swalve" at bounding box center [235, 110] width 115 height 19
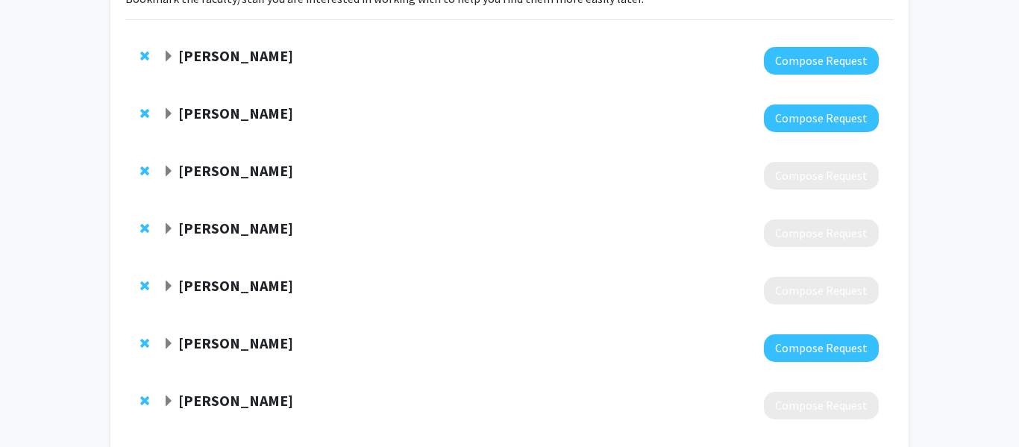
scroll to position [124, 0]
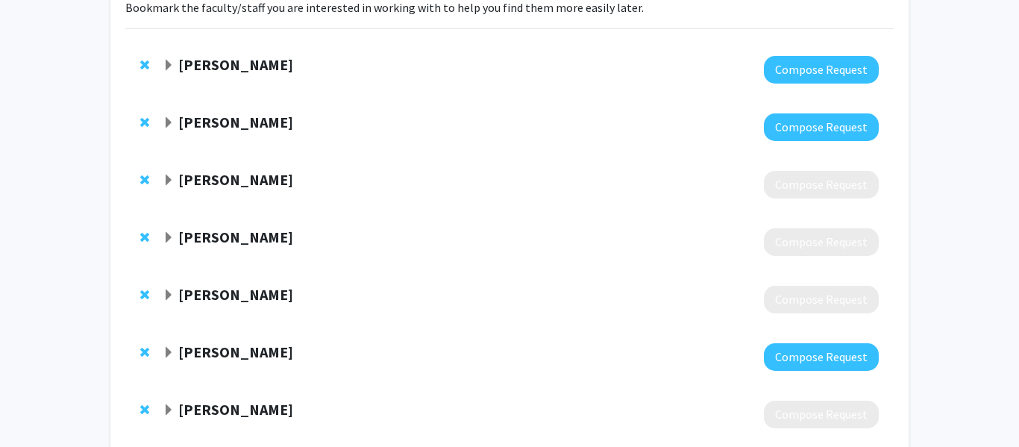
click at [276, 127] on strong "Elizabeth Flandreau" at bounding box center [235, 122] width 115 height 19
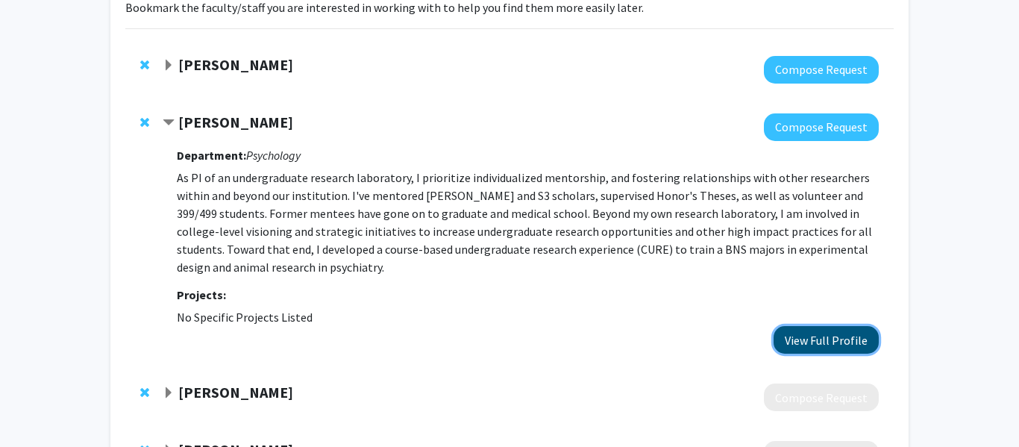
click at [802, 347] on button "View Full Profile" at bounding box center [825, 340] width 105 height 28
click at [530, 74] on div at bounding box center [521, 70] width 716 height 28
click at [163, 125] on span "Contract Elizabeth Flandreau Bookmark" at bounding box center [169, 123] width 12 height 12
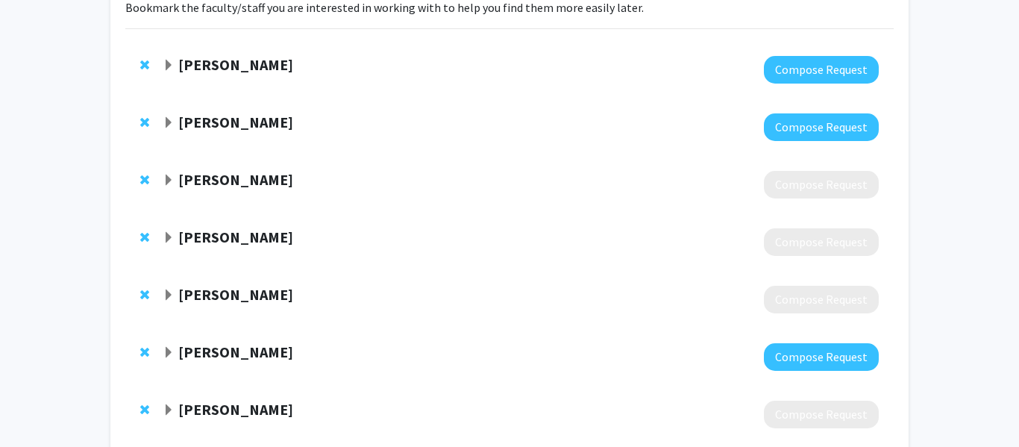
click at [236, 73] on strong "Amber Dierking" at bounding box center [235, 64] width 115 height 19
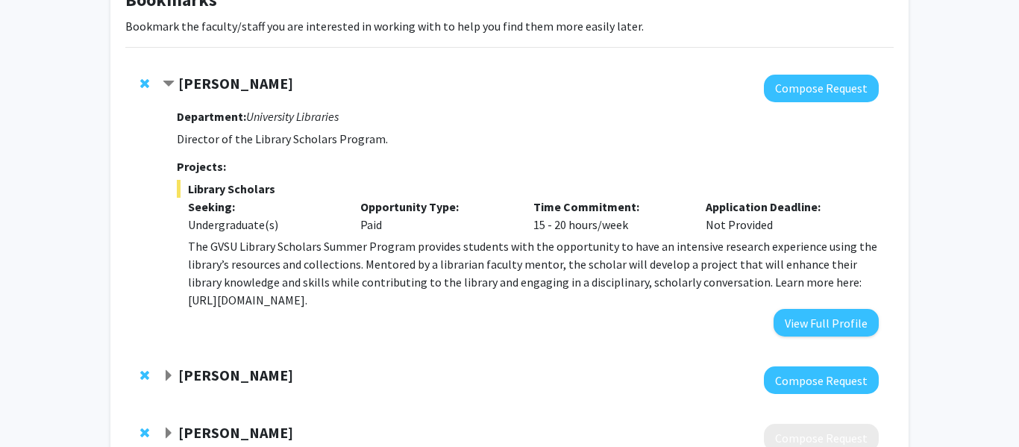
scroll to position [75, 0]
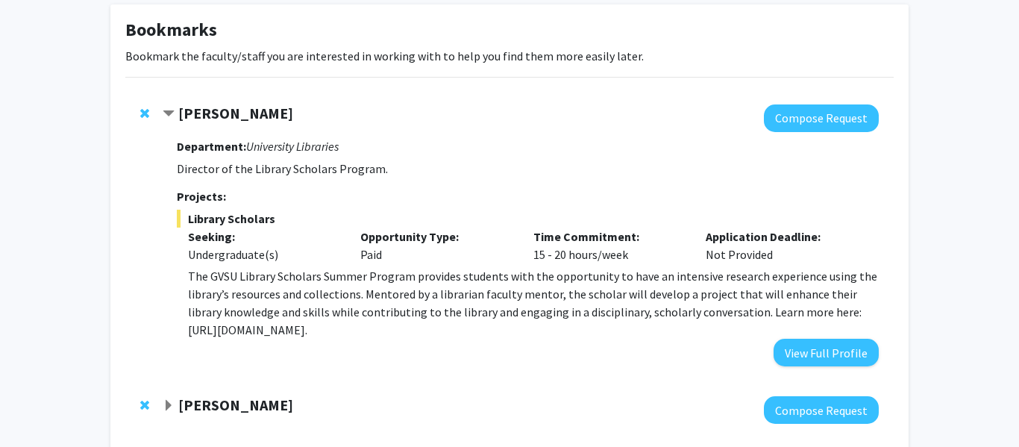
click at [205, 113] on strong "Amber Dierking" at bounding box center [235, 113] width 115 height 19
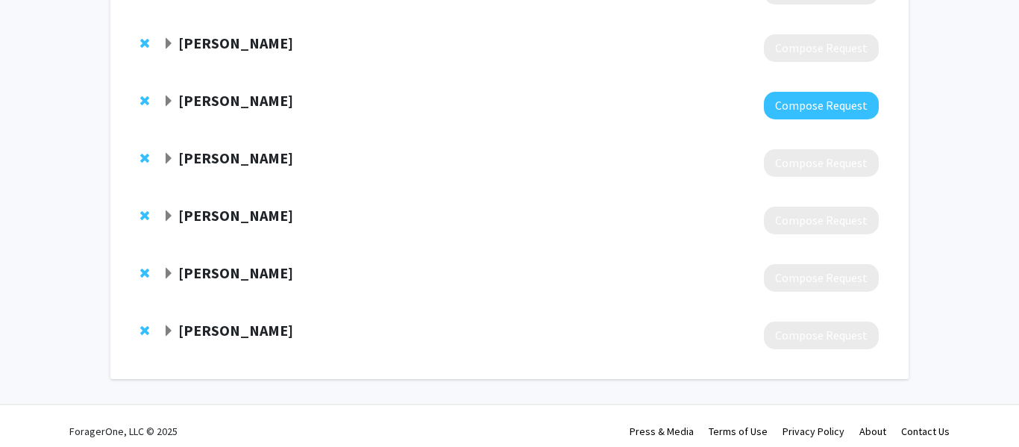
scroll to position [377, 0]
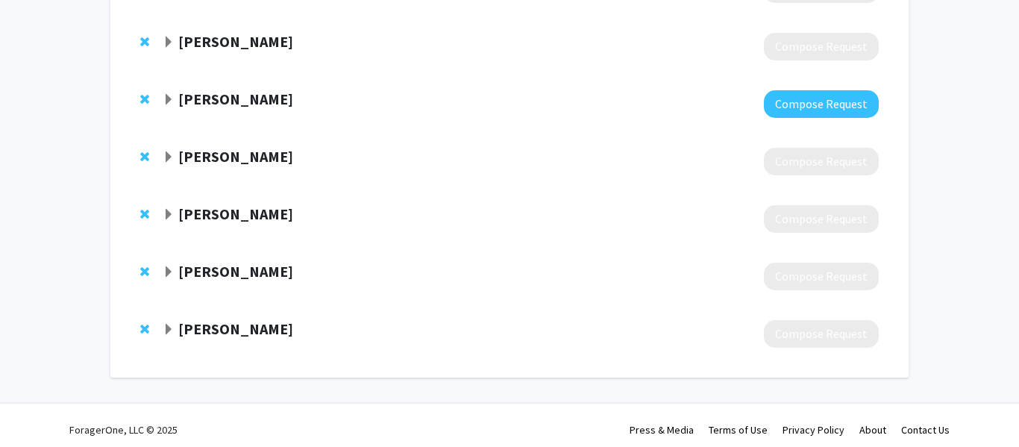
click at [448, 328] on div "Jennifer Moore" at bounding box center [324, 329] width 322 height 19
click at [211, 327] on strong "Jennifer Moore" at bounding box center [235, 328] width 115 height 19
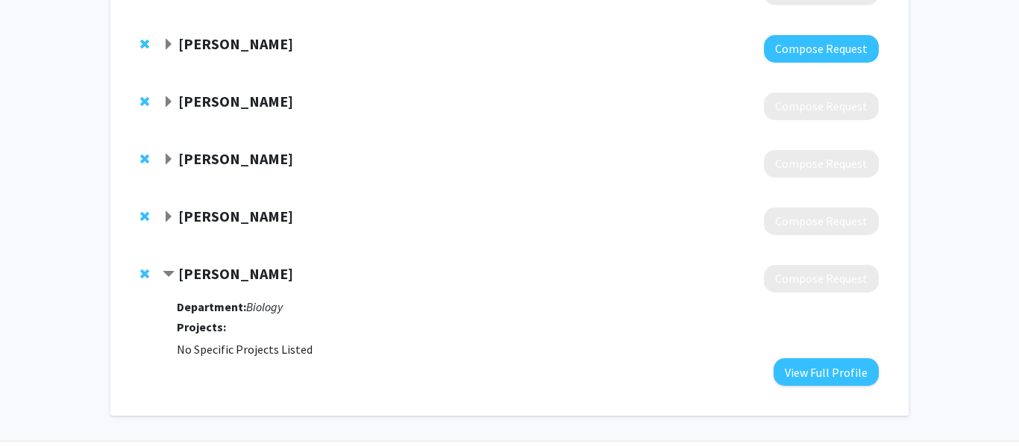
scroll to position [453, 0]
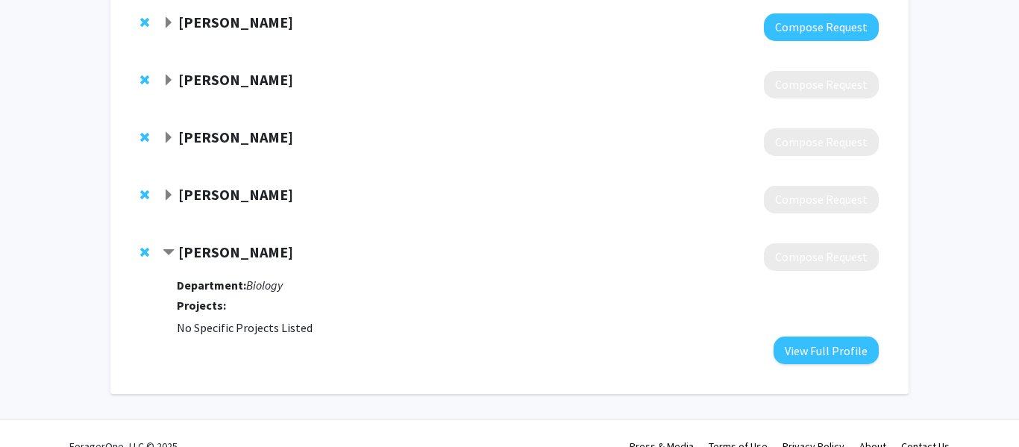
click at [213, 253] on strong "Jennifer Moore" at bounding box center [235, 251] width 115 height 19
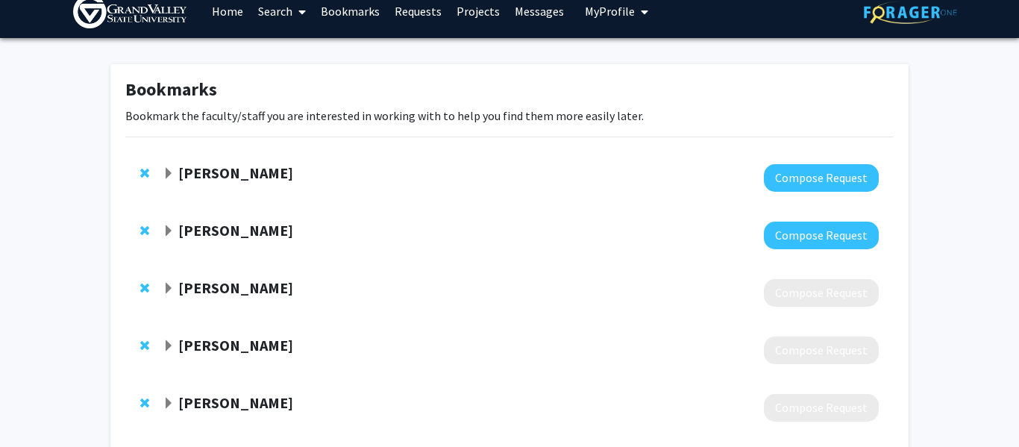
scroll to position [0, 0]
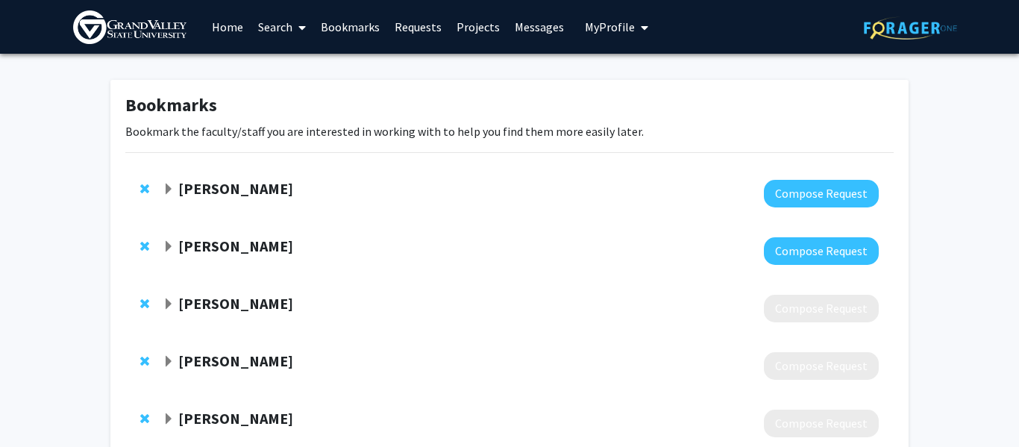
click at [283, 25] on link "Search" at bounding box center [282, 27] width 63 height 52
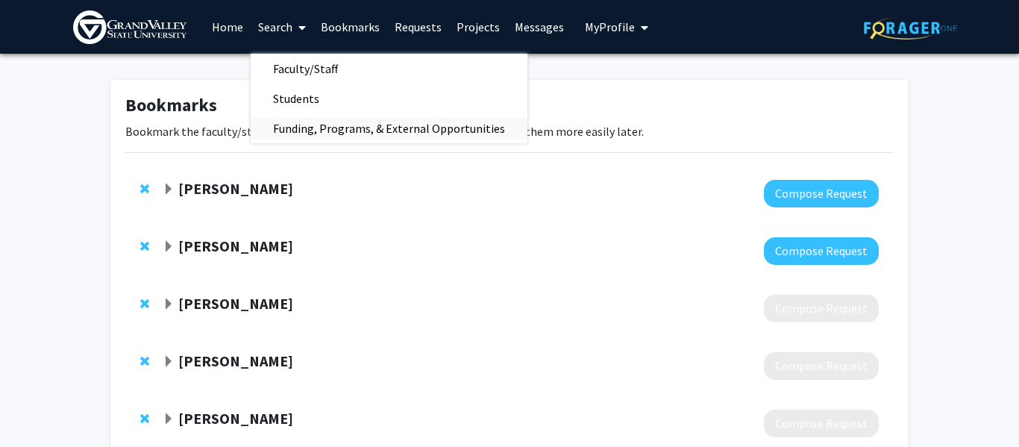
click at [371, 126] on span "Funding, Programs, & External Opportunities" at bounding box center [389, 128] width 277 height 30
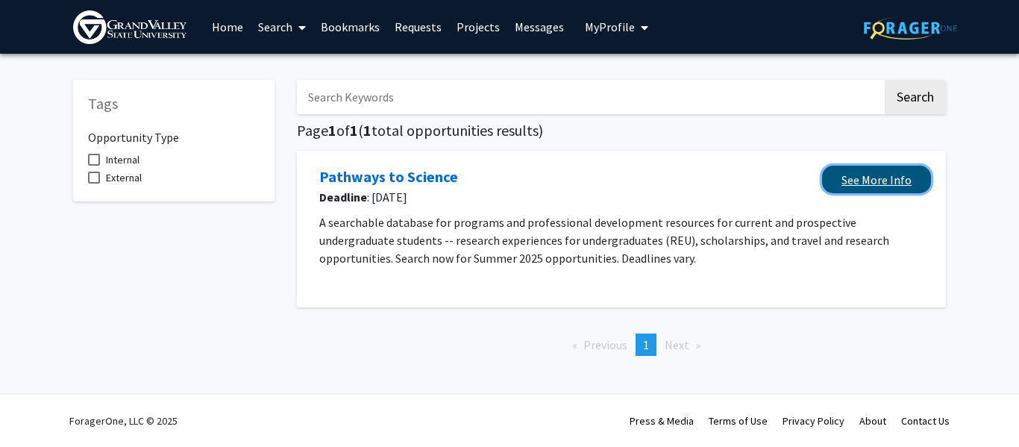
click at [863, 166] on link "See More Info" at bounding box center [876, 180] width 109 height 28
click at [298, 24] on span at bounding box center [298, 27] width 13 height 52
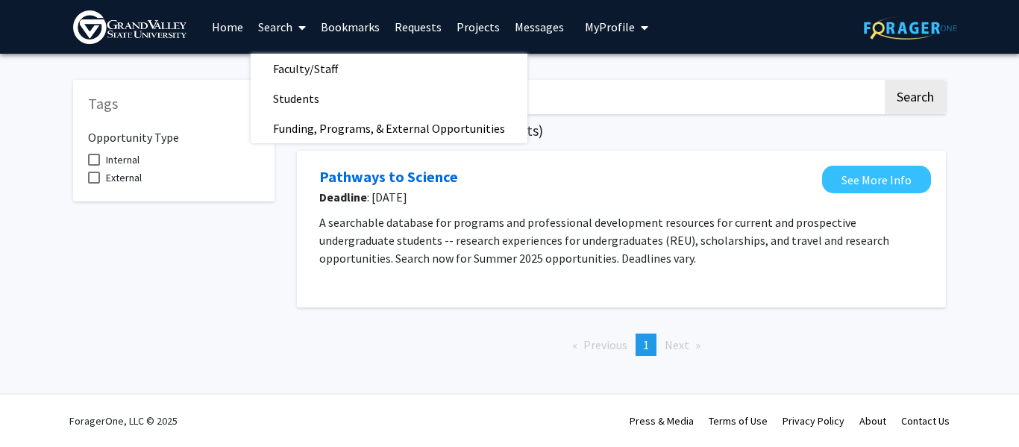
click at [486, 36] on link "Projects" at bounding box center [478, 27] width 58 height 52
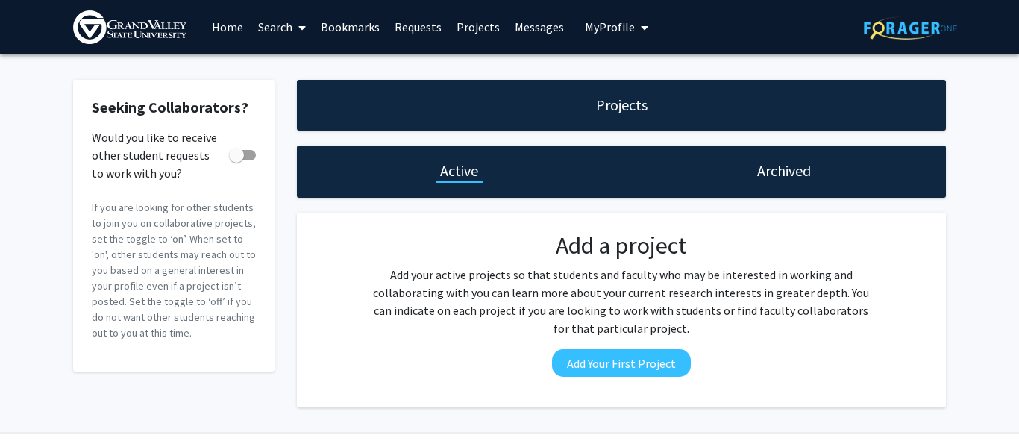
click at [259, 32] on link "Search" at bounding box center [282, 27] width 63 height 52
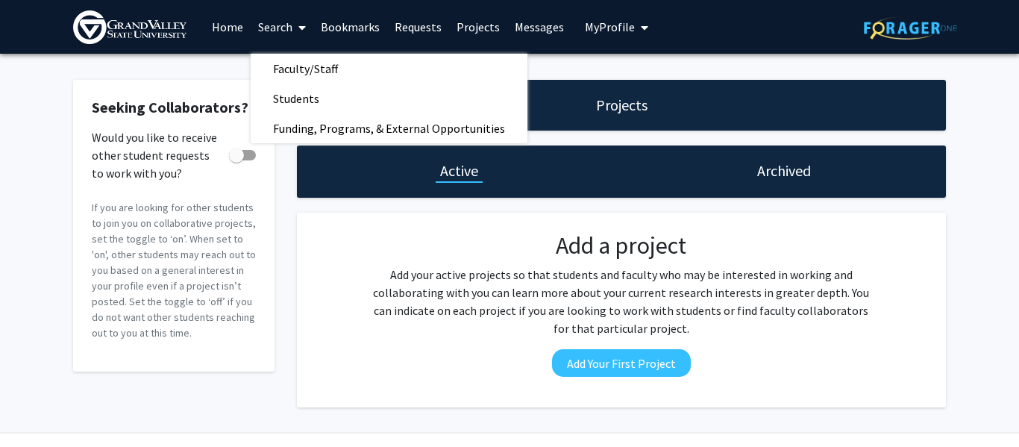
click at [230, 31] on link "Home" at bounding box center [227, 27] width 46 height 52
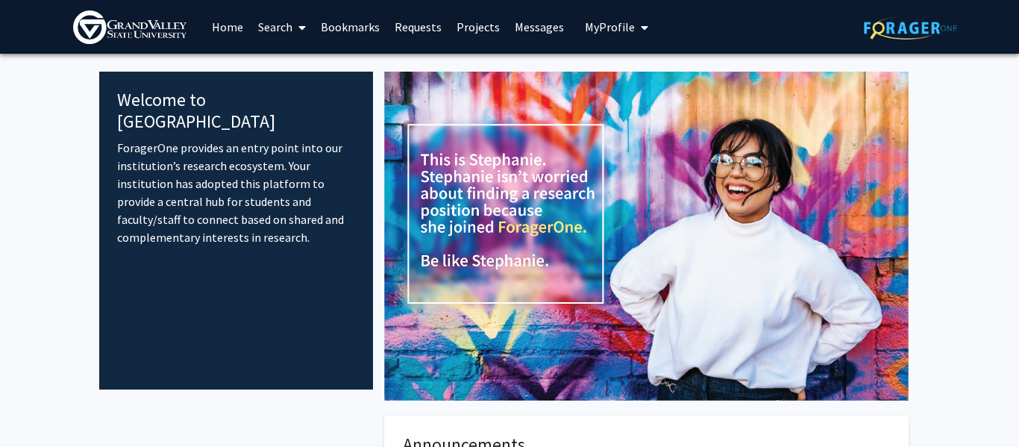
click at [299, 22] on icon at bounding box center [301, 28] width 7 height 12
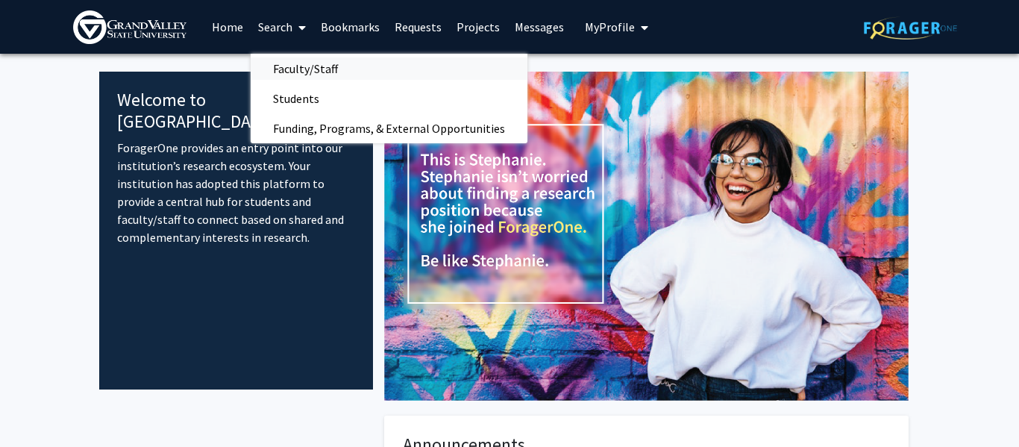
click at [323, 60] on span "Faculty/Staff" at bounding box center [306, 69] width 110 height 30
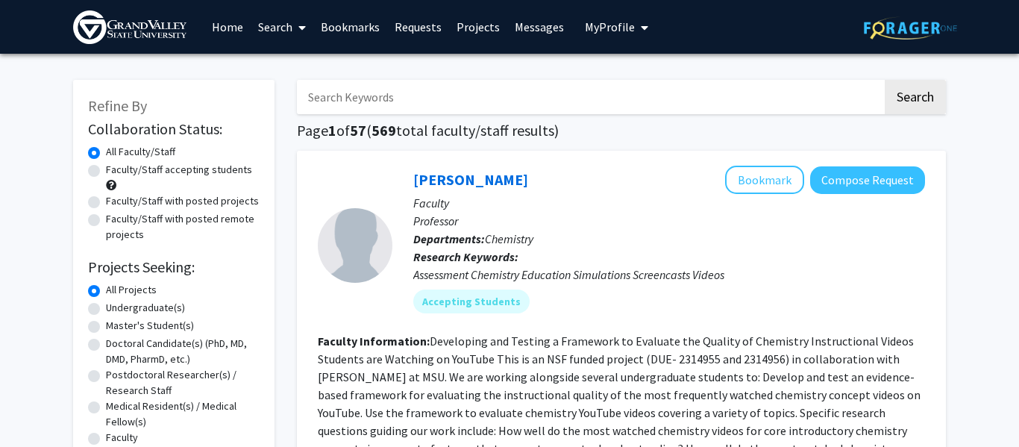
click at [226, 172] on label "Faculty/Staff accepting students" at bounding box center [179, 170] width 146 height 16
click at [116, 172] on input "Faculty/Staff accepting students" at bounding box center [111, 167] width 10 height 10
radio input "true"
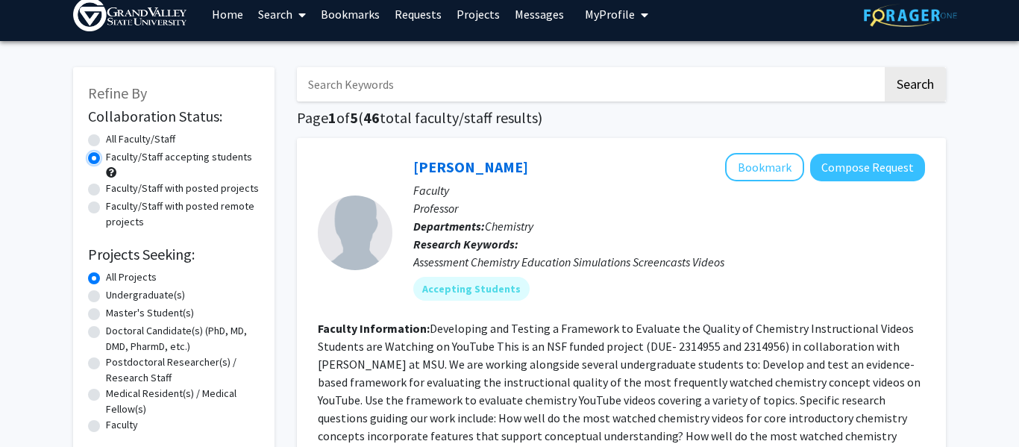
scroll to position [33, 0]
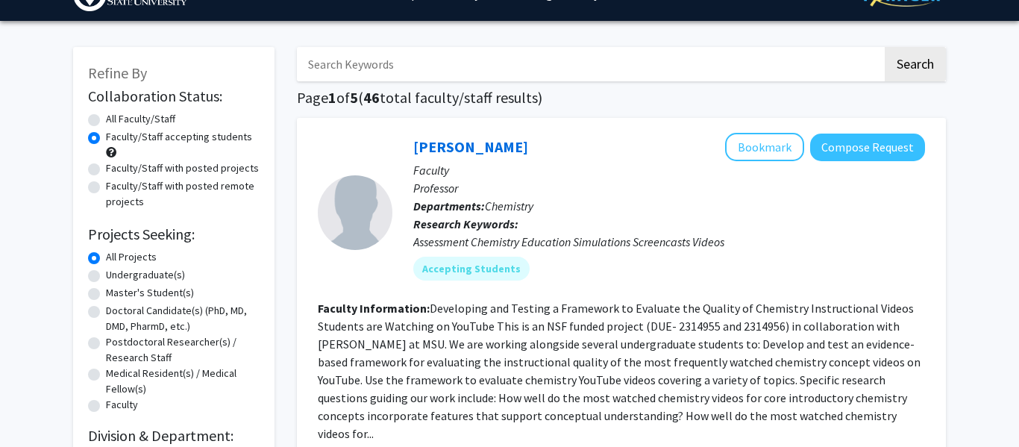
click at [151, 275] on label "Undergraduate(s)" at bounding box center [145, 275] width 79 height 16
click at [116, 275] on input "Undergraduate(s)" at bounding box center [111, 272] width 10 height 10
radio input "true"
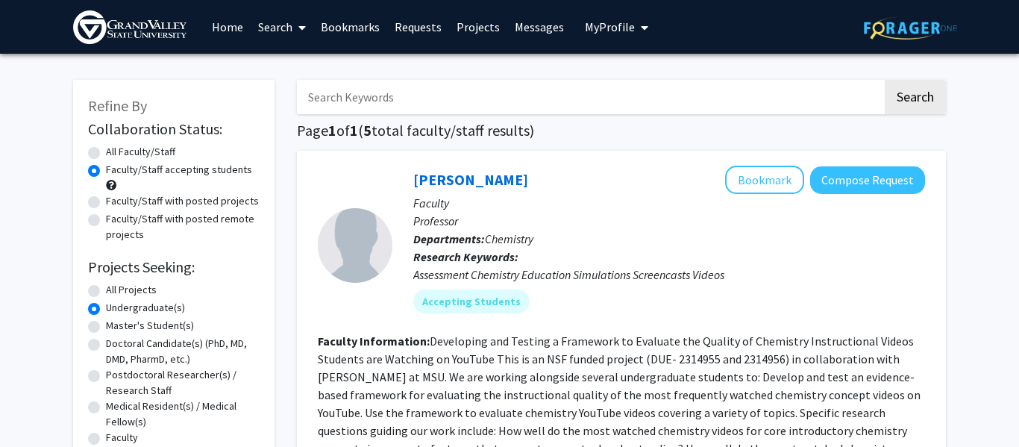
click at [125, 292] on label "All Projects" at bounding box center [131, 290] width 51 height 16
click at [116, 292] on input "All Projects" at bounding box center [111, 287] width 10 height 10
radio input "true"
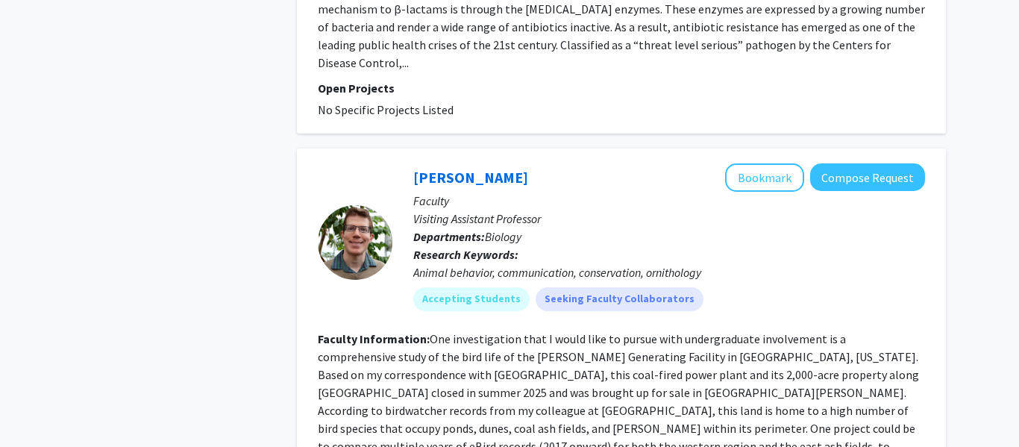
scroll to position [4301, 0]
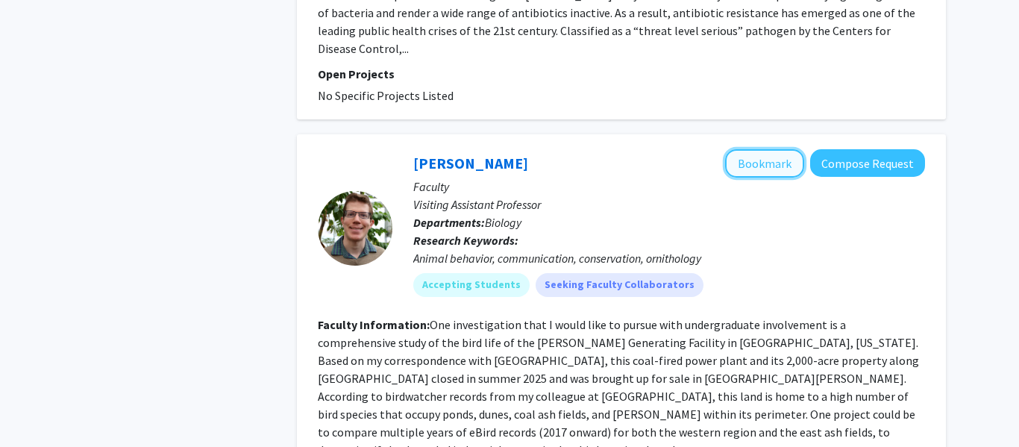
click at [763, 149] on button "Bookmark" at bounding box center [764, 163] width 79 height 28
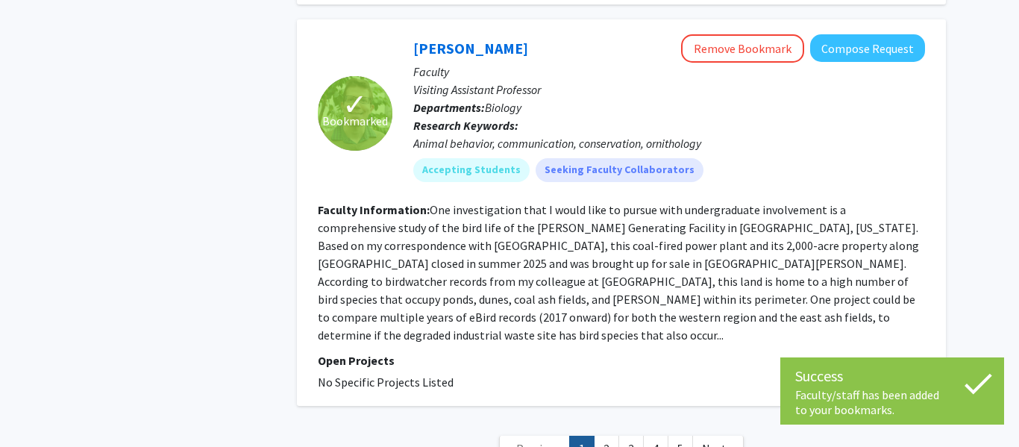
scroll to position [4417, 0]
click at [603, 435] on link "2" at bounding box center [606, 448] width 25 height 26
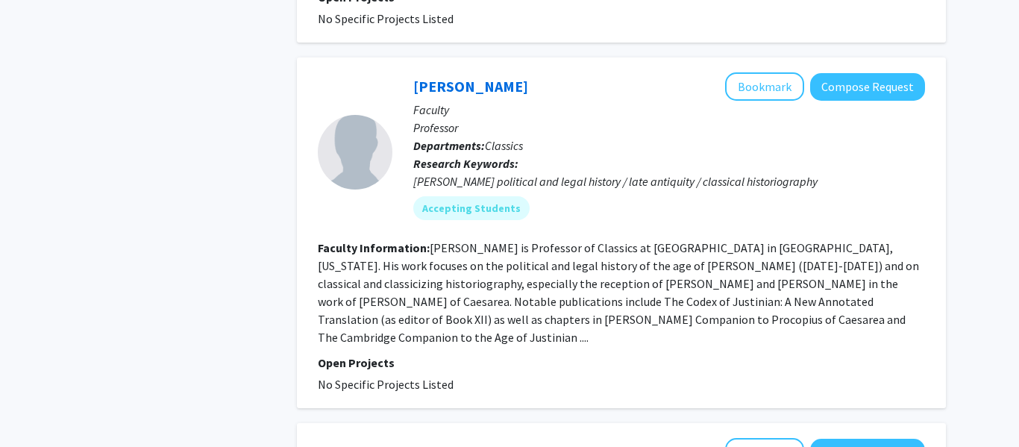
scroll to position [1849, 0]
click at [395, 273] on section "Faculty Information: Charles Pazdernik is Professor of Classics at Grand Valley…" at bounding box center [621, 291] width 607 height 107
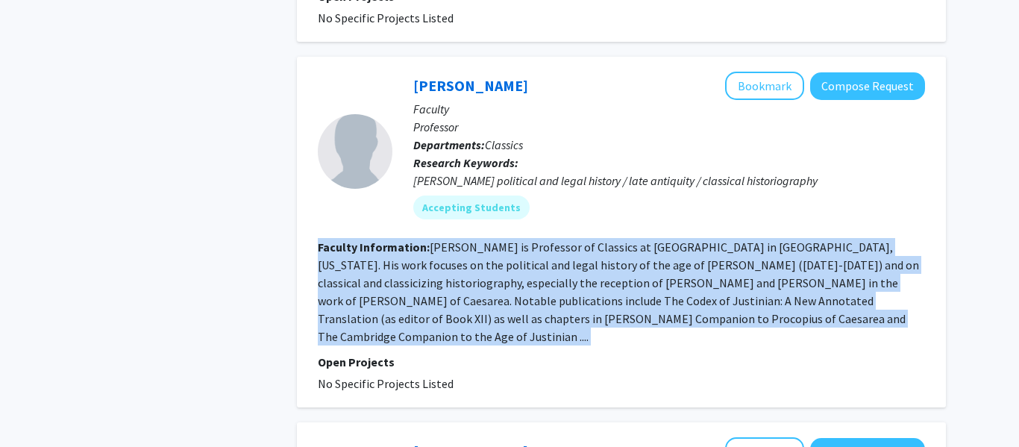
click at [395, 273] on section "Faculty Information: Charles Pazdernik is Professor of Classics at Grand Valley…" at bounding box center [621, 291] width 607 height 107
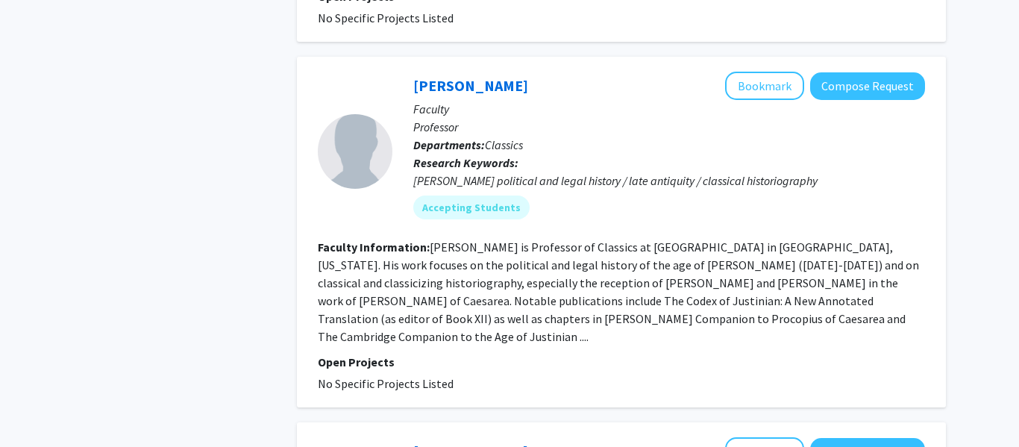
click at [395, 273] on section "Faculty Information: Charles Pazdernik is Professor of Classics at Grand Valley…" at bounding box center [621, 291] width 607 height 107
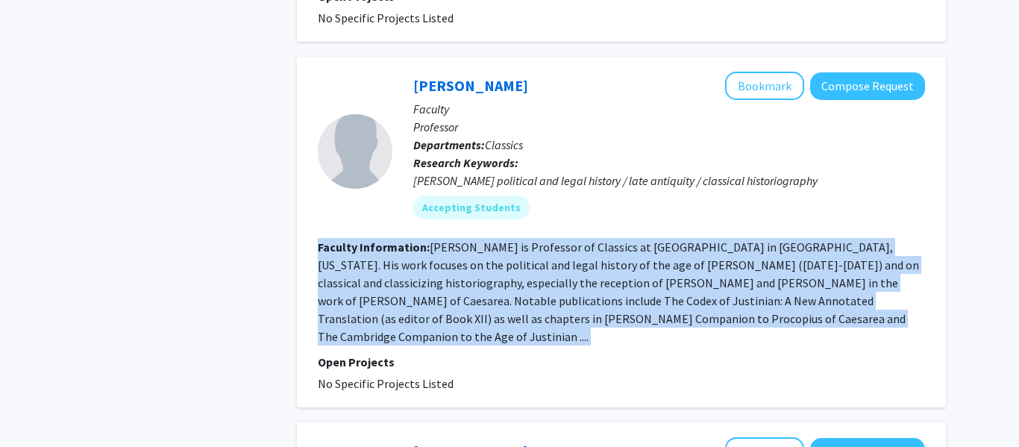
click at [395, 273] on section "Faculty Information: Charles Pazdernik is Professor of Classics at Grand Valley…" at bounding box center [621, 291] width 607 height 107
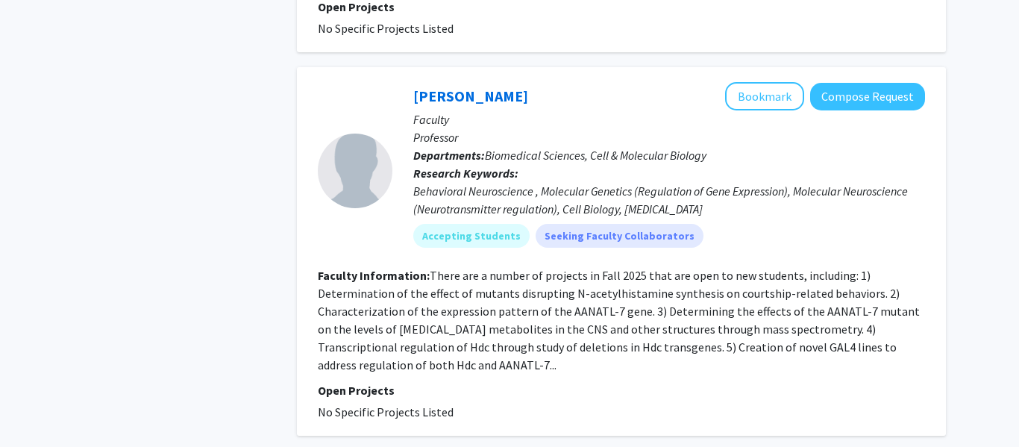
scroll to position [3472, 0]
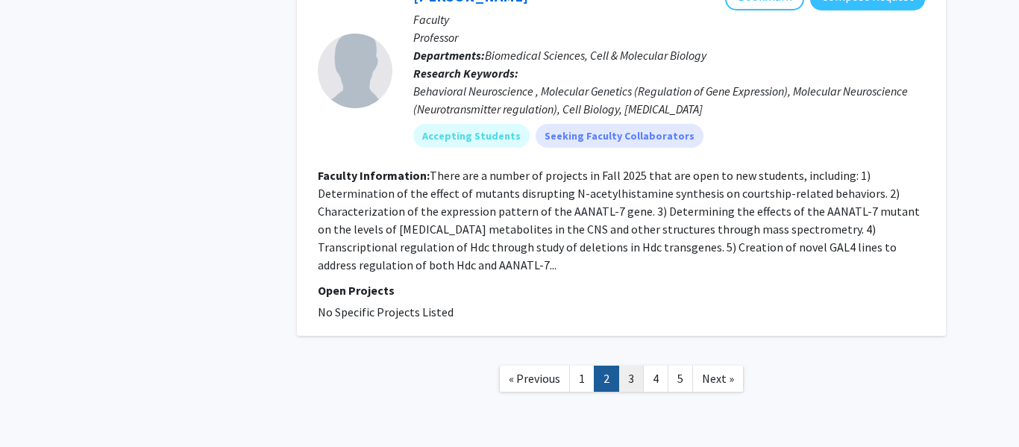
click at [632, 365] on link "3" at bounding box center [630, 378] width 25 height 26
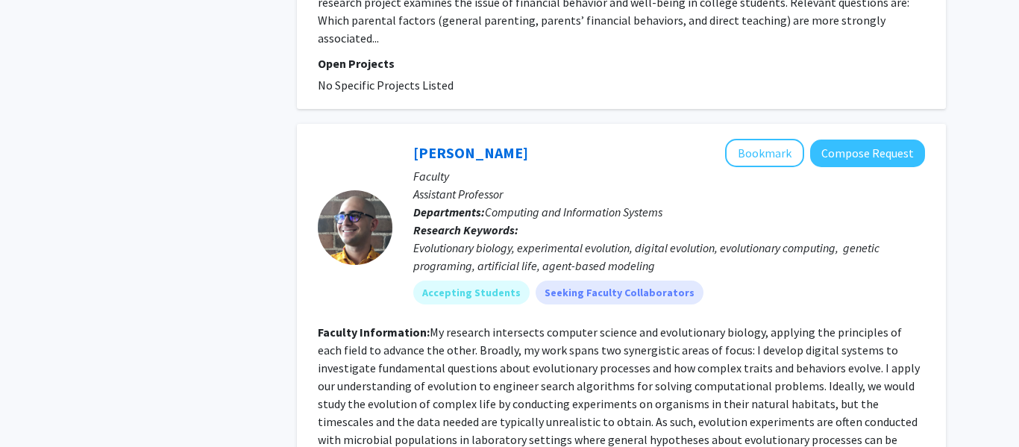
scroll to position [2957, 0]
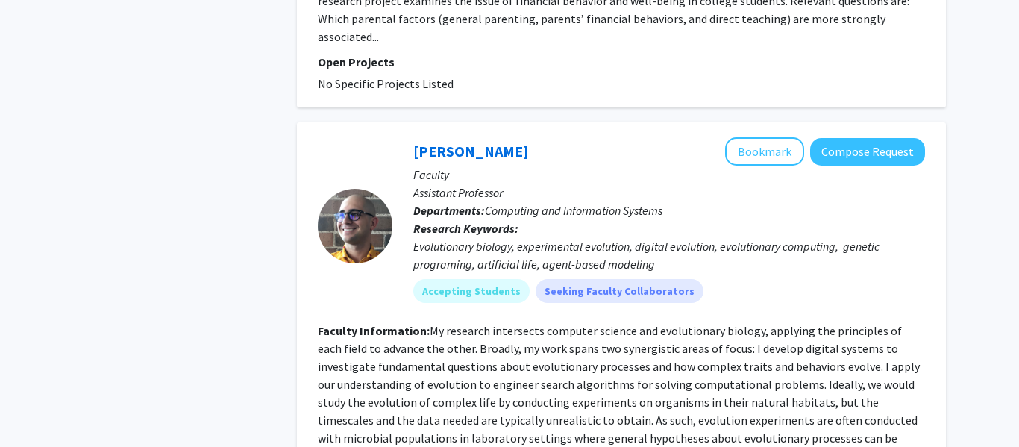
click at [616, 330] on fg-read-more "My research intersects computer science and evolutionary biology, applying the …" at bounding box center [619, 393] width 602 height 140
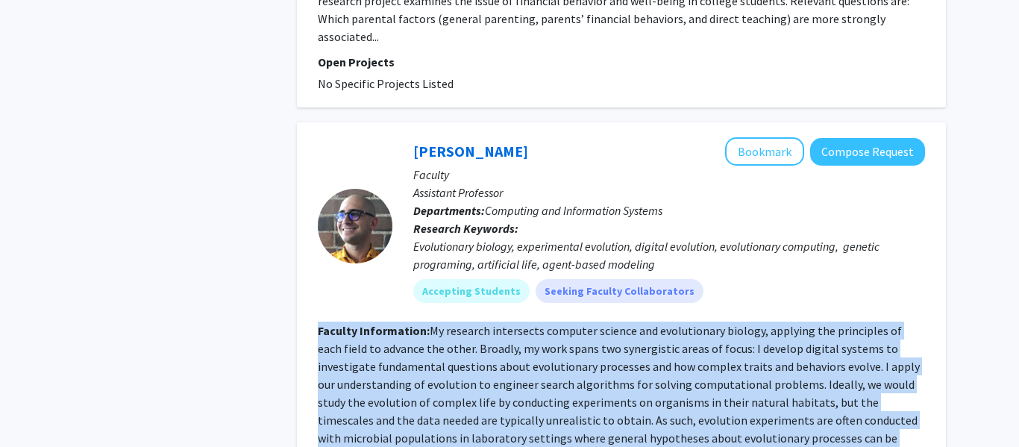
click at [616, 330] on fg-read-more "My research intersects computer science and evolutionary biology, applying the …" at bounding box center [619, 393] width 602 height 140
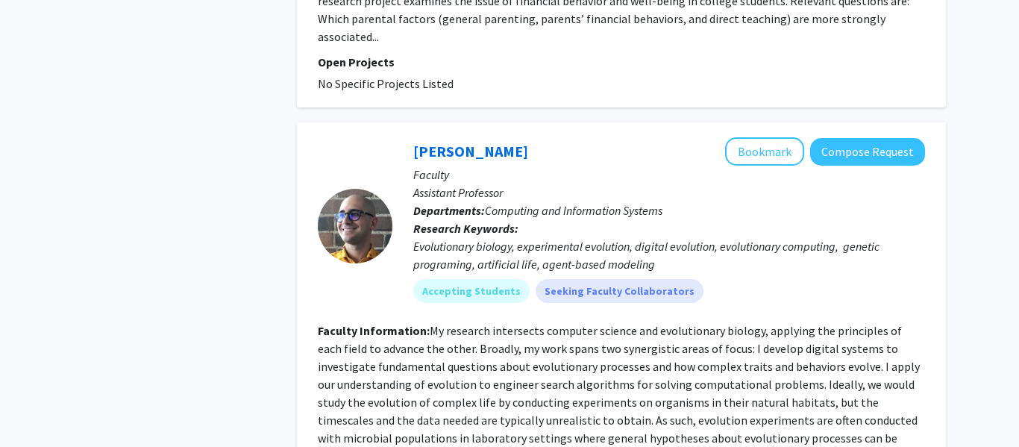
click at [616, 330] on fg-read-more "My research intersects computer science and evolutionary biology, applying the …" at bounding box center [619, 393] width 602 height 140
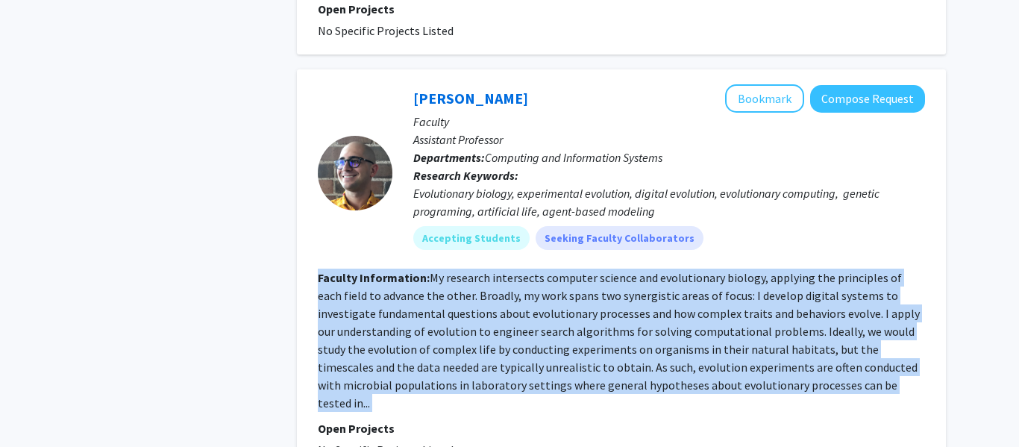
scroll to position [3015, 0]
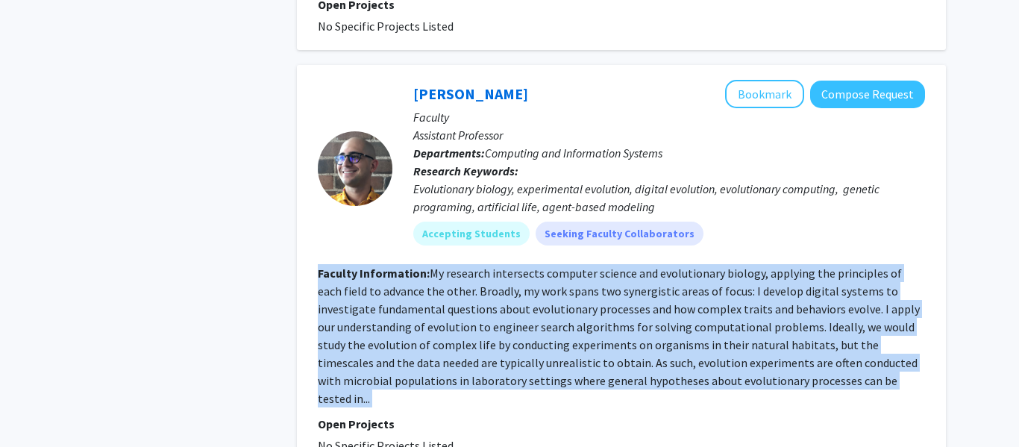
click at [629, 286] on fg-read-more "My research intersects computer science and evolutionary biology, applying the …" at bounding box center [619, 335] width 602 height 140
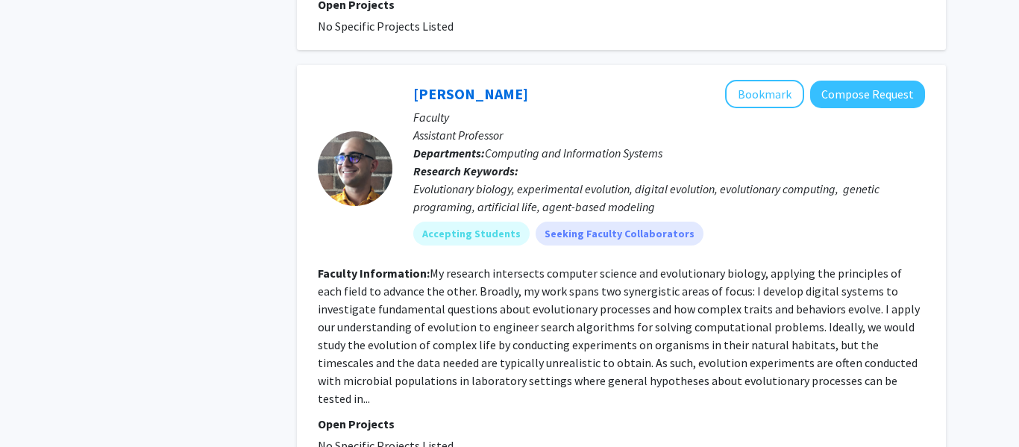
click at [628, 271] on fg-read-more "My research intersects computer science and evolutionary biology, applying the …" at bounding box center [619, 335] width 602 height 140
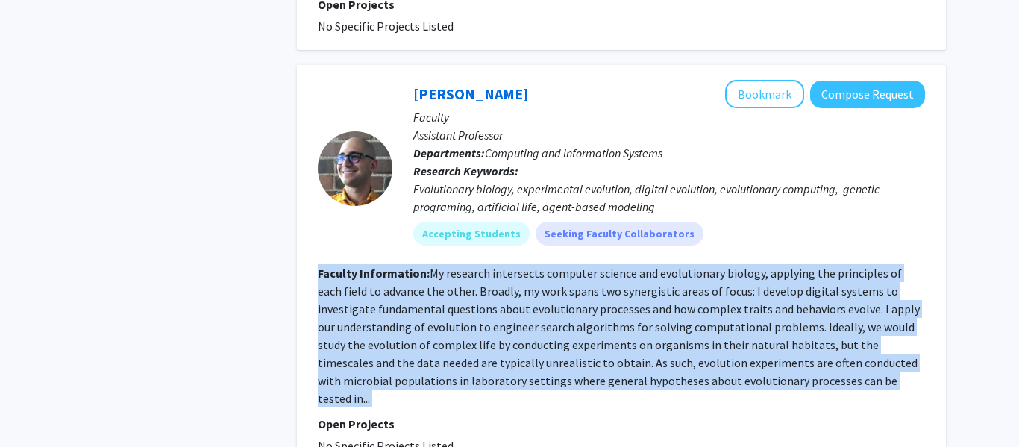
click at [628, 271] on fg-read-more "My research intersects computer science and evolutionary biology, applying the …" at bounding box center [619, 335] width 602 height 140
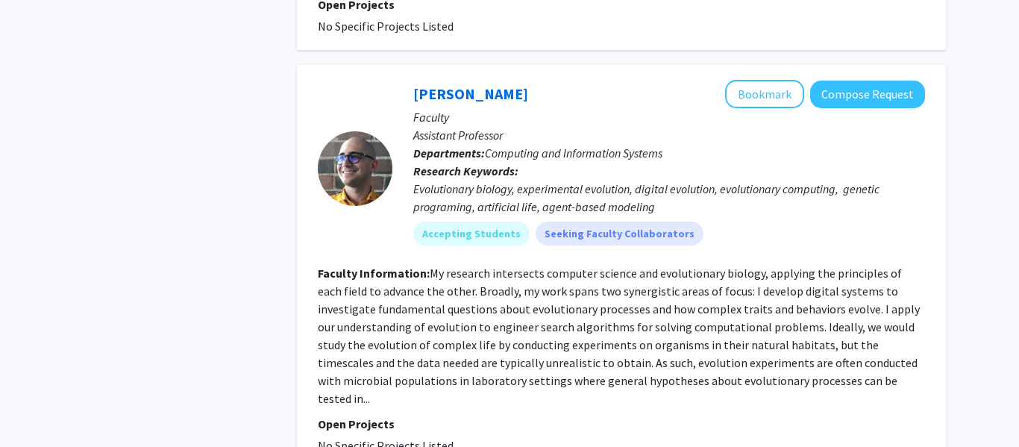
click at [628, 271] on fg-read-more "My research intersects computer science and evolutionary biology, applying the …" at bounding box center [619, 335] width 602 height 140
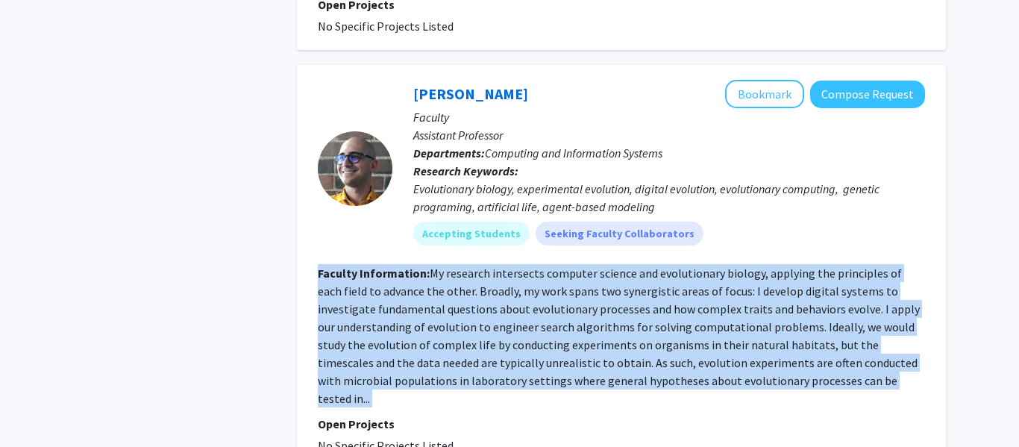
click at [628, 271] on fg-read-more "My research intersects computer science and evolutionary biology, applying the …" at bounding box center [619, 335] width 602 height 140
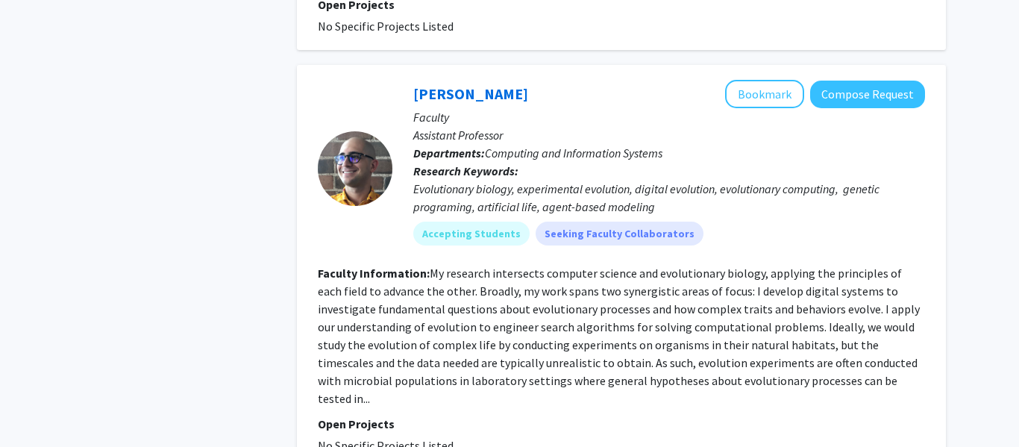
click at [628, 271] on fg-read-more "My research intersects computer science and evolutionary biology, applying the …" at bounding box center [619, 335] width 602 height 140
click at [856, 328] on fg-read-more "My research intersects computer science and evolutionary biology, applying the …" at bounding box center [619, 335] width 602 height 140
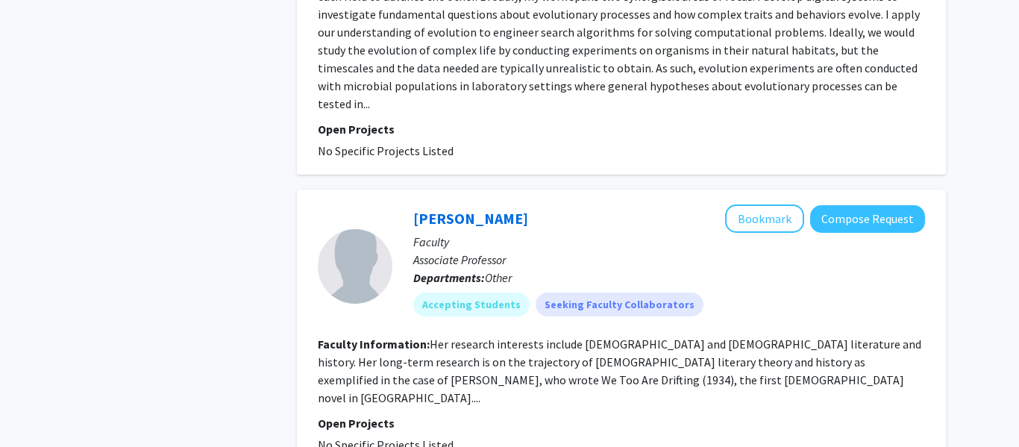
scroll to position [3311, 0]
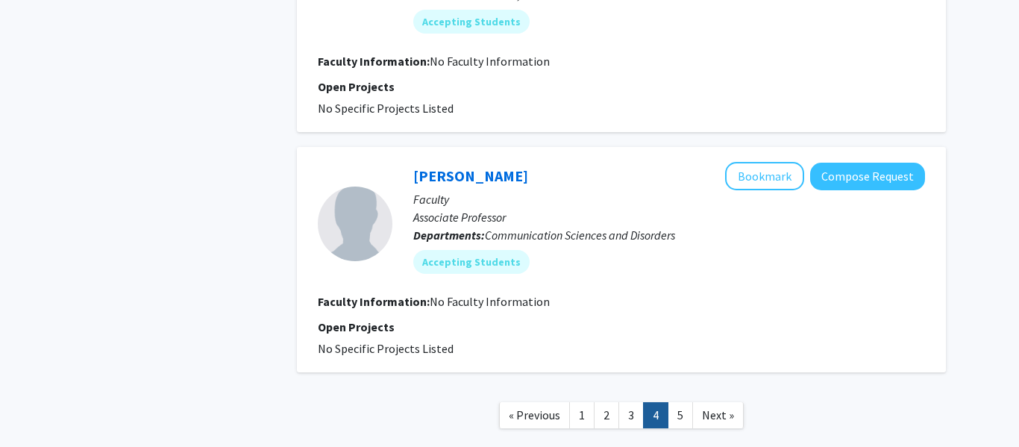
scroll to position [2488, 0]
click at [683, 414] on link "5" at bounding box center [679, 414] width 25 height 26
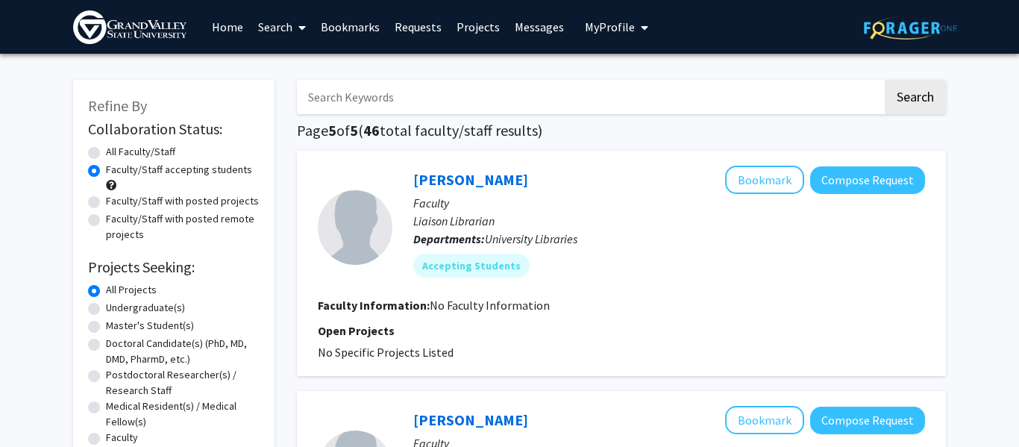
click at [363, 22] on link "Bookmarks" at bounding box center [350, 27] width 74 height 52
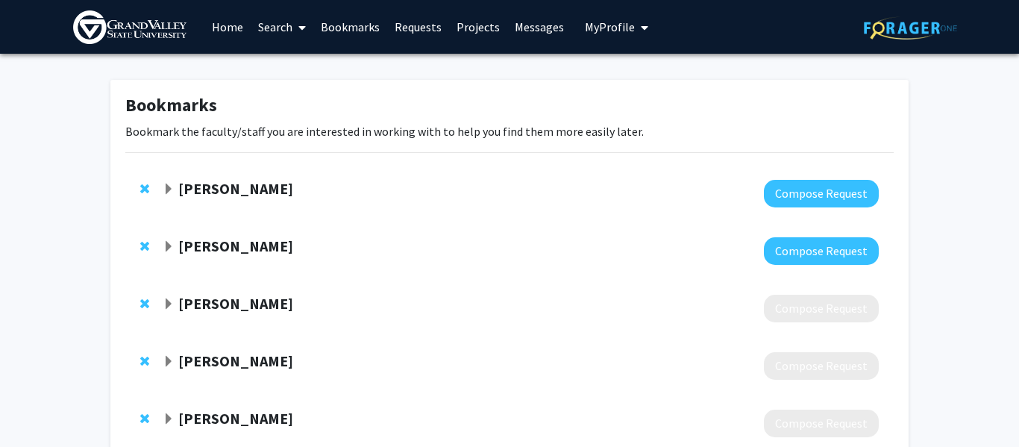
click at [505, 181] on div at bounding box center [521, 194] width 716 height 28
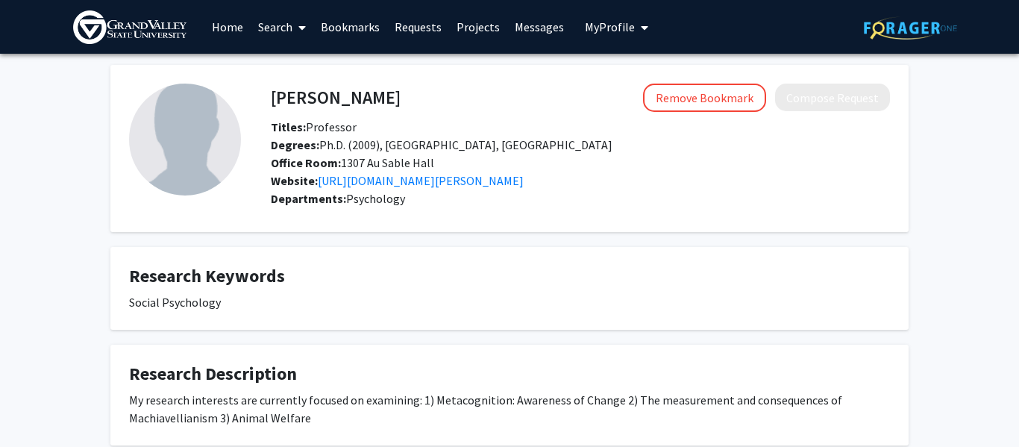
scroll to position [3, 0]
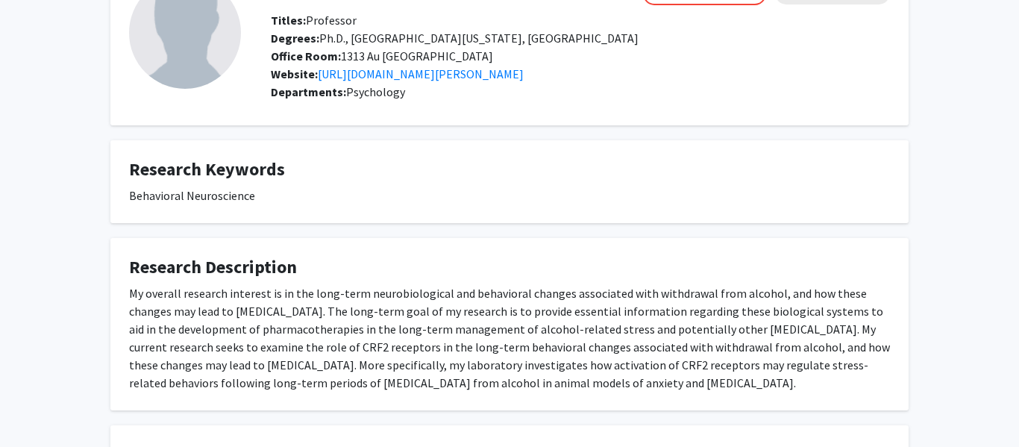
scroll to position [108, 0]
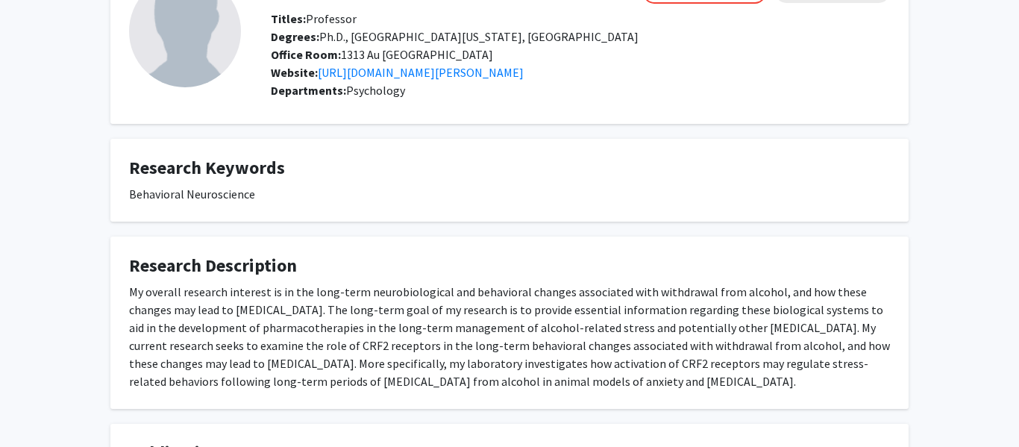
click at [786, 321] on div "My overall research interest is in the long-term neurobiological and behavioral…" at bounding box center [509, 336] width 761 height 107
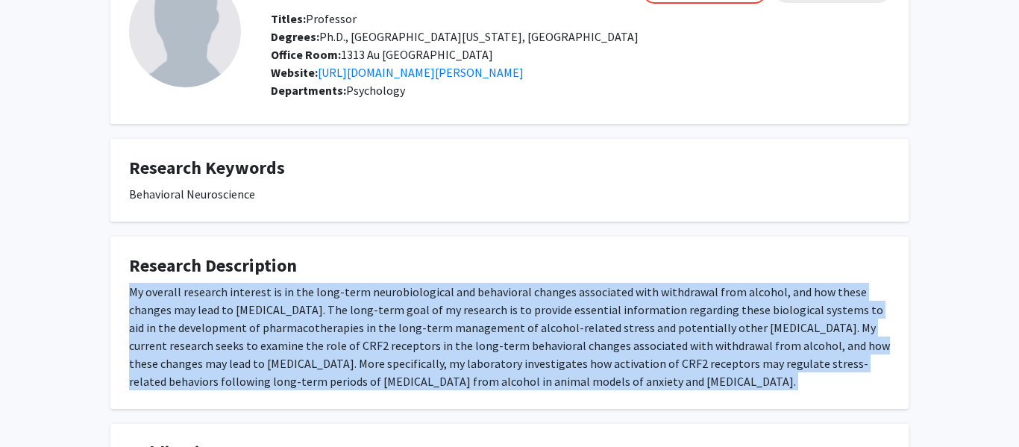
click at [786, 321] on div "My overall research interest is in the long-term neurobiological and behavioral…" at bounding box center [509, 336] width 761 height 107
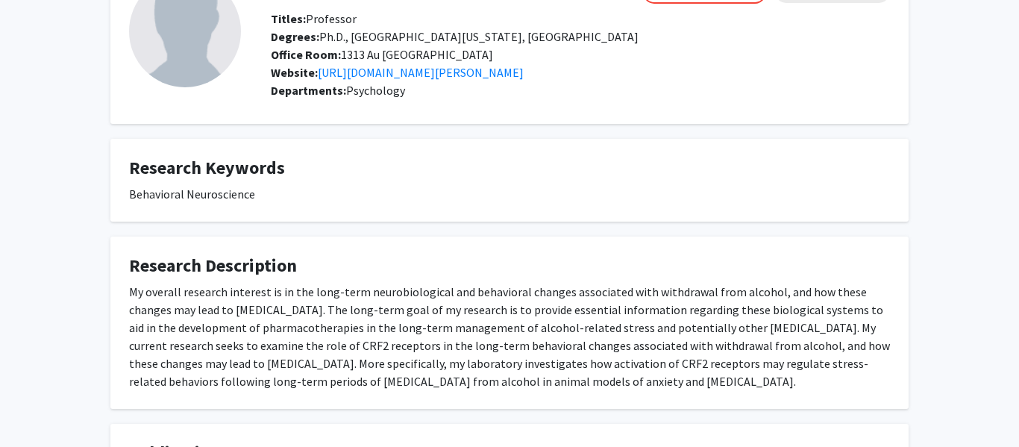
click at [786, 321] on div "My overall research interest is in the long-term neurobiological and behavioral…" at bounding box center [509, 336] width 761 height 107
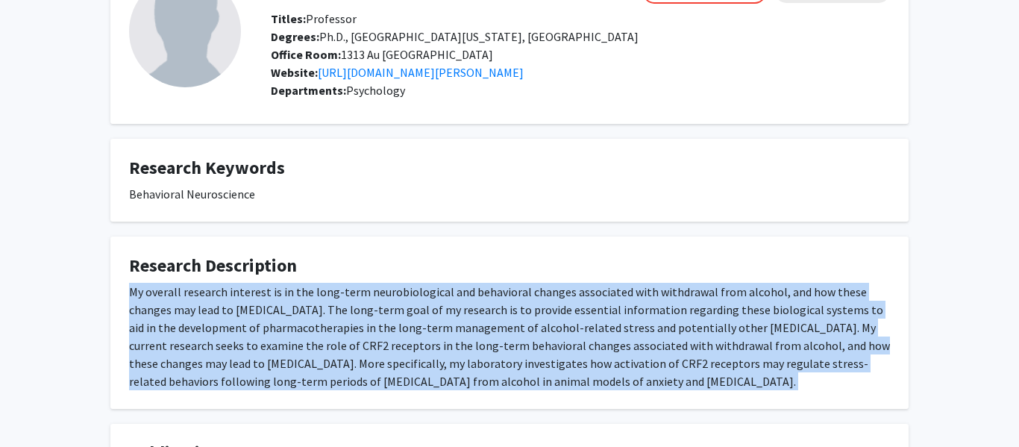
click at [786, 321] on div "My overall research interest is in the long-term neurobiological and behavioral…" at bounding box center [509, 336] width 761 height 107
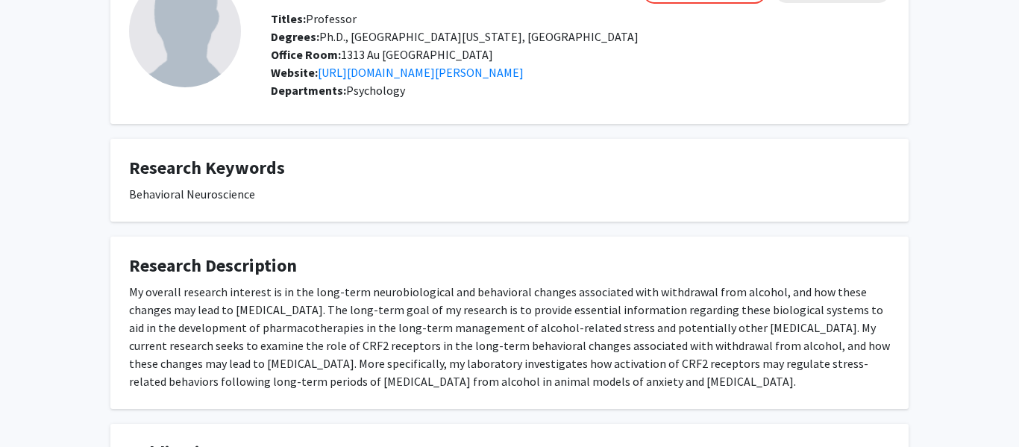
click at [786, 321] on div "My overall research interest is in the long-term neurobiological and behavioral…" at bounding box center [509, 336] width 761 height 107
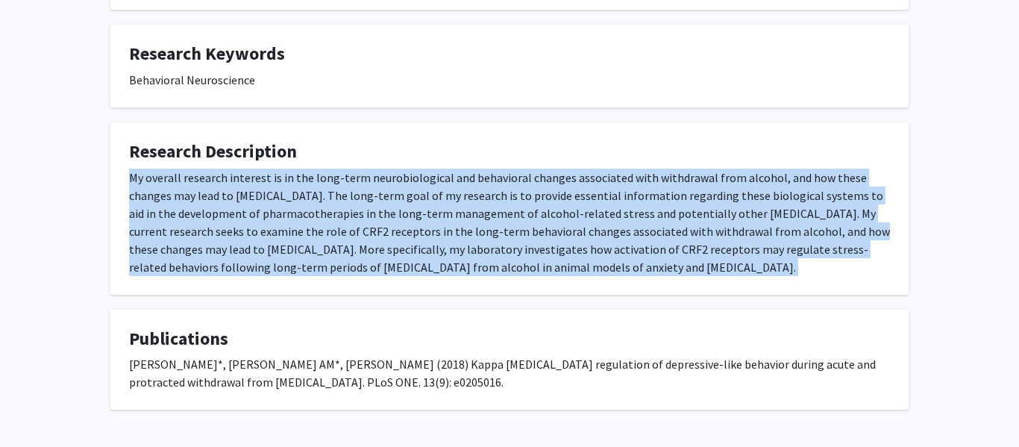
scroll to position [241, 0]
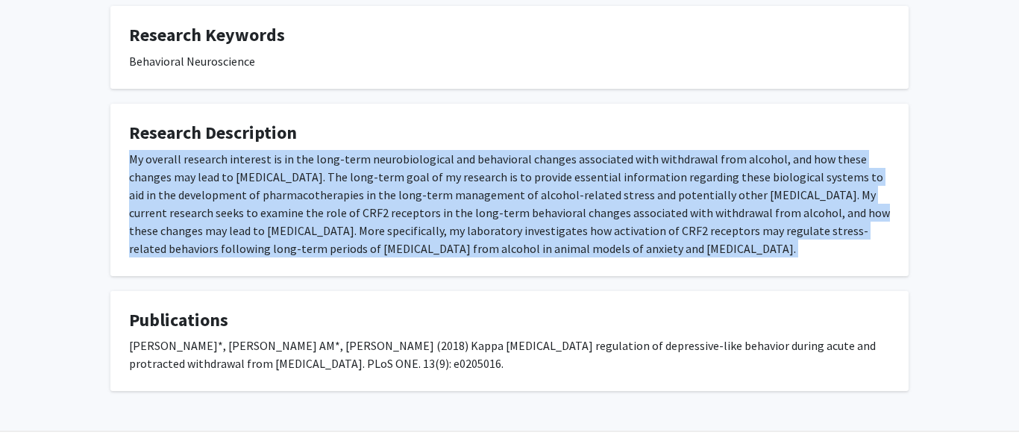
click at [670, 222] on div "My overall research interest is in the long-term neurobiological and behavioral…" at bounding box center [509, 203] width 761 height 107
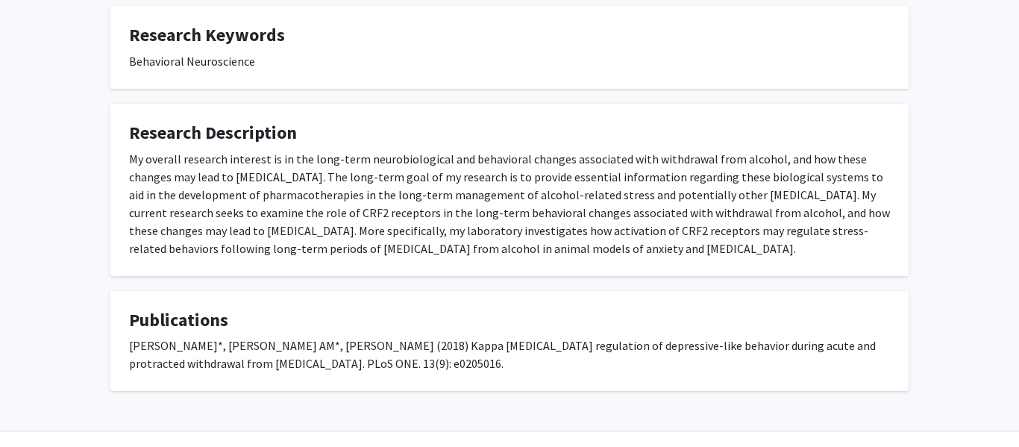
click at [670, 222] on div "My overall research interest is in the long-term neurobiological and behavioral…" at bounding box center [509, 203] width 761 height 107
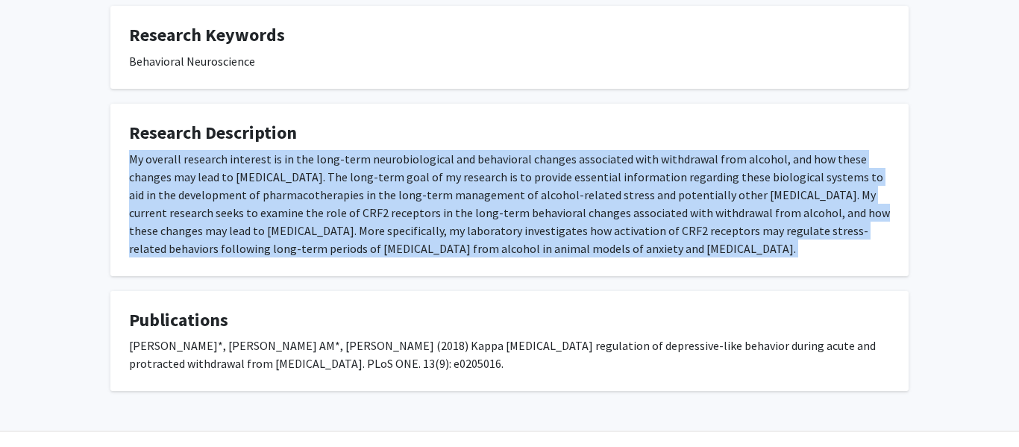
click at [670, 222] on div "My overall research interest is in the long-term neurobiological and behavioral…" at bounding box center [509, 203] width 761 height 107
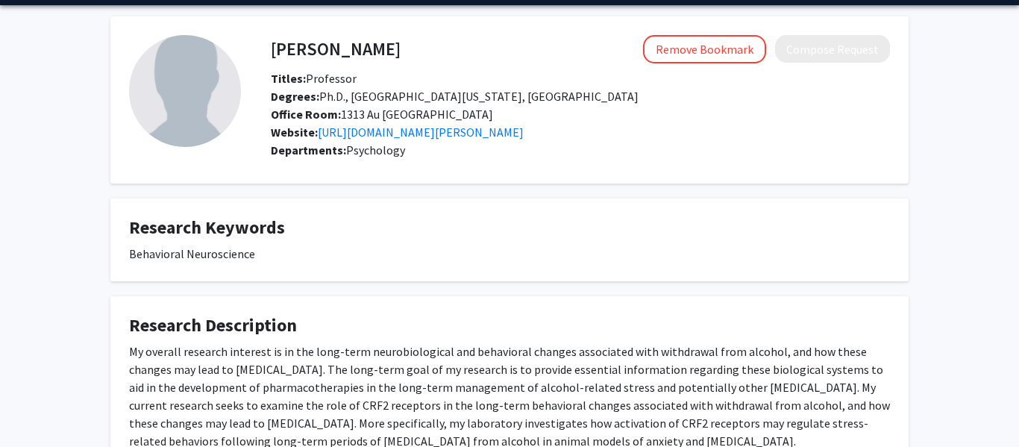
scroll to position [44, 0]
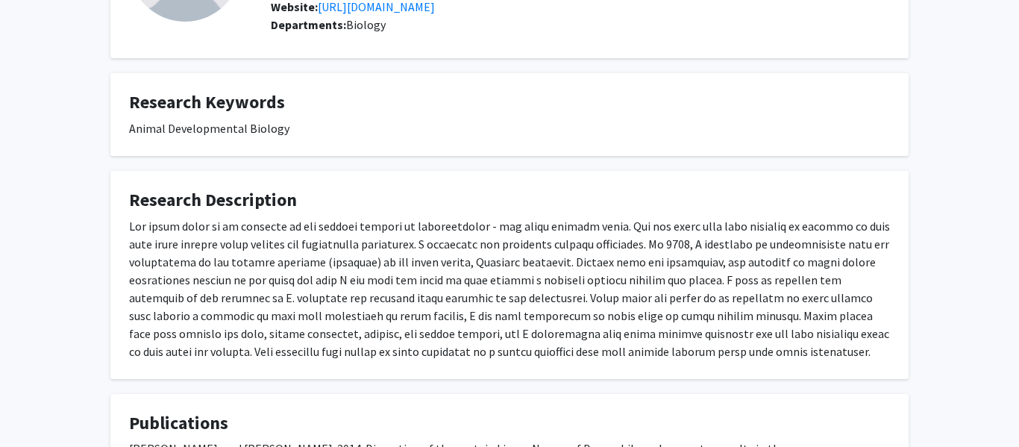
scroll to position [177, 0]
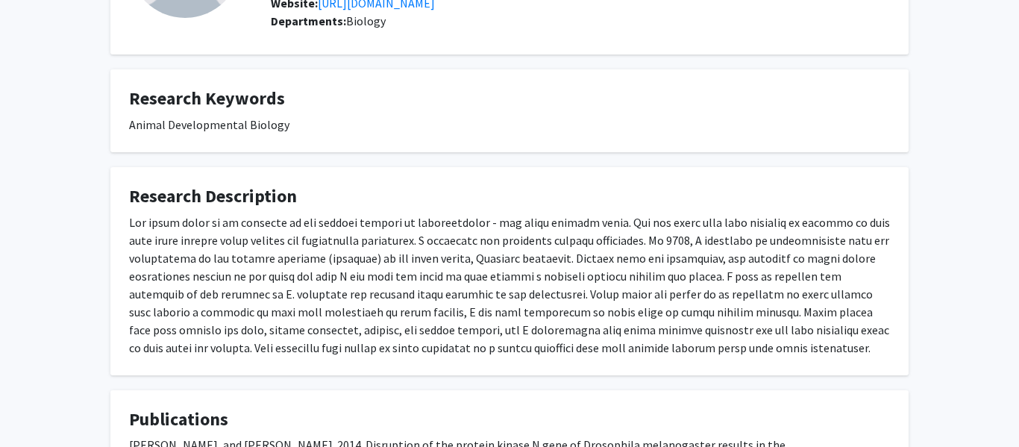
click at [642, 242] on div at bounding box center [509, 284] width 761 height 143
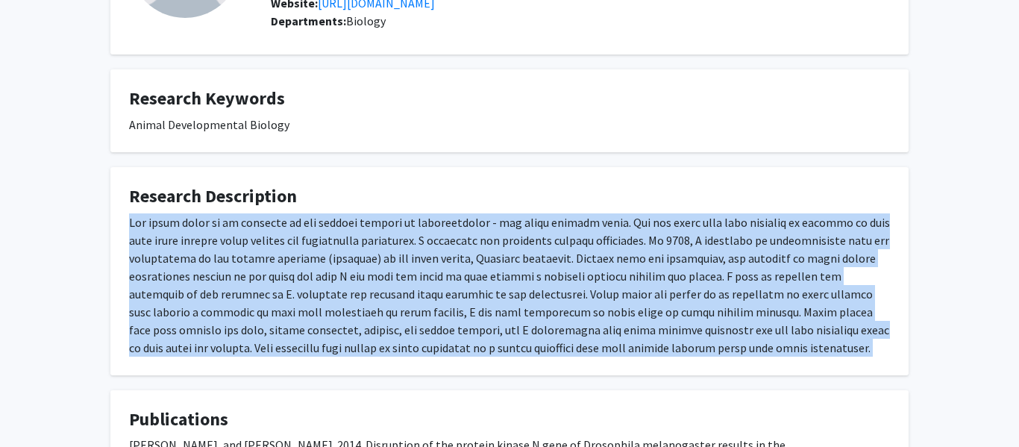
click at [642, 242] on div at bounding box center [509, 284] width 761 height 143
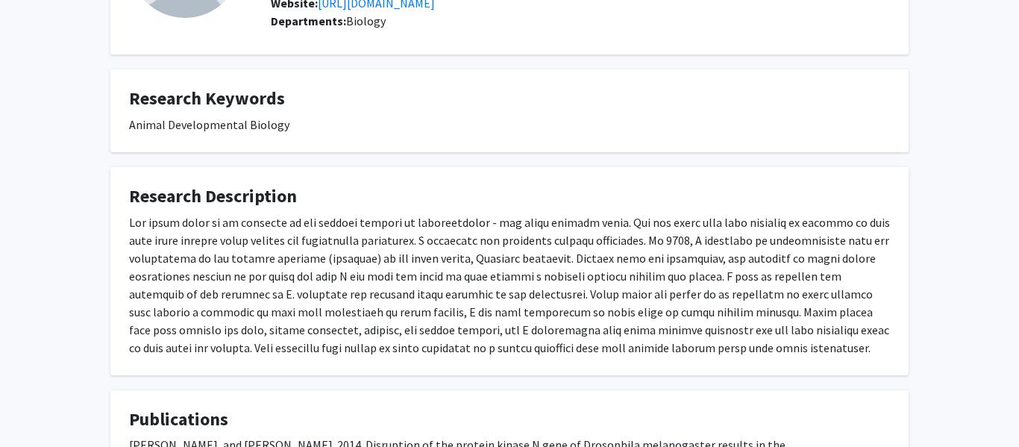
click at [642, 242] on div at bounding box center [509, 284] width 761 height 143
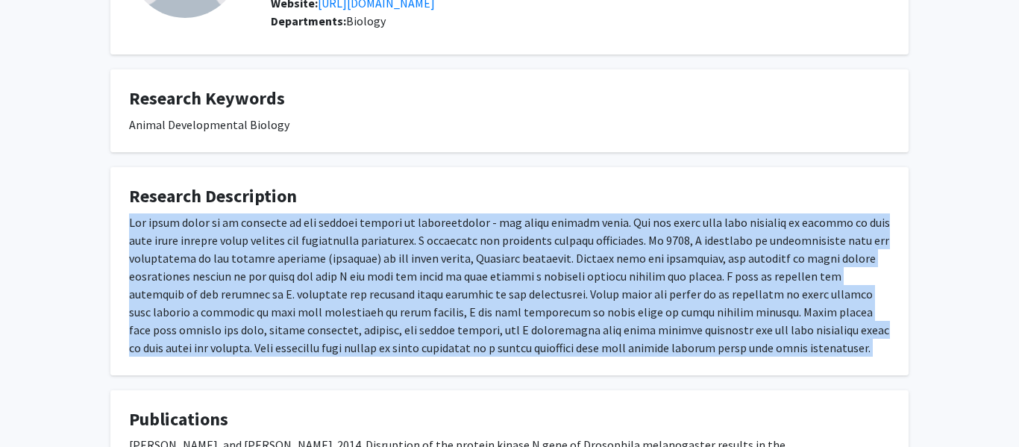
click at [642, 242] on div at bounding box center [509, 284] width 761 height 143
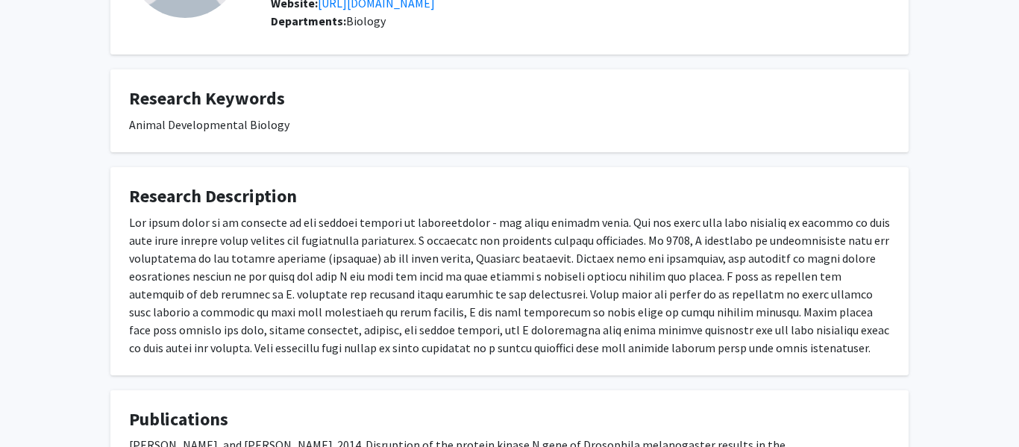
click at [644, 270] on div at bounding box center [509, 284] width 761 height 143
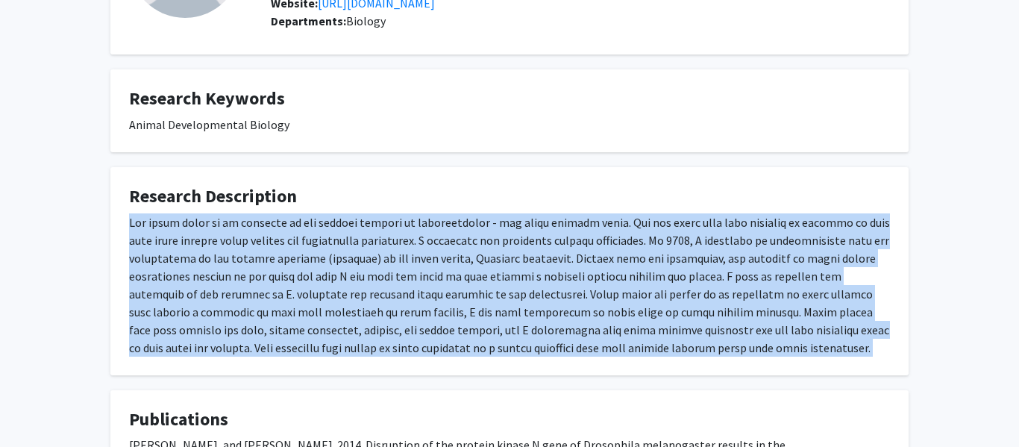
click at [644, 270] on div at bounding box center [509, 284] width 761 height 143
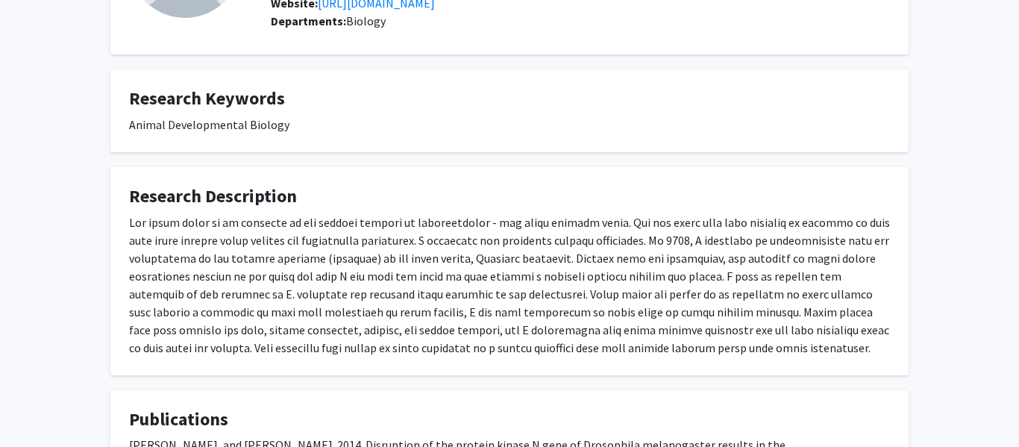
click at [644, 270] on div at bounding box center [509, 284] width 761 height 143
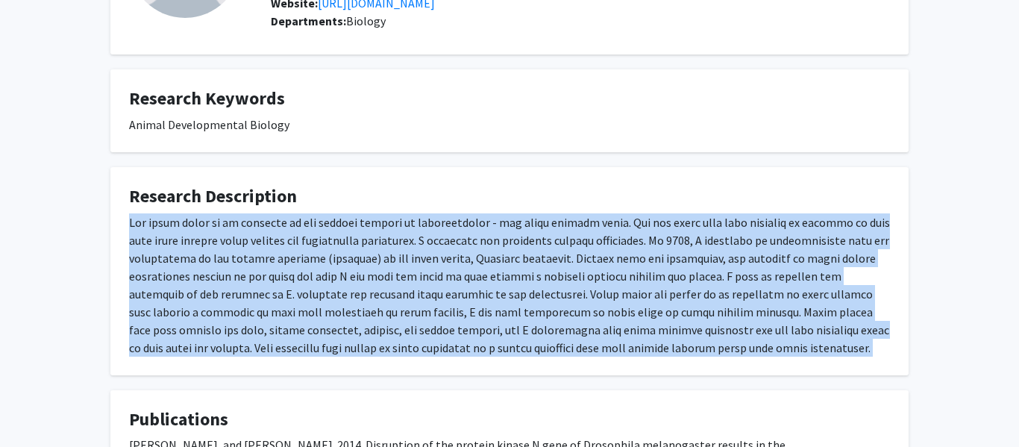
click at [644, 270] on div at bounding box center [509, 284] width 761 height 143
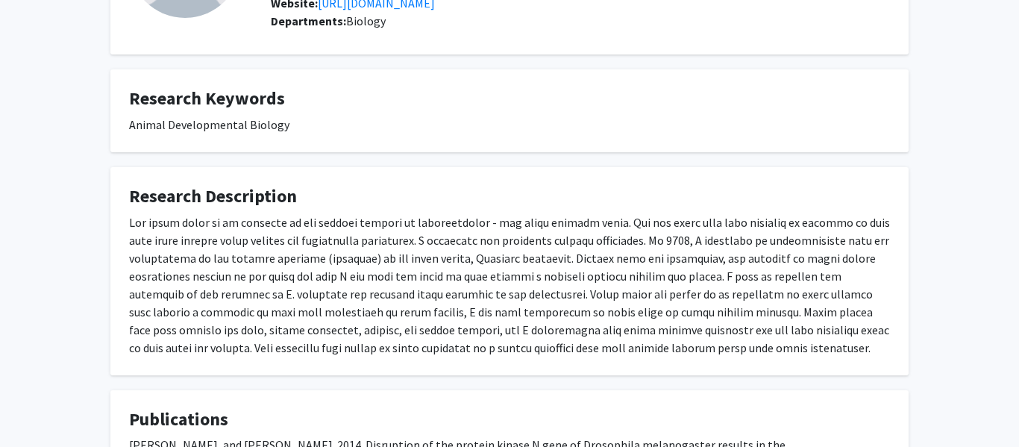
click at [644, 270] on div at bounding box center [509, 284] width 761 height 143
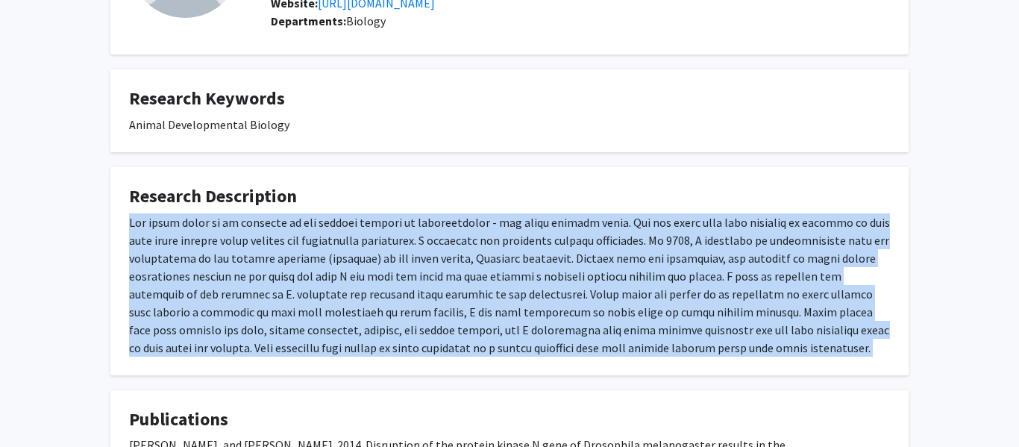
click at [644, 270] on div at bounding box center [509, 284] width 761 height 143
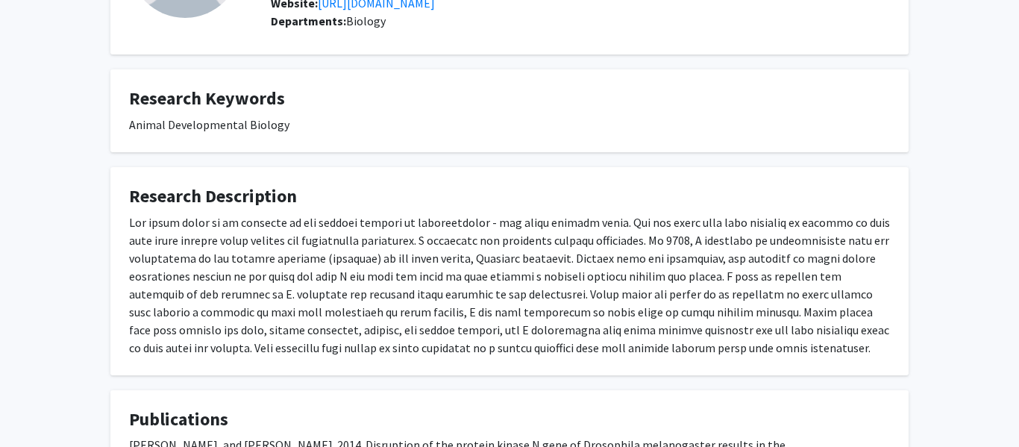
click at [644, 270] on div at bounding box center [509, 284] width 761 height 143
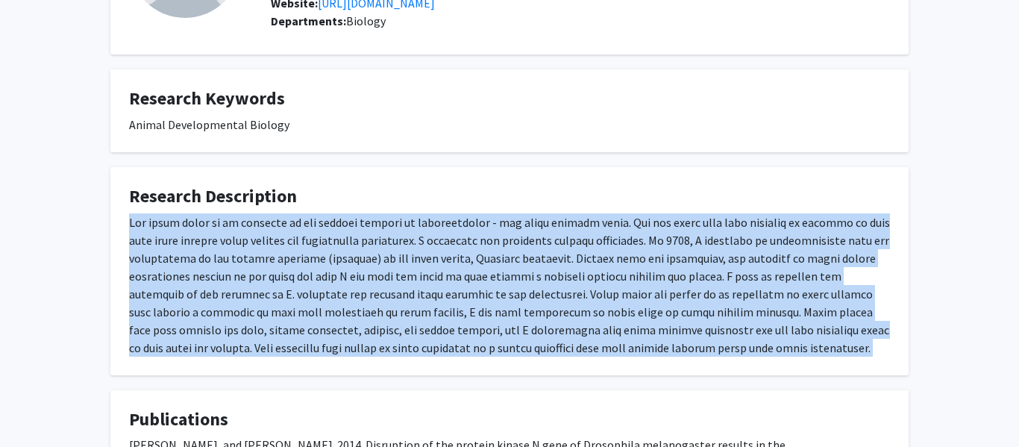
click at [644, 270] on div at bounding box center [509, 284] width 761 height 143
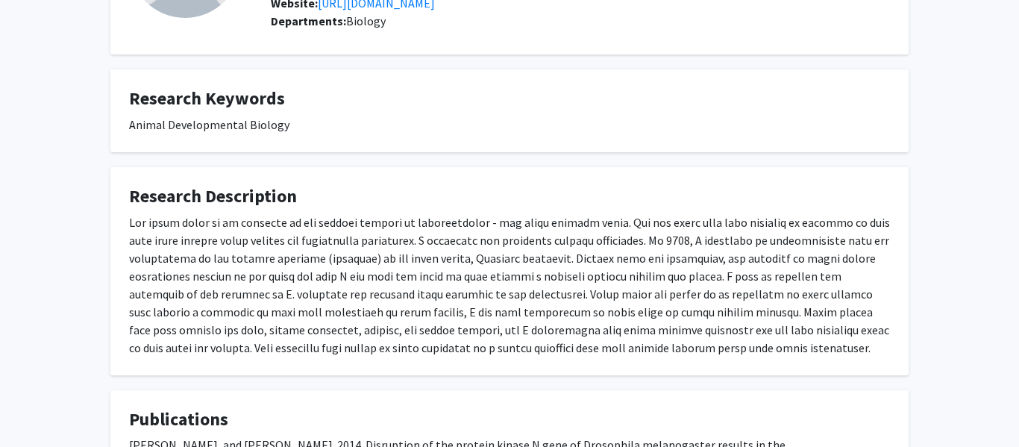
click at [644, 270] on div at bounding box center [509, 284] width 761 height 143
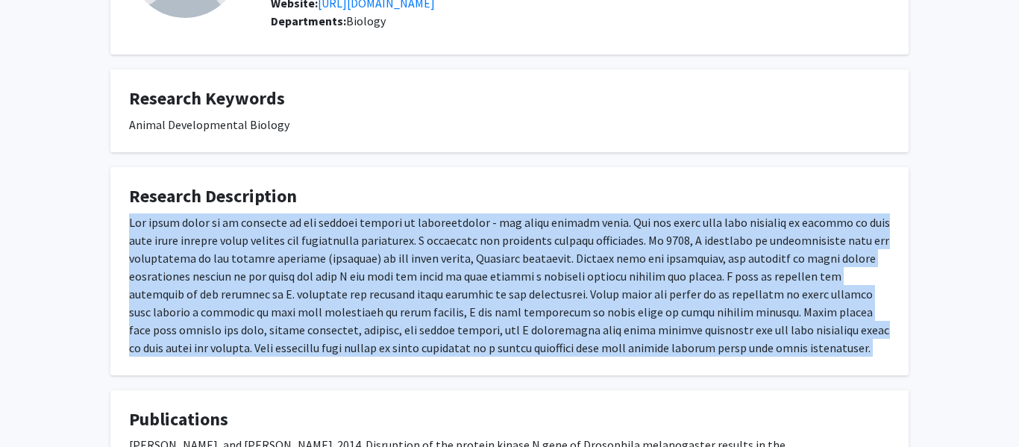
click at [644, 270] on div at bounding box center [509, 284] width 761 height 143
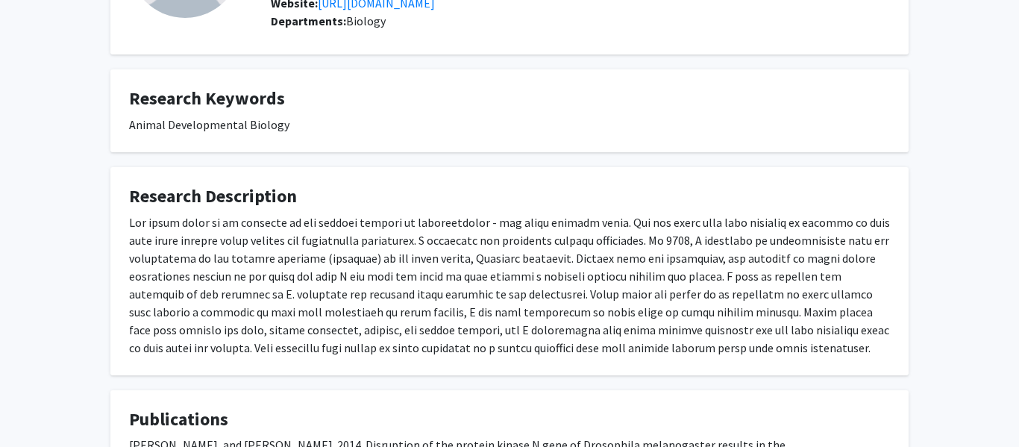
click at [644, 270] on div at bounding box center [509, 284] width 761 height 143
click at [651, 281] on div at bounding box center [509, 284] width 761 height 143
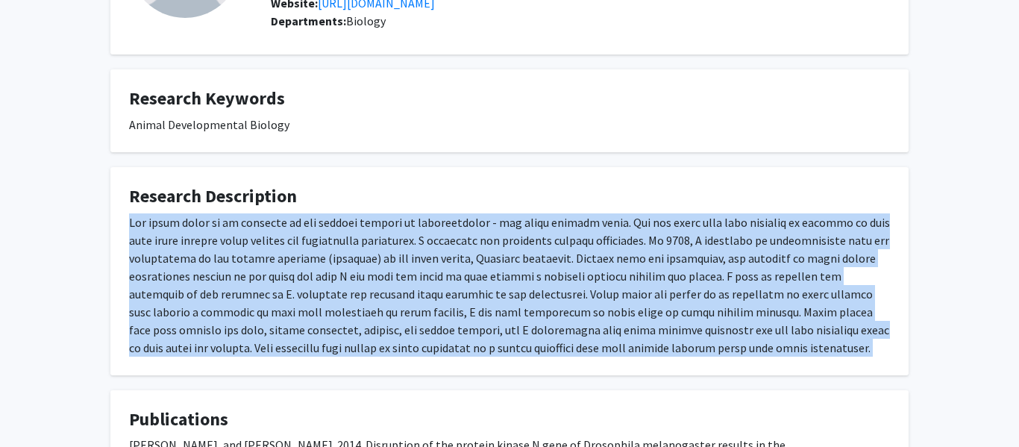
click at [651, 281] on div at bounding box center [509, 284] width 761 height 143
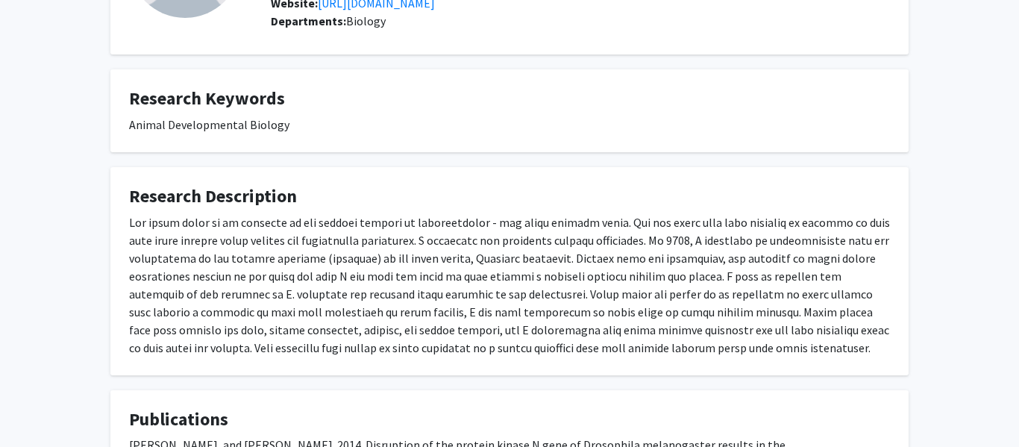
click at [651, 281] on div at bounding box center [509, 284] width 761 height 143
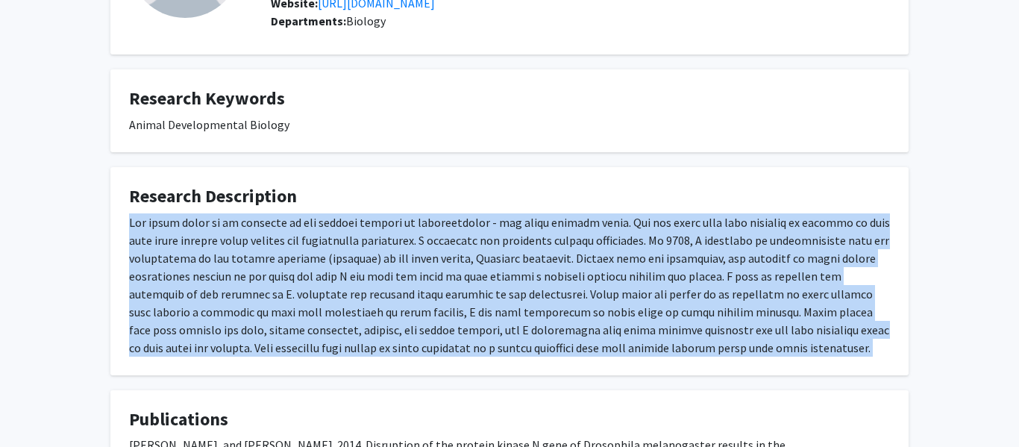
click at [651, 281] on div at bounding box center [509, 284] width 761 height 143
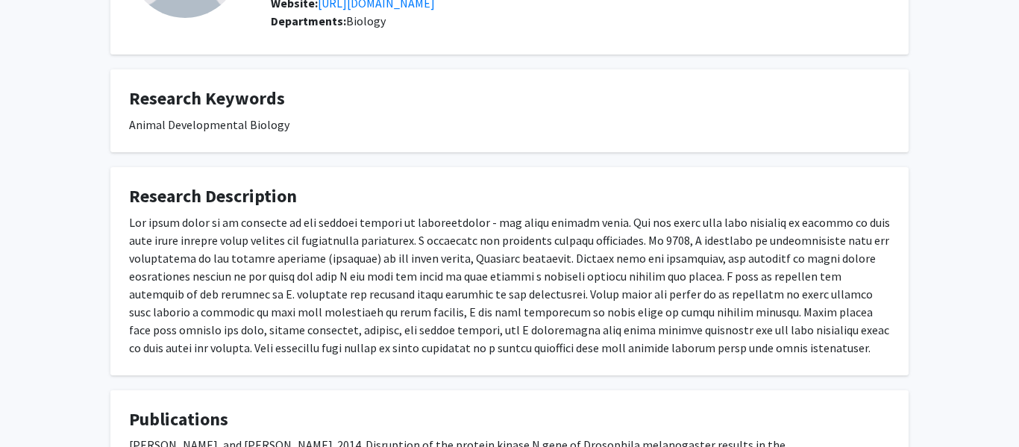
click at [679, 327] on div at bounding box center [509, 284] width 761 height 143
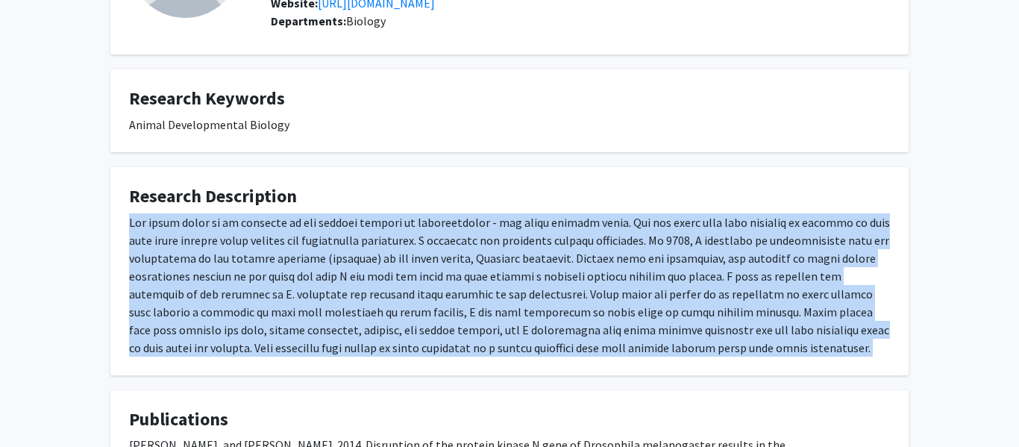
click at [679, 327] on div at bounding box center [509, 284] width 761 height 143
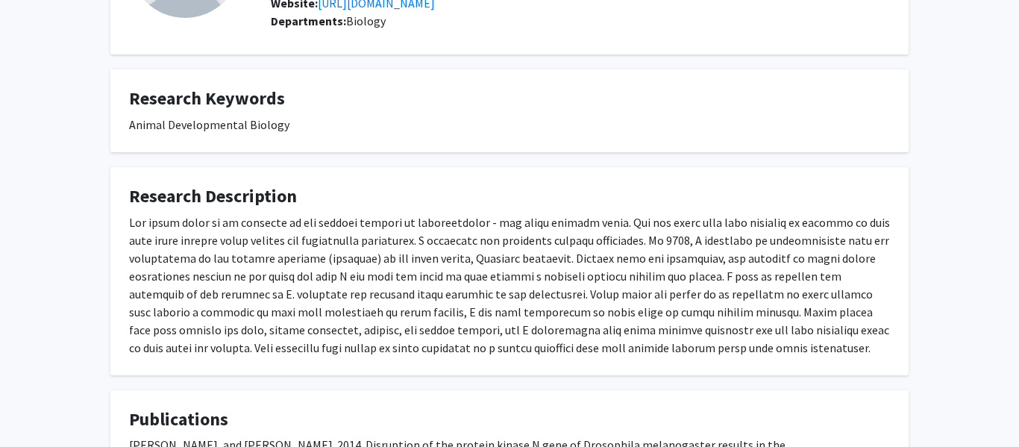
click at [679, 327] on div at bounding box center [509, 284] width 761 height 143
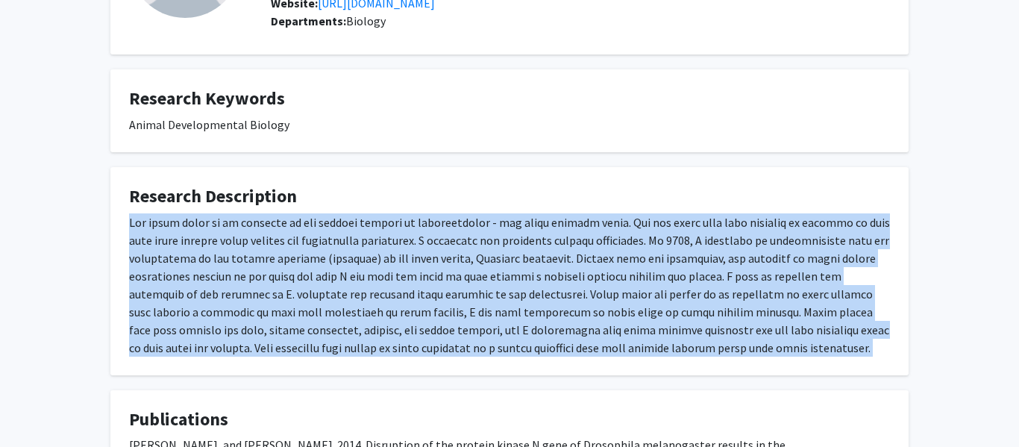
click at [679, 327] on div at bounding box center [509, 284] width 761 height 143
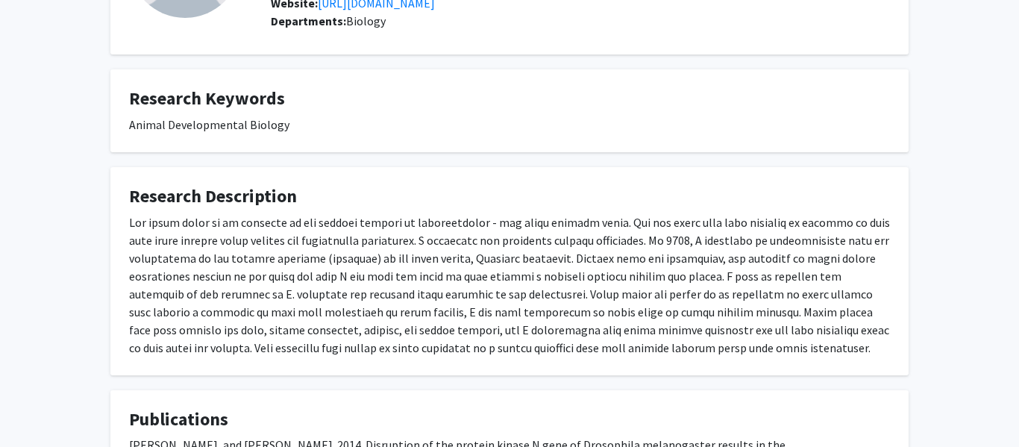
click at [679, 327] on div at bounding box center [509, 284] width 761 height 143
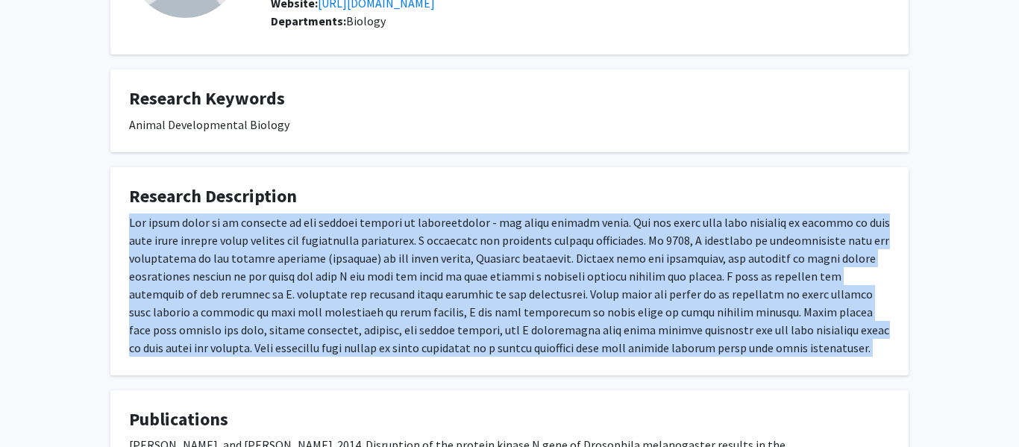
click at [679, 327] on div at bounding box center [509, 284] width 761 height 143
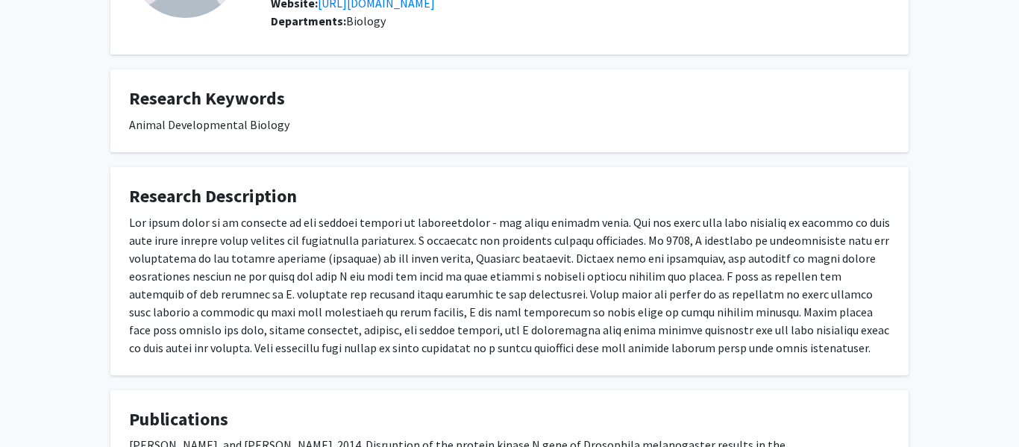
click at [679, 327] on div at bounding box center [509, 284] width 761 height 143
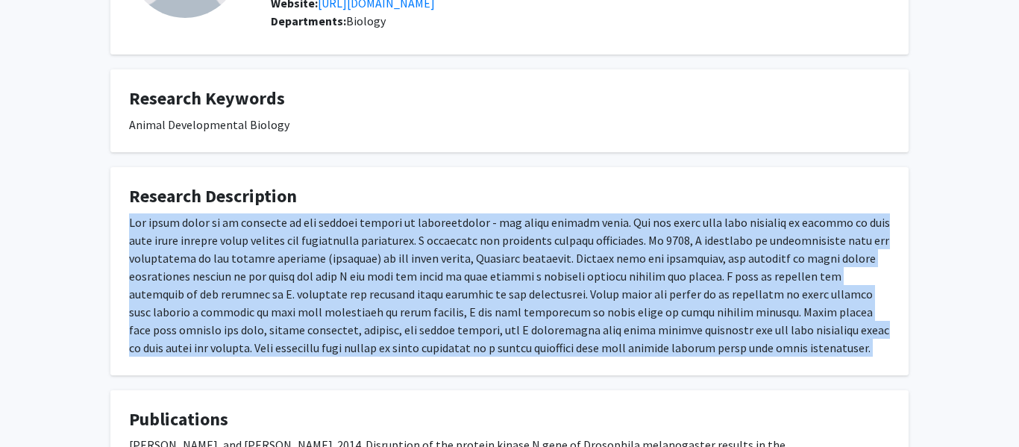
click at [679, 327] on div at bounding box center [509, 284] width 761 height 143
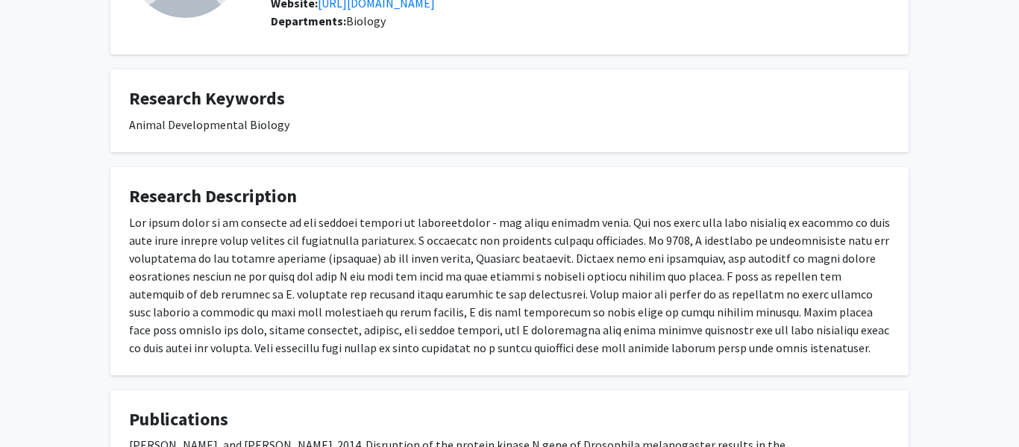
click at [679, 327] on div at bounding box center [509, 284] width 761 height 143
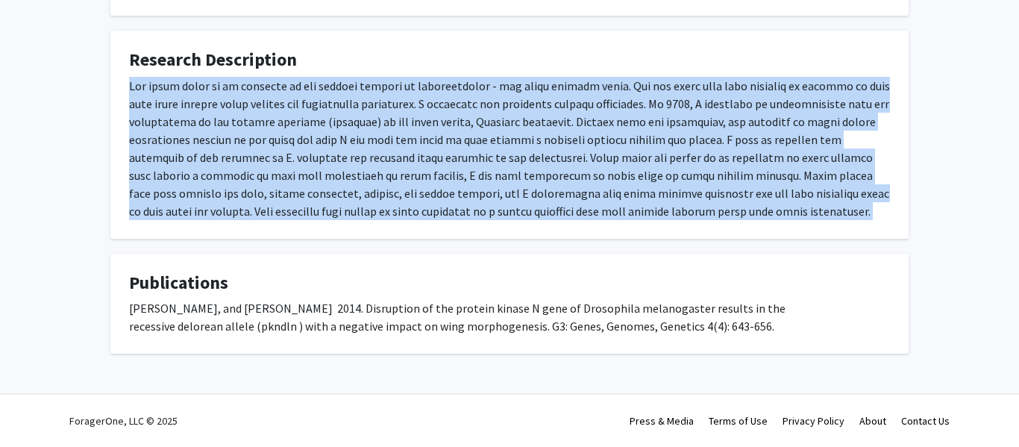
scroll to position [332, 0]
click at [658, 313] on div "[PERSON_NAME], and [PERSON_NAME] 2014. Disruption of the protein kinase N gene …" at bounding box center [509, 317] width 761 height 36
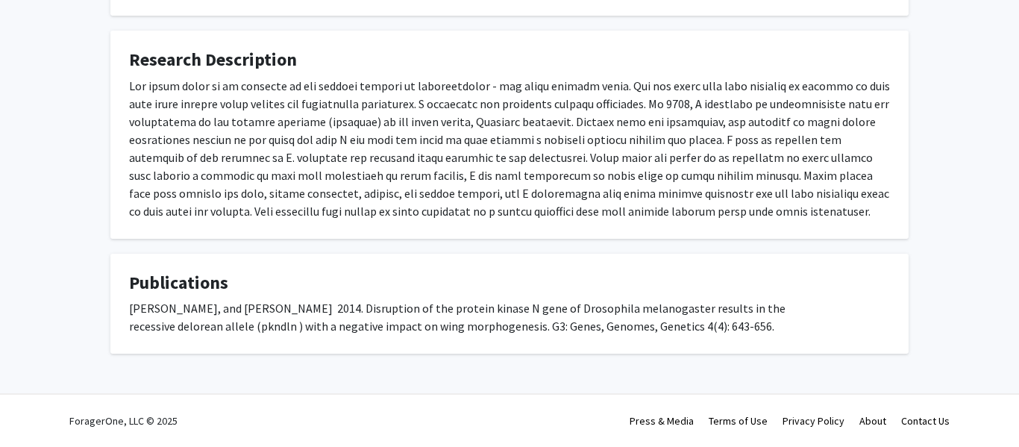
click at [658, 313] on div "[PERSON_NAME], and [PERSON_NAME] 2014. Disruption of the protein kinase N gene …" at bounding box center [509, 317] width 761 height 36
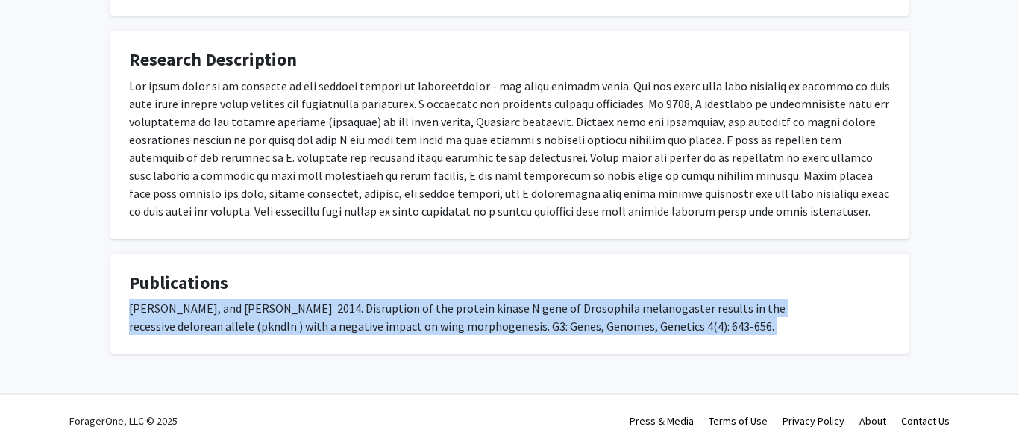
click at [658, 313] on div "[PERSON_NAME], and [PERSON_NAME] 2014. Disruption of the protein kinase N gene …" at bounding box center [509, 317] width 761 height 36
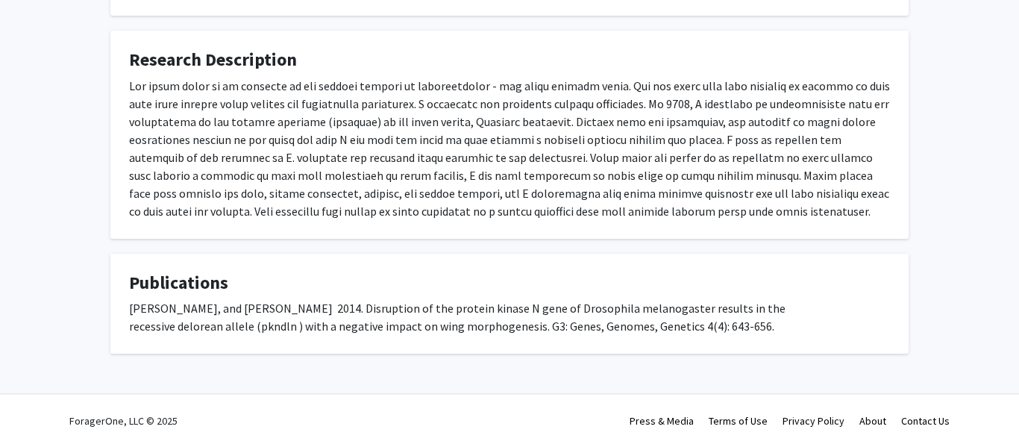
click at [658, 313] on div "[PERSON_NAME], and [PERSON_NAME] 2014. Disruption of the protein kinase N gene …" at bounding box center [509, 317] width 761 height 36
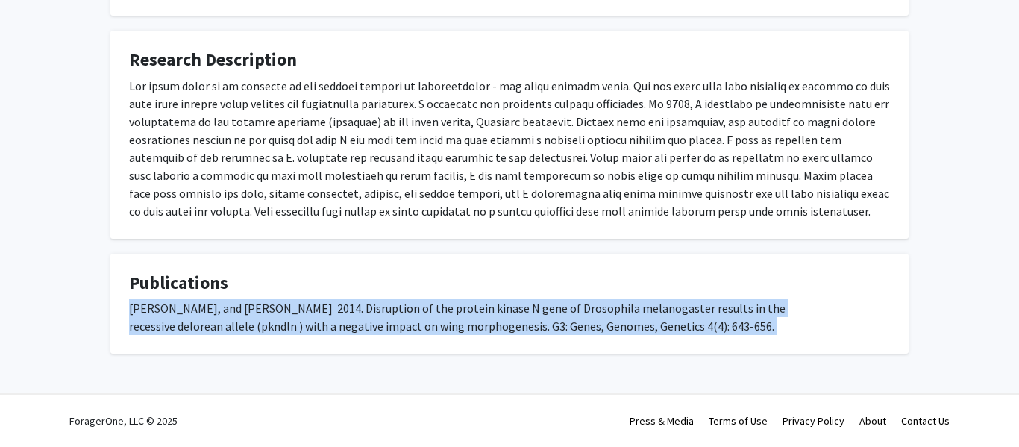
click at [658, 313] on div "[PERSON_NAME], and [PERSON_NAME] 2014. Disruption of the protein kinase N gene …" at bounding box center [509, 317] width 761 height 36
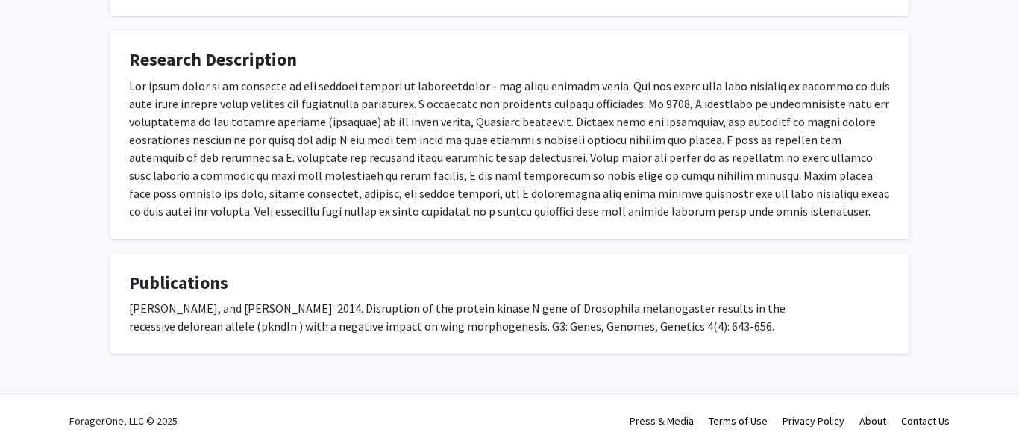
click at [658, 313] on div "[PERSON_NAME], and [PERSON_NAME] 2014. Disruption of the protein kinase N gene …" at bounding box center [509, 317] width 761 height 36
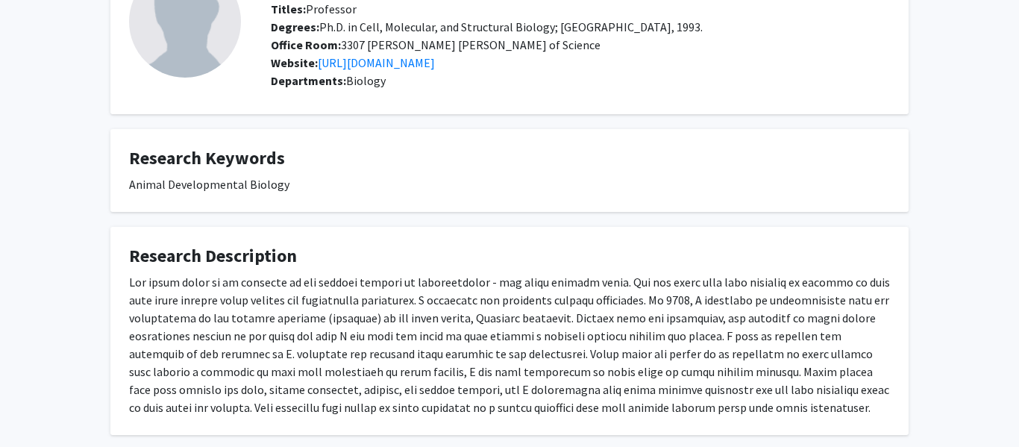
scroll to position [110, 0]
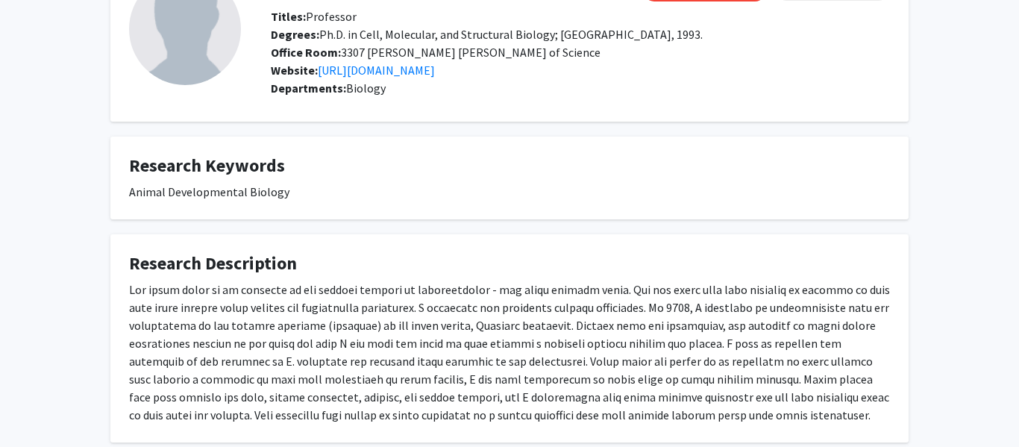
click at [530, 251] on fg-card "Research Description" at bounding box center [509, 338] width 798 height 208
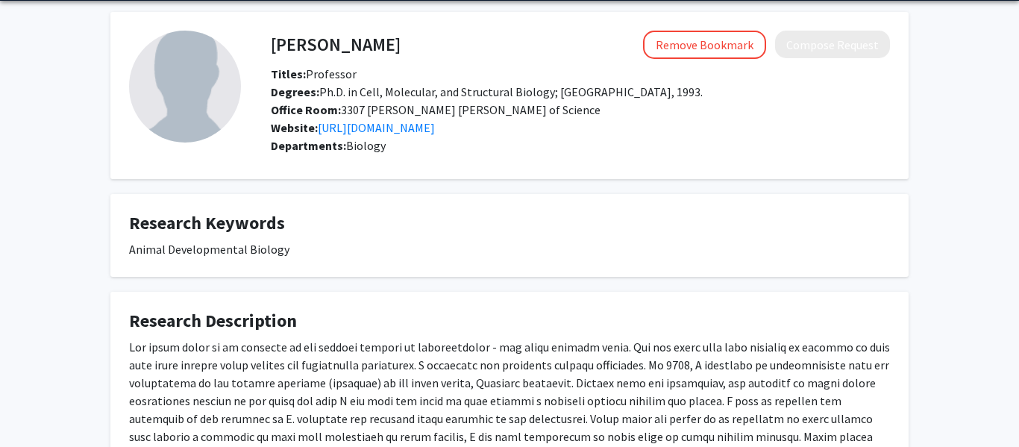
scroll to position [40, 0]
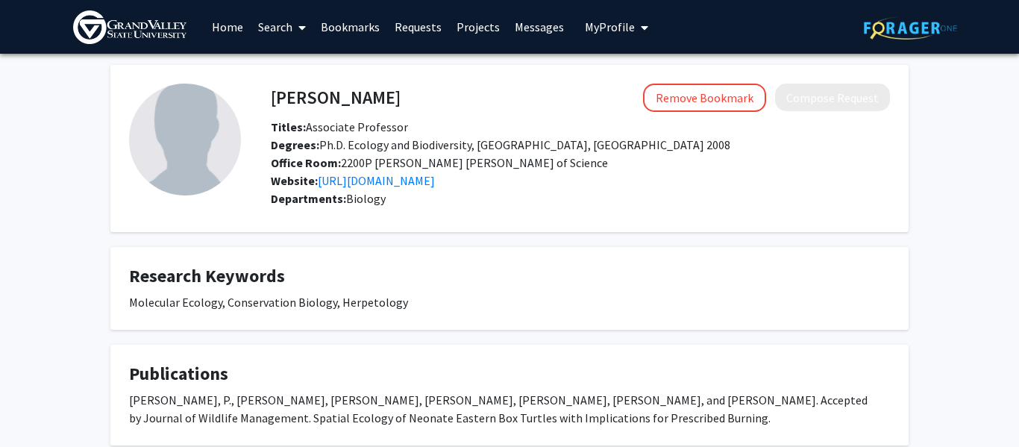
click at [508, 287] on h4 "Research Keywords" at bounding box center [509, 276] width 761 height 22
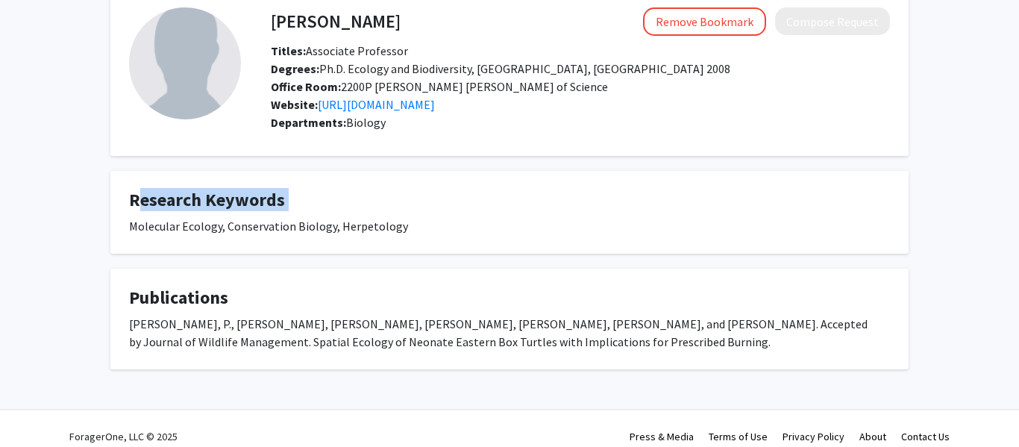
scroll to position [98, 0]
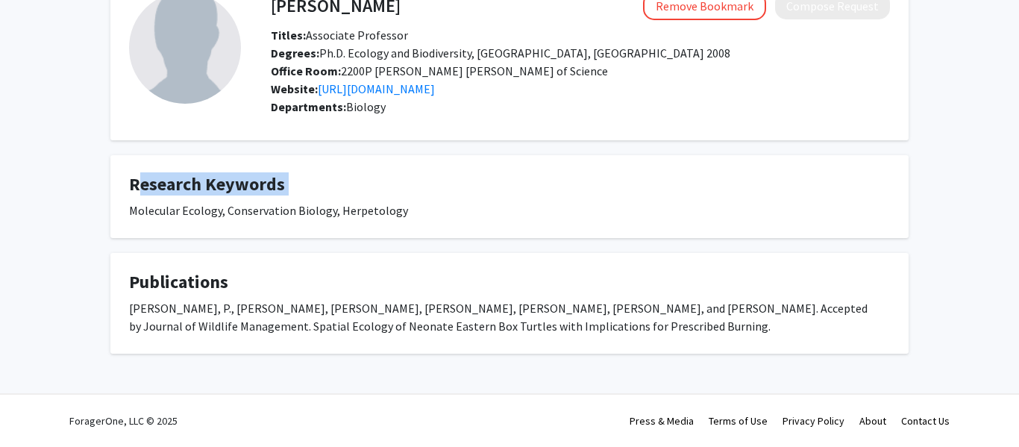
click at [531, 312] on div "Laarman, P., P. Keenlance, J. Altobelli, C. Schumacher, P. Huber, J. Jacquot, a…" at bounding box center [509, 317] width 761 height 36
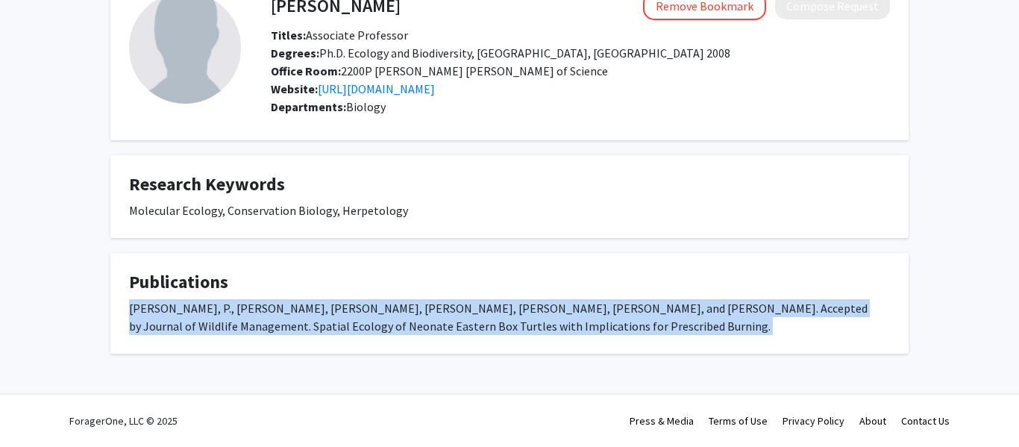
click at [531, 312] on div "Laarman, P., P. Keenlance, J. Altobelli, C. Schumacher, P. Huber, J. Jacquot, a…" at bounding box center [509, 317] width 761 height 36
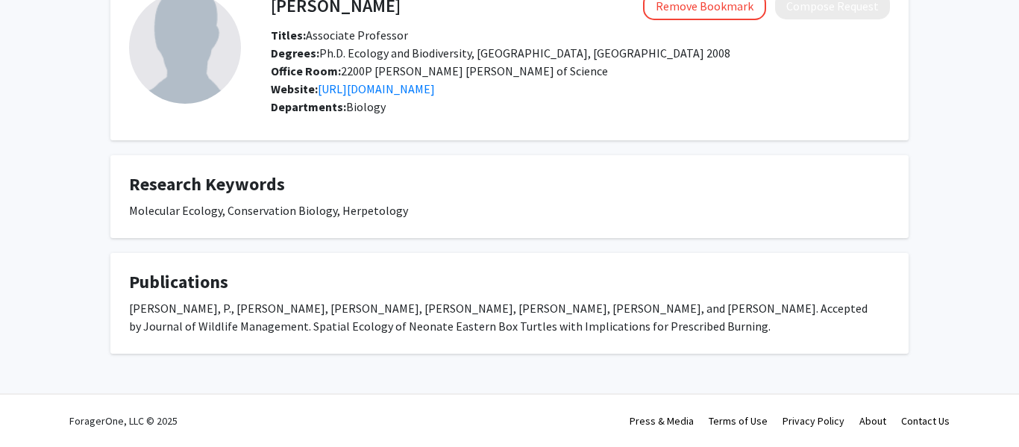
click at [531, 312] on div "Laarman, P., P. Keenlance, J. Altobelli, C. Schumacher, P. Huber, J. Jacquot, a…" at bounding box center [509, 317] width 761 height 36
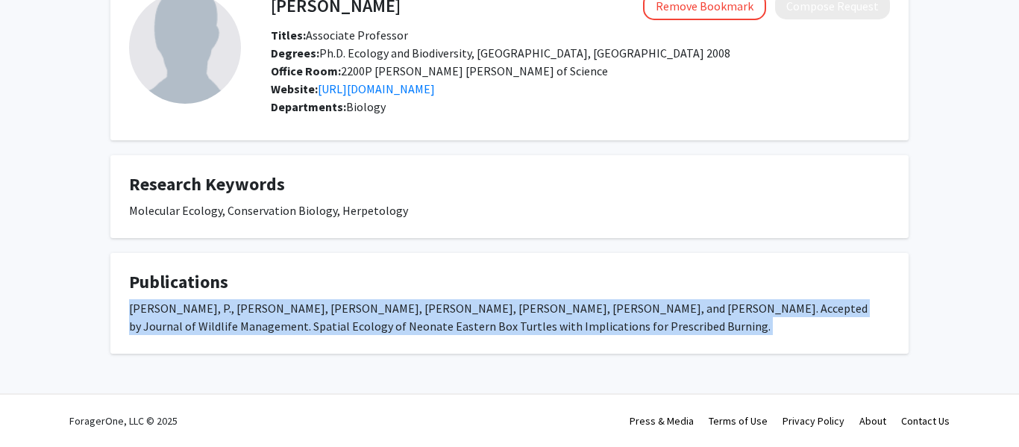
click at [531, 312] on div "Laarman, P., P. Keenlance, J. Altobelli, C. Schumacher, P. Huber, J. Jacquot, a…" at bounding box center [509, 317] width 761 height 36
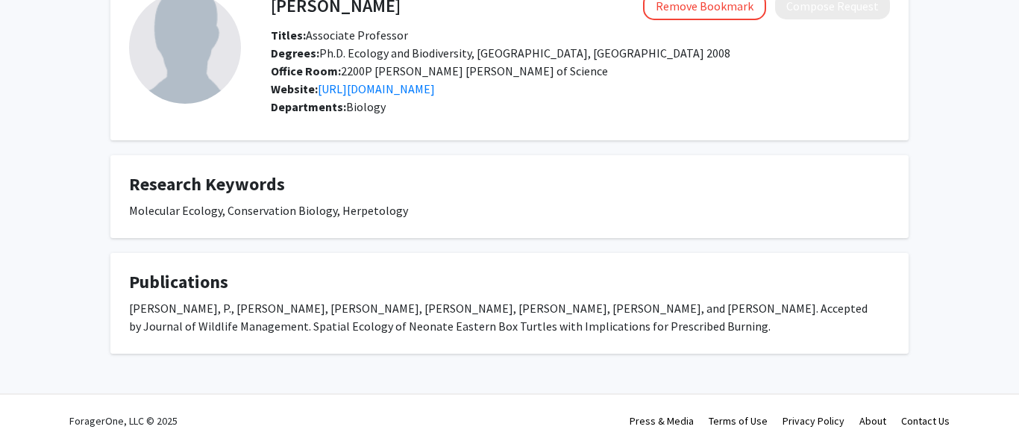
click at [531, 312] on div "Laarman, P., P. Keenlance, J. Altobelli, C. Schumacher, P. Huber, J. Jacquot, a…" at bounding box center [509, 317] width 761 height 36
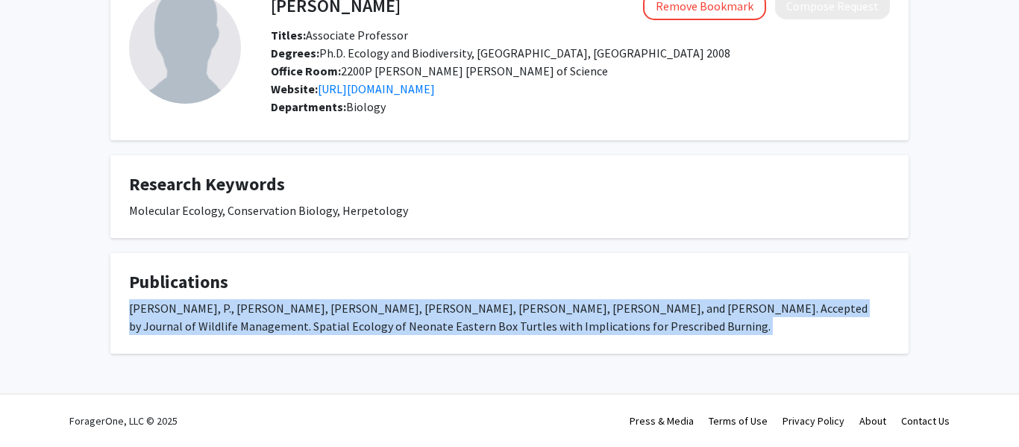
click at [531, 312] on div "Laarman, P., P. Keenlance, J. Altobelli, C. Schumacher, P. Huber, J. Jacquot, a…" at bounding box center [509, 317] width 761 height 36
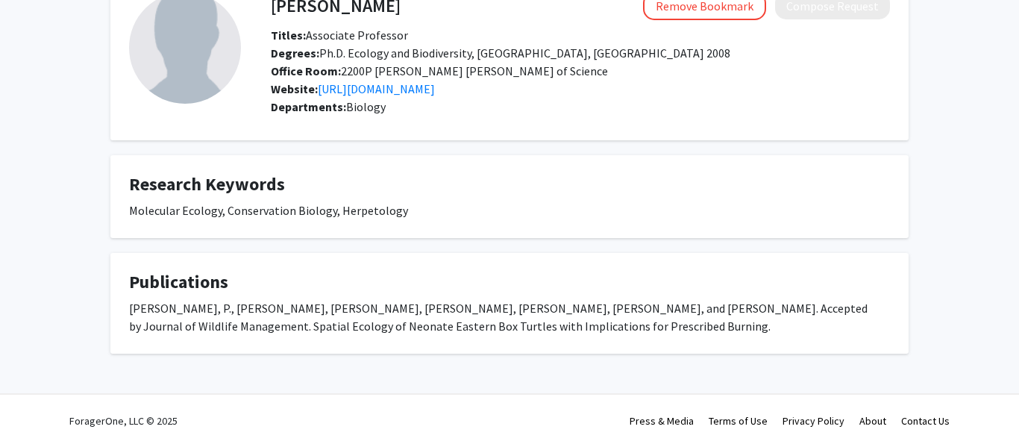
click at [531, 312] on div "Laarman, P., P. Keenlance, J. Altobelli, C. Schumacher, P. Huber, J. Jacquot, a…" at bounding box center [509, 317] width 761 height 36
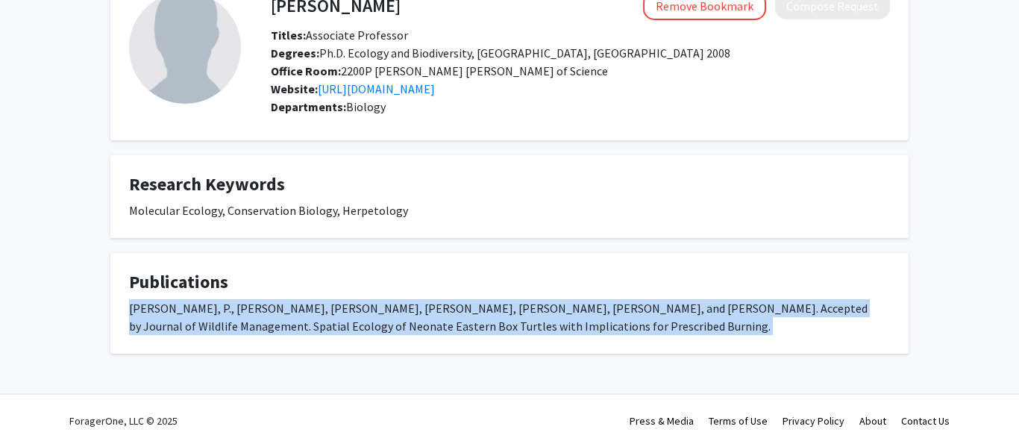
click at [531, 312] on div "Laarman, P., P. Keenlance, J. Altobelli, C. Schumacher, P. Huber, J. Jacquot, a…" at bounding box center [509, 317] width 761 height 36
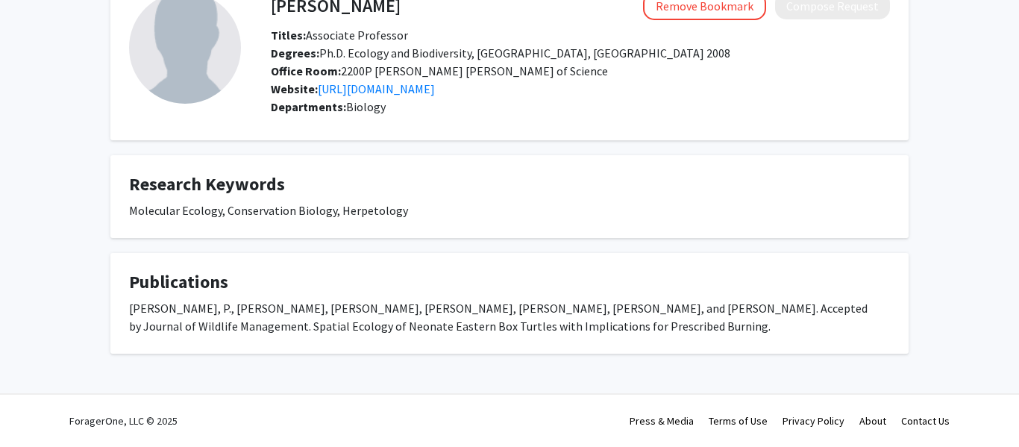
click at [531, 312] on div "Laarman, P., P. Keenlance, J. Altobelli, C. Schumacher, P. Huber, J. Jacquot, a…" at bounding box center [509, 317] width 761 height 36
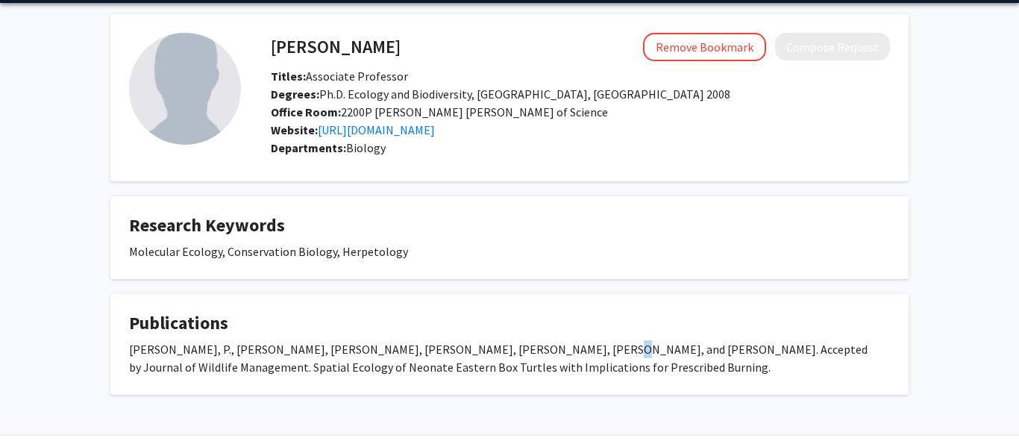
scroll to position [46, 0]
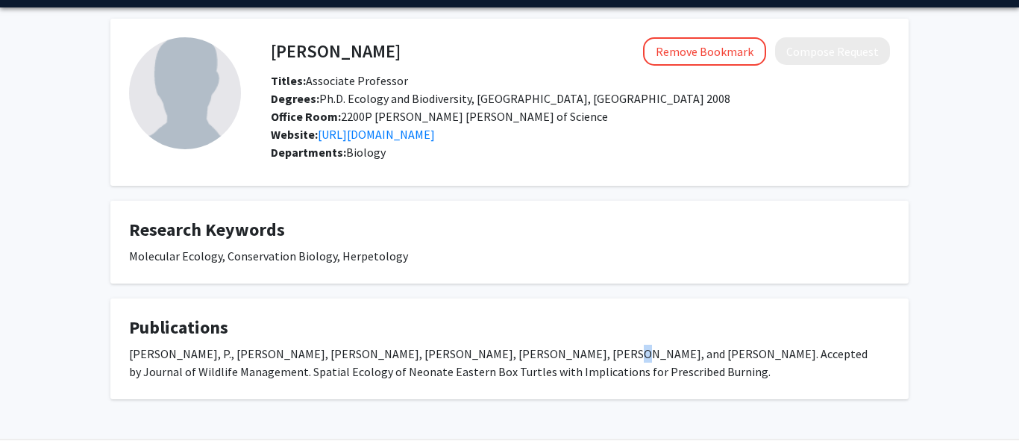
click at [506, 283] on fg-card "Research Keywords Molecular Ecology, Conservation Biology, Herpetology" at bounding box center [509, 242] width 798 height 83
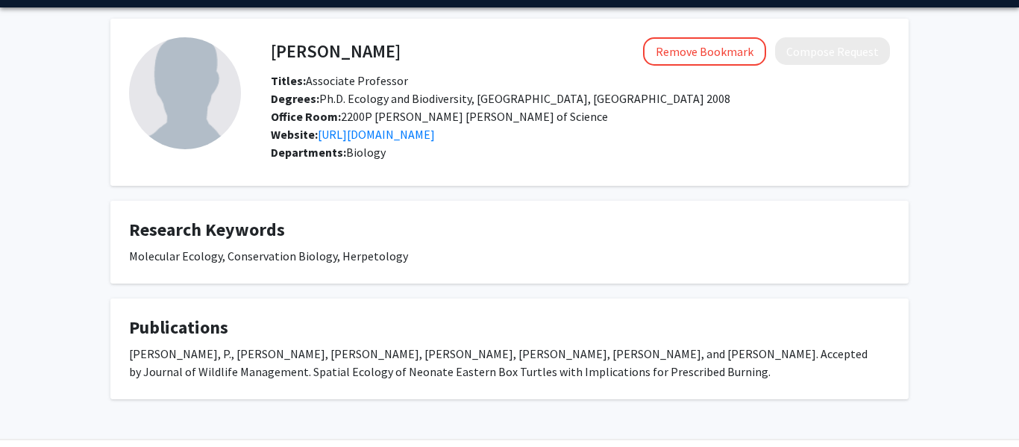
click at [506, 283] on fg-card "Research Keywords Molecular Ecology, Conservation Biology, Herpetology" at bounding box center [509, 242] width 798 height 83
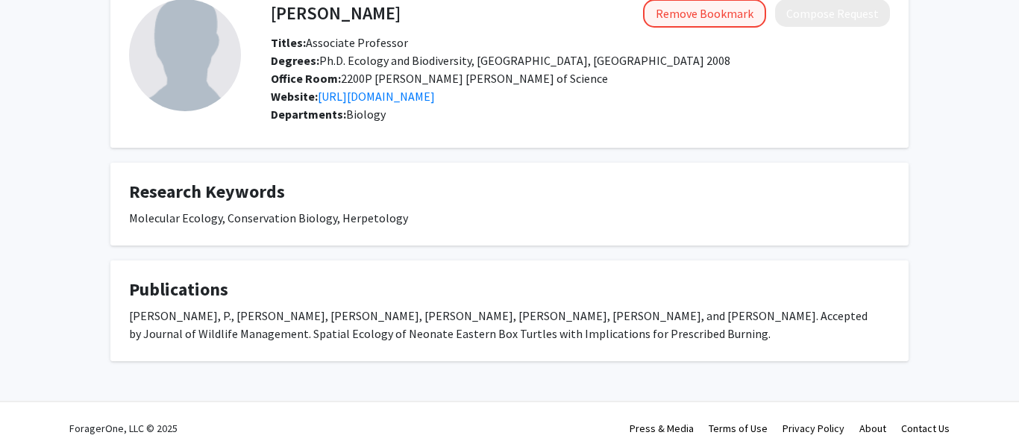
scroll to position [83, 0]
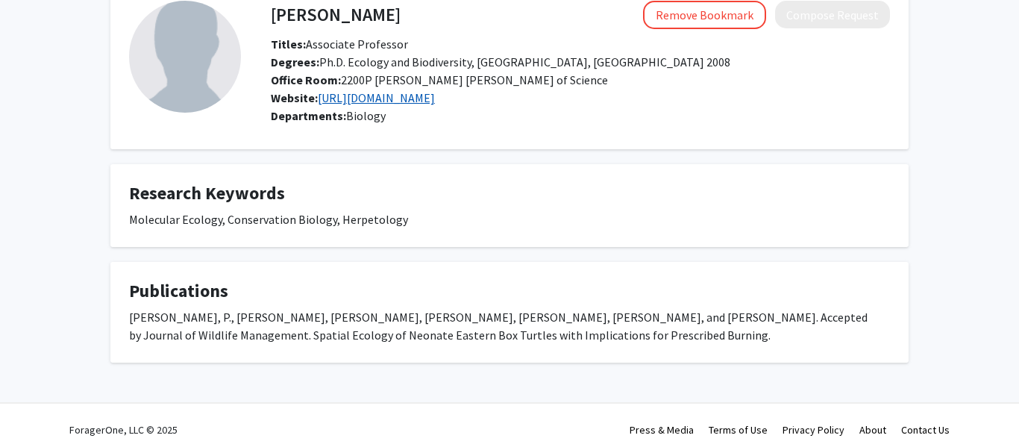
click at [435, 100] on link "https://www.gvsu.edu/biology/facultystaff-directory-63.htm?recordId_1=86E55ADE-…" at bounding box center [376, 97] width 117 height 15
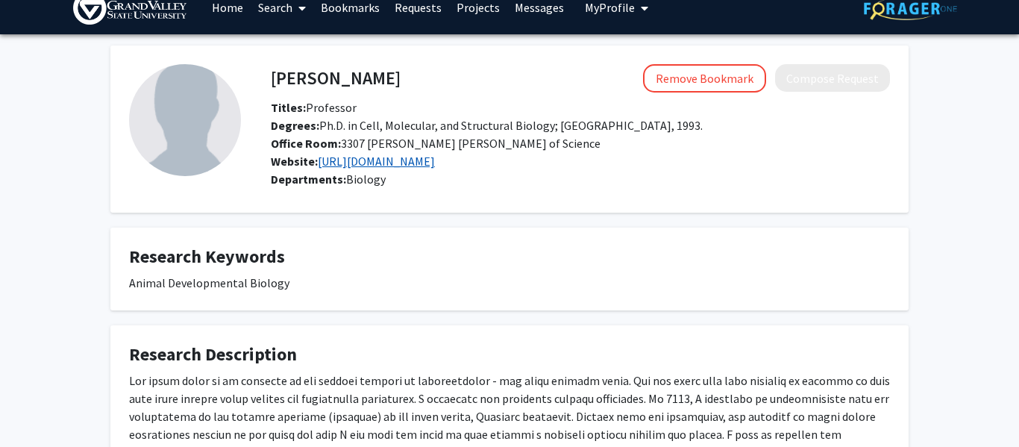
scroll to position [21, 0]
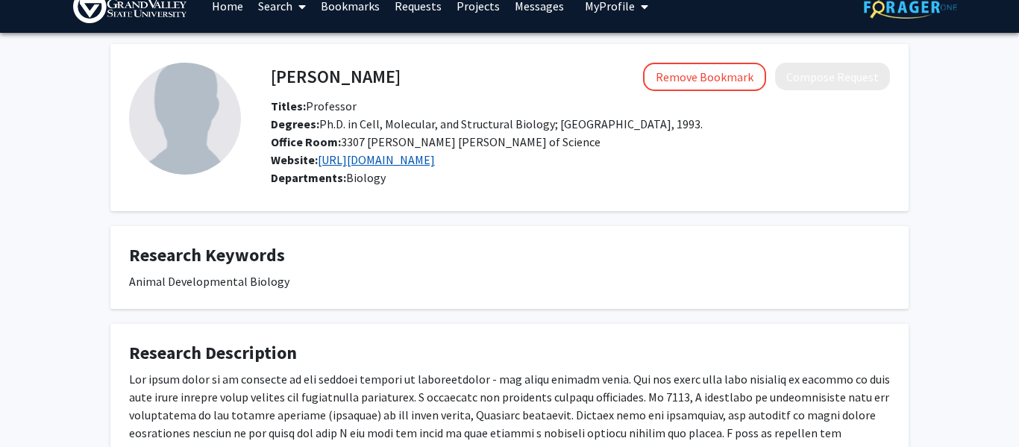
click at [435, 167] on link "https://www.gvsu.edu/biology/facultystaff-directory-63.htm?recordId_1=71DA216F-…" at bounding box center [376, 159] width 117 height 15
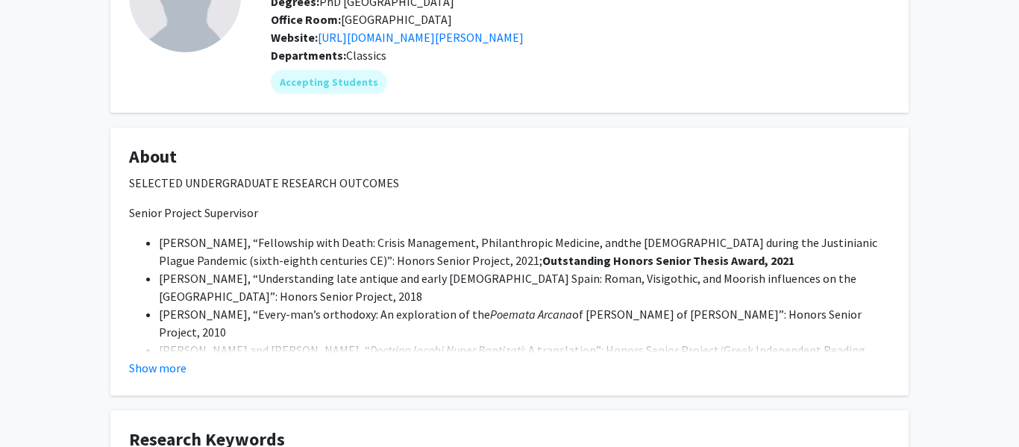
scroll to position [148, 0]
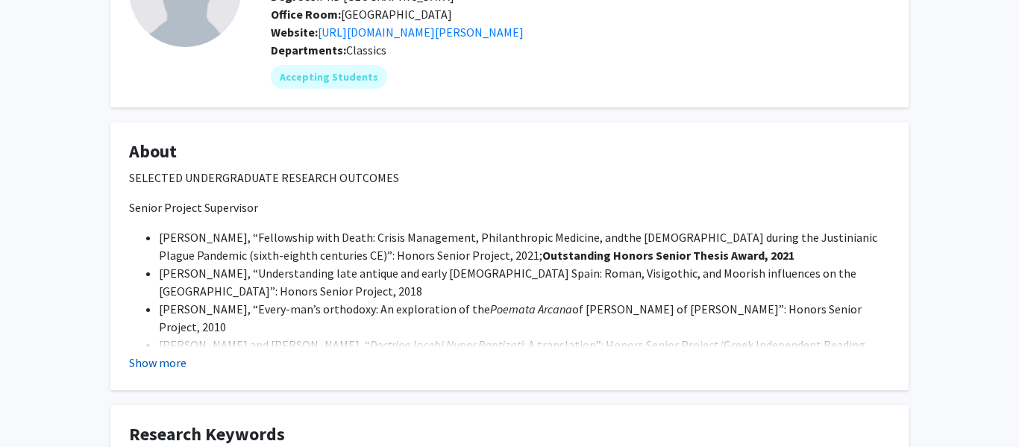
click at [157, 370] on button "Show more" at bounding box center [157, 362] width 57 height 18
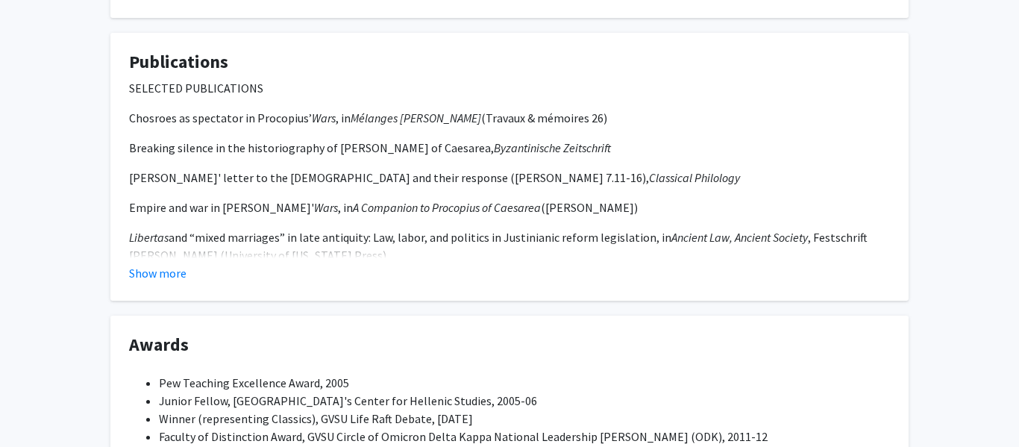
scroll to position [1230, 0]
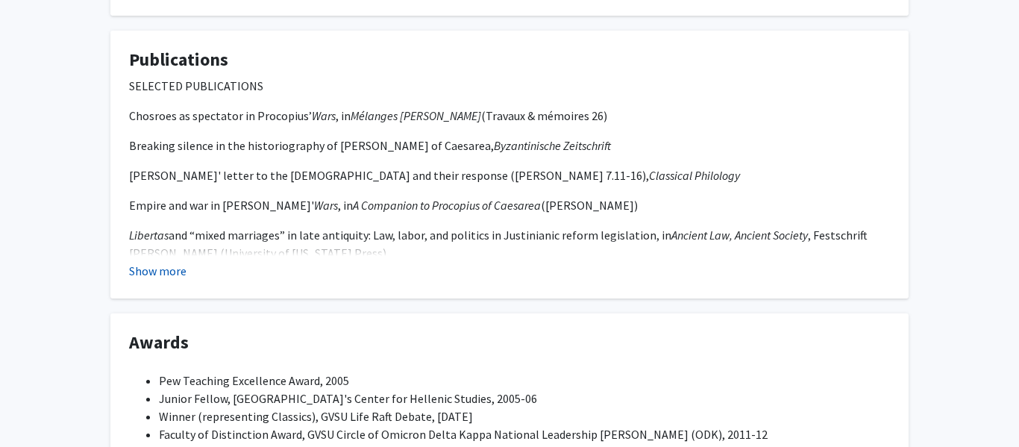
click at [174, 262] on button "Show more" at bounding box center [157, 271] width 57 height 18
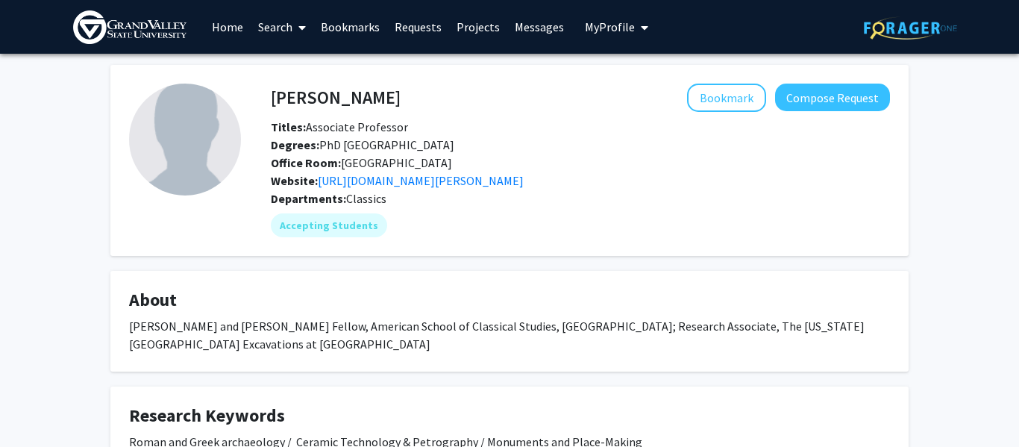
click at [656, 370] on fg-card "About [PERSON_NAME] and [PERSON_NAME] Fellow, American School of Classical Stud…" at bounding box center [509, 321] width 798 height 101
click at [744, 92] on button "Bookmark" at bounding box center [726, 98] width 79 height 28
